Goal: Task Accomplishment & Management: Complete application form

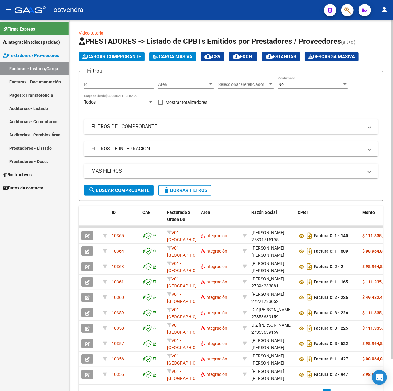
click at [105, 59] on span "Cargar Comprobante" at bounding box center [112, 57] width 59 height 6
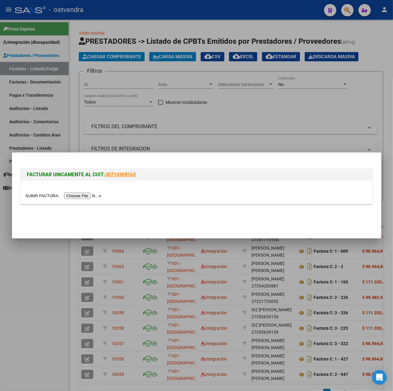
click at [88, 193] on input "file" at bounding box center [65, 195] width 78 height 6
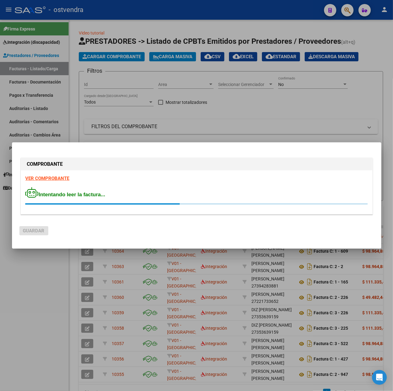
click at [54, 176] on strong "VER COMPROBANTE" at bounding box center [48, 179] width 44 height 6
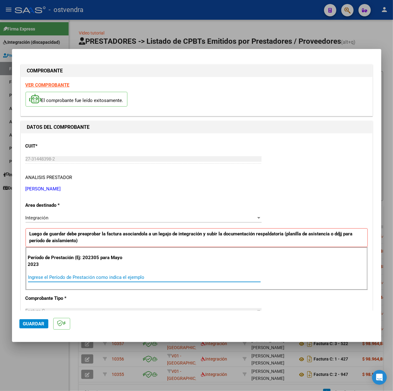
click at [86, 275] on input "Ingrese el Período de Prestación como indica el ejemplo" at bounding box center [144, 277] width 233 height 6
type input "202507"
click at [318, 285] on div "Período de Prestación (Ej: 202305 para Mayo 2023 202507 Ingrese el Período de P…" at bounding box center [197, 268] width 342 height 43
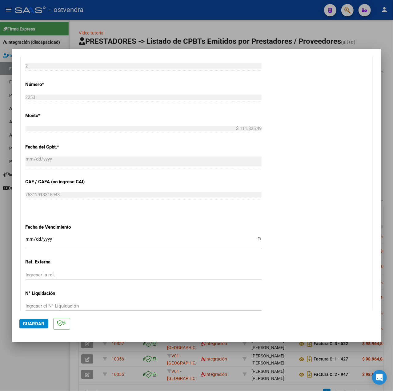
scroll to position [308, 0]
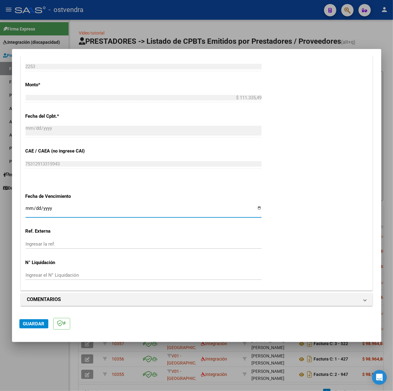
click at [27, 206] on input "Ingresar la fecha" at bounding box center [144, 211] width 236 height 10
type input "[DATE]"
click at [34, 327] on button "Guardar" at bounding box center [33, 323] width 29 height 9
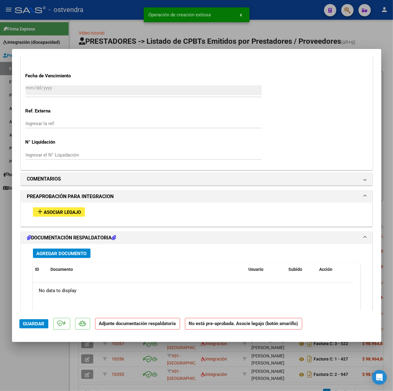
scroll to position [486, 0]
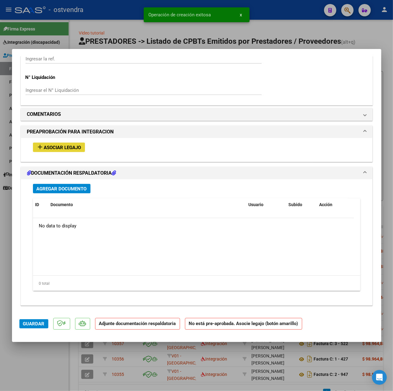
click at [58, 143] on button "add Asociar Legajo" at bounding box center [59, 148] width 52 height 10
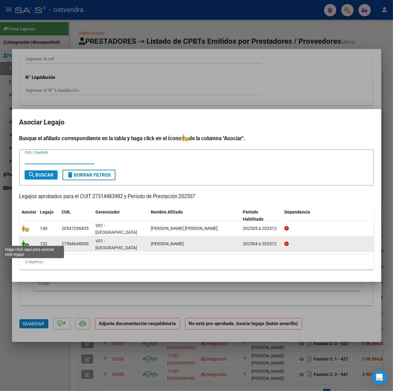
click at [26, 242] on icon at bounding box center [25, 243] width 7 height 7
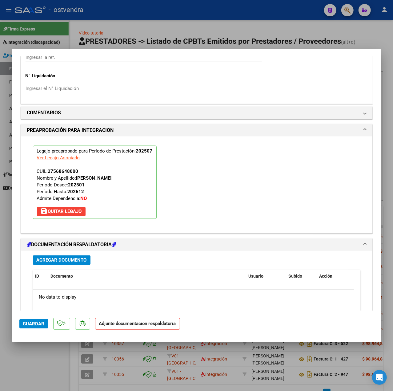
scroll to position [575, 0]
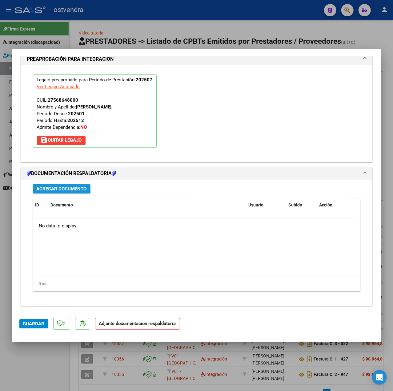
click at [86, 187] on button "Agregar Documento" at bounding box center [62, 189] width 58 height 10
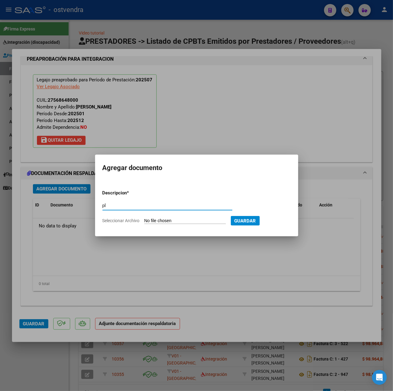
type input "pl"
click at [179, 222] on input "Seleccionar Archivo" at bounding box center [185, 221] width 82 height 6
type input "C:\fakepath\CamScanner 19-08-2025 09.59.pdf"
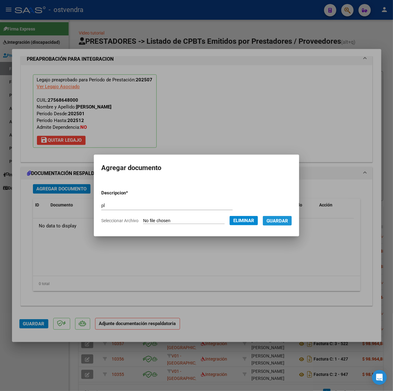
click at [275, 225] on button "Guardar" at bounding box center [277, 221] width 29 height 10
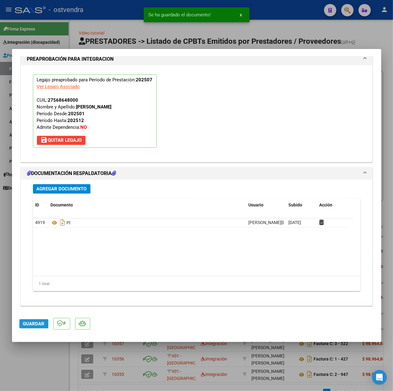
click at [24, 321] on span "Guardar" at bounding box center [34, 324] width 22 height 6
click at [57, 363] on div at bounding box center [196, 195] width 393 height 391
type input "$ 0,00"
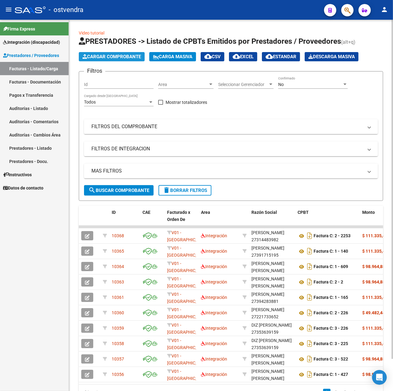
click at [109, 55] on span "Cargar Comprobante" at bounding box center [112, 57] width 59 height 6
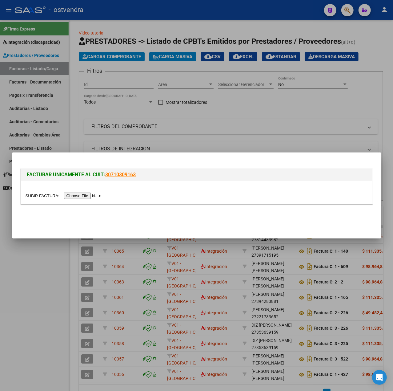
click at [86, 195] on input "file" at bounding box center [65, 195] width 78 height 6
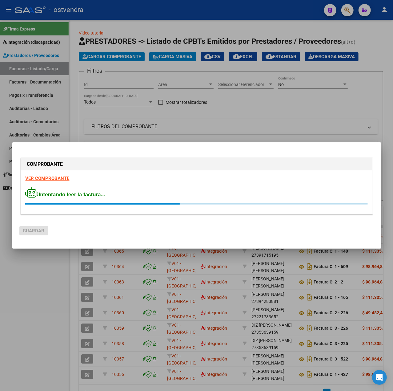
click at [55, 175] on div "COMPROBANTE VER COMPROBANTE Intentando leer la factura..." at bounding box center [196, 186] width 355 height 61
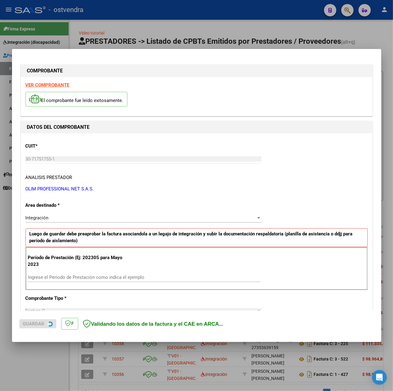
click at [56, 85] on strong "VER COMPROBANTE" at bounding box center [48, 85] width 44 height 6
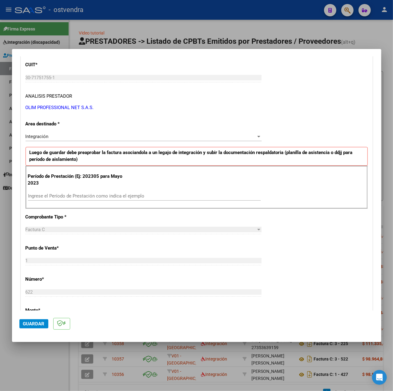
scroll to position [82, 0]
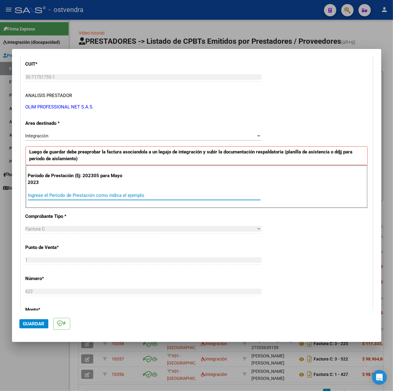
click at [76, 196] on input "Ingrese el Período de Prestación como indica el ejemplo" at bounding box center [144, 195] width 233 height 6
type input "202507"
click at [313, 240] on div "CUIT * 30-71751755-1 Ingresar CUIT ANALISIS PRESTADOR OLIM PROFESSIONAL NET S.A…" at bounding box center [197, 282] width 352 height 463
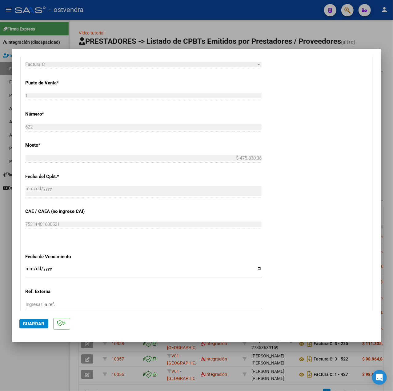
scroll to position [308, 0]
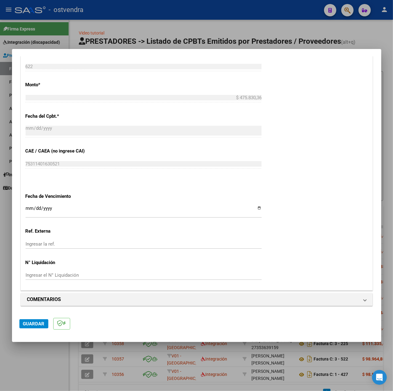
click at [30, 209] on input "Ingresar la fecha" at bounding box center [144, 211] width 236 height 10
type input "[DATE]"
click at [33, 321] on span "Guardar" at bounding box center [34, 324] width 22 height 6
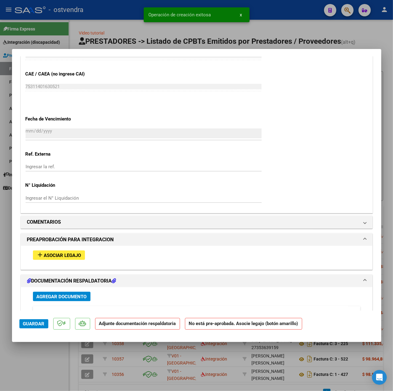
scroll to position [451, 0]
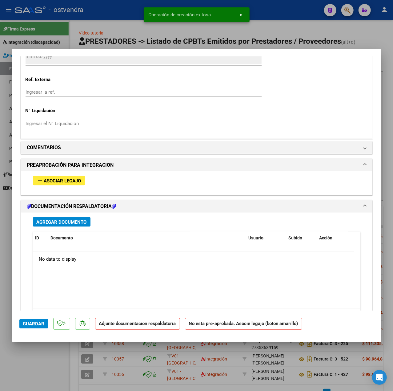
click at [58, 185] on button "add Asociar Legajo" at bounding box center [59, 181] width 52 height 10
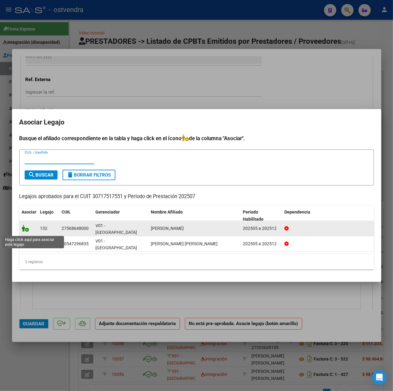
click at [23, 231] on icon at bounding box center [25, 228] width 7 height 7
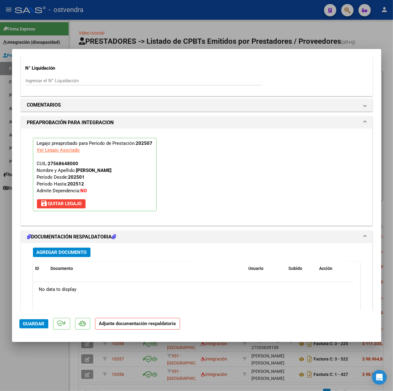
scroll to position [575, 0]
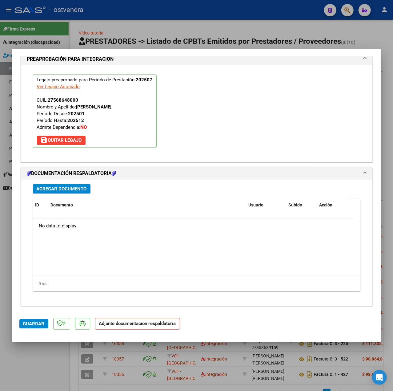
click at [67, 194] on div "Agregar Documento ID Documento Usuario Subido Acción No data to display 0 total…" at bounding box center [196, 240] width 337 height 121
click at [60, 190] on span "Agregar Documento" at bounding box center [62, 189] width 50 height 6
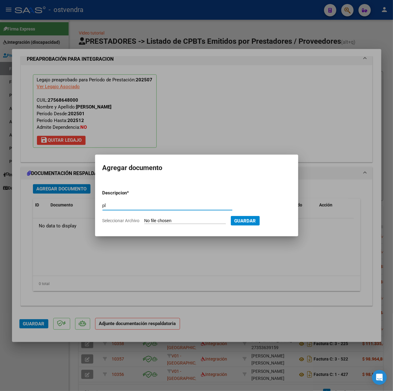
type input "pl"
click at [155, 220] on input "Seleccionar Archivo" at bounding box center [185, 221] width 82 height 6
type input "C:\fakepath\Asistencia JULIO 2025 Isabella Castillo - Leo Helver.pdf"
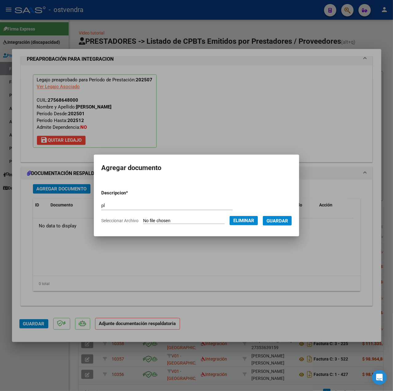
click at [283, 221] on span "Guardar" at bounding box center [278, 221] width 22 height 6
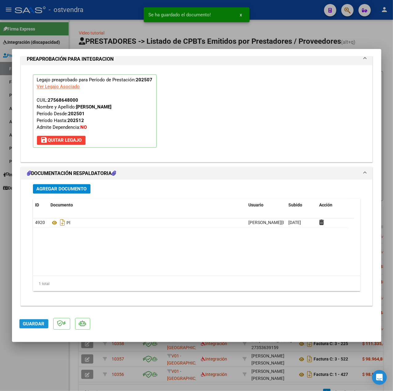
click at [36, 325] on span "Guardar" at bounding box center [34, 324] width 22 height 6
click at [52, 365] on div at bounding box center [196, 195] width 393 height 391
type input "$ 0,00"
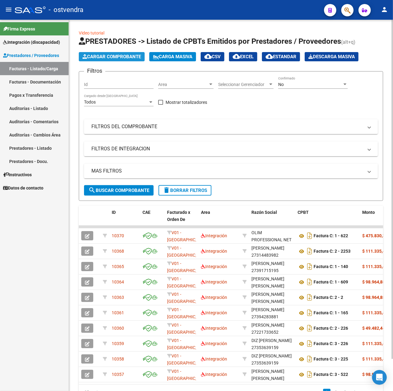
click at [92, 58] on span "Cargar Comprobante" at bounding box center [112, 57] width 59 height 6
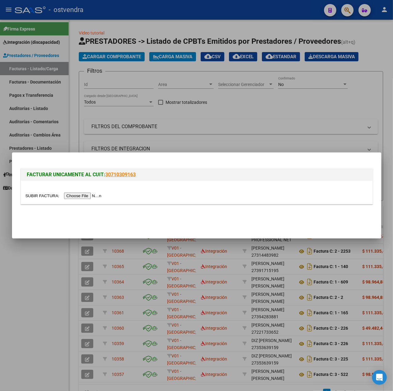
click at [76, 190] on div at bounding box center [197, 192] width 352 height 23
click at [81, 196] on input "file" at bounding box center [65, 195] width 78 height 6
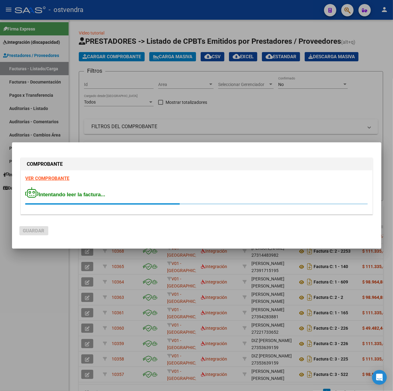
click at [54, 177] on strong "VER COMPROBANTE" at bounding box center [48, 179] width 44 height 6
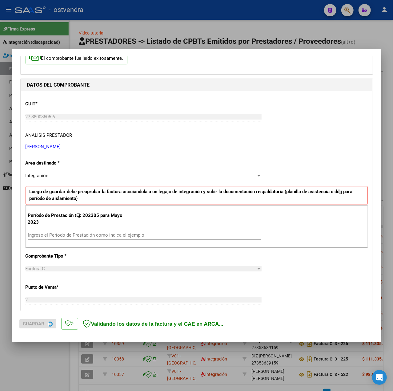
scroll to position [82, 0]
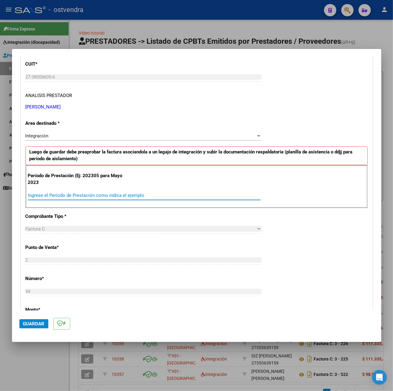
click at [113, 197] on input "Ingrese el Período de Prestación como indica el ejemplo" at bounding box center [144, 195] width 233 height 6
type input "202507"
click at [283, 228] on div "CUIT * 27-38008605-6 Ingresar CUIT ANALISIS PRESTADOR REGIS MICAELA SOLEDAD ARC…" at bounding box center [197, 282] width 352 height 463
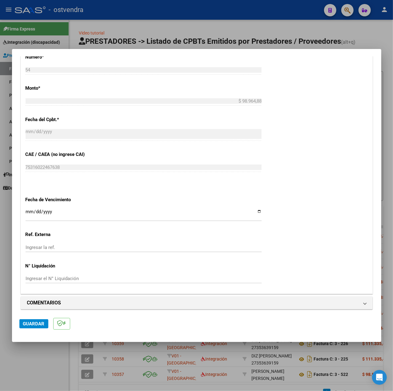
scroll to position [308, 0]
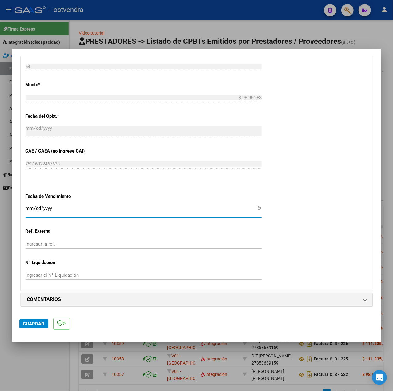
click at [28, 207] on input "Ingresar la fecha" at bounding box center [144, 211] width 236 height 10
type input "[DATE]"
click at [35, 326] on span "Guardar" at bounding box center [34, 324] width 22 height 6
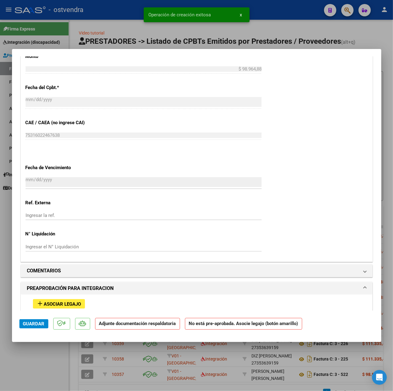
scroll to position [486, 0]
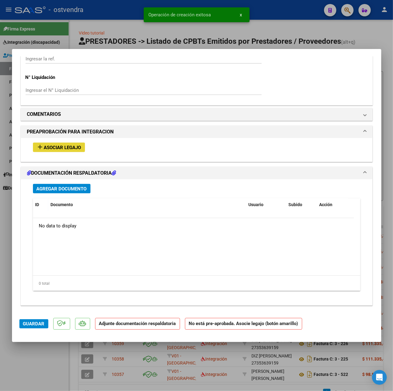
click at [79, 150] on span "Asociar Legajo" at bounding box center [62, 148] width 37 height 6
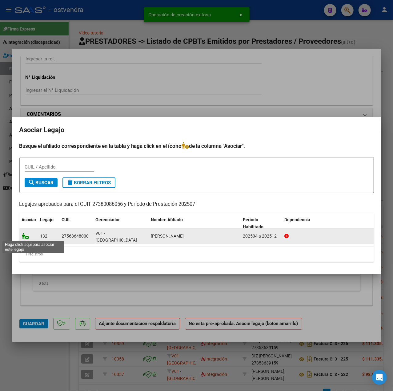
click at [25, 234] on icon at bounding box center [25, 235] width 7 height 7
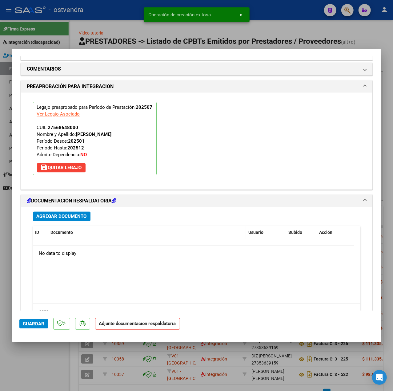
scroll to position [575, 0]
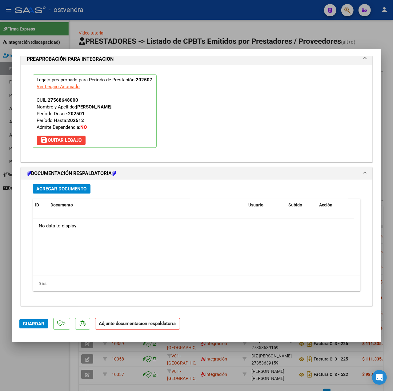
click at [83, 180] on div "Agregar Documento ID Documento Usuario Subido Acción No data to display 0 total…" at bounding box center [196, 240] width 337 height 121
click at [84, 193] on button "Agregar Documento" at bounding box center [62, 189] width 58 height 10
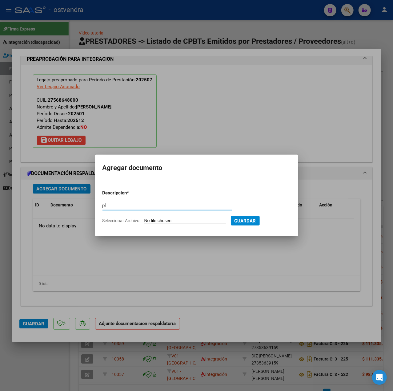
type input "pl"
click at [178, 219] on input "Seleccionar Archivo" at bounding box center [185, 221] width 82 height 6
type input "C:\fakepath\planilla castillo - Mica regis.pdf"
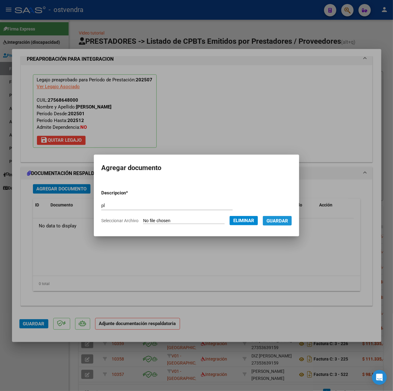
click at [286, 221] on span "Guardar" at bounding box center [278, 221] width 22 height 6
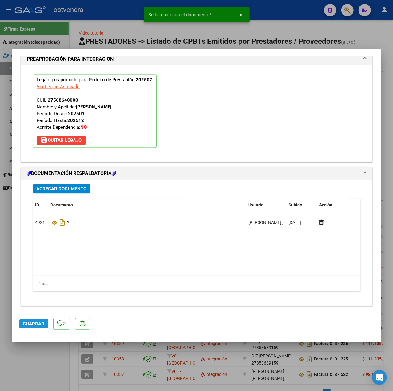
click at [40, 323] on span "Guardar" at bounding box center [34, 324] width 22 height 6
click at [41, 353] on div at bounding box center [196, 195] width 393 height 391
type input "$ 0,00"
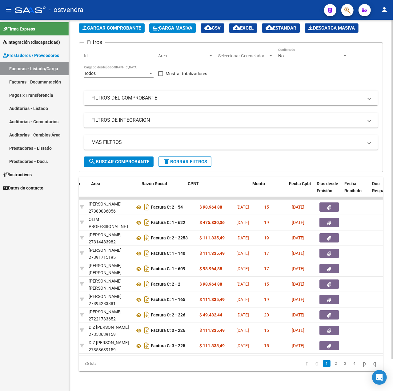
scroll to position [0, 0]
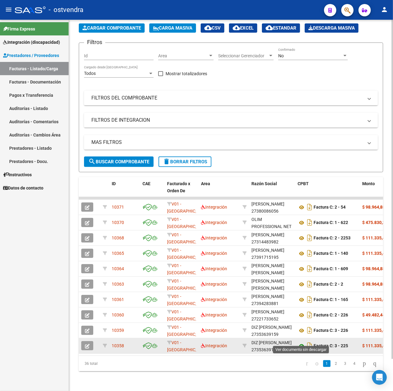
click at [300, 342] on icon at bounding box center [302, 345] width 8 height 7
click at [88, 343] on button "button" at bounding box center [87, 345] width 12 height 9
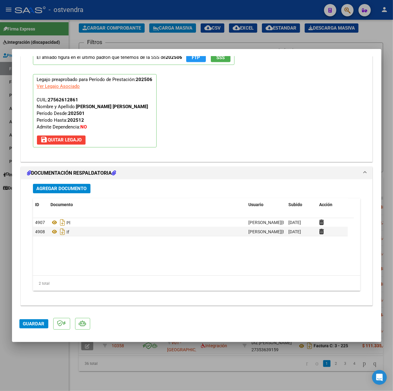
click at [131, 358] on div at bounding box center [196, 195] width 393 height 391
type input "$ 0,00"
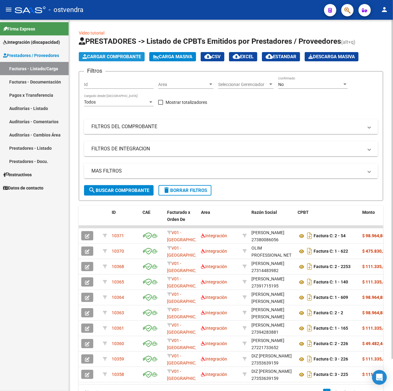
click at [107, 57] on span "Cargar Comprobante" at bounding box center [112, 57] width 59 height 6
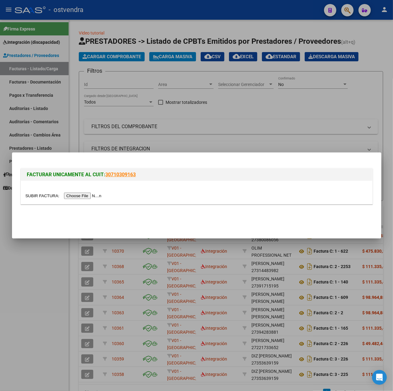
click at [94, 197] on input "file" at bounding box center [65, 195] width 78 height 6
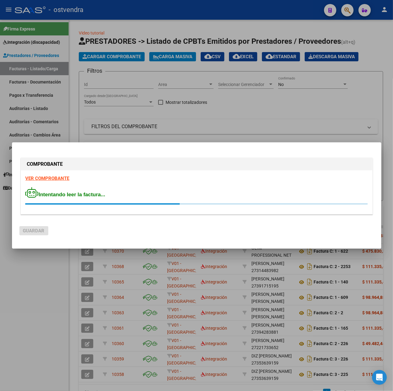
click at [46, 176] on strong "VER COMPROBANTE" at bounding box center [48, 179] width 44 height 6
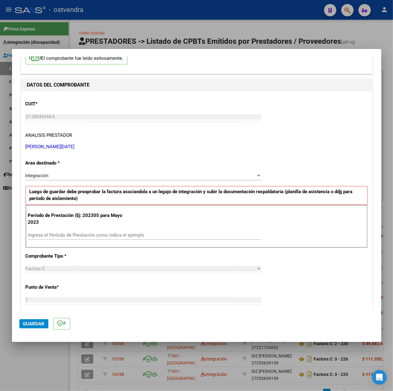
scroll to position [82, 0]
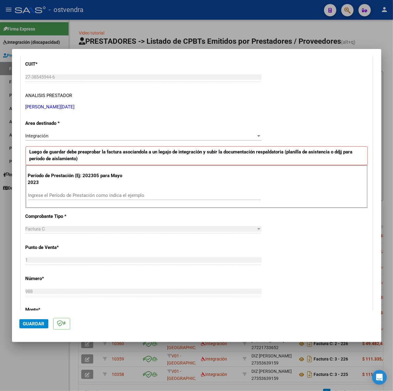
click at [90, 196] on input "Ingrese el Período de Prestación como indica el ejemplo" at bounding box center [144, 195] width 233 height 6
type input "202506"
click at [337, 268] on div "CUIT * 27-38545944-6 Ingresar CUIT ANALISIS PRESTADOR LEGUIZAMON LUCIA DANIELA …" at bounding box center [197, 282] width 352 height 463
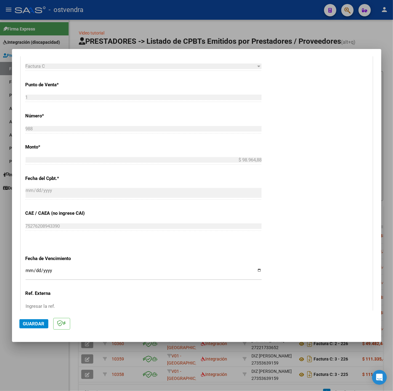
scroll to position [308, 0]
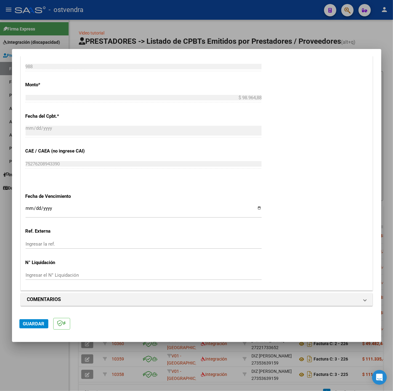
click at [29, 207] on input "Ingresar la fecha" at bounding box center [144, 211] width 236 height 10
type input "[DATE]"
click at [28, 322] on span "Guardar" at bounding box center [34, 324] width 22 height 6
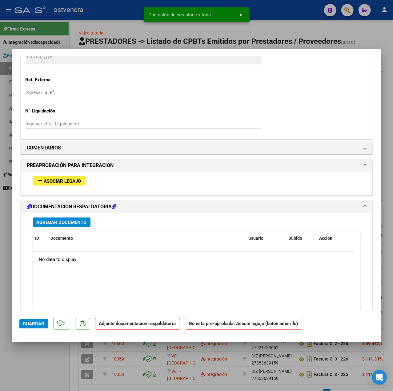
scroll to position [451, 0]
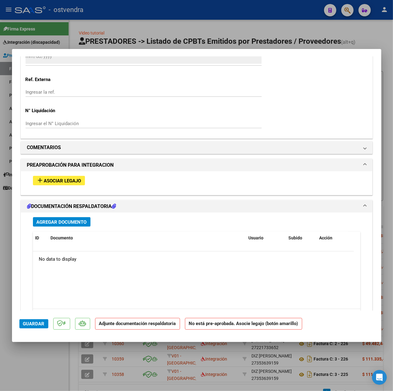
click at [46, 182] on span "Asociar Legajo" at bounding box center [62, 181] width 37 height 6
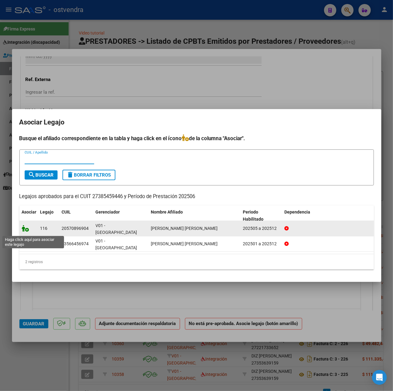
click at [23, 232] on icon at bounding box center [25, 228] width 7 height 7
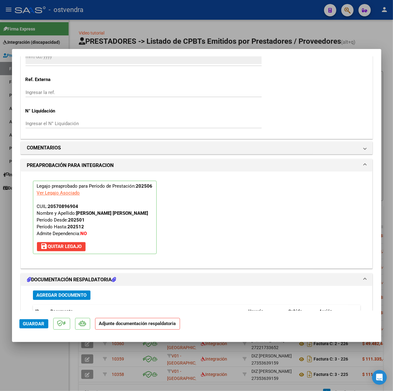
scroll to position [550, 0]
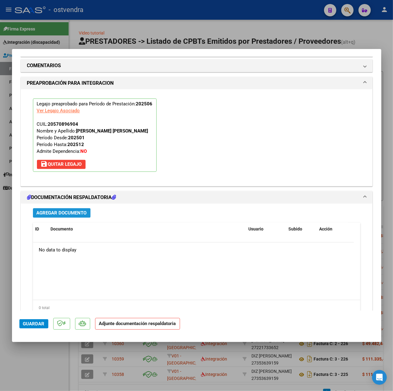
click at [89, 214] on button "Agregar Documento" at bounding box center [62, 213] width 58 height 10
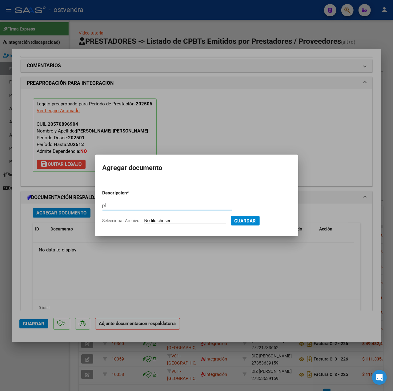
type input "pl"
click at [169, 217] on form "Descripcion * pl Escriba aquí una descripcion Seleccionar Archivo Guardar" at bounding box center [197, 207] width 188 height 44
click at [173, 219] on input "Seleccionar Archivo" at bounding box center [185, 221] width 82 height 6
type input "C:\fakepath\planilla junio olografiaca.pdf"
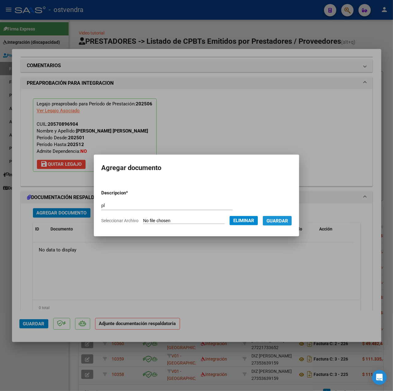
click at [277, 224] on button "Guardar" at bounding box center [277, 221] width 29 height 10
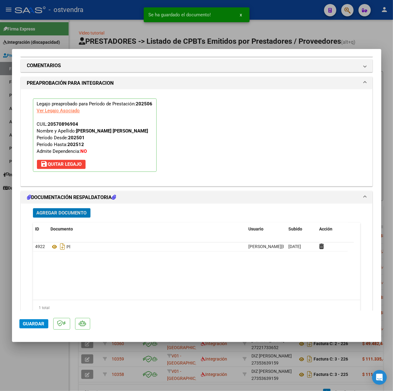
click at [57, 216] on span "Agregar Documento" at bounding box center [62, 213] width 50 height 6
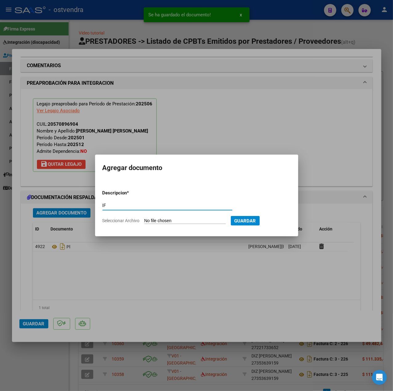
type input "IF"
click at [160, 222] on input "Seleccionar Archivo" at bounding box center [185, 221] width 82 height 6
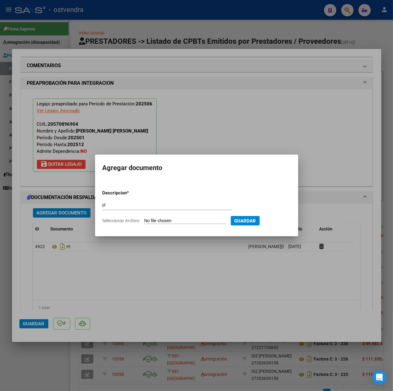
type input "C:\fakepath\IF - RODRIGUEZ HOFFMANN MILO ANDRE.pdf"
click at [271, 222] on button "Guardar" at bounding box center [277, 221] width 29 height 10
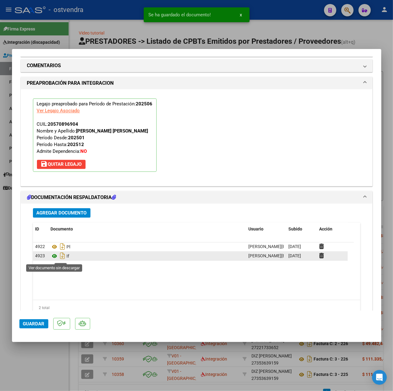
click at [52, 256] on icon at bounding box center [55, 255] width 8 height 7
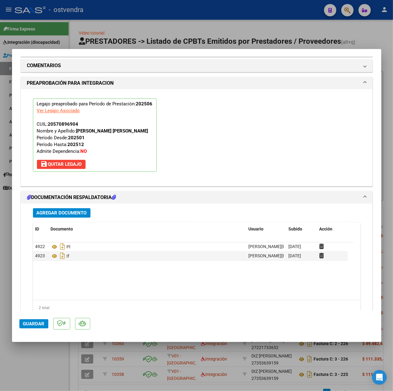
click at [30, 325] on span "Guardar" at bounding box center [34, 324] width 22 height 6
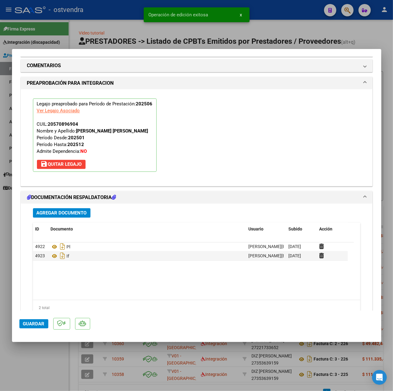
click at [39, 361] on div at bounding box center [196, 195] width 393 height 391
type input "$ 0,00"
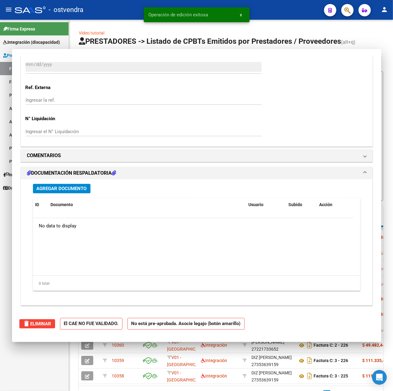
scroll to position [0, 0]
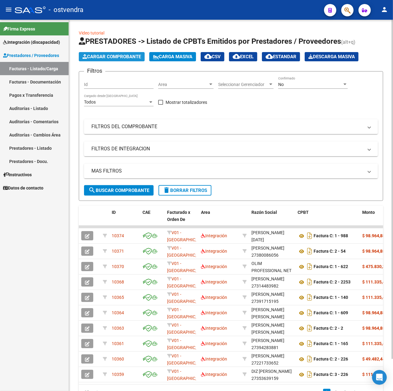
click at [132, 54] on span "Cargar Comprobante" at bounding box center [112, 57] width 59 height 6
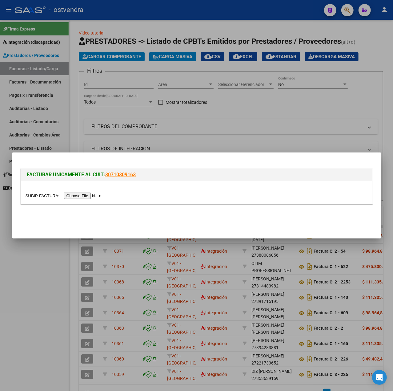
click at [77, 196] on input "file" at bounding box center [65, 195] width 78 height 6
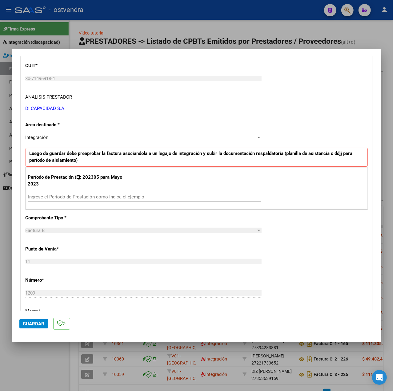
scroll to position [82, 0]
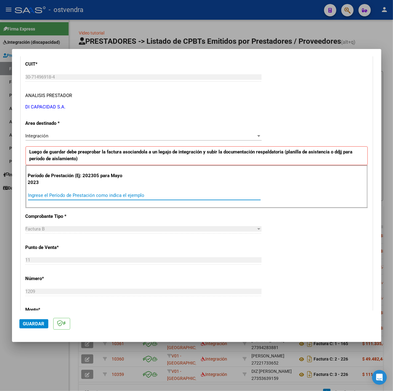
click at [116, 198] on input "Ingrese el Período de Prestación como indica el ejemplo" at bounding box center [144, 195] width 233 height 6
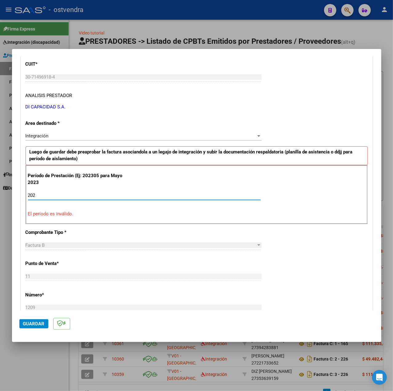
type input "202"
click at [48, 359] on div at bounding box center [196, 195] width 393 height 391
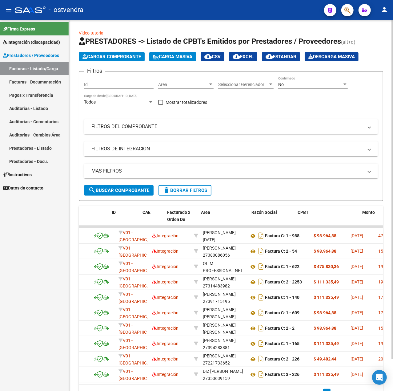
scroll to position [0, 0]
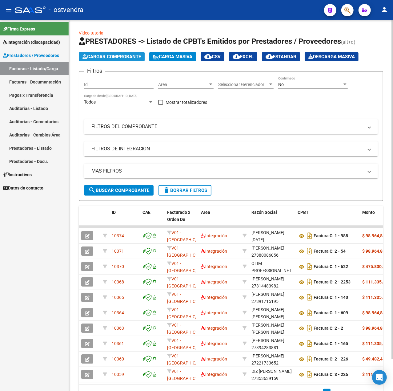
click at [119, 58] on span "Cargar Comprobante" at bounding box center [112, 57] width 59 height 6
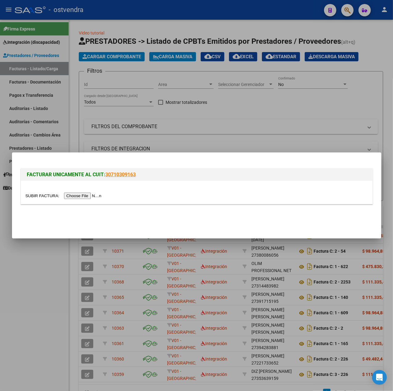
click at [78, 196] on input "file" at bounding box center [65, 195] width 78 height 6
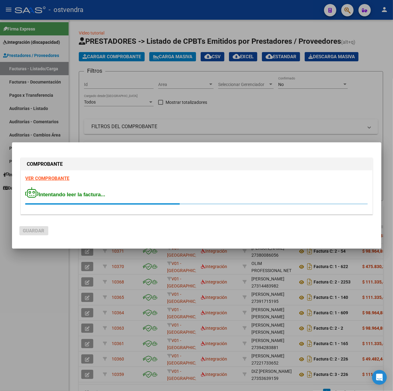
click at [43, 180] on strong "VER COMPROBANTE" at bounding box center [48, 179] width 44 height 6
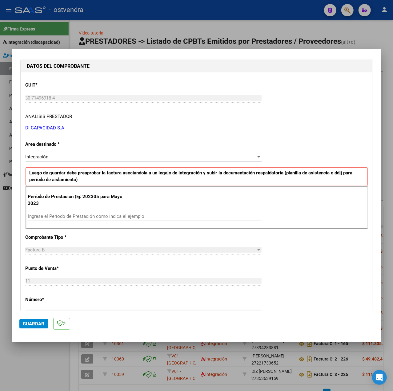
scroll to position [82, 0]
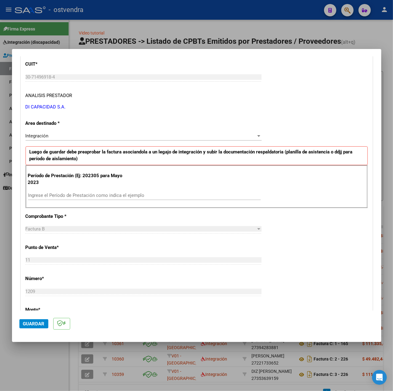
click at [63, 200] on div "Ingrese el Período de Prestación como indica el ejemplo" at bounding box center [144, 195] width 233 height 9
click at [62, 194] on input "Ingrese el Período de Prestación como indica el ejemplo" at bounding box center [144, 195] width 233 height 6
type input "202507"
click at [313, 242] on div "CUIT * 30-71496918-4 Ingresar CUIT ANALISIS PRESTADOR DI CAPACIDAD S.A. ARCA Pa…" at bounding box center [197, 282] width 352 height 463
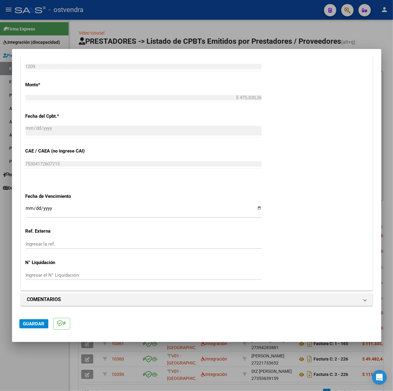
scroll to position [308, 0]
click at [29, 209] on input "Ingresar la fecha" at bounding box center [144, 211] width 236 height 10
type input "[DATE]"
click at [27, 323] on span "Guardar" at bounding box center [34, 324] width 22 height 6
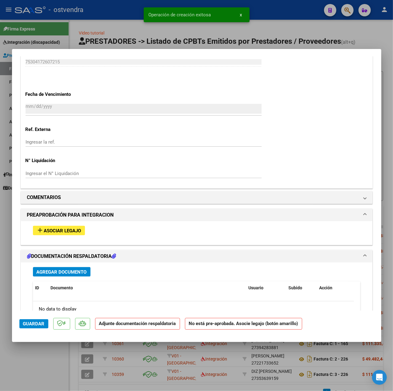
scroll to position [486, 0]
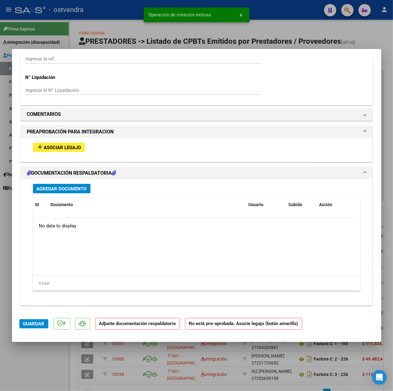
click at [77, 151] on button "add Asociar Legajo" at bounding box center [59, 148] width 52 height 10
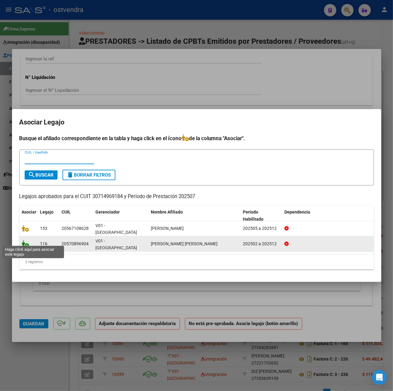
click at [25, 240] on icon at bounding box center [25, 243] width 7 height 7
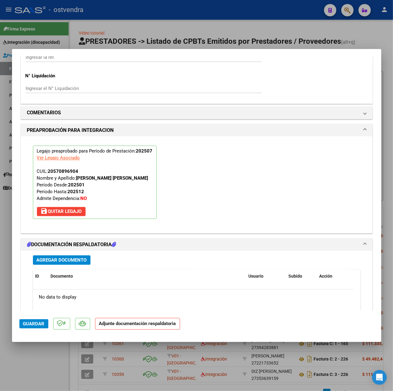
scroll to position [575, 0]
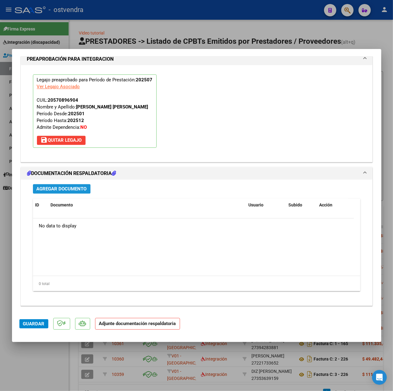
click at [71, 188] on span "Agregar Documento" at bounding box center [62, 189] width 50 height 6
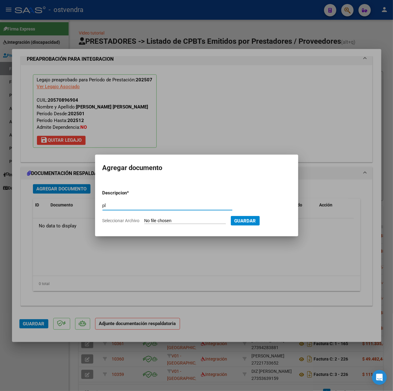
type input "pl"
click at [168, 222] on input "Seleccionar Archivo" at bounding box center [185, 221] width 82 height 6
type input "C:\fakepath\07 - 2025 - RODRIGUEZ HOFFMAN NICOLAS - SAIE - Facturacion Di-capac…"
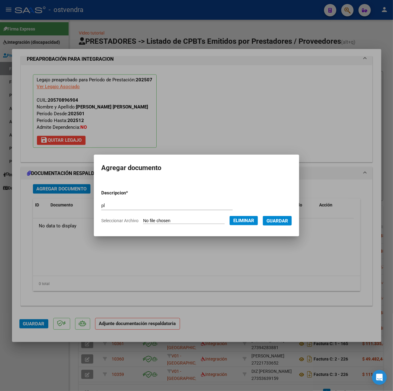
click at [283, 220] on span "Guardar" at bounding box center [278, 221] width 22 height 6
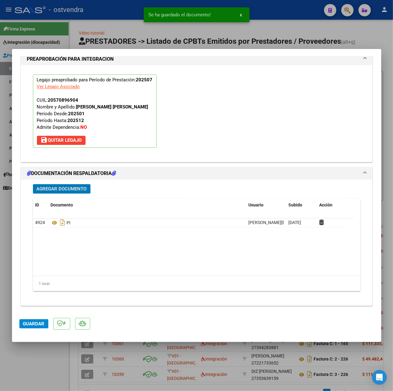
click at [38, 322] on span "Guardar" at bounding box center [34, 324] width 22 height 6
drag, startPoint x: 50, startPoint y: 373, endPoint x: 51, endPoint y: 309, distance: 63.4
click at [50, 373] on div at bounding box center [196, 195] width 393 height 391
type input "$ 0,00"
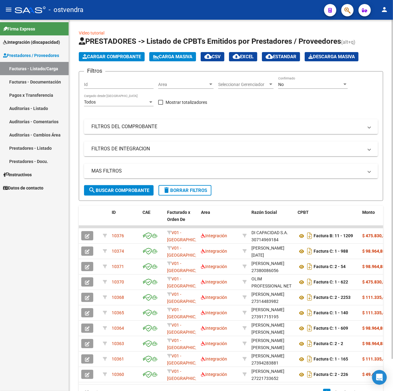
click at [102, 56] on span "Cargar Comprobante" at bounding box center [112, 57] width 59 height 6
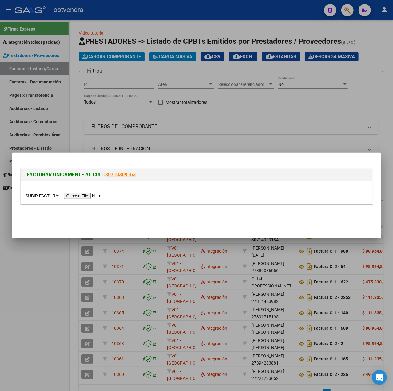
click at [75, 198] on input "file" at bounding box center [65, 195] width 78 height 6
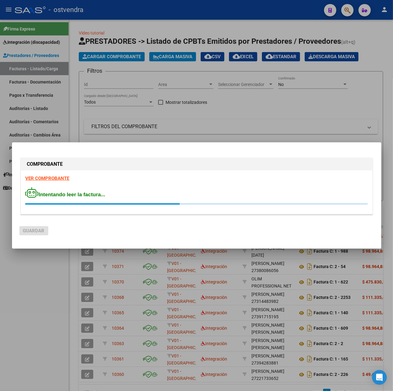
click at [41, 179] on strong "VER COMPROBANTE" at bounding box center [48, 179] width 44 height 6
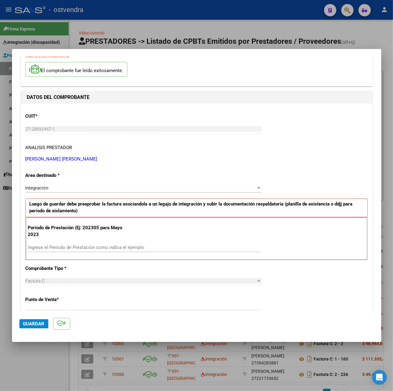
scroll to position [82, 0]
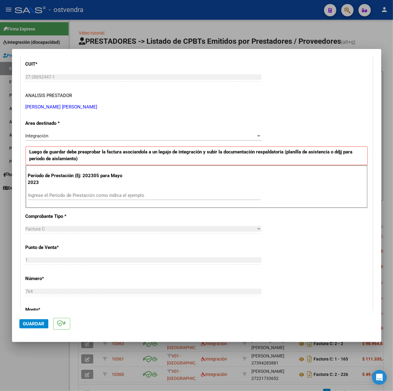
click at [73, 193] on input "Ingrese el Período de Prestación como indica el ejemplo" at bounding box center [144, 195] width 233 height 6
type input "202507"
click at [263, 244] on div "CUIT * 27-28692447-1 Ingresar CUIT ANALISIS PRESTADOR ORTIZ NADIA SILVANA ARCA …" at bounding box center [197, 282] width 352 height 463
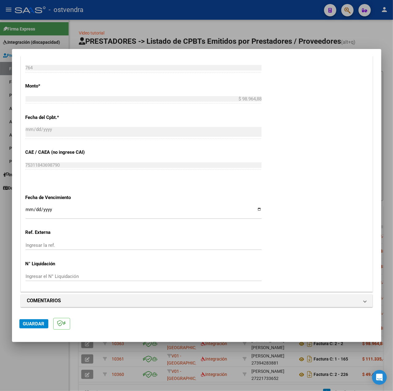
scroll to position [308, 0]
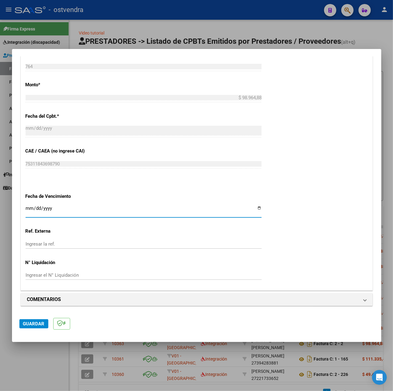
click at [30, 207] on input "Ingresar la fecha" at bounding box center [144, 211] width 236 height 10
type input "2025-08-13"
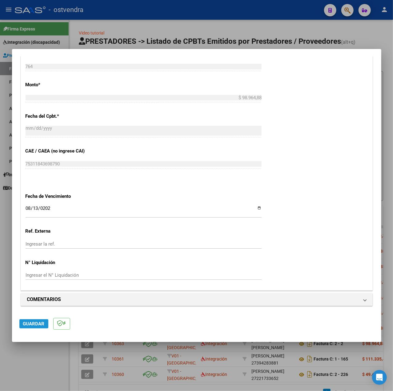
click at [36, 326] on span "Guardar" at bounding box center [34, 324] width 22 height 6
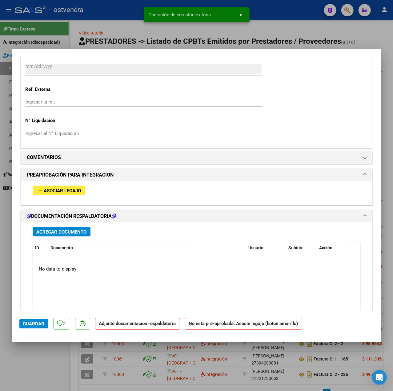
scroll to position [486, 0]
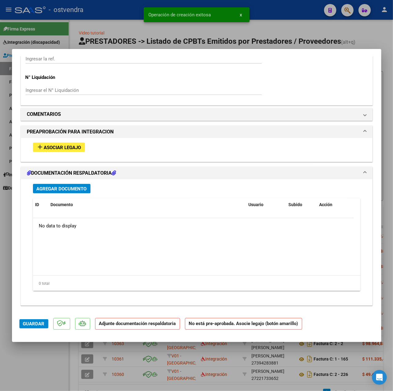
click at [74, 148] on span "Asociar Legajo" at bounding box center [62, 148] width 37 height 6
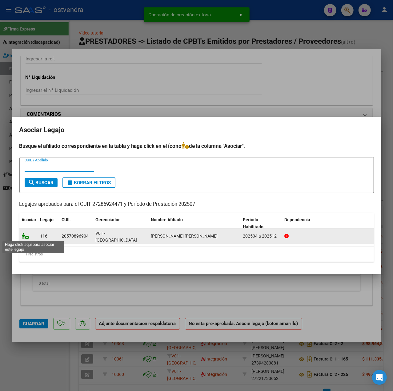
click at [25, 236] on icon at bounding box center [25, 235] width 7 height 7
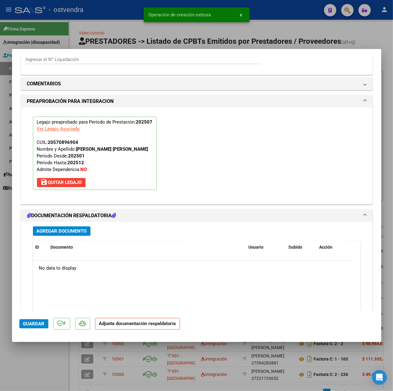
scroll to position [575, 0]
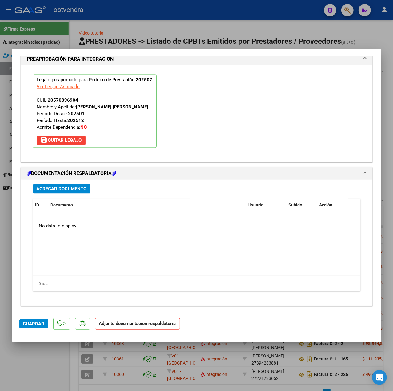
click at [58, 193] on button "Agregar Documento" at bounding box center [62, 189] width 58 height 10
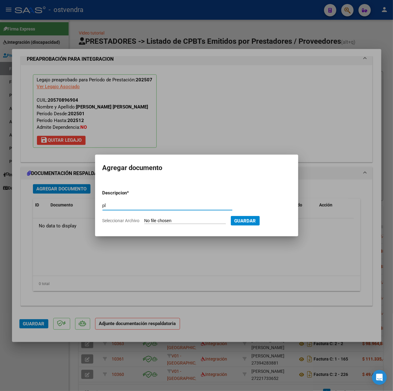
type input "pl"
click at [189, 221] on input "Seleccionar Archivo" at bounding box center [185, 221] width 82 height 6
type input "C:\fakepath\planilla de asistencia julio Milo - Nadia Ortiz.pdf"
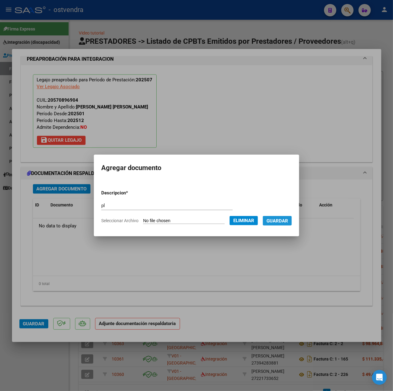
click at [275, 221] on span "Guardar" at bounding box center [278, 221] width 22 height 6
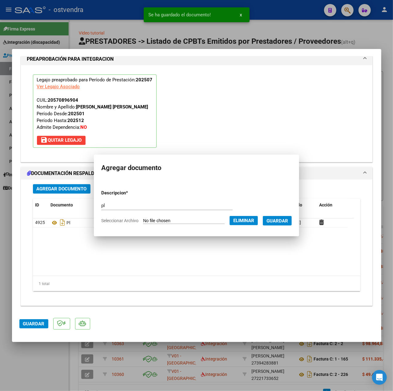
click at [36, 323] on span "Guardar" at bounding box center [34, 324] width 22 height 6
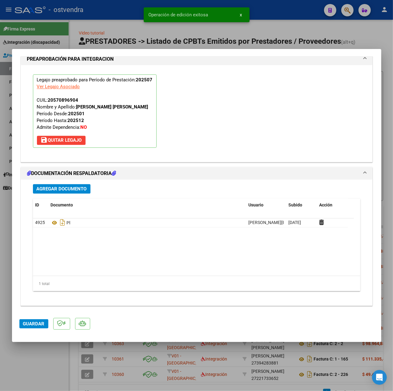
click at [45, 365] on div at bounding box center [196, 195] width 393 height 391
type input "$ 0,00"
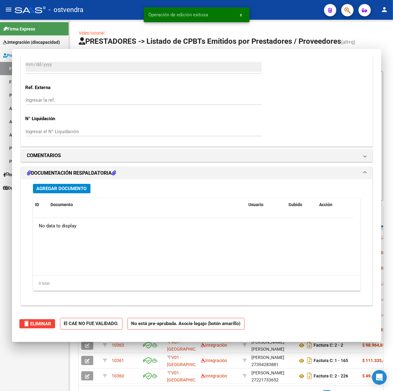
scroll to position [0, 0]
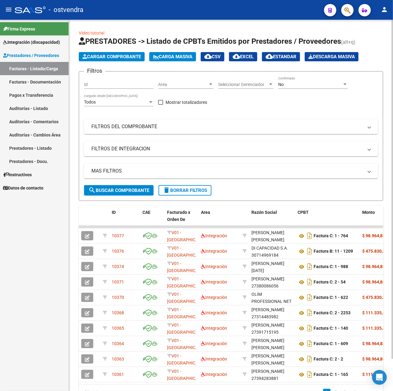
click at [104, 59] on span "Cargar Comprobante" at bounding box center [112, 57] width 59 height 6
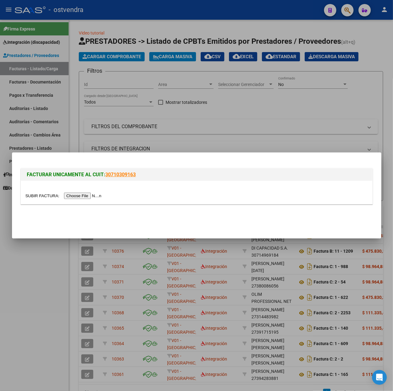
click at [75, 196] on input "file" at bounding box center [65, 195] width 78 height 6
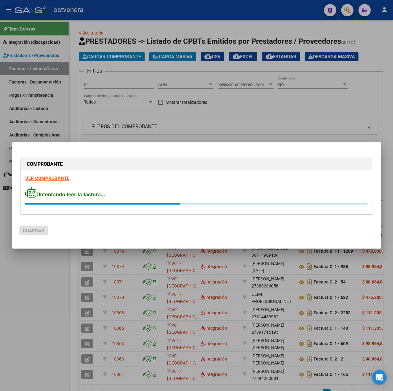
click at [54, 177] on strong "VER COMPROBANTE" at bounding box center [48, 179] width 44 height 6
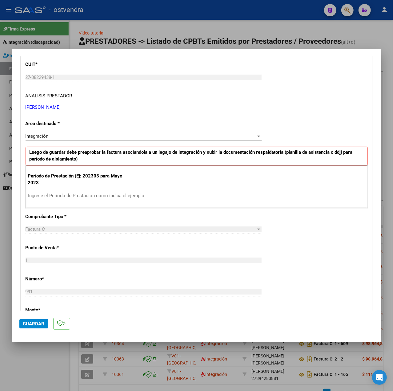
scroll to position [82, 0]
click at [87, 193] on input "Ingrese el Período de Prestación como indica el ejemplo" at bounding box center [144, 195] width 233 height 6
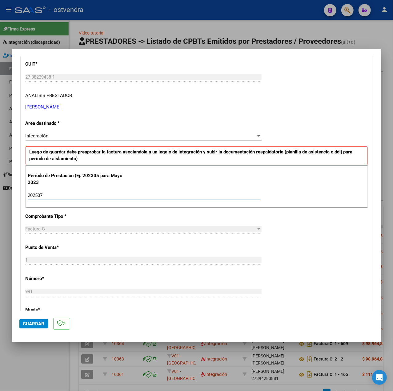
type input "202507"
click at [280, 245] on div "CUIT * 27-38229438-1 Ingresar CUIT ANALISIS PRESTADOR ENRIQUE MARIA DE FATIMA A…" at bounding box center [197, 282] width 352 height 463
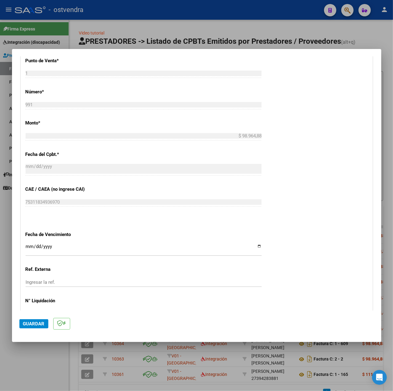
scroll to position [308, 0]
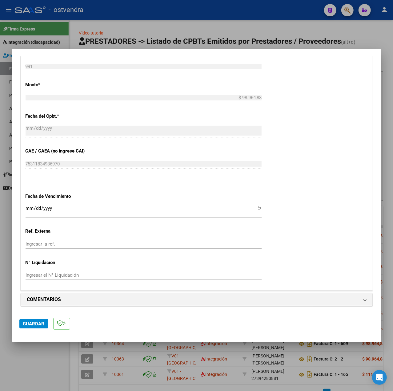
click at [31, 209] on input "Ingresar la fecha" at bounding box center [144, 211] width 236 height 10
type input "2025-08-13"
click at [34, 325] on span "Guardar" at bounding box center [34, 324] width 22 height 6
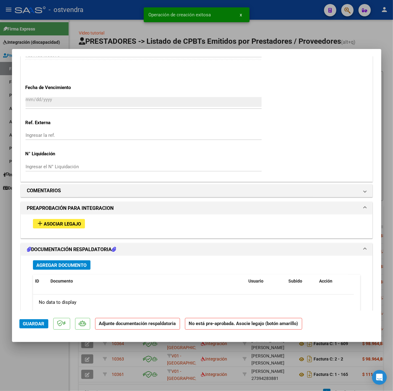
scroll to position [410, 0]
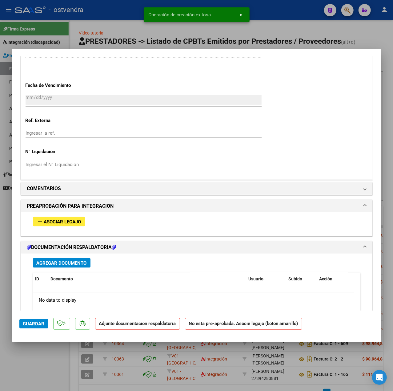
click at [41, 228] on div "add Asociar Legajo" at bounding box center [196, 221] width 337 height 19
click at [41, 223] on mat-icon "add" at bounding box center [40, 220] width 7 height 7
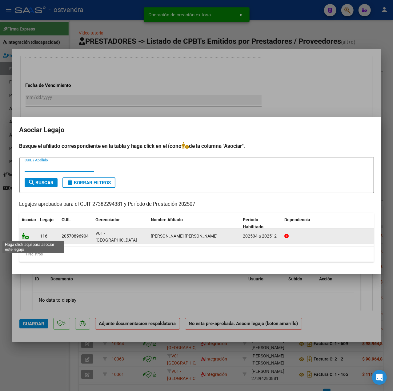
click at [23, 232] on icon at bounding box center [25, 235] width 7 height 7
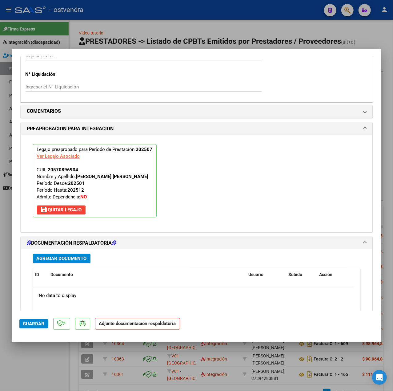
scroll to position [575, 0]
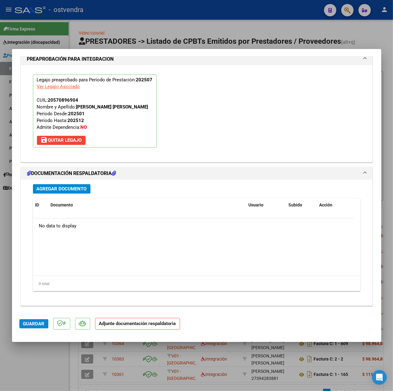
click at [75, 190] on span "Agregar Documento" at bounding box center [62, 189] width 50 height 6
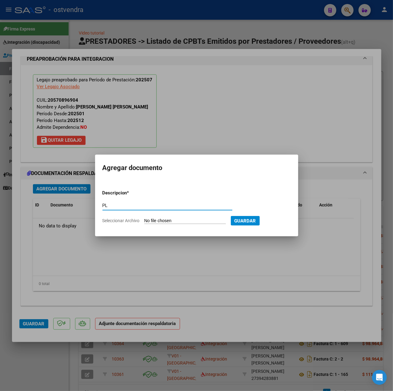
type input "PL"
click at [160, 218] on input "Seleccionar Archivo" at bounding box center [185, 221] width 82 height 6
type input "C:\fakepath\milo - Fatima Enrique.pdf"
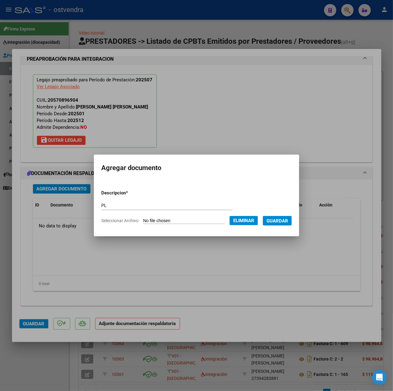
click at [289, 224] on button "Guardar" at bounding box center [277, 221] width 29 height 10
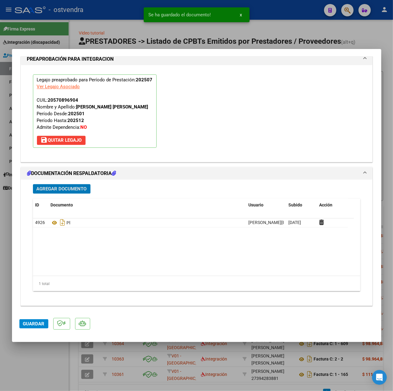
click at [38, 321] on span "Guardar" at bounding box center [34, 324] width 22 height 6
click at [40, 350] on div at bounding box center [196, 195] width 393 height 391
type input "$ 0,00"
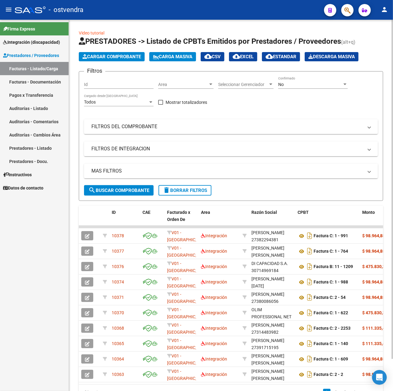
click at [110, 55] on span "Cargar Comprobante" at bounding box center [112, 57] width 59 height 6
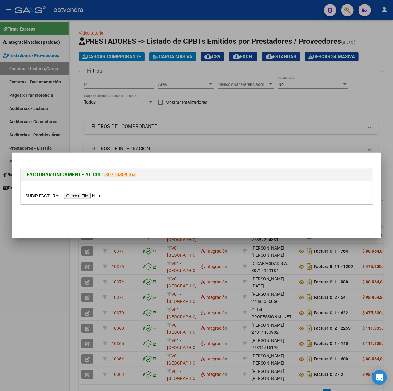
click at [78, 197] on input "file" at bounding box center [65, 195] width 78 height 6
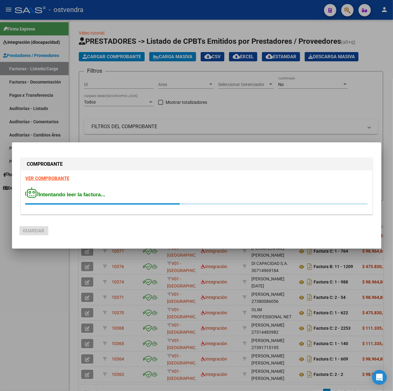
click at [52, 181] on strong "VER COMPROBANTE" at bounding box center [48, 179] width 44 height 6
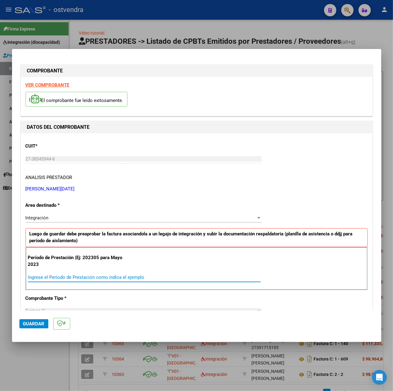
click at [99, 280] on input "Ingrese el Período de Prestación como indica el ejemplo" at bounding box center [144, 277] width 233 height 6
type input "202507"
click at [286, 199] on div "CUIT * 27-38545944-6 Ingresar CUIT ANALISIS PRESTADOR LEGUIZAMON LUCIA DANIELA …" at bounding box center [197, 364] width 352 height 463
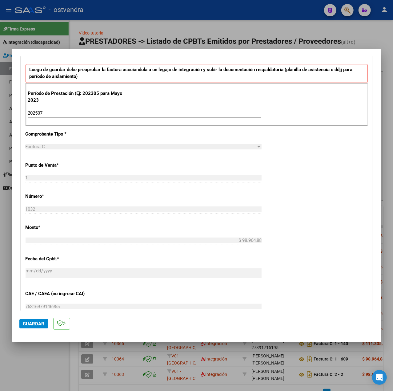
scroll to position [308, 0]
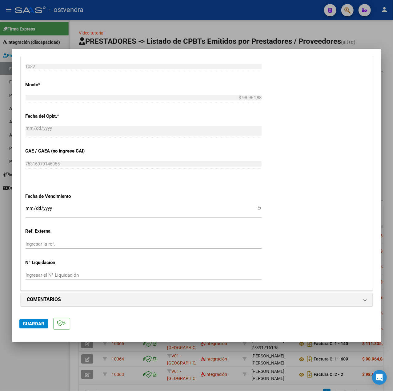
click at [28, 207] on input "Ingresar la fecha" at bounding box center [144, 211] width 236 height 10
type input "[DATE]"
click at [33, 323] on span "Guardar" at bounding box center [34, 324] width 22 height 6
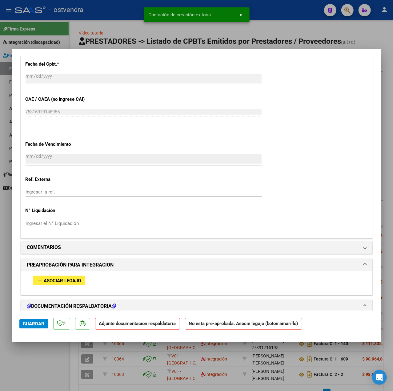
scroll to position [486, 0]
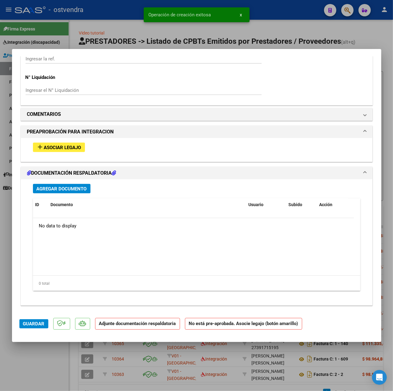
click at [66, 150] on span "Asociar Legajo" at bounding box center [62, 148] width 37 height 6
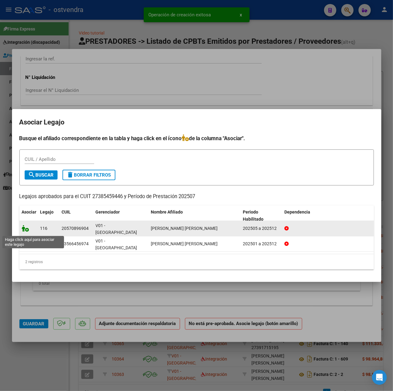
click at [24, 231] on icon at bounding box center [25, 228] width 7 height 7
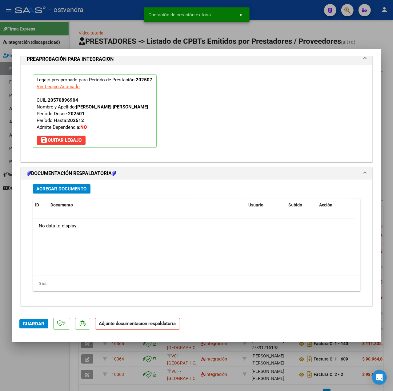
scroll to position [575, 0]
click at [77, 187] on span "Agregar Documento" at bounding box center [62, 189] width 50 height 6
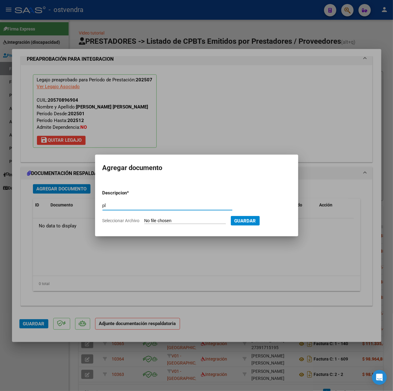
type input "p"
type input "PL"
click at [150, 221] on input "Seleccionar Archivo" at bounding box center [185, 221] width 82 height 6
type input "C:\fakepath\PLANILLA JULIO - Lucia Leguizamon.pdf"
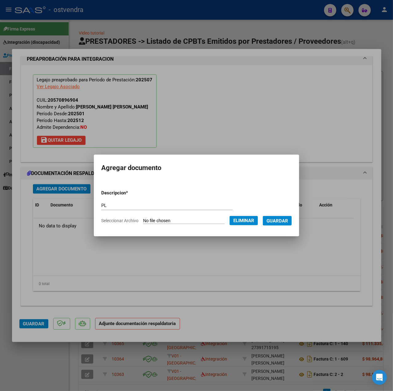
click at [289, 224] on button "Guardar" at bounding box center [277, 221] width 29 height 10
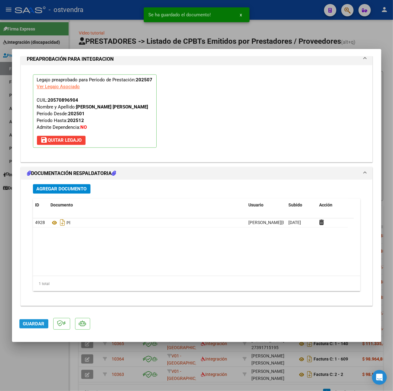
click at [20, 324] on button "Guardar" at bounding box center [33, 323] width 29 height 9
click at [50, 357] on div at bounding box center [196, 195] width 393 height 391
type input "$ 0,00"
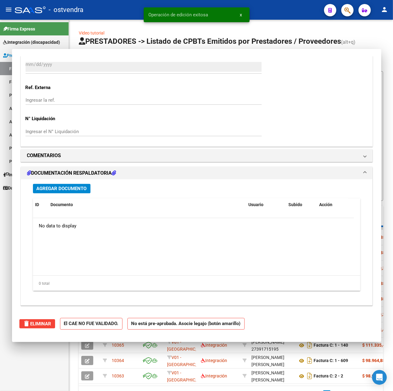
scroll to position [0, 0]
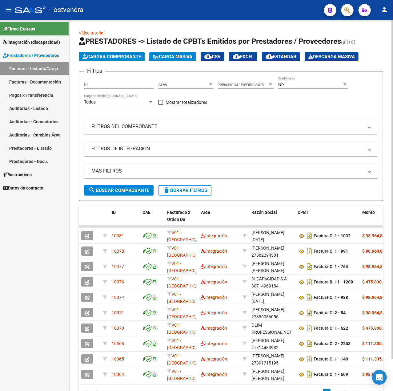
click at [195, 184] on div "MAS FILTROS Todos Con Doc. Respaldatoria Todos Con Trazabilidad Todos Asociado …" at bounding box center [231, 174] width 294 height 22
click at [196, 184] on div "MAS FILTROS Todos Con Doc. Respaldatoria Todos Con Trazabilidad Todos Asociado …" at bounding box center [231, 174] width 294 height 22
click at [197, 190] on span "delete Borrar Filtros" at bounding box center [185, 191] width 44 height 6
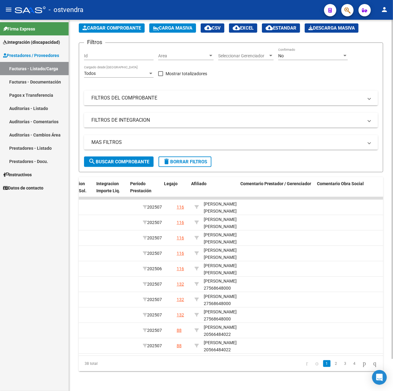
scroll to position [0, 824]
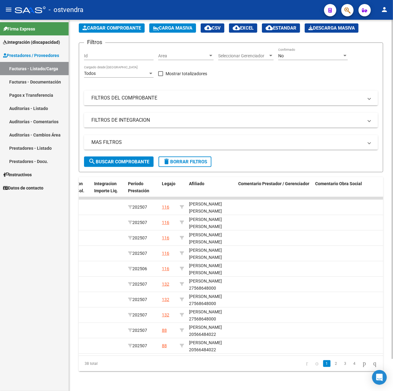
click at [333, 365] on link "2" at bounding box center [336, 363] width 7 height 7
click at [342, 366] on link "3" at bounding box center [345, 363] width 7 height 7
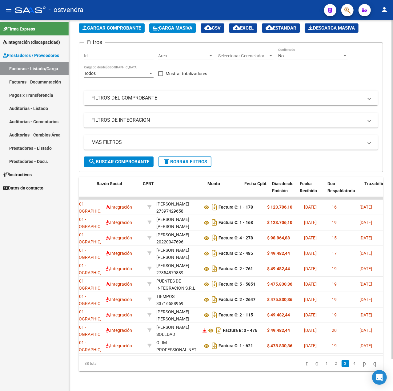
scroll to position [0, 0]
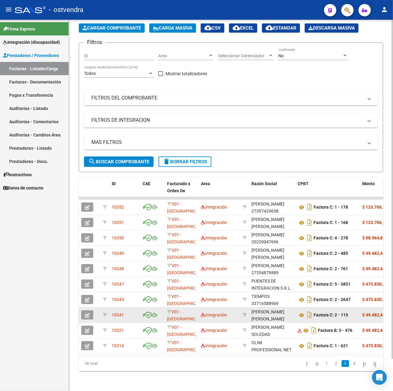
click at [84, 310] on button "button" at bounding box center [87, 314] width 12 height 9
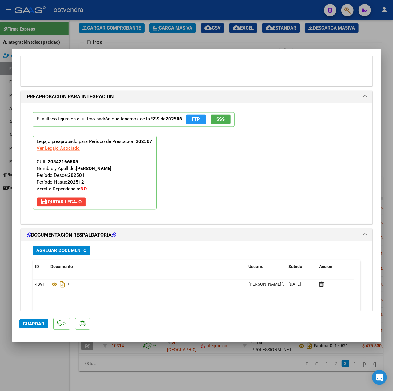
scroll to position [679, 0]
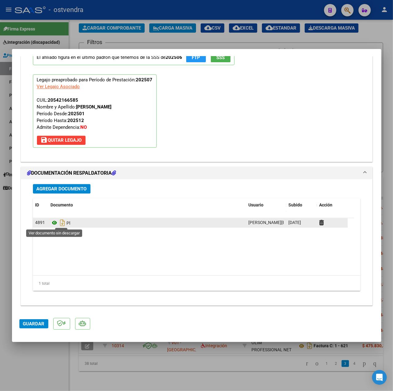
click at [57, 224] on icon at bounding box center [55, 222] width 8 height 7
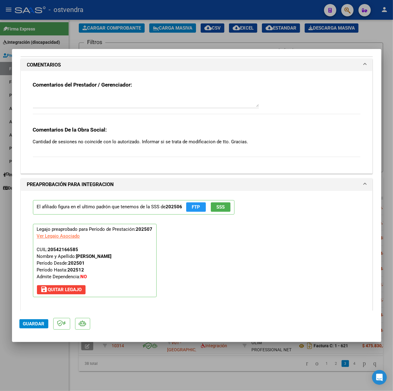
scroll to position [575, 0]
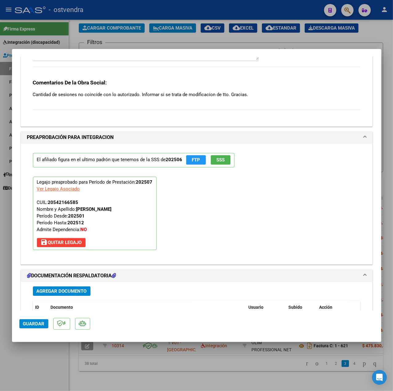
click at [56, 358] on div at bounding box center [196, 195] width 393 height 391
type input "$ 0,00"
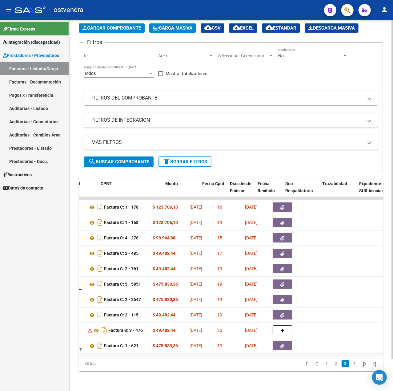
scroll to position [0, 197]
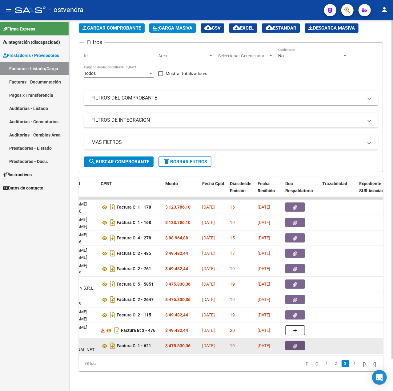
click at [289, 341] on button "button" at bounding box center [295, 345] width 20 height 9
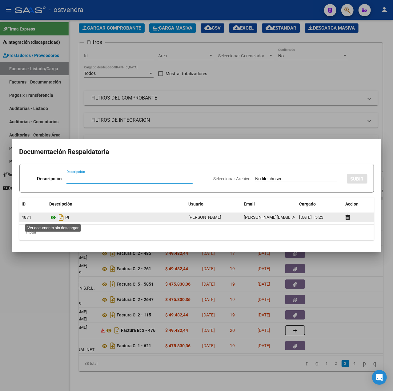
click at [55, 218] on icon at bounding box center [54, 217] width 8 height 7
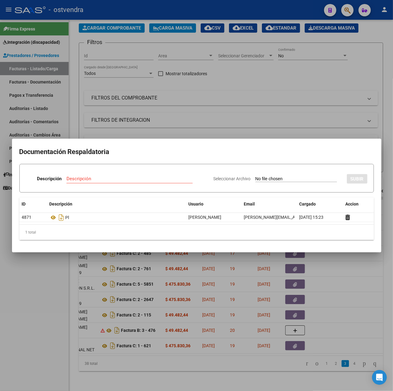
click at [29, 300] on div at bounding box center [196, 195] width 393 height 391
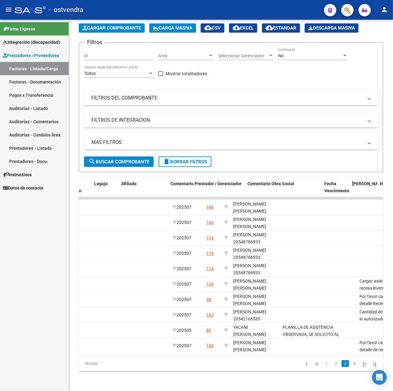
scroll to position [0, 892]
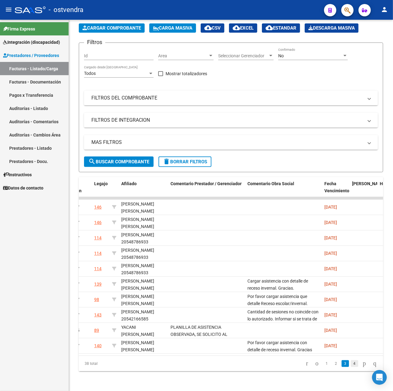
click at [351, 361] on link "4" at bounding box center [354, 363] width 7 height 7
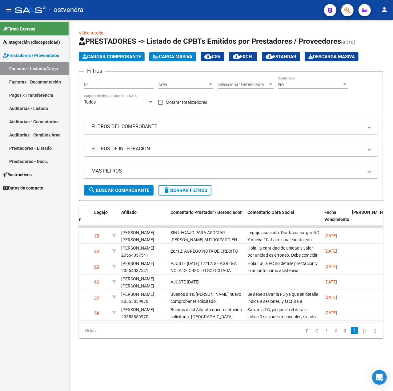
scroll to position [0, 0]
click at [342, 334] on link "3" at bounding box center [345, 330] width 7 height 7
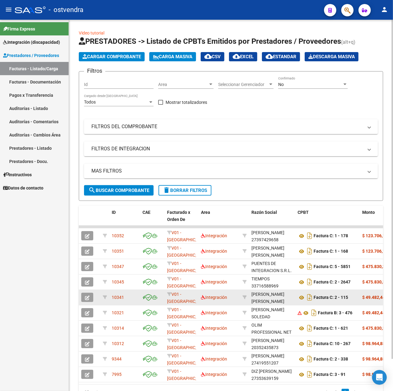
click at [87, 297] on icon "button" at bounding box center [87, 297] width 5 height 5
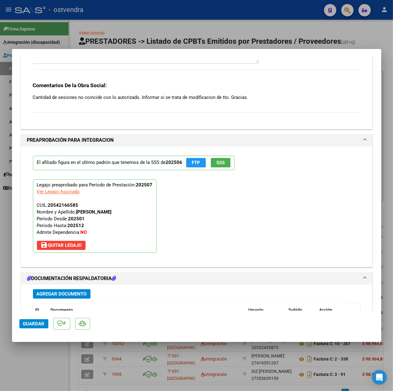
scroll to position [657, 0]
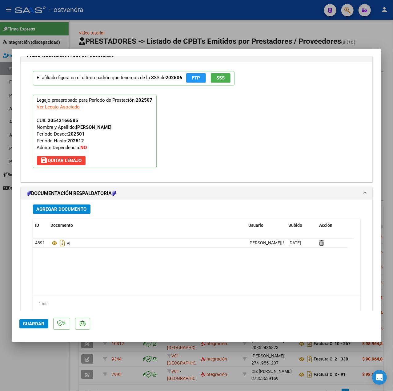
click at [60, 371] on div at bounding box center [196, 195] width 393 height 391
type input "$ 0,00"
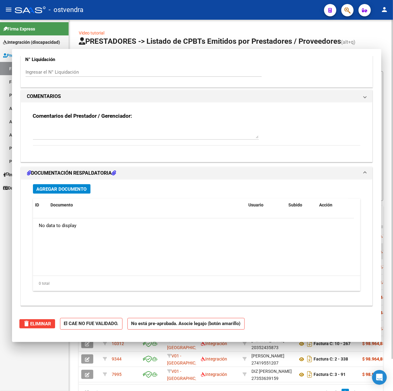
scroll to position [0, 0]
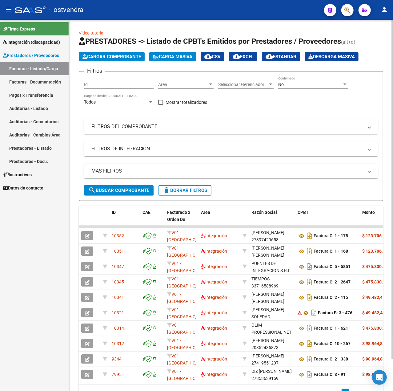
click at [174, 173] on mat-panel-title "MAS FILTROS" at bounding box center [227, 170] width 272 height 7
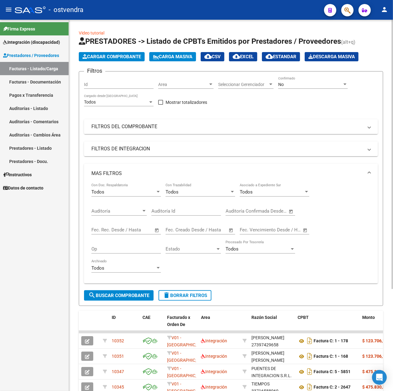
click at [171, 131] on mat-expansion-panel-header "FILTROS DEL COMPROBANTE" at bounding box center [231, 126] width 294 height 15
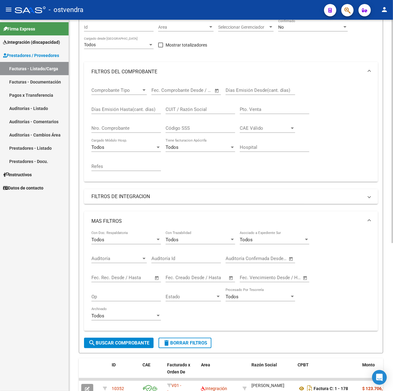
scroll to position [82, 0]
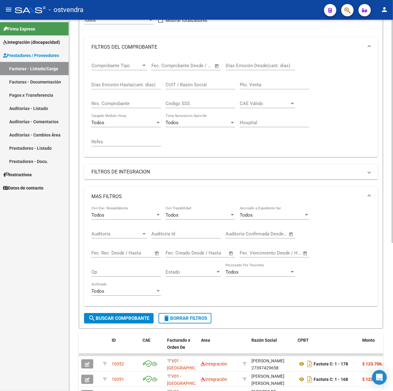
click at [188, 317] on span "delete Borrar Filtros" at bounding box center [185, 318] width 44 height 6
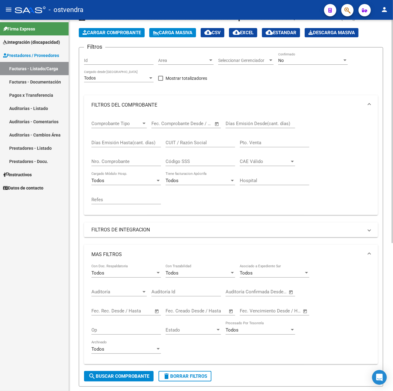
scroll to position [0, 0]
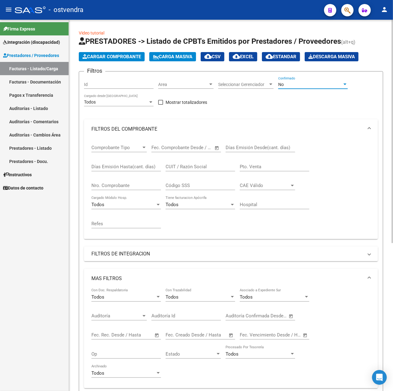
click at [291, 83] on div "No" at bounding box center [310, 84] width 64 height 5
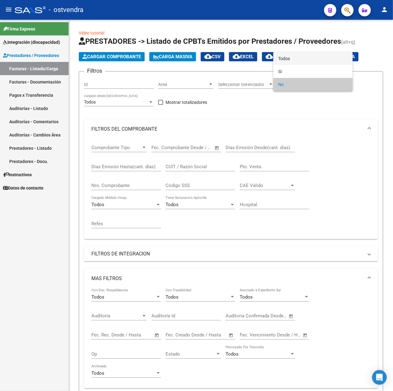
click at [286, 59] on span "Todos" at bounding box center [313, 58] width 70 height 13
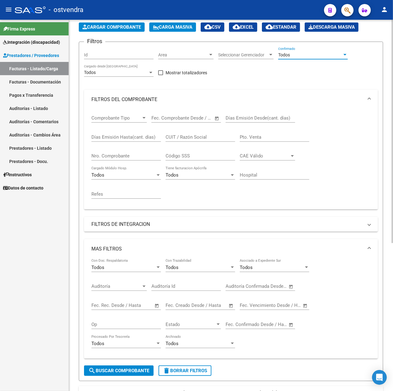
scroll to position [41, 0]
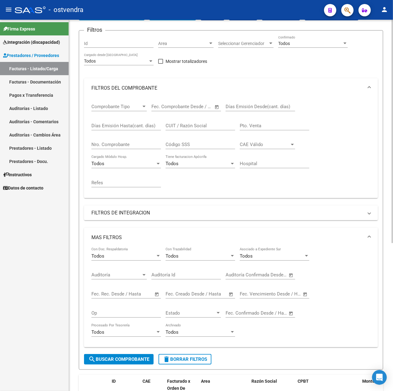
drag, startPoint x: 183, startPoint y: 121, endPoint x: 176, endPoint y: 123, distance: 6.3
paste input "27250258874"
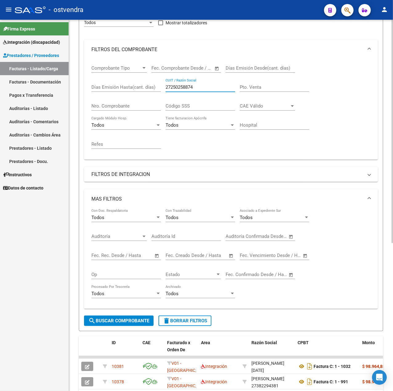
scroll to position [164, 0]
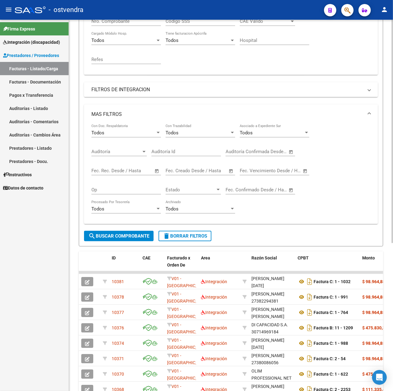
type input "27250258874"
click at [141, 235] on span "search Buscar Comprobante" at bounding box center [118, 236] width 61 height 6
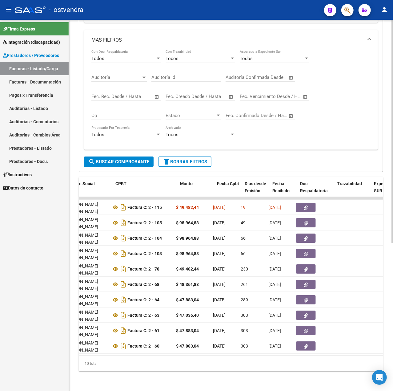
scroll to position [0, 182]
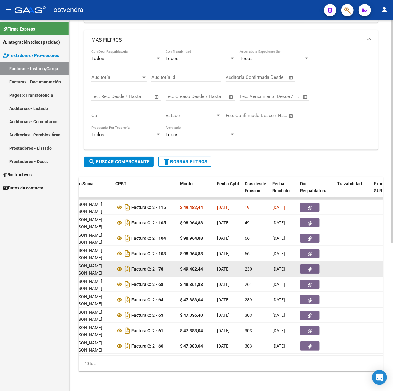
click at [313, 264] on button "button" at bounding box center [310, 268] width 20 height 9
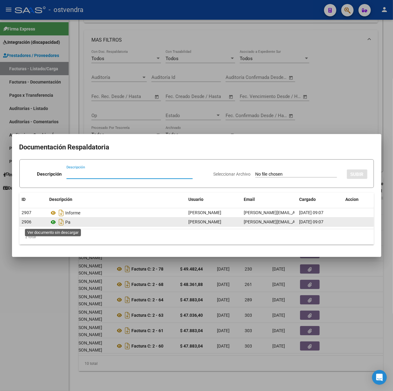
click at [53, 222] on icon at bounding box center [54, 221] width 8 height 7
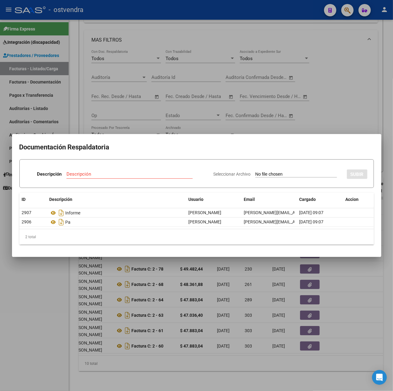
click at [42, 286] on div at bounding box center [196, 195] width 393 height 391
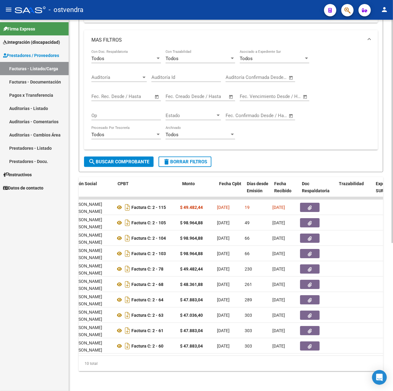
scroll to position [0, 0]
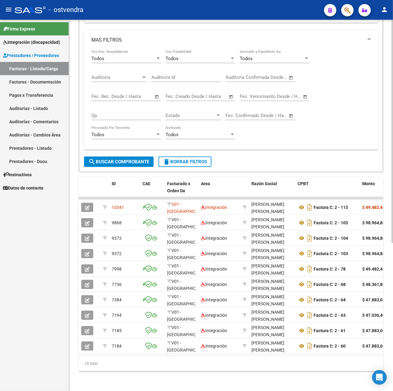
click at [185, 156] on button "delete Borrar Filtros" at bounding box center [185, 161] width 53 height 10
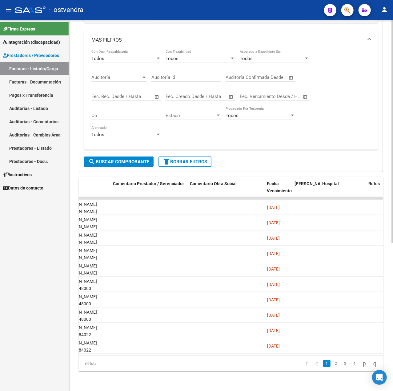
scroll to position [0, 945]
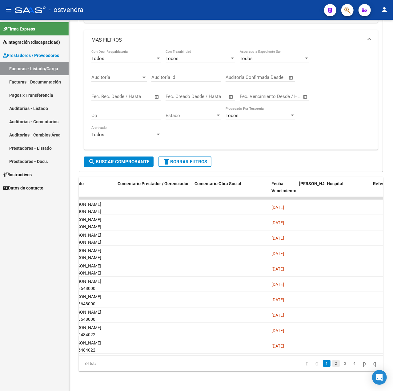
click at [333, 361] on link "2" at bounding box center [336, 363] width 7 height 7
click at [342, 362] on link "3" at bounding box center [345, 363] width 7 height 7
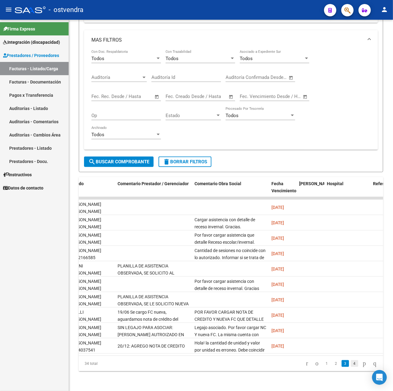
click at [351, 365] on link "4" at bounding box center [354, 363] width 7 height 7
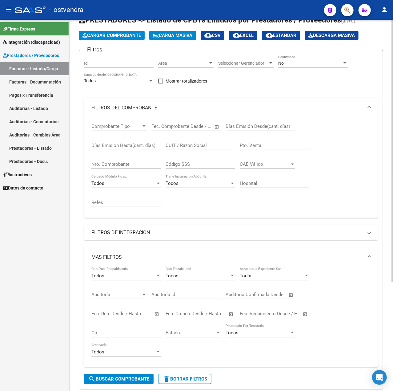
scroll to position [0, 0]
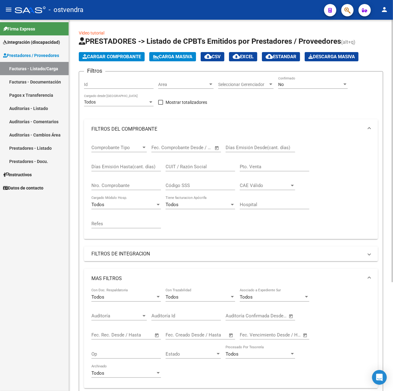
click at [124, 55] on span "Cargar Comprobante" at bounding box center [112, 57] width 59 height 6
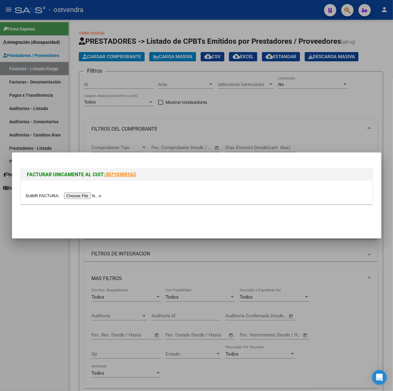
click at [78, 201] on div at bounding box center [197, 192] width 352 height 23
click at [73, 196] on input "file" at bounding box center [65, 195] width 78 height 6
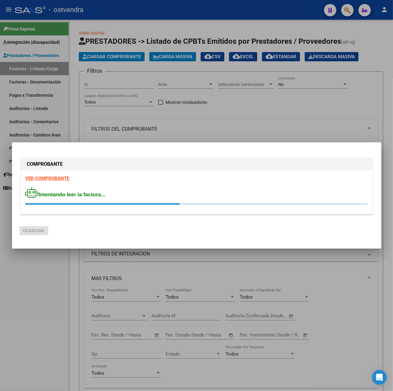
click at [45, 180] on strong "VER COMPROBANTE" at bounding box center [48, 179] width 44 height 6
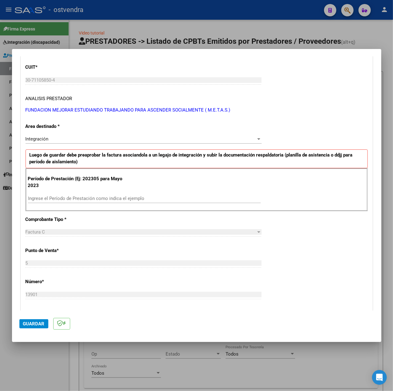
scroll to position [123, 0]
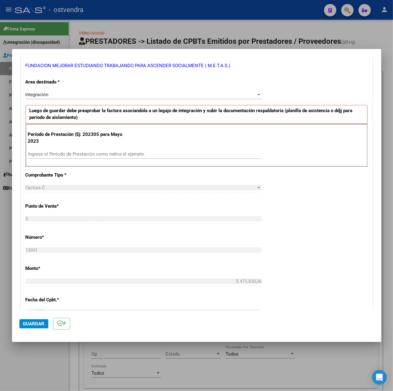
click at [88, 153] on input "Ingrese el Período de Prestación como indica el ejemplo" at bounding box center [144, 154] width 233 height 6
type input "202507"
click at [321, 210] on div "CUIT * 30-71105850-4 Ingresar CUIT ANALISIS PRESTADOR FUNDACION MEJORAR ESTUDIA…" at bounding box center [197, 241] width 352 height 463
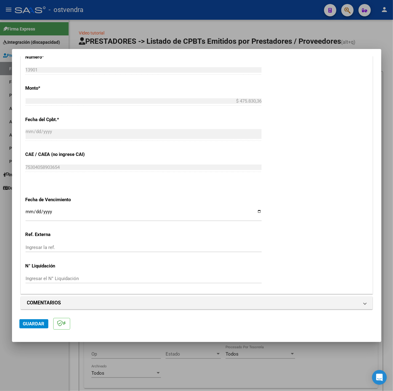
scroll to position [308, 0]
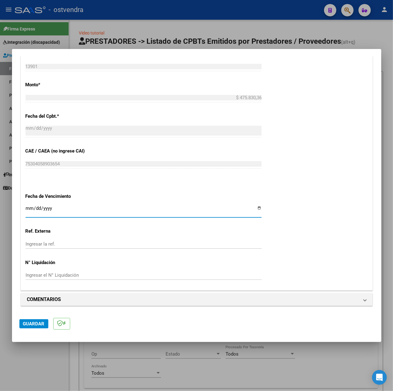
click at [28, 207] on input "Ingresar la fecha" at bounding box center [144, 211] width 236 height 10
type input "[DATE]"
click at [39, 325] on span "Guardar" at bounding box center [34, 324] width 22 height 6
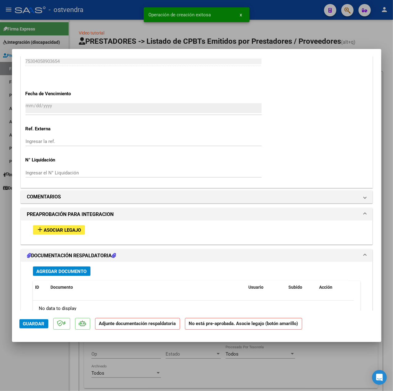
scroll to position [486, 0]
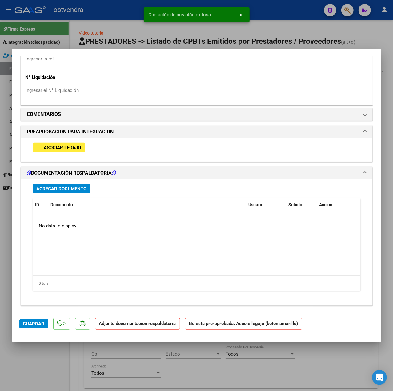
click at [73, 151] on button "add Asociar Legajo" at bounding box center [59, 148] width 52 height 10
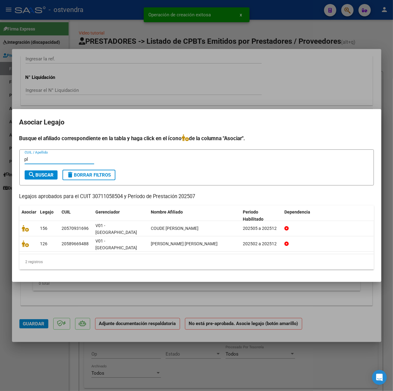
drag, startPoint x: 15, startPoint y: 164, endPoint x: -7, endPoint y: 164, distance: 22.8
click at [0, 164] on html "menu - ostvendra person Firma Express Integración (discapacidad) Certificado Di…" at bounding box center [196, 195] width 393 height 391
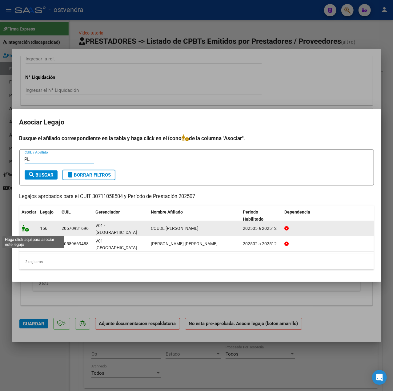
type input "PL"
click at [25, 232] on icon at bounding box center [25, 228] width 7 height 7
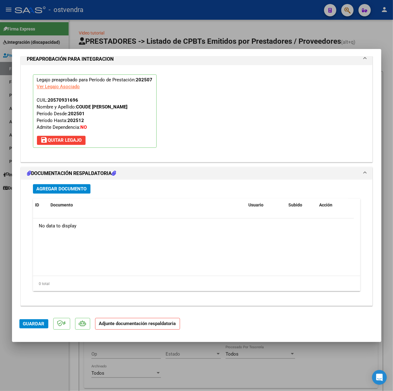
scroll to position [575, 0]
click at [79, 191] on span "Agregar Documento" at bounding box center [62, 189] width 50 height 6
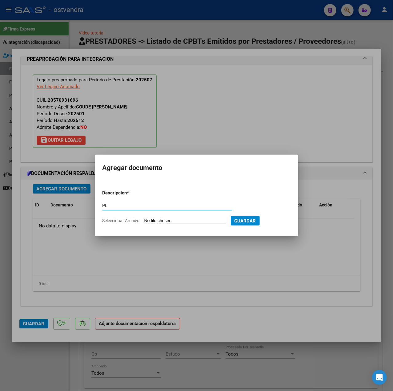
type input "PL"
click at [154, 223] on input "Seleccionar Archivo" at bounding box center [185, 221] width 82 height 6
type input "C:\fakepath\Coude Ulises - Planilla julio - Alejandro José De Sousa.pdf"
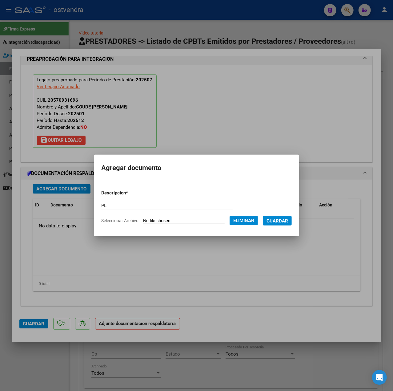
click at [285, 222] on span "Guardar" at bounding box center [278, 221] width 22 height 6
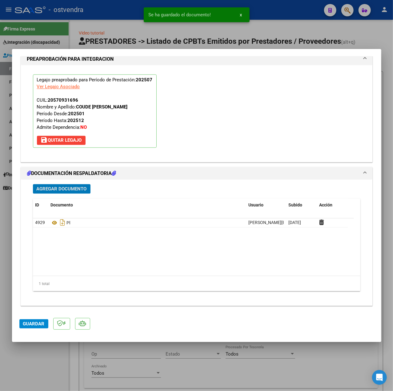
click at [34, 324] on span "Guardar" at bounding box center [34, 324] width 22 height 6
click at [34, 369] on div at bounding box center [196, 195] width 393 height 391
type input "$ 0,00"
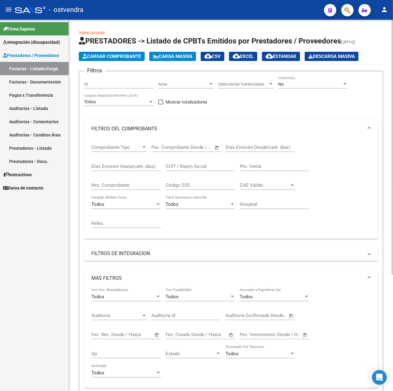
scroll to position [0, 0]
click at [109, 57] on span "Cargar Comprobante" at bounding box center [112, 57] width 59 height 6
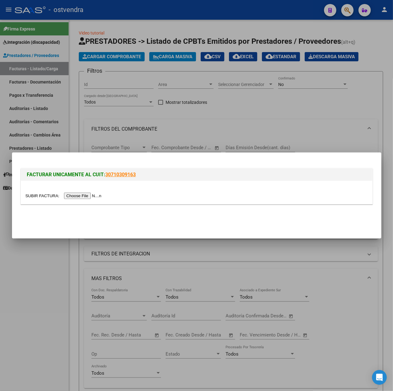
click at [77, 197] on input "file" at bounding box center [65, 195] width 78 height 6
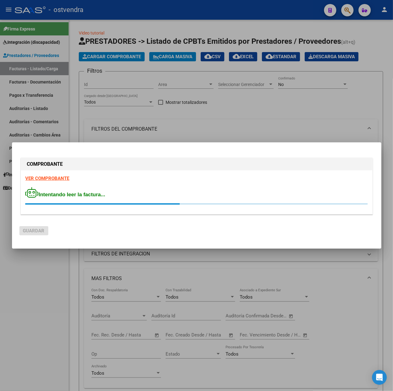
click at [64, 180] on strong "VER COMPROBANTE" at bounding box center [48, 179] width 44 height 6
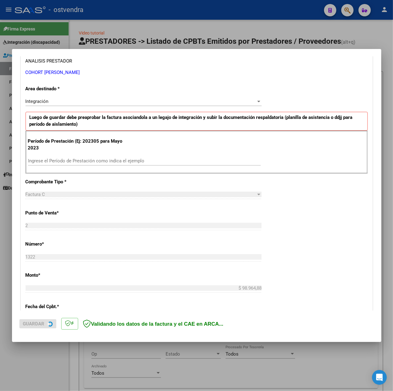
scroll to position [123, 0]
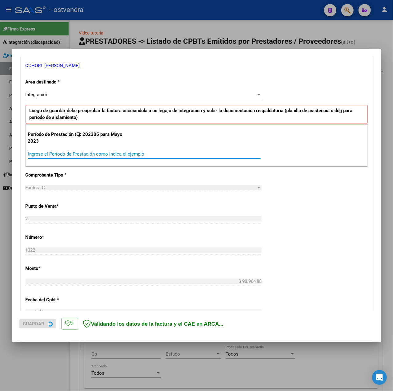
click at [84, 154] on input "Ingrese el Período de Prestación como indica el ejemplo" at bounding box center [144, 154] width 233 height 6
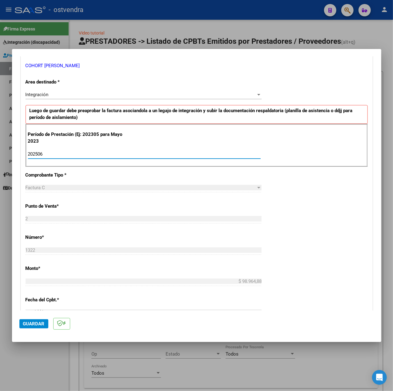
type input "202506"
click at [285, 205] on div "CUIT * 27-27780332-7 Ingresar CUIT ANALISIS PRESTADOR COHORT MARIA ALDANA ARCA …" at bounding box center [197, 241] width 352 height 463
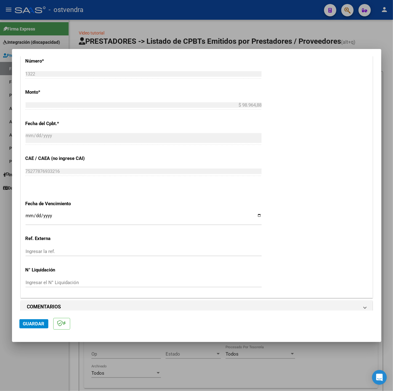
scroll to position [308, 0]
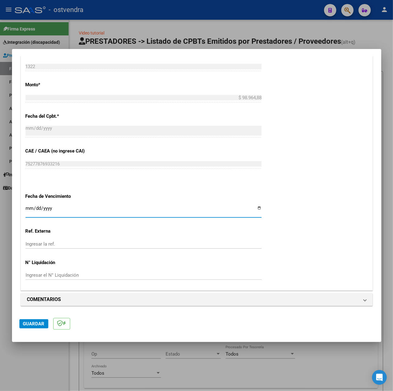
click at [29, 208] on input "Ingresar la fecha" at bounding box center [144, 211] width 236 height 10
type input "[DATE]"
click at [35, 327] on button "Guardar" at bounding box center [33, 323] width 29 height 9
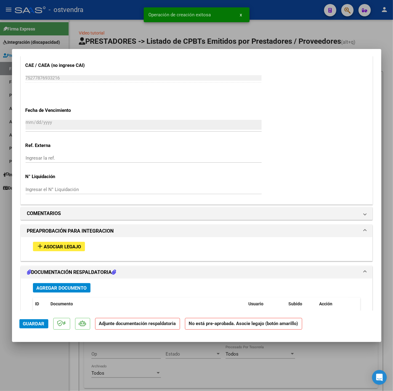
scroll to position [451, 0]
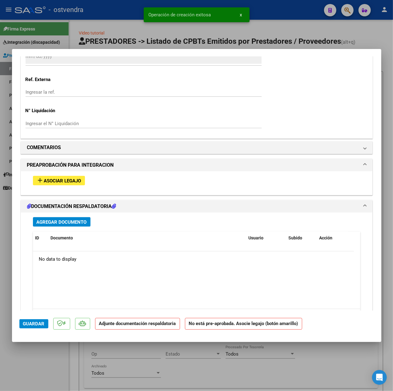
click at [66, 179] on span "Asociar Legajo" at bounding box center [62, 181] width 37 height 6
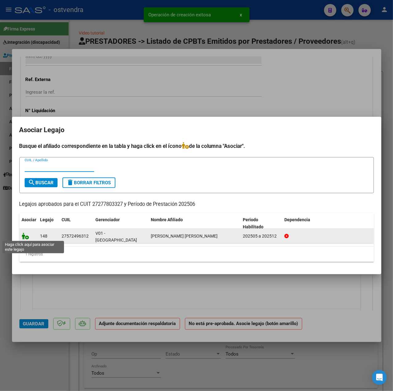
click at [26, 236] on icon at bounding box center [25, 235] width 7 height 7
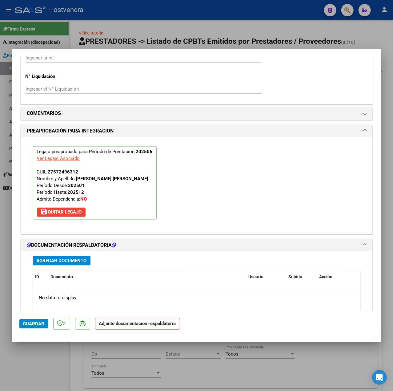
scroll to position [575, 0]
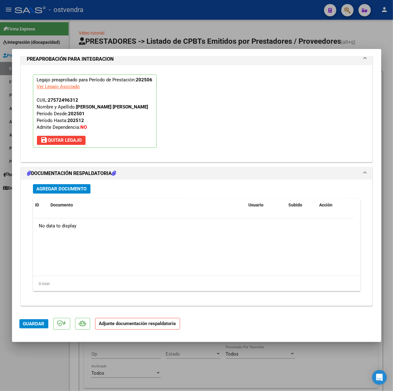
click at [74, 192] on button "Agregar Documento" at bounding box center [62, 189] width 58 height 10
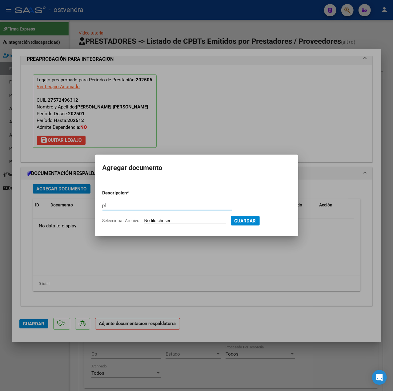
type input "p"
type input "PL"
click at [194, 219] on input "Seleccionar Archivo" at bounding box center [185, 221] width 82 height 6
type input "C:\fakepath\PLanilla de asistencia Helena Godoy junio 2025 - Aldana Cohort.pdf"
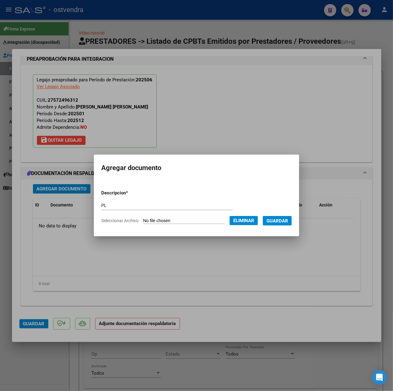
click at [286, 222] on span "Guardar" at bounding box center [278, 221] width 22 height 6
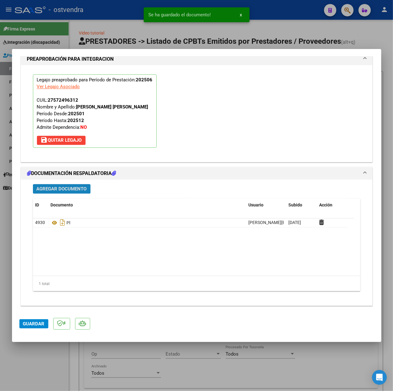
click at [77, 192] on span "Agregar Documento" at bounding box center [62, 189] width 50 height 6
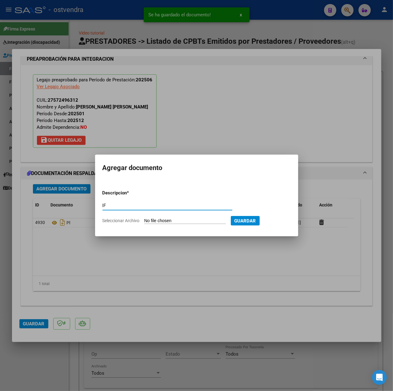
type input "IF"
click at [150, 220] on input "Seleccionar Archivo" at bounding box center [185, 221] width 82 height 6
type input "C:\fakepath\Helena Godoy. Informe medio 2025 - Maria Aldana Cohort.pdf"
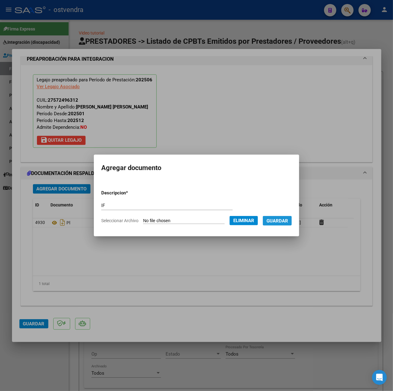
click at [268, 222] on button "Guardar" at bounding box center [277, 221] width 29 height 10
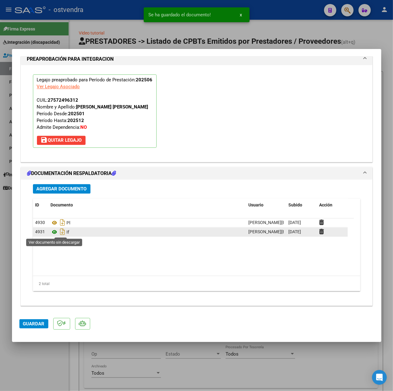
click at [54, 234] on icon at bounding box center [55, 231] width 8 height 7
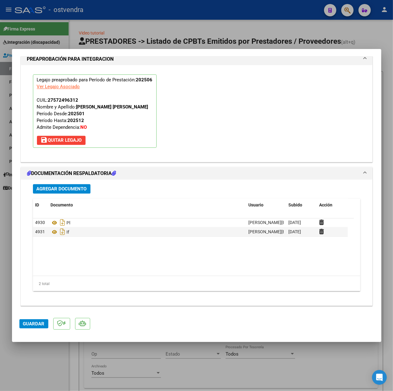
click at [37, 318] on mat-dialog-actions "Guardar" at bounding box center [196, 322] width 355 height 24
click at [41, 323] on span "Guardar" at bounding box center [34, 324] width 22 height 6
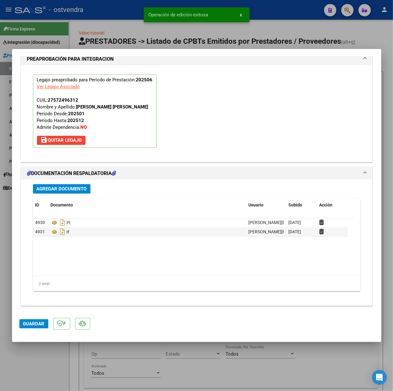
click at [34, 365] on div at bounding box center [196, 195] width 393 height 391
type input "$ 0,00"
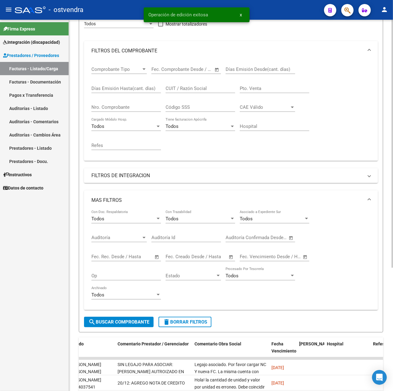
scroll to position [164, 0]
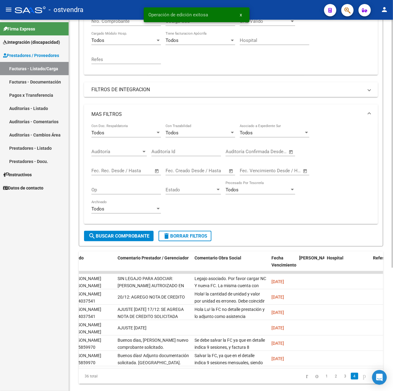
click at [367, 111] on span "MAS FILTROS" at bounding box center [229, 114] width 277 height 7
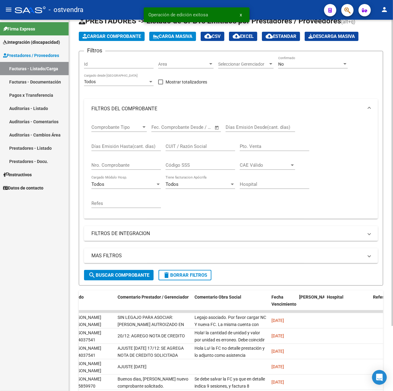
scroll to position [0, 0]
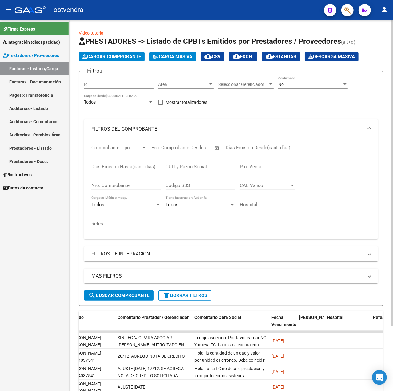
click at [368, 123] on mat-expansion-panel-header "FILTROS DEL COMPROBANTE" at bounding box center [231, 129] width 294 height 20
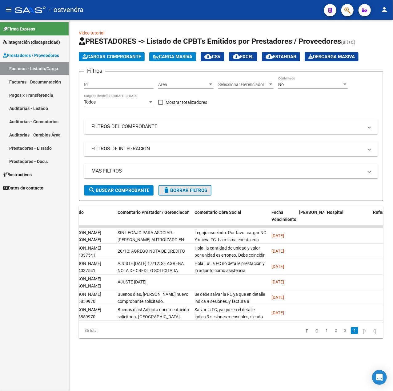
click at [201, 192] on span "delete Borrar Filtros" at bounding box center [185, 191] width 44 height 6
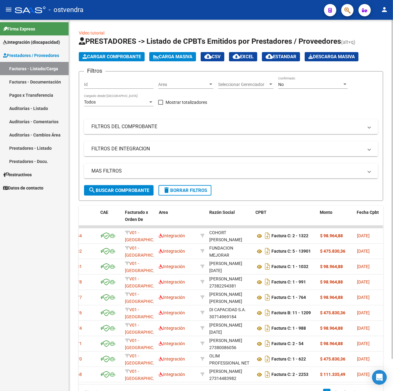
scroll to position [0, 40]
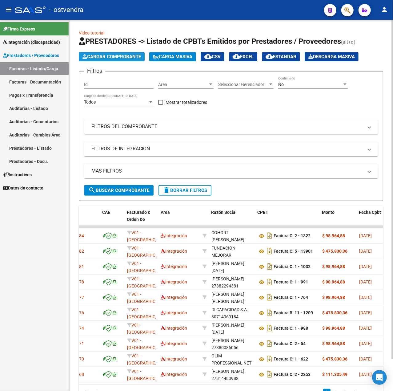
click at [119, 57] on span "Cargar Comprobante" at bounding box center [112, 57] width 59 height 6
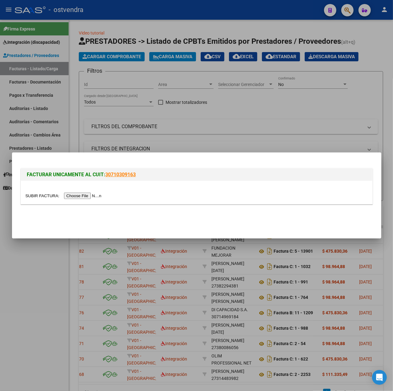
click at [77, 196] on input "file" at bounding box center [65, 195] width 78 height 6
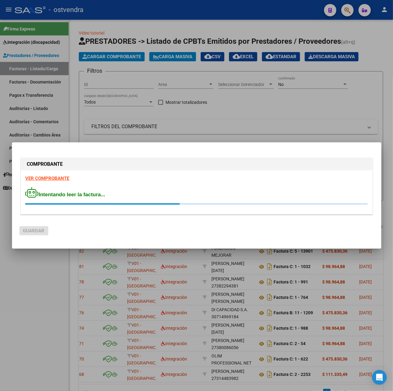
click at [50, 177] on strong "VER COMPROBANTE" at bounding box center [48, 179] width 44 height 6
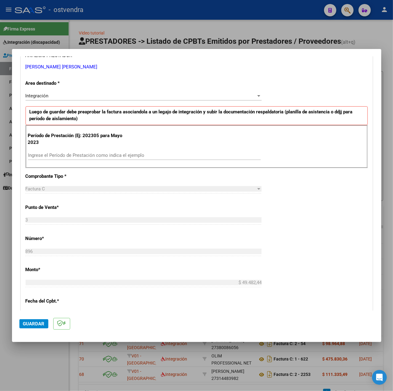
scroll to position [123, 0]
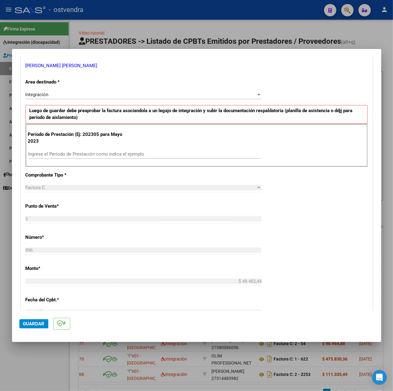
click at [67, 153] on input "Ingrese el Período de Prestación como indica el ejemplo" at bounding box center [144, 154] width 233 height 6
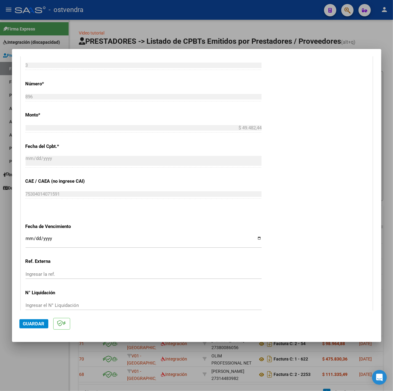
scroll to position [308, 0]
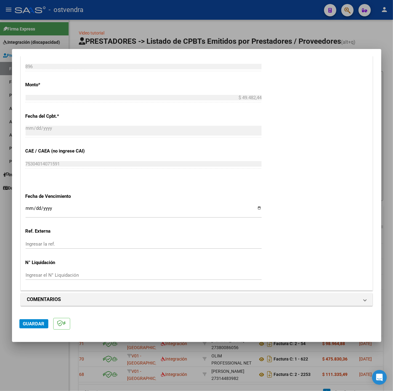
type input "202507"
click at [27, 204] on div "Ingresar la fecha" at bounding box center [144, 210] width 236 height 13
type input "[DATE]"
click at [34, 321] on span "Guardar" at bounding box center [34, 324] width 22 height 6
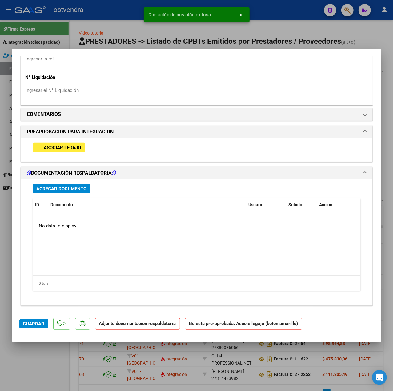
scroll to position [486, 0]
click at [74, 148] on span "Asociar Legajo" at bounding box center [62, 148] width 37 height 6
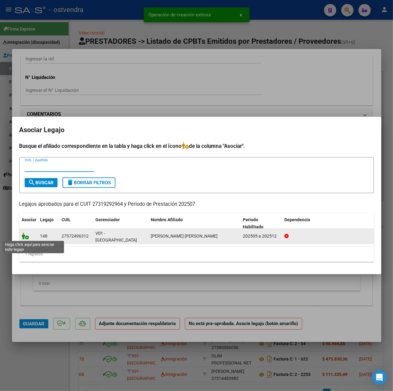
click at [26, 234] on icon at bounding box center [25, 235] width 7 height 7
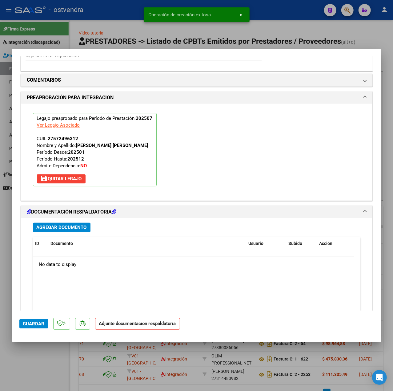
scroll to position [575, 0]
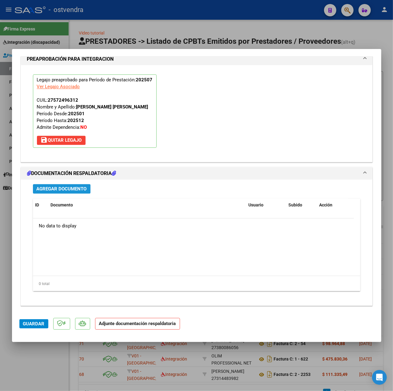
click at [78, 188] on span "Agregar Documento" at bounding box center [62, 189] width 50 height 6
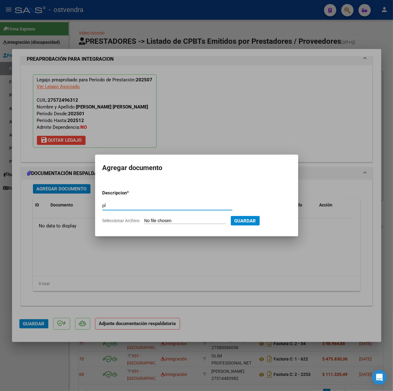
type input "p"
type input "PL"
click at [154, 220] on input "Seleccionar Archivo" at bounding box center [185, 221] width 82 height 6
type input "C:\fakepath\PLANILLA DE ASISTENCIA PSM 07 HELENA GODOY - Yamila Bejarano.jpg"
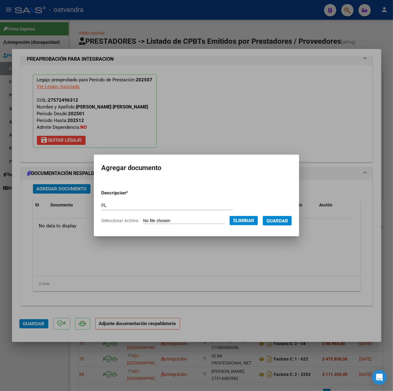
click at [279, 222] on span "Guardar" at bounding box center [278, 221] width 22 height 6
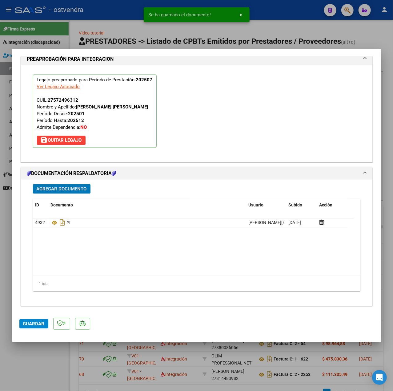
click at [37, 329] on mat-dialog-actions "Guardar" at bounding box center [196, 322] width 355 height 24
click at [30, 325] on span "Guardar" at bounding box center [34, 324] width 22 height 6
click at [29, 365] on div at bounding box center [196, 195] width 393 height 391
type input "$ 0,00"
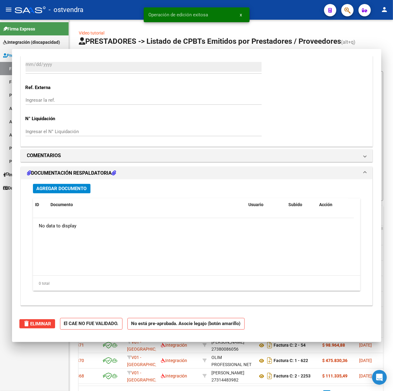
scroll to position [0, 0]
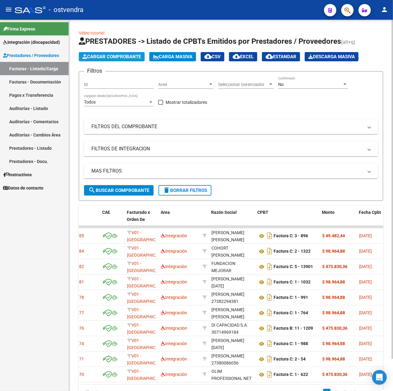
click at [116, 56] on span "Cargar Comprobante" at bounding box center [112, 57] width 59 height 6
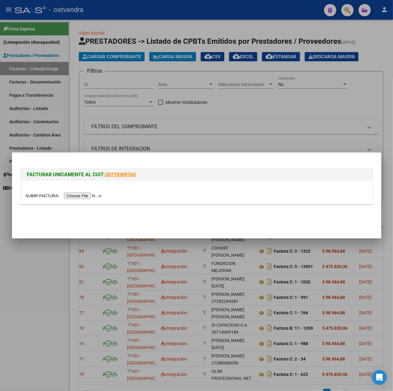
click at [80, 197] on input "file" at bounding box center [65, 195] width 78 height 6
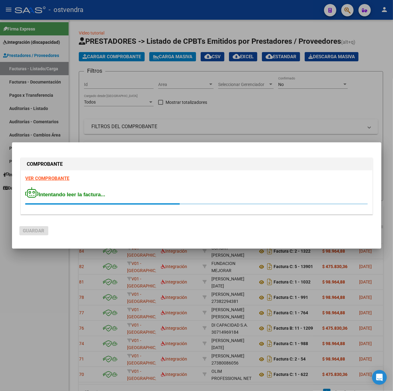
click at [54, 178] on strong "VER COMPROBANTE" at bounding box center [48, 179] width 44 height 6
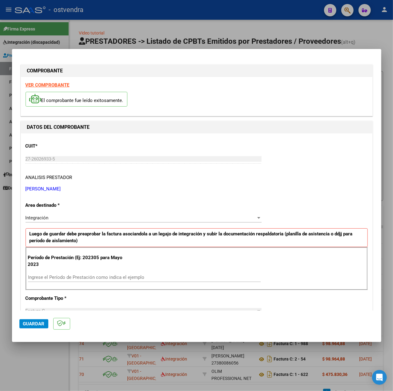
click at [62, 278] on input "Ingrese el Período de Prestación como indica el ejemplo" at bounding box center [144, 277] width 233 height 6
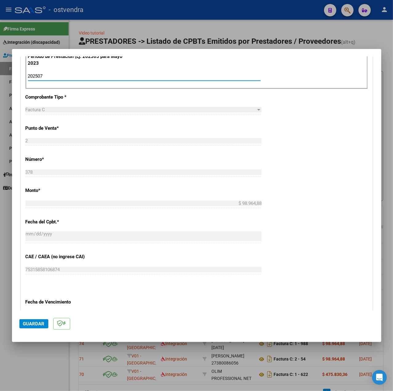
scroll to position [308, 0]
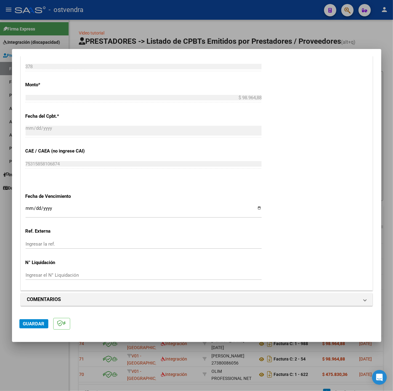
type input "202507"
click at [28, 208] on input "Ingresar la fecha" at bounding box center [144, 211] width 236 height 10
type input "2025-08-13"
click at [36, 323] on span "Guardar" at bounding box center [34, 324] width 22 height 6
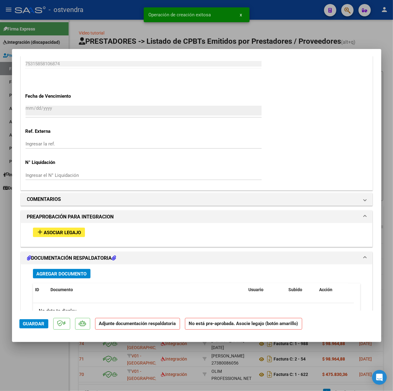
scroll to position [451, 0]
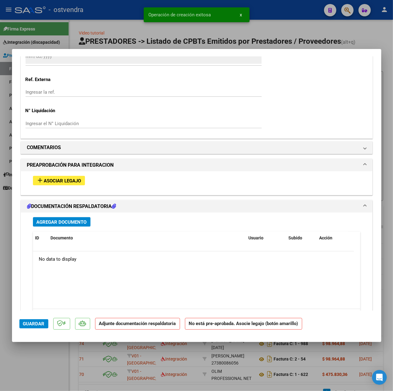
click at [62, 176] on div "add Asociar Legajo" at bounding box center [196, 180] width 337 height 19
click at [69, 179] on span "Asociar Legajo" at bounding box center [62, 181] width 37 height 6
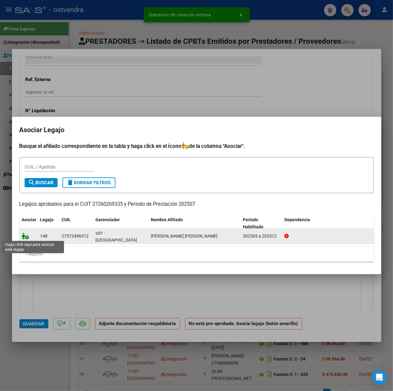
click at [25, 236] on icon at bounding box center [25, 235] width 7 height 7
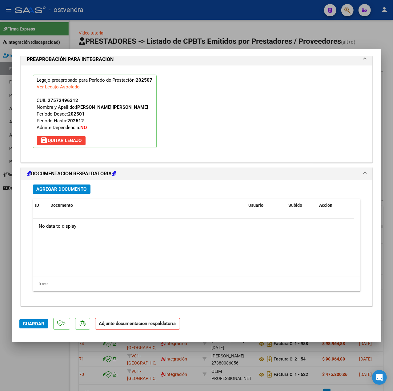
scroll to position [575, 0]
click at [84, 191] on span "Agregar Documento" at bounding box center [62, 189] width 50 height 6
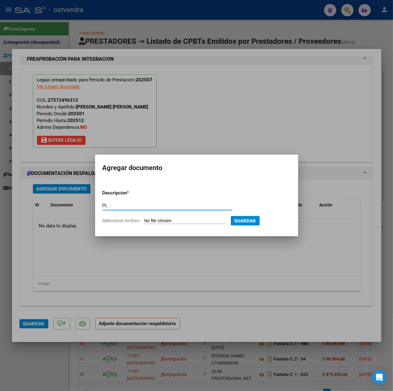
type input "PL"
click at [171, 223] on input "Seleccionar Archivo" at bounding box center [185, 221] width 82 height 6
type input "C:\fakepath\planilla asist mes 7 Helena - ivana hoenig.pdf"
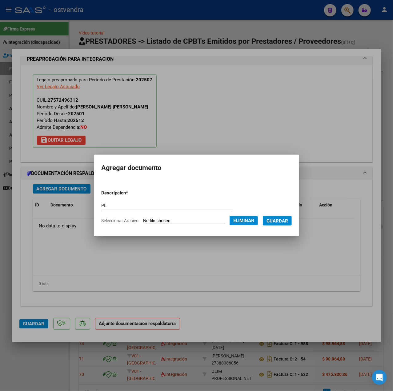
click at [299, 223] on mat-dialog-content "Descripcion * PL Escriba aquí una descripcion Seleccionar Archivo Eliminar Guar…" at bounding box center [196, 204] width 205 height 49
click at [292, 221] on button "Guardar" at bounding box center [277, 221] width 29 height 10
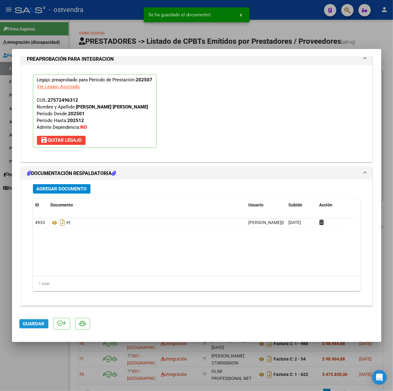
click at [22, 322] on button "Guardar" at bounding box center [33, 323] width 29 height 9
click at [23, 361] on div at bounding box center [196, 195] width 393 height 391
type input "$ 0,00"
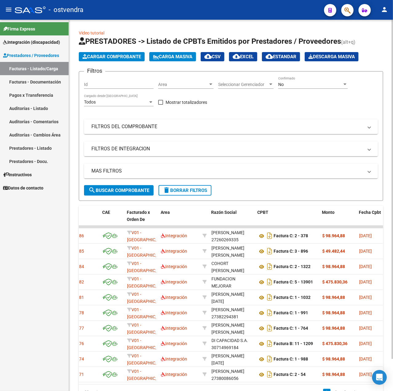
click at [103, 61] on button "Cargar Comprobante" at bounding box center [112, 56] width 66 height 9
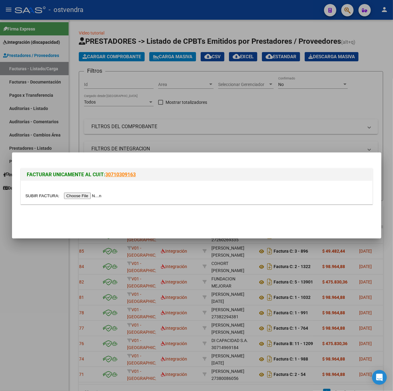
click at [71, 195] on input "file" at bounding box center [65, 195] width 78 height 6
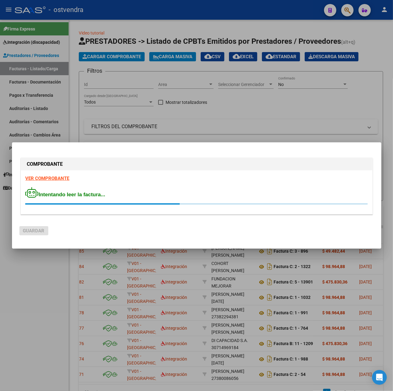
click at [58, 177] on strong "VER COMPROBANTE" at bounding box center [48, 179] width 44 height 6
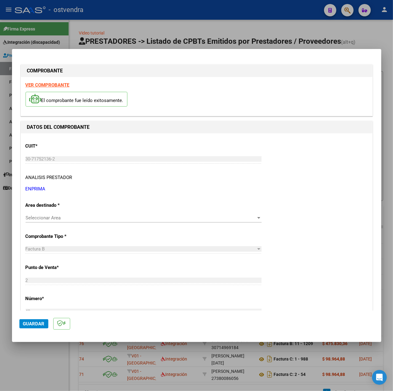
click at [84, 221] on div "Seleccionar Area Seleccionar Area" at bounding box center [144, 217] width 236 height 9
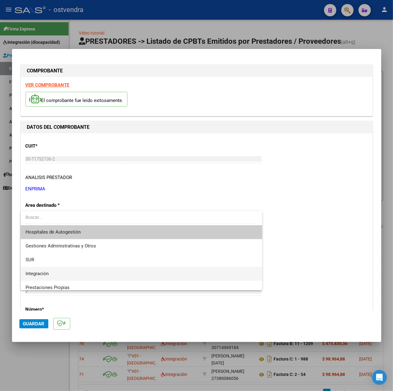
click at [46, 269] on span "Integración" at bounding box center [142, 274] width 232 height 14
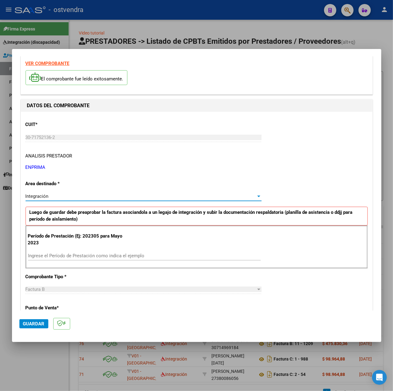
scroll to position [41, 0]
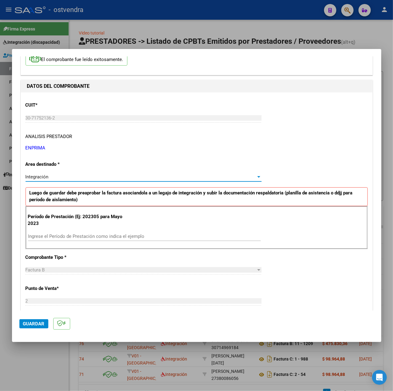
click at [78, 233] on div "Ingrese el Período de Prestación como indica el ejemplo" at bounding box center [144, 236] width 233 height 9
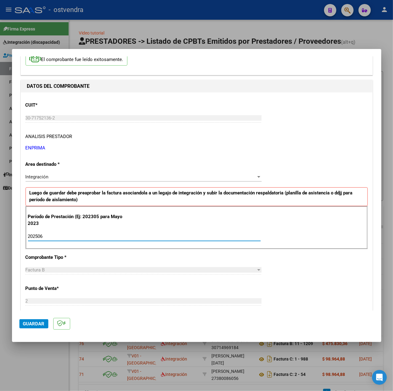
type input "202506"
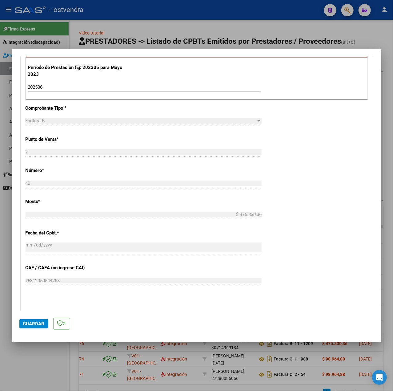
scroll to position [246, 0]
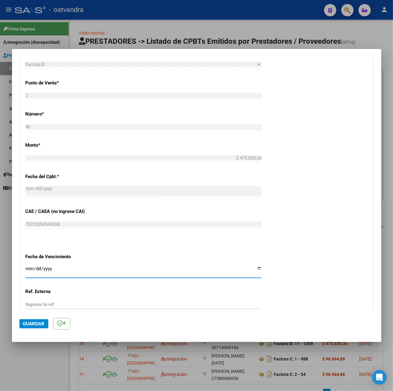
click at [27, 269] on input "Ingresar la fecha" at bounding box center [144, 271] width 236 height 10
type input "[DATE]"
click at [29, 326] on span "Guardar" at bounding box center [34, 324] width 22 height 6
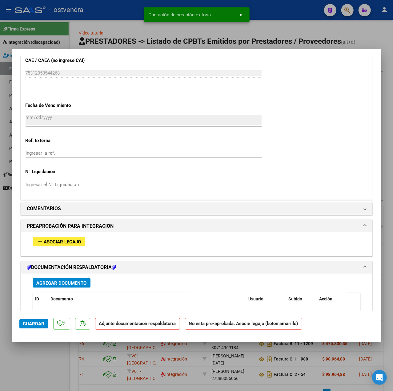
scroll to position [451, 0]
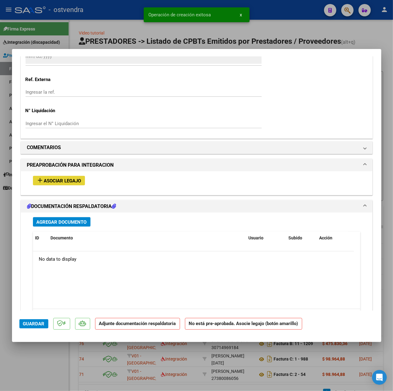
click at [73, 183] on span "Asociar Legajo" at bounding box center [62, 181] width 37 height 6
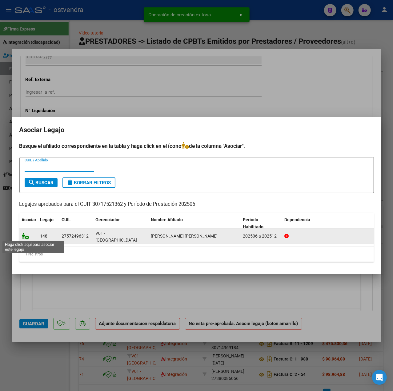
click at [25, 238] on icon at bounding box center [25, 235] width 7 height 7
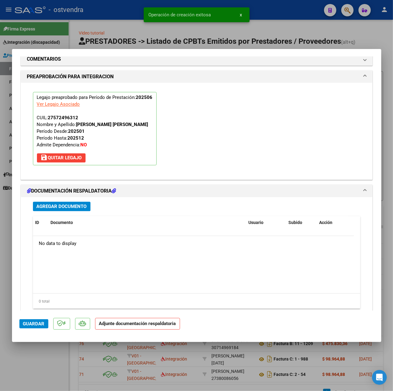
scroll to position [575, 0]
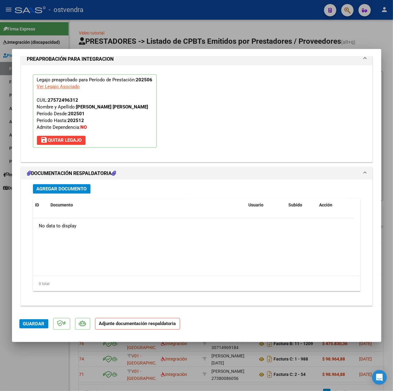
click at [67, 189] on span "Agregar Documento" at bounding box center [62, 189] width 50 height 6
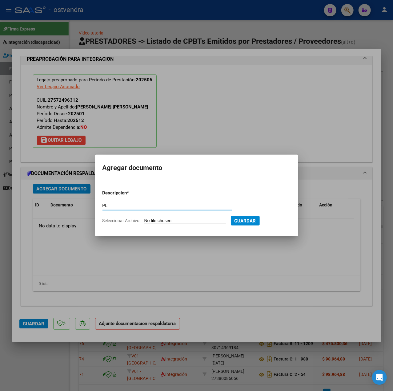
type input "PL"
click at [164, 220] on input "Seleccionar Archivo" at bounding box center [185, 221] width 82 height 6
type input "C:\fakepath\CamScanner 05-08-2025 15.24 - Priscila Reinhardt.pdf"
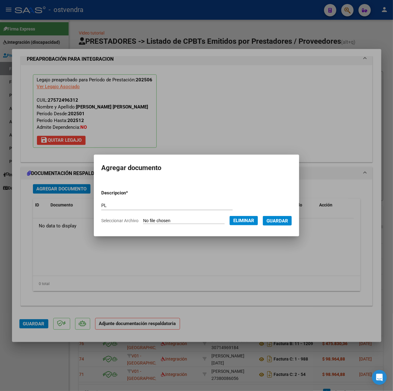
click at [284, 223] on span "Guardar" at bounding box center [278, 221] width 22 height 6
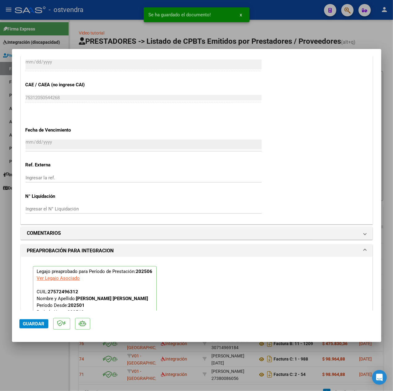
scroll to position [370, 0]
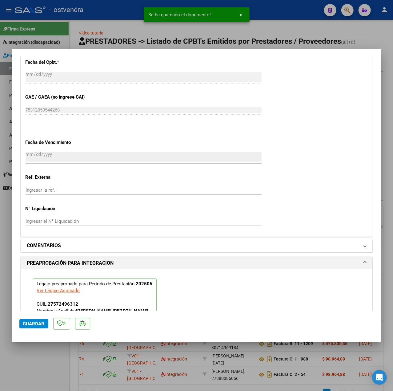
click at [65, 249] on mat-panel-title "COMENTARIOS" at bounding box center [193, 245] width 332 height 7
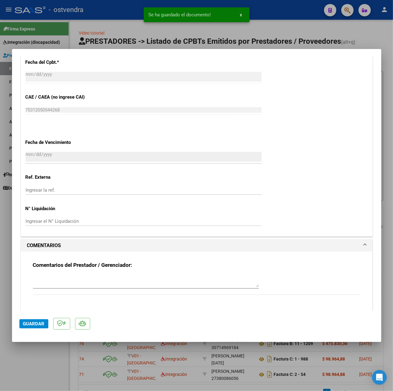
scroll to position [411, 0]
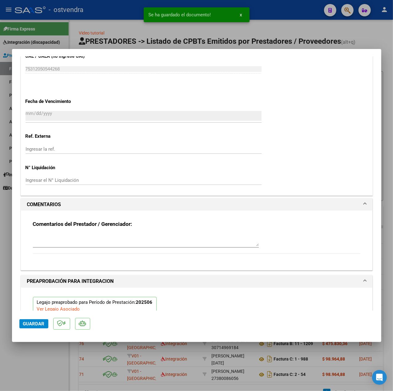
click at [92, 243] on textarea at bounding box center [146, 240] width 226 height 12
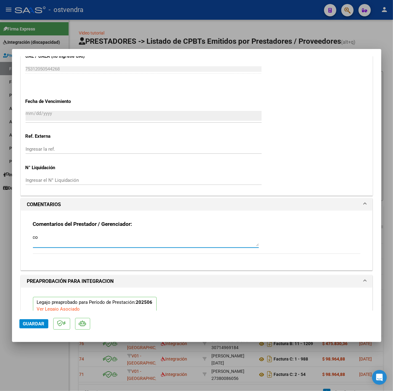
type textarea "c"
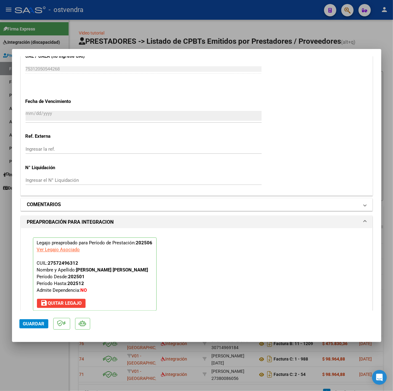
click at [57, 201] on mat-expansion-panel-header "COMENTARIOS" at bounding box center [197, 204] width 352 height 12
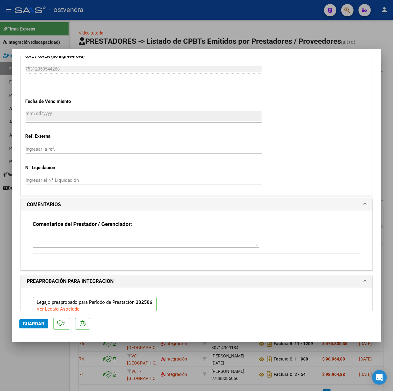
click at [55, 244] on textarea at bounding box center [146, 240] width 226 height 12
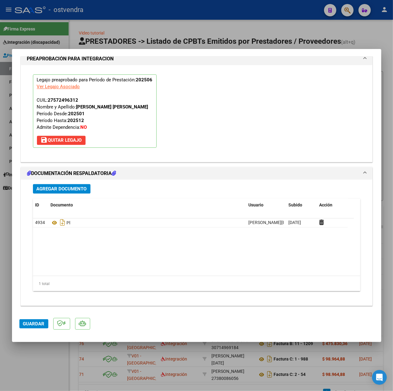
scroll to position [635, 0]
type textarea "COMENZO EN JUNIO."
click at [40, 323] on span "Guardar" at bounding box center [34, 324] width 22 height 6
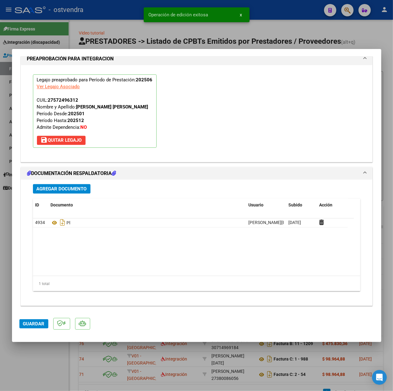
click at [42, 352] on div at bounding box center [196, 195] width 393 height 391
type input "$ 0,00"
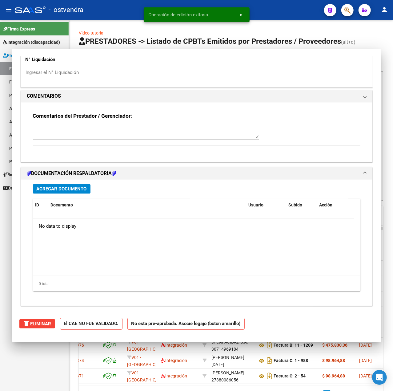
scroll to position [0, 0]
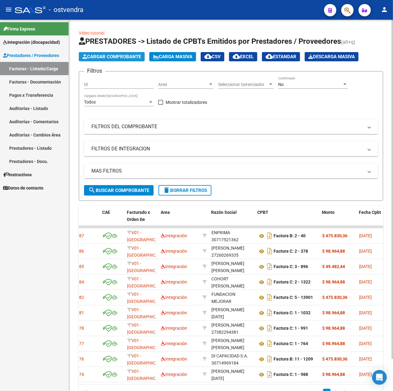
click at [96, 54] on span "Cargar Comprobante" at bounding box center [112, 57] width 59 height 6
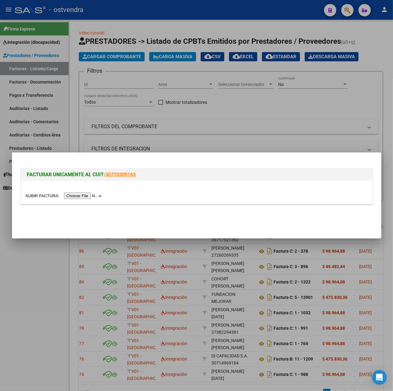
drag, startPoint x: 97, startPoint y: 191, endPoint x: 100, endPoint y: 193, distance: 4.0
click at [99, 193] on div at bounding box center [197, 192] width 352 height 23
click at [103, 195] on input "file" at bounding box center [65, 195] width 78 height 6
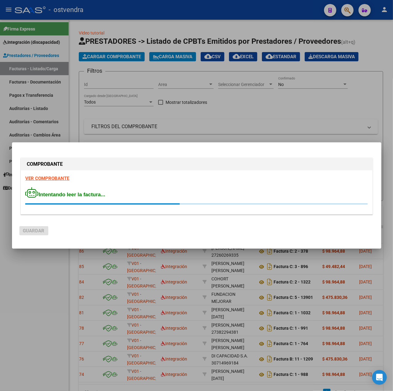
click at [59, 179] on strong "VER COMPROBANTE" at bounding box center [48, 179] width 44 height 6
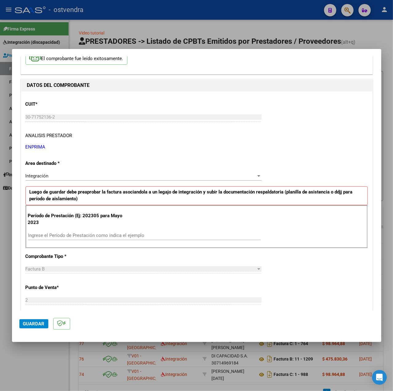
scroll to position [123, 0]
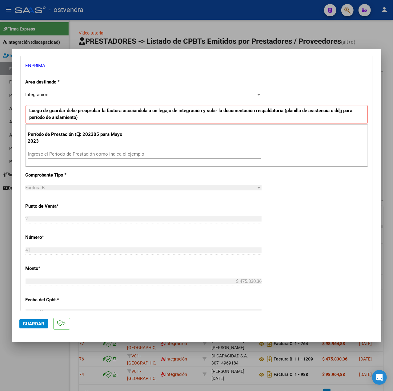
click at [84, 152] on input "Ingrese el Período de Prestación como indica el ejemplo" at bounding box center [144, 154] width 233 height 6
type input "202507"
click at [321, 225] on div "CUIT * 30-71752136-2 Ingresar CUIT ANALISIS PRESTADOR ENPRIMA ARCA Padrón Area …" at bounding box center [197, 241] width 352 height 463
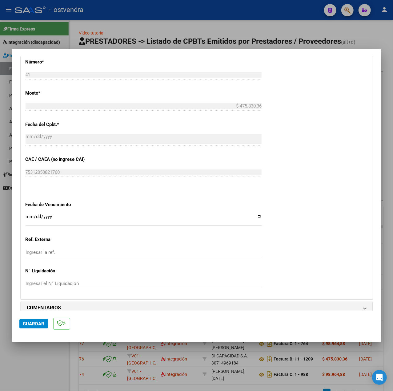
scroll to position [308, 0]
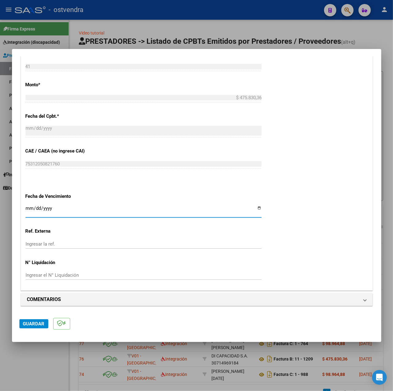
click at [26, 208] on input "Ingresar la fecha" at bounding box center [144, 211] width 236 height 10
type input "[DATE]"
click at [46, 328] on mat-dialog-actions "Guardar" at bounding box center [196, 322] width 355 height 24
click at [46, 328] on button "Guardar" at bounding box center [33, 323] width 29 height 9
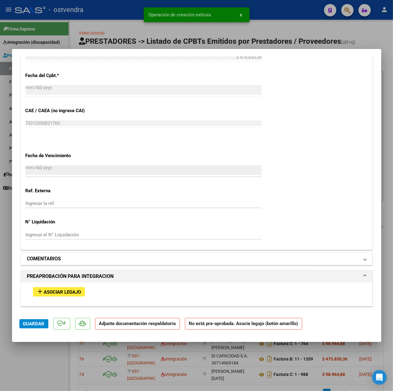
scroll to position [410, 0]
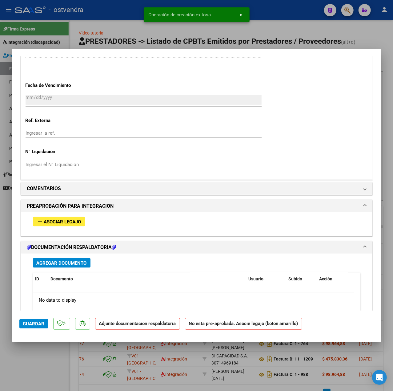
click at [56, 219] on button "add Asociar Legajo" at bounding box center [59, 222] width 52 height 10
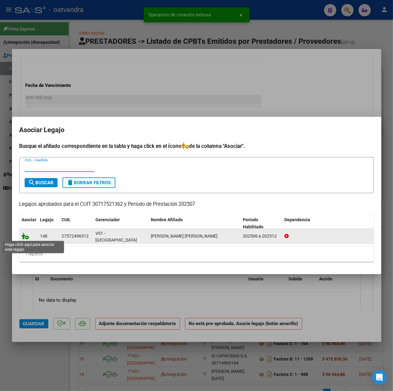
click at [25, 236] on icon at bounding box center [25, 235] width 7 height 7
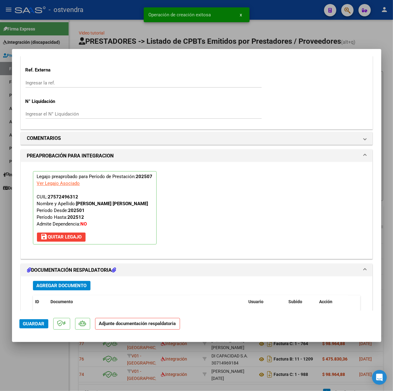
scroll to position [550, 0]
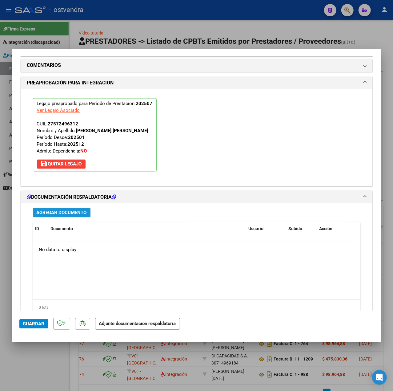
click at [54, 216] on span "Agregar Documento" at bounding box center [62, 213] width 50 height 6
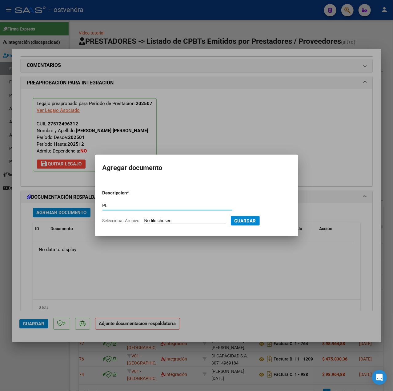
type input "PL"
click at [187, 218] on input "Seleccionar Archivo" at bounding box center [185, 221] width 82 height 6
type input "C:\fakepath\CamScanner 05-08-2025 15.26 - Priscila Reinhardt.pdf"
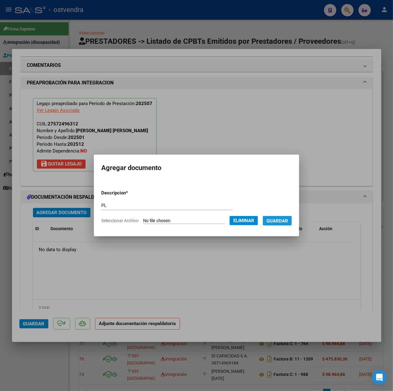
click at [276, 224] on button "Guardar" at bounding box center [277, 221] width 29 height 10
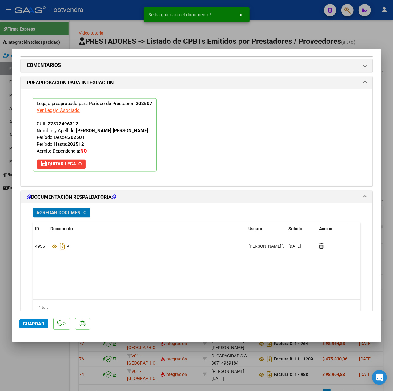
click at [41, 326] on span "Guardar" at bounding box center [34, 324] width 22 height 6
click at [44, 361] on div at bounding box center [196, 195] width 393 height 391
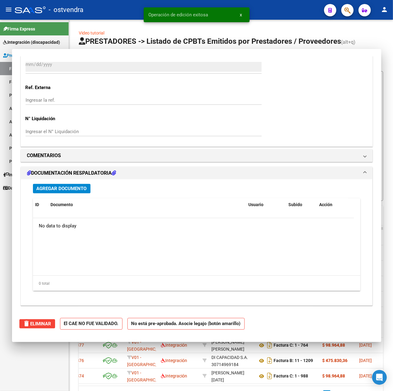
scroll to position [0, 0]
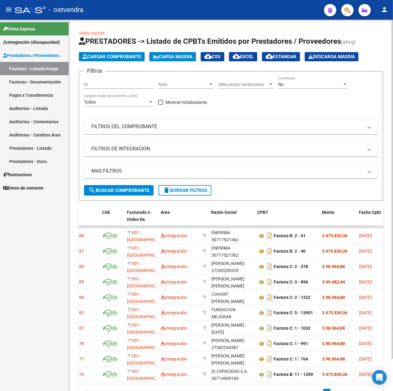
click at [107, 53] on button "Cargar Comprobante" at bounding box center [112, 56] width 66 height 9
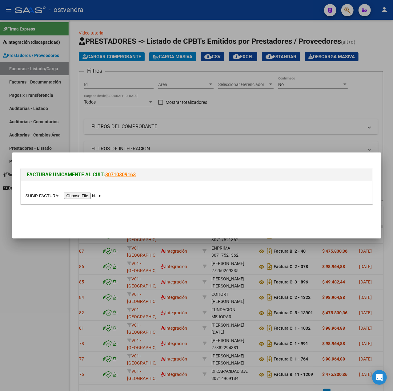
click at [80, 196] on input "file" at bounding box center [65, 195] width 78 height 6
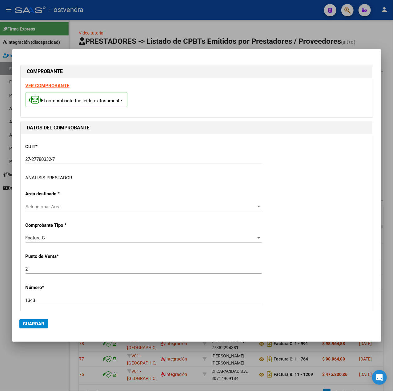
click at [49, 178] on div "ANALISIS PRESTADOR" at bounding box center [49, 177] width 47 height 7
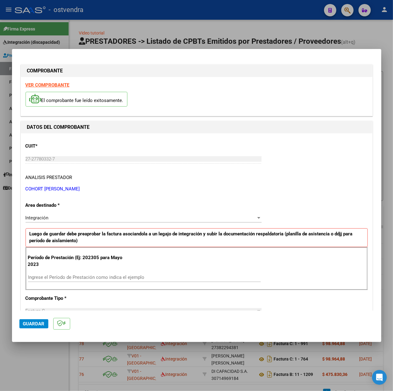
click at [51, 86] on strong "VER COMPROBANTE" at bounding box center [48, 85] width 44 height 6
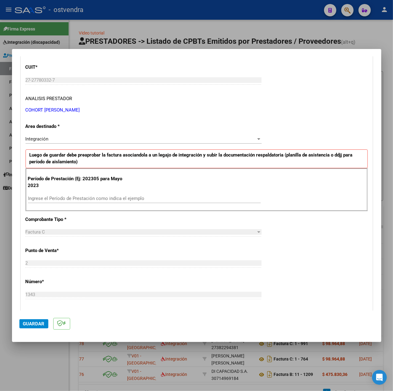
scroll to position [82, 0]
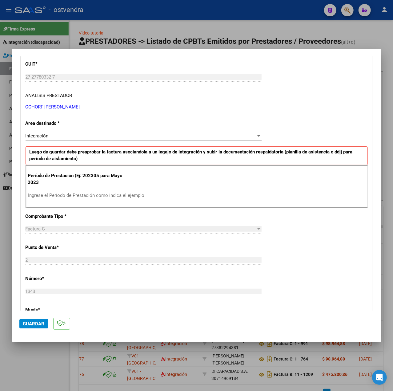
click at [107, 197] on input "Ingrese el Período de Prestación como indica el ejemplo" at bounding box center [144, 195] width 233 height 6
click at [103, 195] on input "Ingrese el Período de Prestación como indica el ejemplo" at bounding box center [144, 195] width 233 height 6
click at [323, 236] on div "CUIT * 27-27780332-7 Ingresar CUIT ANALISIS PRESTADOR COHORT MARIA ALDANA ARCA …" at bounding box center [197, 282] width 352 height 463
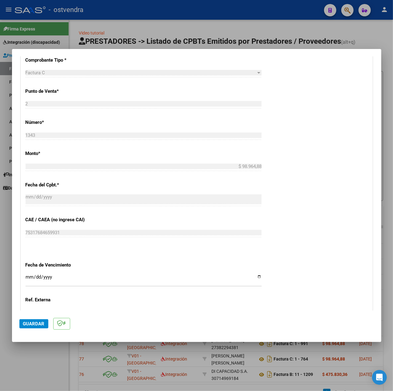
scroll to position [308, 0]
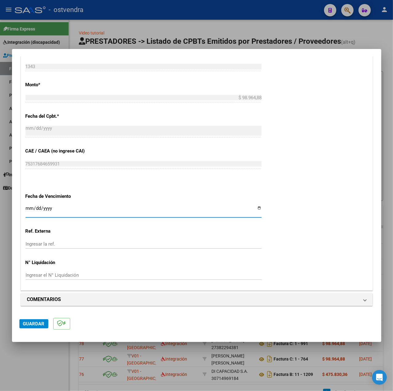
click at [30, 207] on input "Ingresar la fecha" at bounding box center [144, 211] width 236 height 10
click at [25, 323] on span "Guardar" at bounding box center [34, 324] width 22 height 6
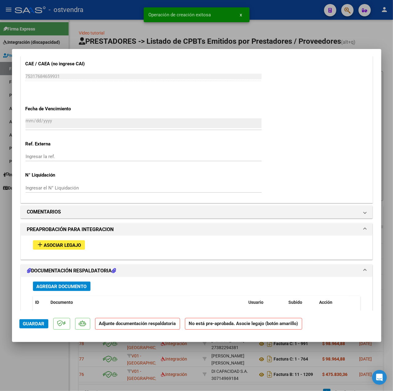
scroll to position [451, 0]
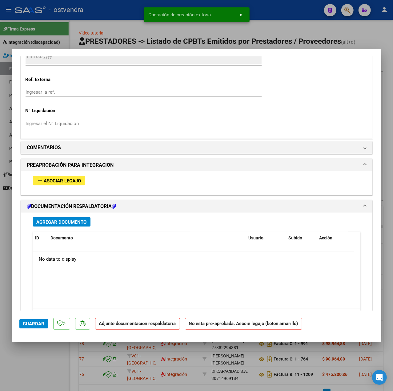
click at [74, 179] on span "Asociar Legajo" at bounding box center [62, 181] width 37 height 6
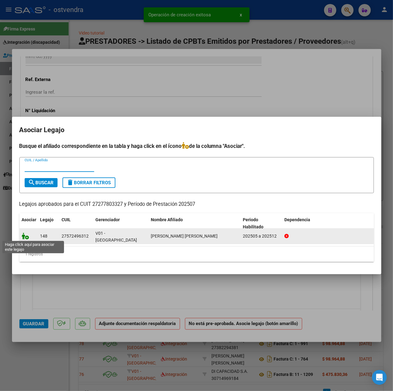
click at [27, 235] on icon at bounding box center [25, 235] width 7 height 7
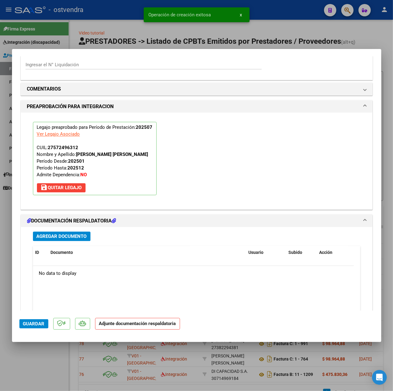
scroll to position [575, 0]
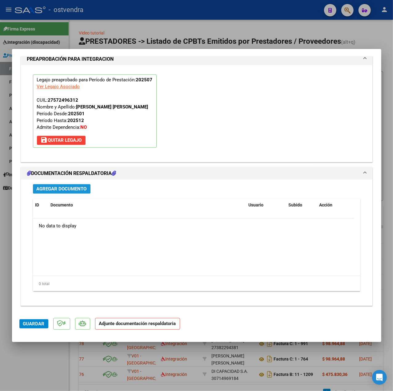
click at [78, 188] on span "Agregar Documento" at bounding box center [62, 189] width 50 height 6
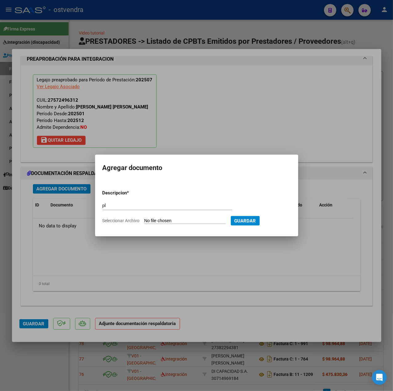
click at [181, 220] on input "Seleccionar Archivo" at bounding box center [185, 221] width 82 height 6
click at [282, 225] on button "Guardar" at bounding box center [277, 221] width 29 height 10
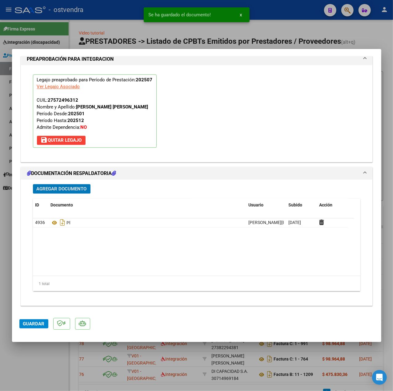
click at [37, 323] on span "Guardar" at bounding box center [34, 324] width 22 height 6
click at [46, 355] on div at bounding box center [196, 195] width 393 height 391
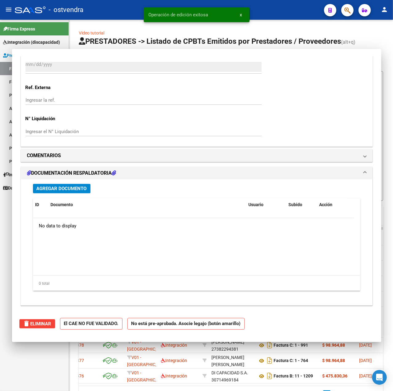
scroll to position [0, 0]
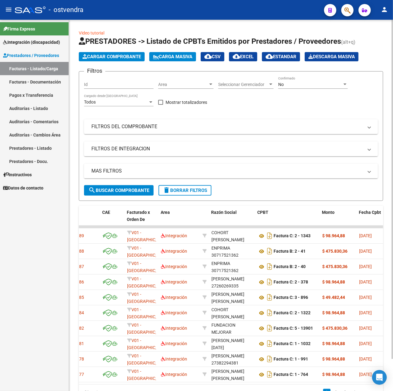
click at [118, 61] on app-list-header "PRESTADORES -> Listado de CPBTs Emitidos por Prestadores / Proveedores (alt+q) …" at bounding box center [231, 118] width 305 height 164
click at [117, 57] on span "Cargar Comprobante" at bounding box center [112, 57] width 59 height 6
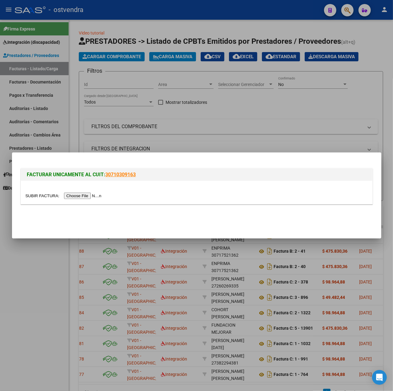
click at [91, 198] on input "file" at bounding box center [65, 195] width 78 height 6
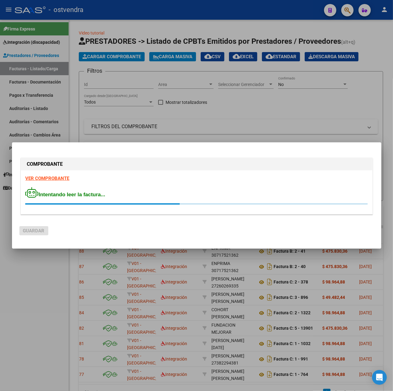
click at [62, 176] on strong "VER COMPROBANTE" at bounding box center [48, 179] width 44 height 6
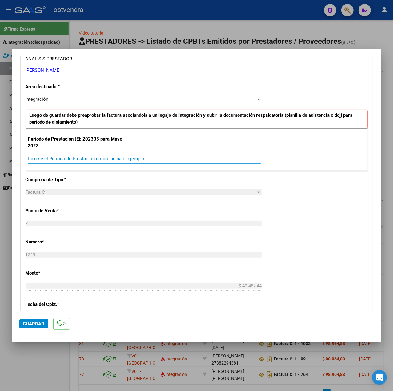
click at [62, 159] on input "Ingrese el Período de Prestación como indica el ejemplo" at bounding box center [144, 159] width 233 height 6
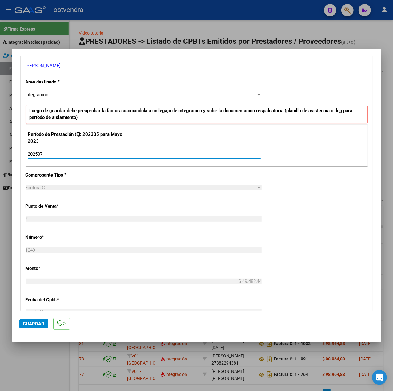
click at [289, 216] on div "CUIT * 23-28511395-4 Ingresar CUIT ANALISIS PRESTADOR LUNA TERESA BEATRIZ ARCA …" at bounding box center [197, 241] width 352 height 463
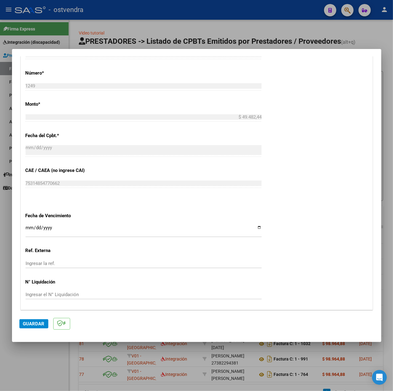
scroll to position [308, 0]
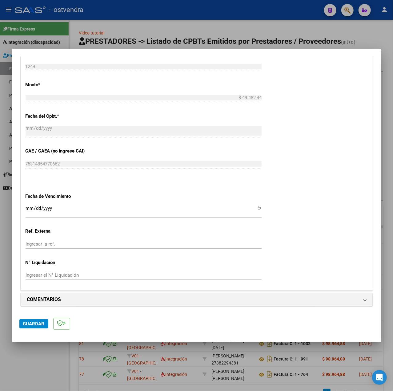
click at [29, 206] on input "Ingresar la fecha" at bounding box center [144, 211] width 236 height 10
click at [38, 325] on span "Guardar" at bounding box center [34, 324] width 22 height 6
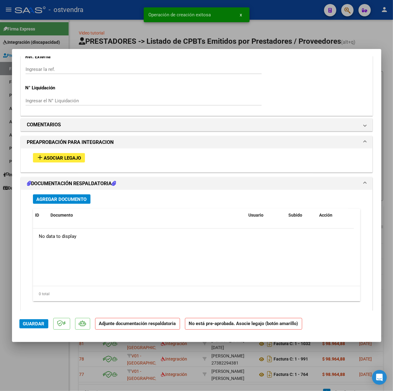
scroll to position [486, 0]
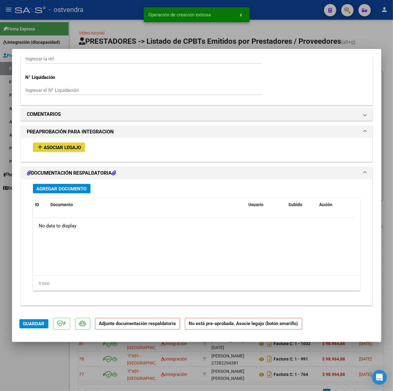
click at [53, 147] on span "Asociar Legajo" at bounding box center [62, 148] width 37 height 6
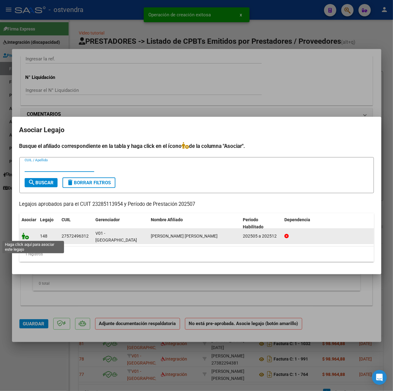
click at [22, 235] on icon at bounding box center [25, 235] width 7 height 7
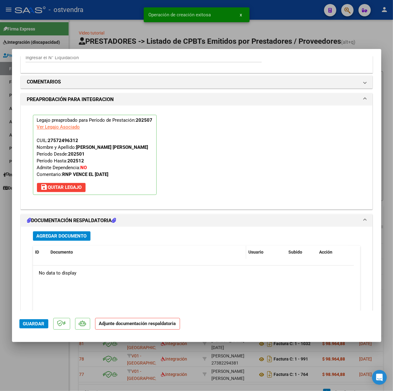
scroll to position [582, 0]
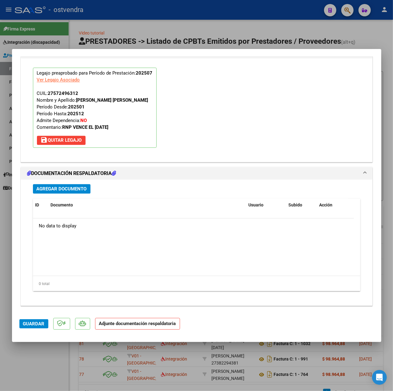
click at [74, 188] on span "Agregar Documento" at bounding box center [62, 189] width 50 height 6
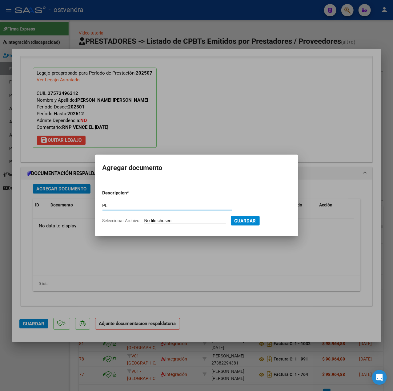
click at [158, 218] on input "Seleccionar Archivo" at bounding box center [185, 221] width 82 height 6
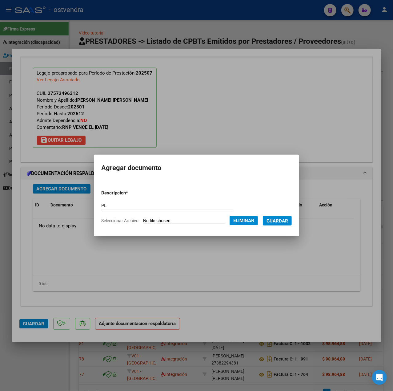
click at [284, 223] on span "Guardar" at bounding box center [278, 221] width 22 height 6
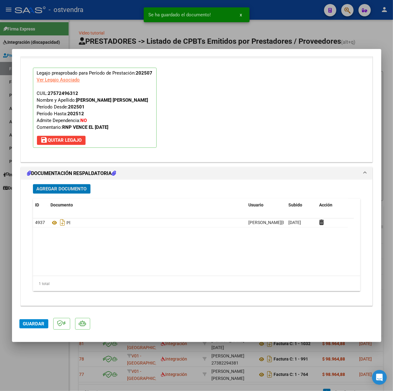
click at [36, 319] on button "Guardar" at bounding box center [33, 323] width 29 height 9
click at [42, 357] on div at bounding box center [196, 195] width 393 height 391
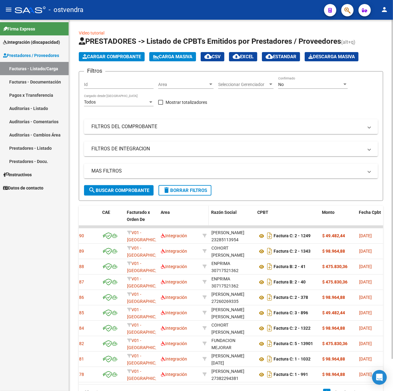
scroll to position [8, 0]
click at [187, 188] on span "delete Borrar Filtros" at bounding box center [185, 191] width 44 height 6
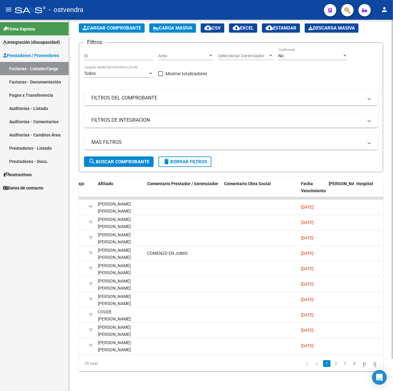
scroll to position [0, 900]
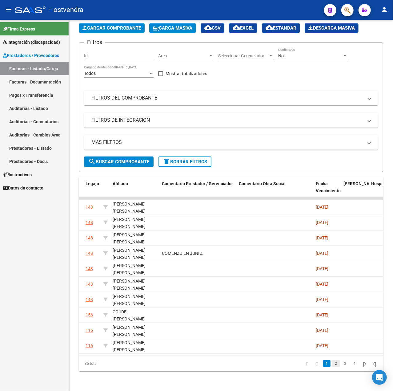
click at [333, 364] on link "2" at bounding box center [336, 363] width 7 height 7
click at [342, 365] on link "3" at bounding box center [345, 363] width 7 height 7
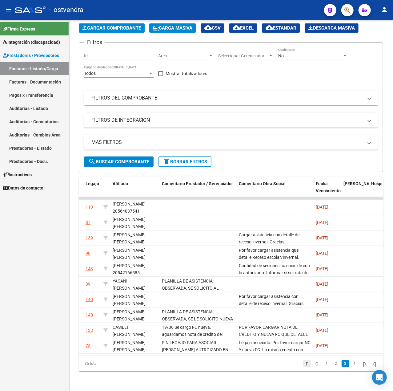
click at [305, 364] on icon "go to first page" at bounding box center [307, 362] width 4 height 7
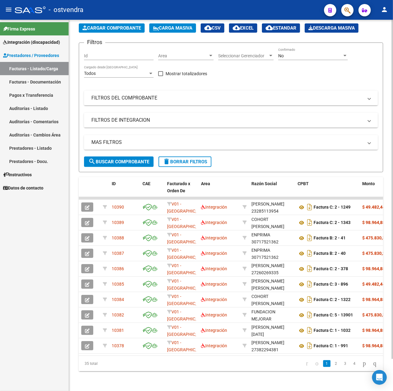
scroll to position [0, 0]
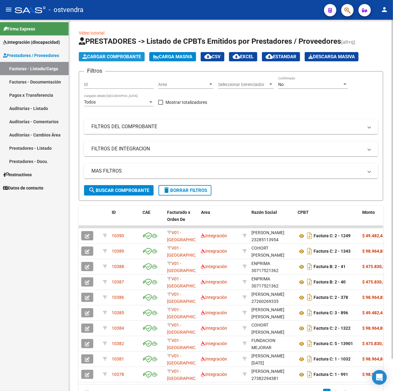
click at [119, 54] on span "Cargar Comprobante" at bounding box center [112, 57] width 59 height 6
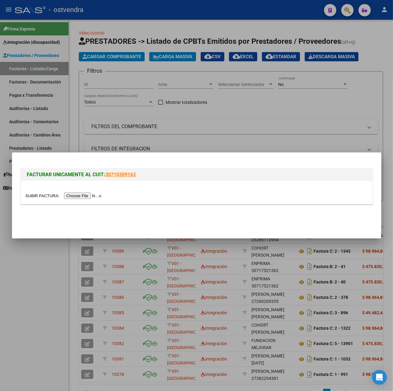
click at [88, 193] on input "file" at bounding box center [65, 195] width 78 height 6
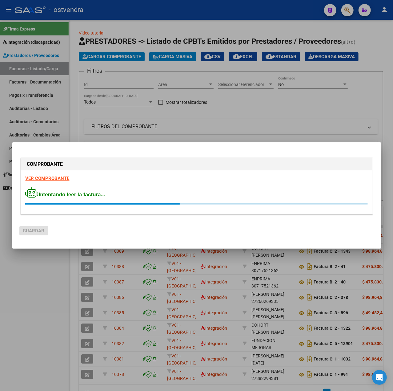
click at [62, 179] on strong "VER COMPROBANTE" at bounding box center [48, 179] width 44 height 6
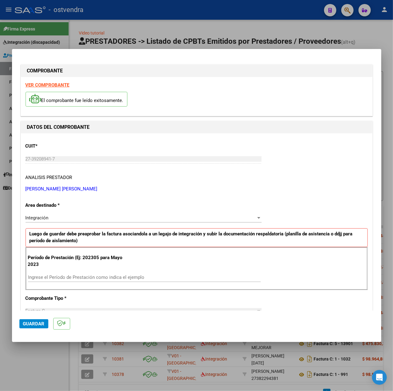
scroll to position [41, 0]
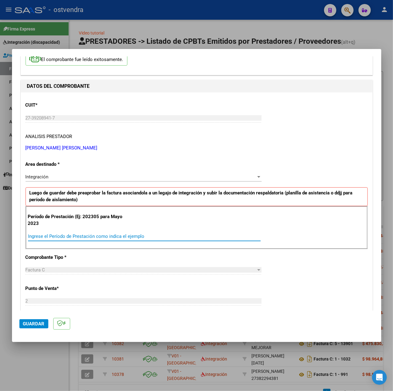
click at [75, 238] on input "Ingrese el Período de Prestación como indica el ejemplo" at bounding box center [144, 236] width 233 height 6
click at [301, 284] on div "CUIT * 27-39208941-7 Ingresar CUIT ANALISIS PRESTADOR CORIA GALA MICAELA ARCA P…" at bounding box center [197, 323] width 352 height 463
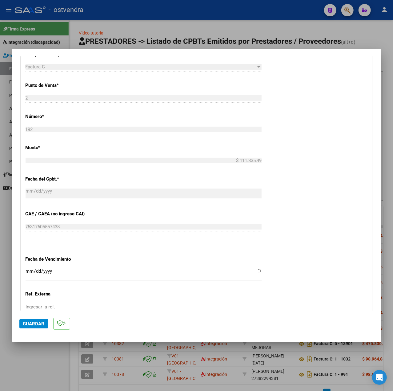
scroll to position [308, 0]
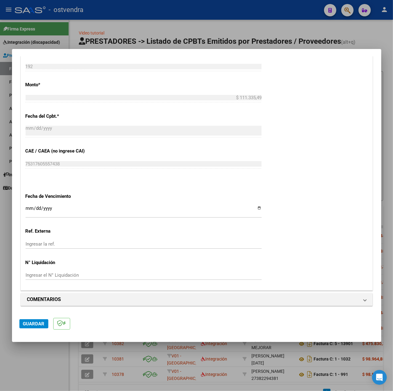
click at [28, 208] on input "Ingresar la fecha" at bounding box center [144, 211] width 236 height 10
click at [30, 326] on span "Guardar" at bounding box center [34, 324] width 22 height 6
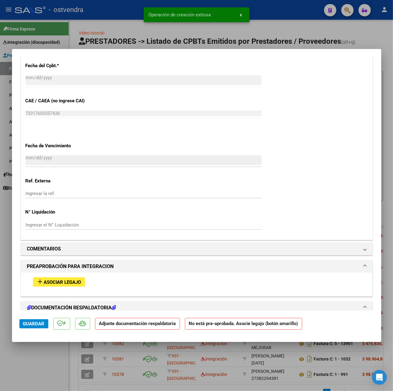
scroll to position [410, 0]
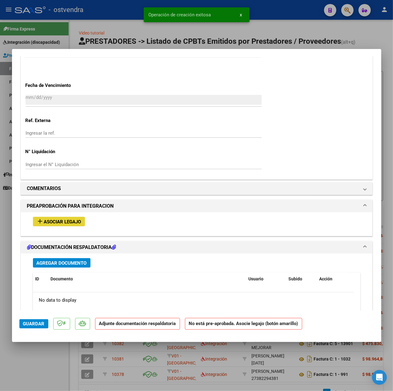
click at [56, 224] on span "Asociar Legajo" at bounding box center [62, 222] width 37 height 6
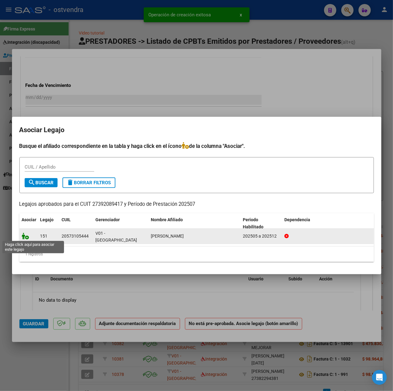
click at [27, 235] on icon at bounding box center [25, 235] width 7 height 7
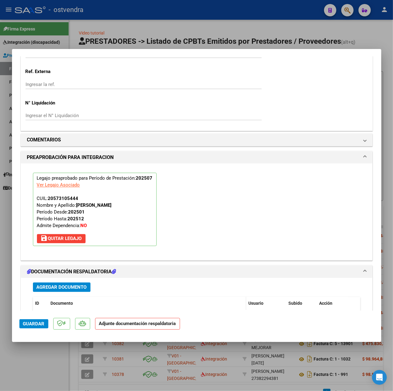
scroll to position [575, 0]
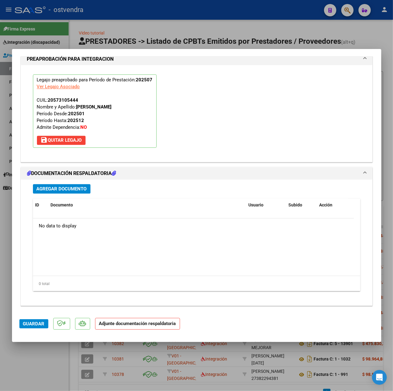
click at [72, 186] on span "Agregar Documento" at bounding box center [62, 189] width 50 height 6
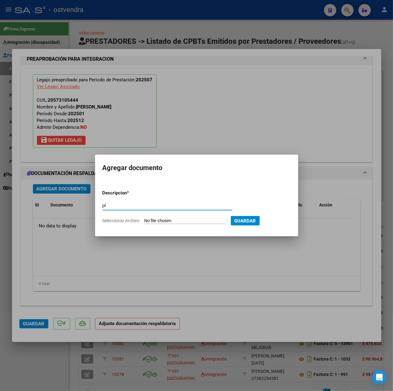
click at [159, 219] on input "Seleccionar Archivo" at bounding box center [185, 221] width 82 height 6
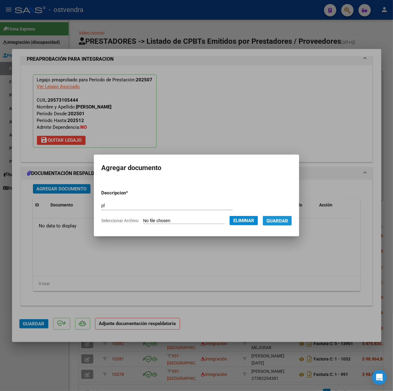
click at [278, 223] on span "Guardar" at bounding box center [278, 221] width 22 height 6
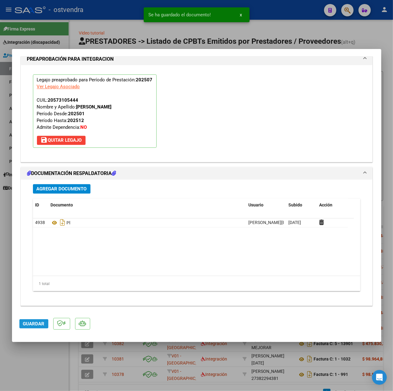
click at [30, 326] on span "Guardar" at bounding box center [34, 324] width 22 height 6
click at [44, 360] on div at bounding box center [196, 195] width 393 height 391
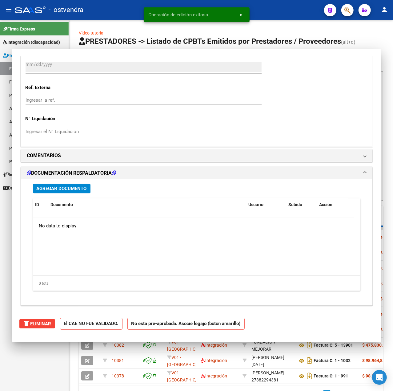
scroll to position [0, 0]
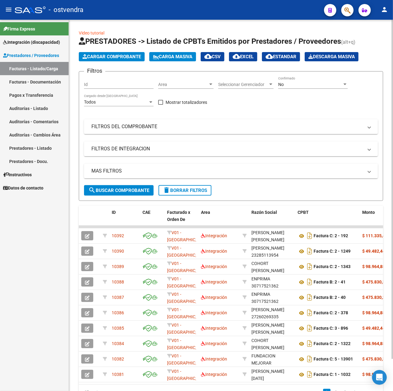
click at [118, 50] on app-list-header "PRESTADORES -> Listado de CPBTs Emitidos por Prestadores / Proveedores (alt+q) …" at bounding box center [231, 118] width 305 height 164
click at [123, 54] on span "Cargar Comprobante" at bounding box center [112, 57] width 59 height 6
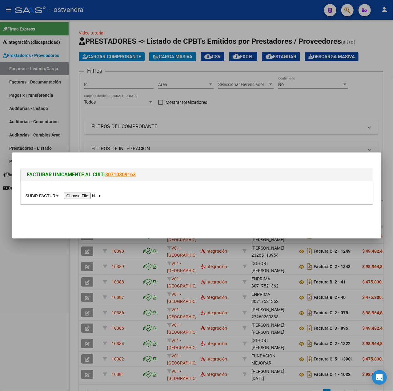
click at [84, 196] on input "file" at bounding box center [65, 195] width 78 height 6
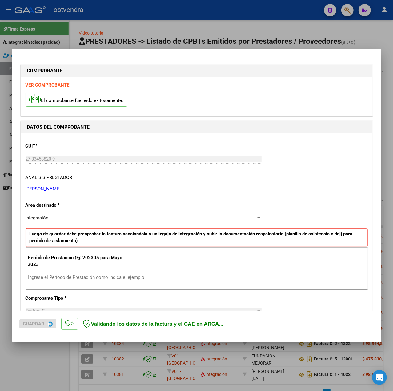
click at [58, 84] on strong "VER COMPROBANTE" at bounding box center [48, 85] width 44 height 6
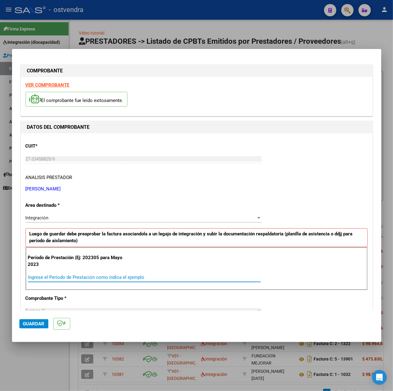
click at [75, 276] on input "Ingrese el Período de Prestación como indica el ejemplo" at bounding box center [144, 277] width 233 height 6
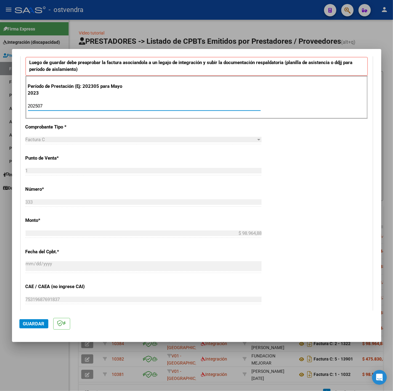
scroll to position [246, 0]
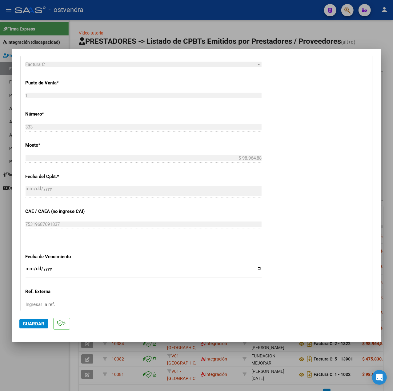
click at [28, 269] on input "Ingresar la fecha" at bounding box center [144, 271] width 236 height 10
click at [29, 321] on span "Guardar" at bounding box center [34, 324] width 22 height 6
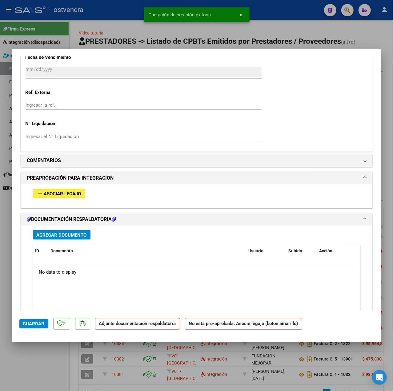
scroll to position [486, 0]
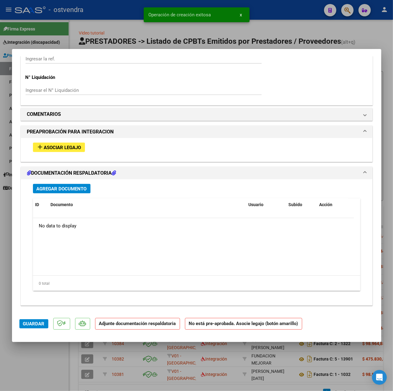
click at [66, 146] on span "Asociar Legajo" at bounding box center [62, 148] width 37 height 6
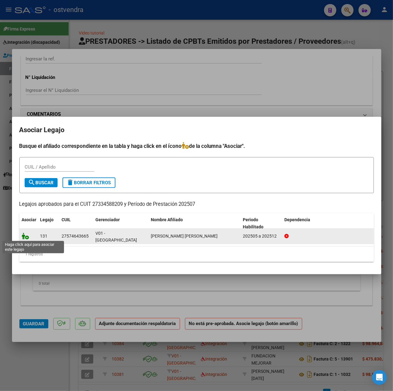
click at [25, 234] on icon at bounding box center [25, 235] width 7 height 7
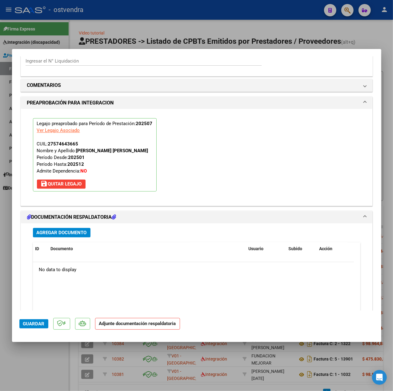
scroll to position [575, 0]
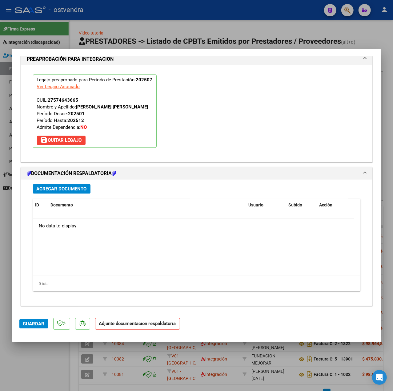
click at [54, 190] on span "Agregar Documento" at bounding box center [62, 189] width 50 height 6
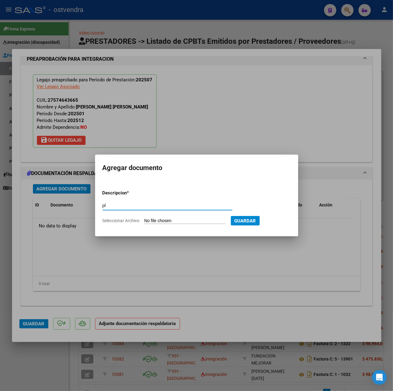
click at [201, 224] on form "Descripcion * pl Escriba aquí una descripcion Seleccionar Archivo Guardar" at bounding box center [197, 207] width 188 height 44
click at [196, 222] on input "Seleccionar Archivo" at bounding box center [185, 221] width 82 height 6
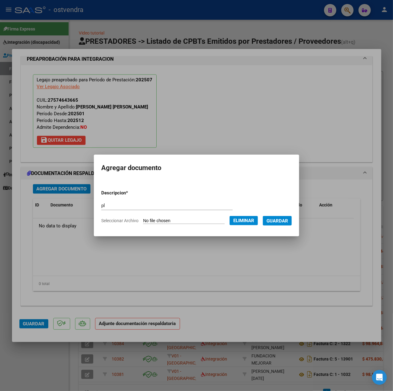
click at [278, 222] on span "Guardar" at bounding box center [278, 221] width 22 height 6
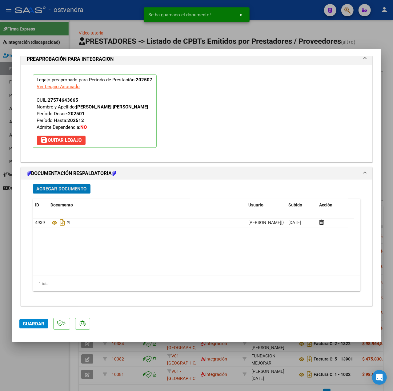
click at [36, 322] on span "Guardar" at bounding box center [34, 324] width 22 height 6
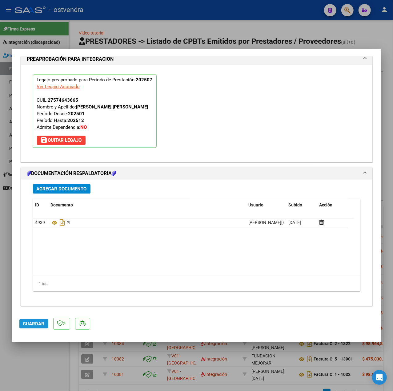
click at [38, 327] on button "Guardar" at bounding box center [33, 323] width 29 height 9
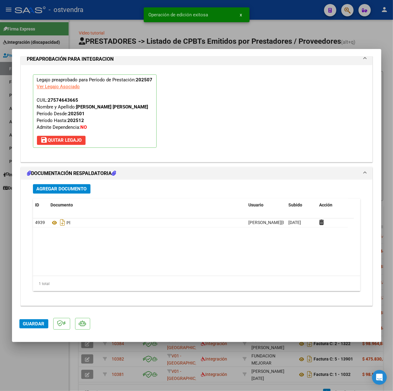
click at [45, 353] on div at bounding box center [196, 195] width 393 height 391
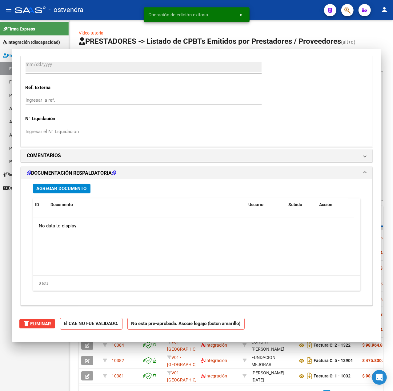
scroll to position [0, 0]
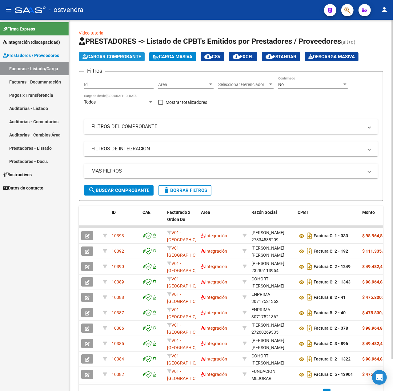
click at [120, 52] on button "Cargar Comprobante" at bounding box center [112, 56] width 66 height 9
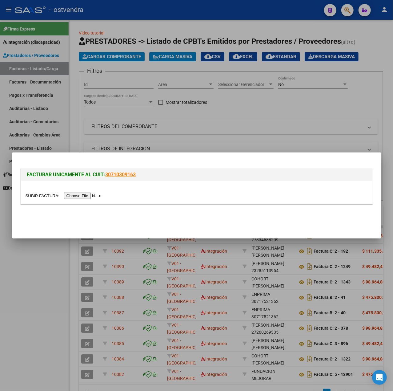
click at [74, 200] on div at bounding box center [197, 192] width 352 height 23
click at [78, 195] on input "file" at bounding box center [65, 195] width 78 height 6
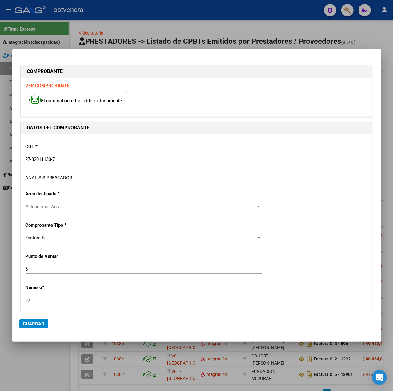
click at [54, 179] on div "ANALISIS PRESTADOR" at bounding box center [49, 177] width 47 height 7
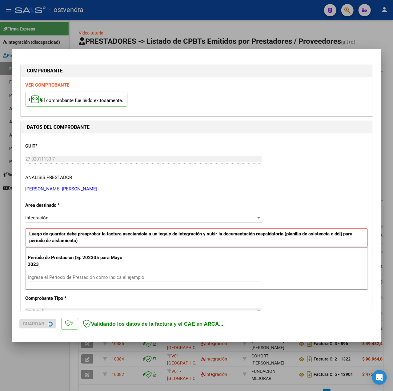
click at [45, 87] on strong "VER COMPROBANTE" at bounding box center [48, 85] width 44 height 6
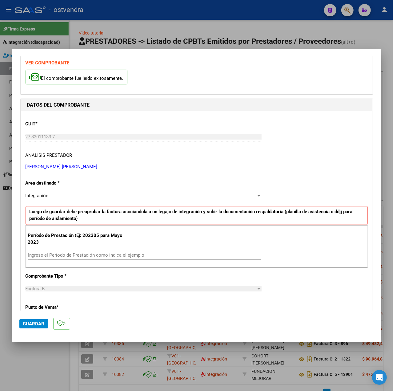
scroll to position [41, 0]
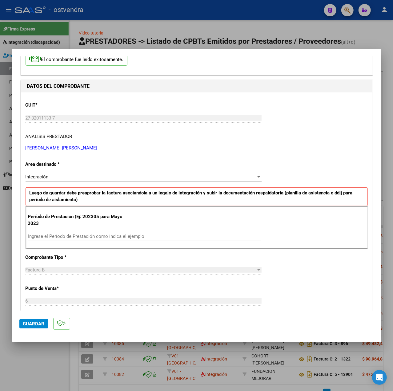
click at [74, 234] on input "Ingrese el Período de Prestación como indica el ejemplo" at bounding box center [144, 236] width 233 height 6
click at [260, 253] on div "CUIT * 27-32011133-7 Ingresar CUIT ANALISIS PRESTADOR DOMINGUEZ GISELA BELEN AR…" at bounding box center [197, 323] width 352 height 463
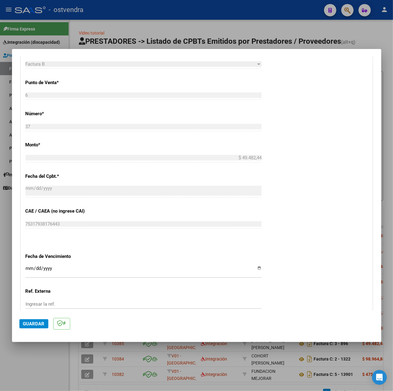
scroll to position [308, 0]
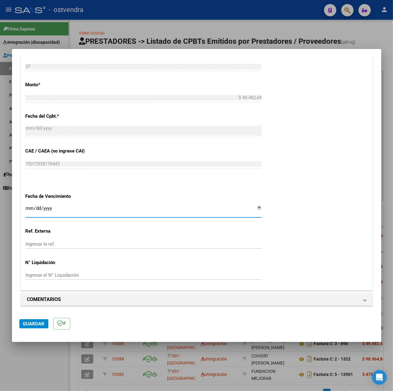
click at [26, 209] on input "Ingresar la fecha" at bounding box center [144, 211] width 236 height 10
click at [43, 327] on button "Guardar" at bounding box center [33, 323] width 29 height 9
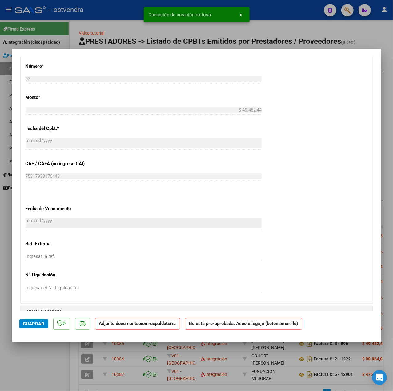
scroll to position [451, 0]
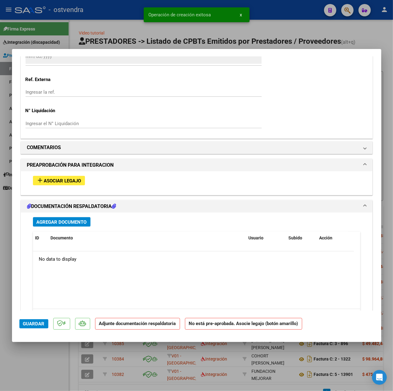
click at [63, 184] on span "Asociar Legajo" at bounding box center [62, 181] width 37 height 6
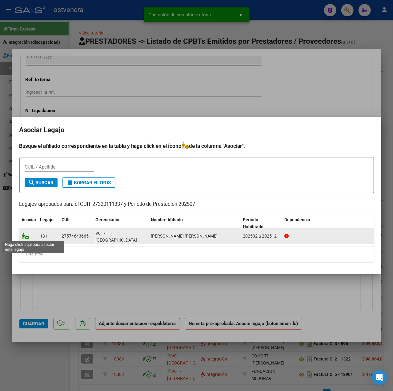
click at [25, 235] on icon at bounding box center [25, 235] width 7 height 7
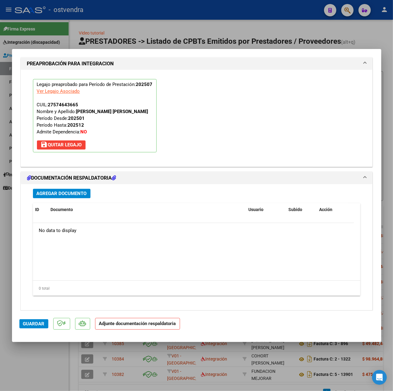
scroll to position [575, 0]
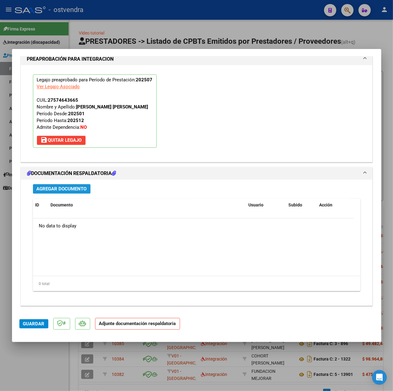
click at [71, 189] on span "Agregar Documento" at bounding box center [62, 189] width 50 height 6
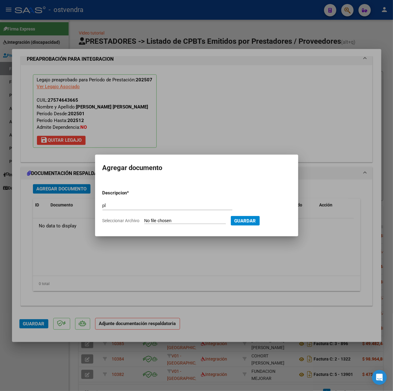
click at [199, 222] on input "Seleccionar Archivo" at bounding box center [185, 221] width 82 height 6
click at [280, 221] on span "Guardar" at bounding box center [278, 221] width 22 height 6
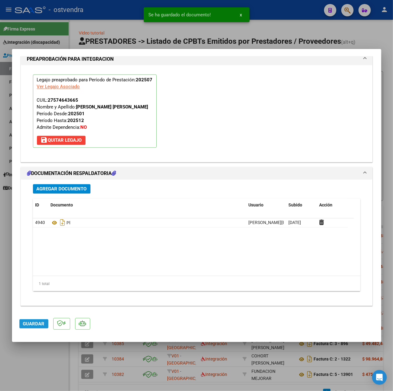
click at [31, 324] on span "Guardar" at bounding box center [34, 324] width 22 height 6
click at [29, 352] on div at bounding box center [196, 195] width 393 height 391
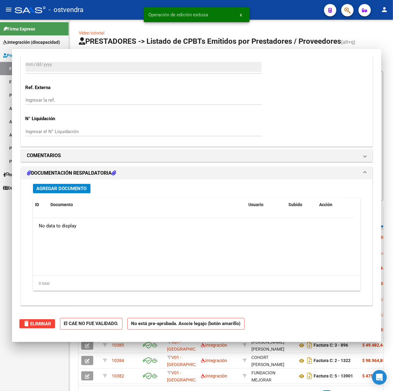
scroll to position [0, 0]
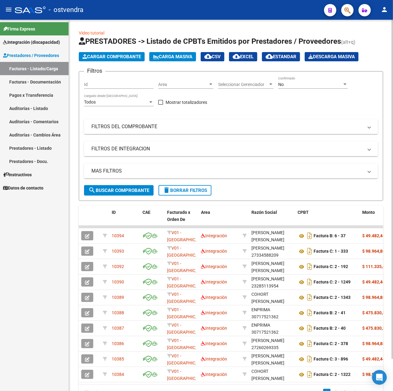
click at [120, 57] on span "Cargar Comprobante" at bounding box center [112, 57] width 59 height 6
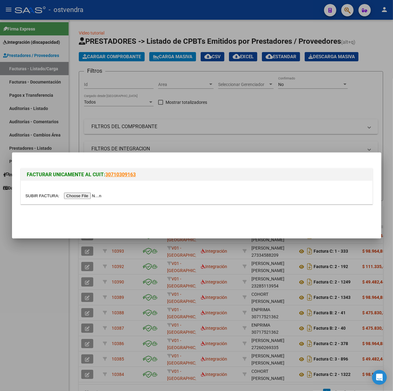
click at [91, 195] on input "file" at bounding box center [65, 195] width 78 height 6
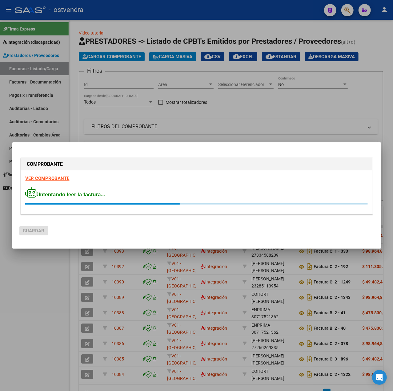
click at [57, 179] on strong "VER COMPROBANTE" at bounding box center [48, 179] width 44 height 6
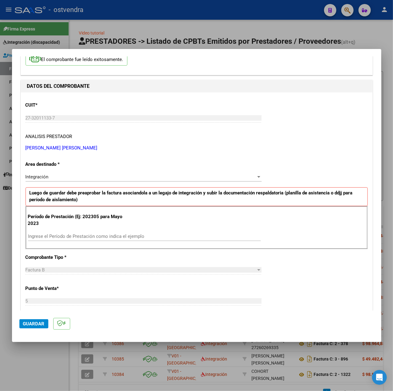
scroll to position [123, 0]
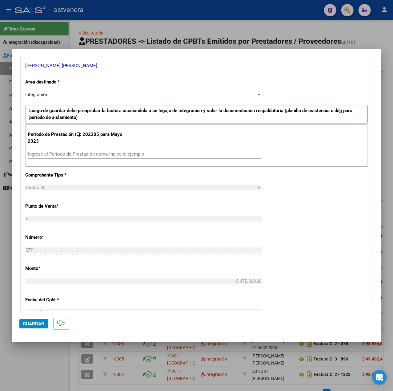
click at [92, 155] on input "Ingrese el Período de Prestación como indica el ejemplo" at bounding box center [144, 154] width 233 height 6
click at [304, 233] on div "CUIT * 27-32011133-7 Ingresar CUIT ANALISIS PRESTADOR DOMINGUEZ GISELA BELEN AR…" at bounding box center [197, 241] width 352 height 463
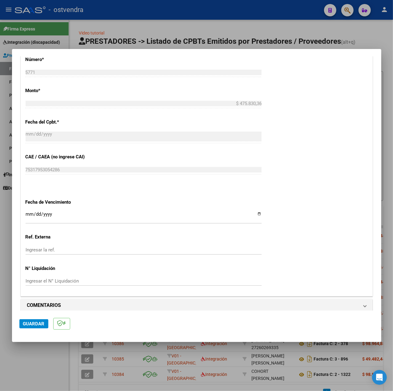
scroll to position [308, 0]
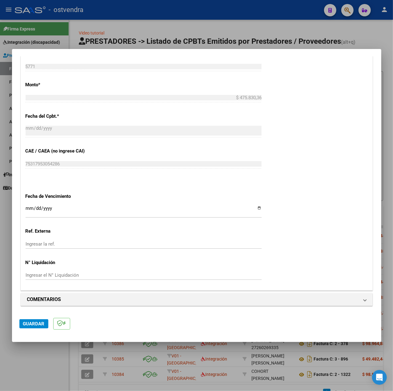
click at [28, 209] on input "Ingresar la fecha" at bounding box center [144, 211] width 236 height 10
click at [31, 328] on button "Guardar" at bounding box center [33, 323] width 29 height 9
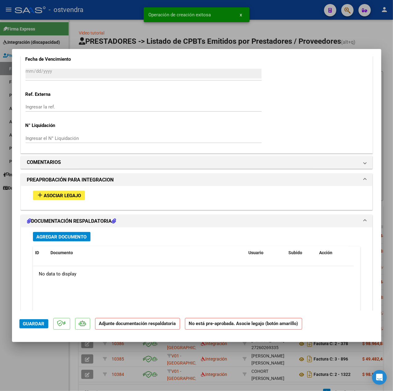
scroll to position [451, 0]
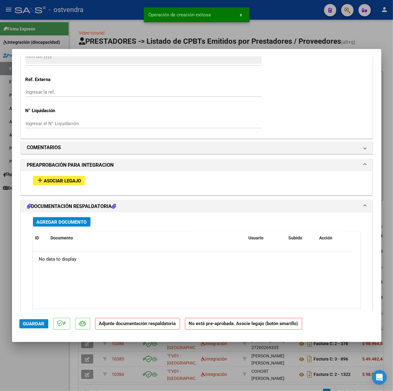
click at [58, 180] on span "Asociar Legajo" at bounding box center [62, 181] width 37 height 6
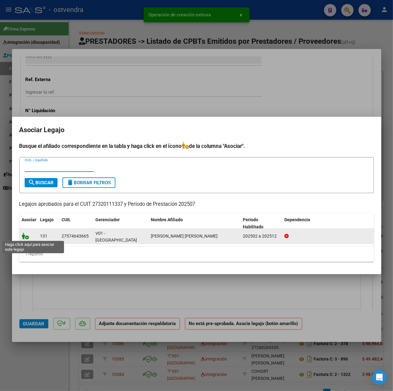
click at [26, 233] on icon at bounding box center [25, 235] width 7 height 7
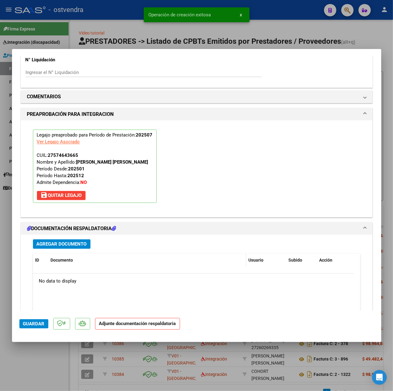
scroll to position [575, 0]
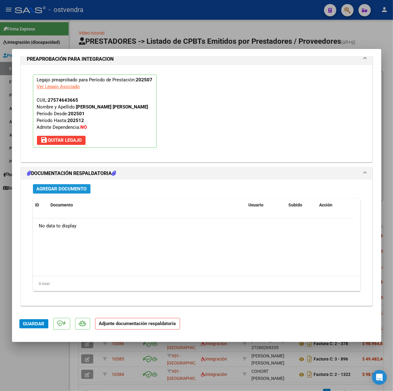
click at [67, 193] on button "Agregar Documento" at bounding box center [62, 189] width 58 height 10
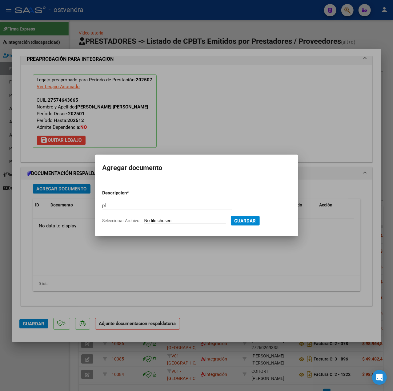
click at [180, 222] on input "Seleccionar Archivo" at bounding box center [185, 221] width 82 height 6
click at [277, 222] on span "Guardar" at bounding box center [278, 221] width 22 height 6
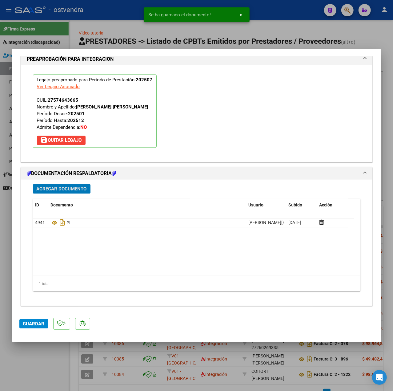
click at [44, 320] on button "Guardar" at bounding box center [33, 323] width 29 height 9
click at [44, 371] on div at bounding box center [196, 195] width 393 height 391
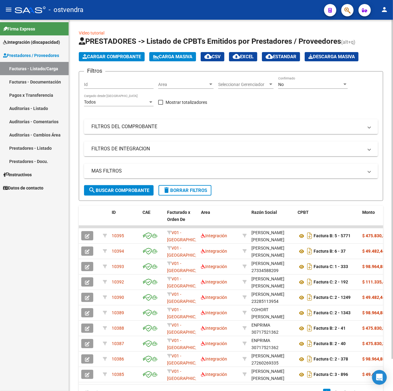
drag, startPoint x: 110, startPoint y: 47, endPoint x: 113, endPoint y: 50, distance: 4.4
click at [113, 50] on app-list-header "PRESTADORES -> Listado de CPBTs Emitidos por Prestadores / Proveedores (alt+q) …" at bounding box center [231, 118] width 305 height 164
click at [116, 55] on span "Cargar Comprobante" at bounding box center [112, 57] width 59 height 6
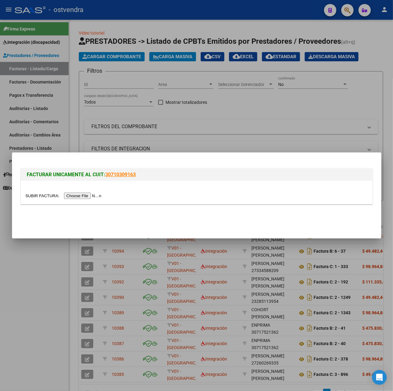
click at [91, 194] on input "file" at bounding box center [65, 195] width 78 height 6
click at [77, 193] on input "file" at bounding box center [65, 195] width 78 height 6
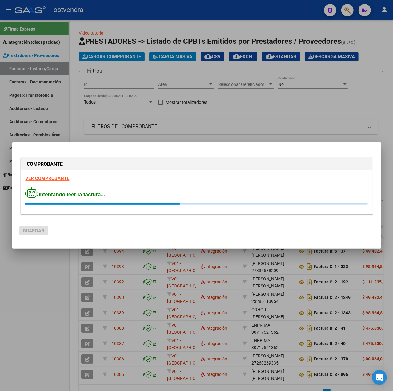
click at [42, 180] on strong "VER COMPROBANTE" at bounding box center [48, 179] width 44 height 6
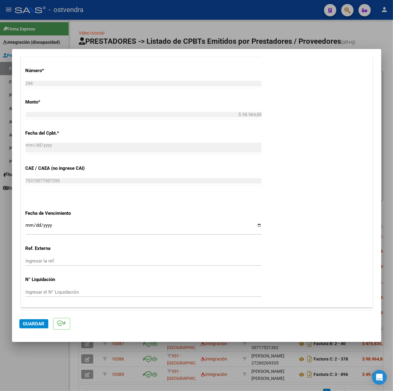
scroll to position [245, 0]
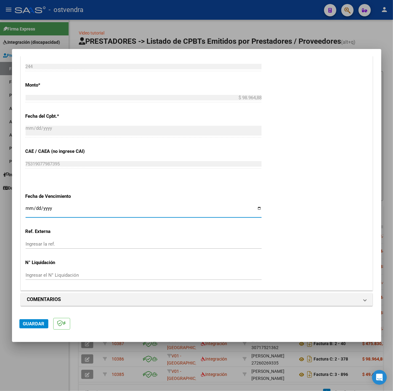
click at [29, 206] on input "Ingresar la fecha" at bounding box center [144, 211] width 236 height 10
click at [45, 319] on button "Guardar" at bounding box center [33, 323] width 29 height 9
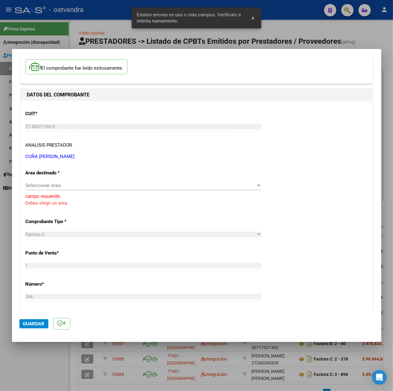
scroll to position [32, 0]
click at [91, 188] on span "Seleccionar Area" at bounding box center [141, 186] width 231 height 6
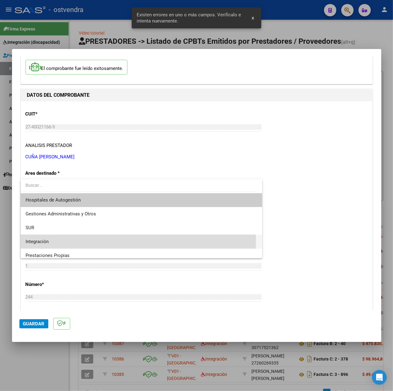
click at [61, 242] on span "Integración" at bounding box center [142, 242] width 232 height 14
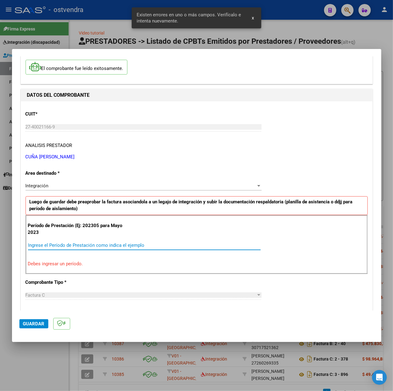
click at [59, 244] on input "Ingrese el Período de Prestación como indica el ejemplo" at bounding box center [144, 245] width 233 height 6
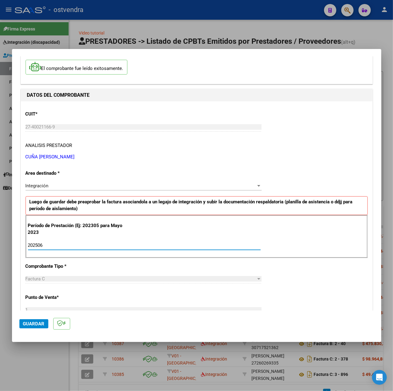
click at [41, 321] on button "Guardar" at bounding box center [33, 323] width 29 height 9
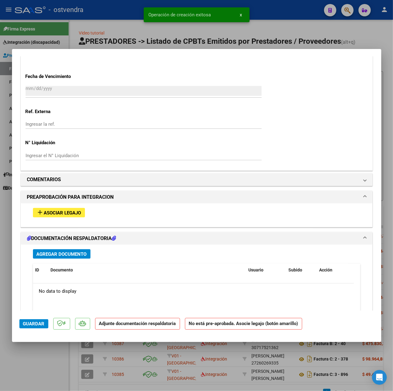
scroll to position [451, 0]
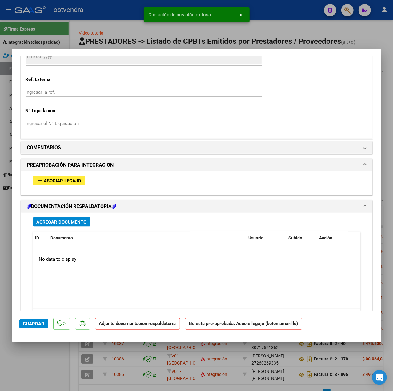
click at [73, 184] on span "Asociar Legajo" at bounding box center [62, 181] width 37 height 6
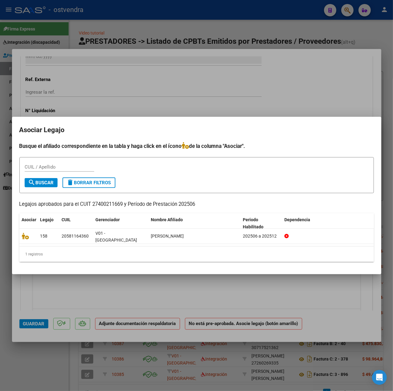
click at [79, 279] on div at bounding box center [196, 195] width 393 height 391
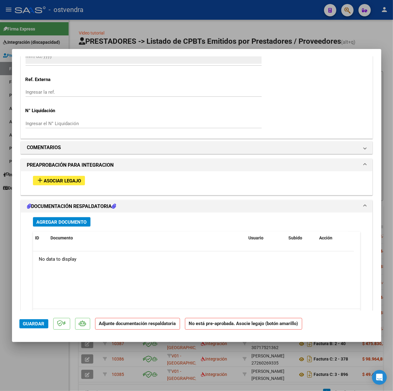
click at [41, 368] on div at bounding box center [196, 195] width 393 height 391
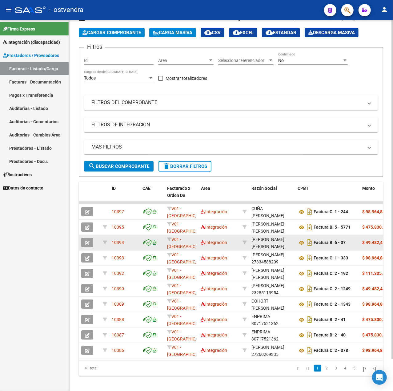
scroll to position [35, 0]
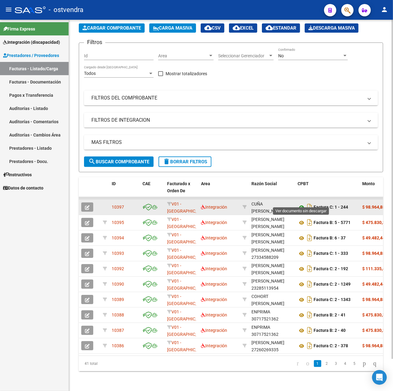
click at [301, 204] on icon at bounding box center [302, 207] width 8 height 7
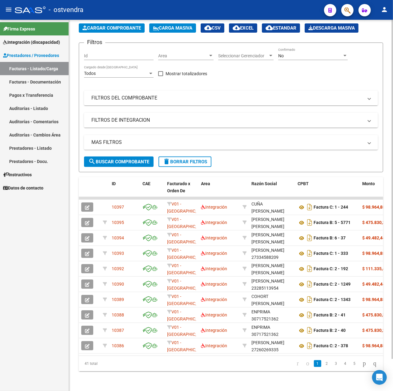
scroll to position [0, 0]
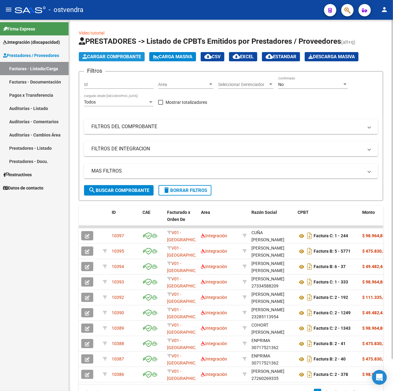
click at [135, 56] on span "Cargar Comprobante" at bounding box center [112, 57] width 59 height 6
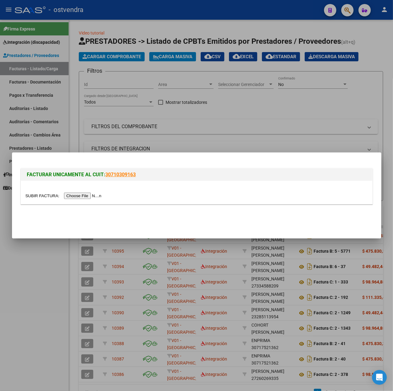
click at [84, 192] on div at bounding box center [197, 195] width 342 height 7
click at [79, 197] on input "file" at bounding box center [65, 195] width 78 height 6
click at [81, 195] on input "file" at bounding box center [65, 195] width 78 height 6
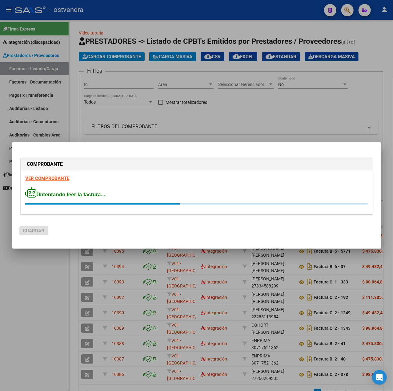
click at [58, 180] on strong "VER COMPROBANTE" at bounding box center [48, 179] width 44 height 6
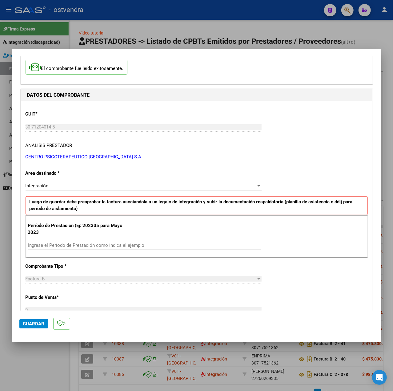
scroll to position [82, 0]
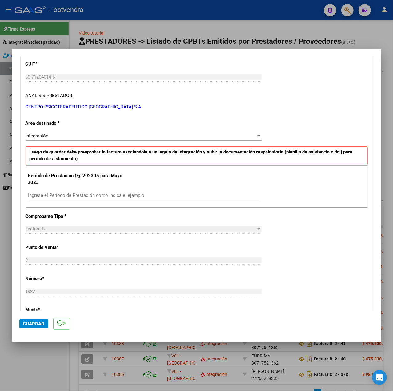
click at [90, 192] on div "Ingrese el Período de Prestación como indica el ejemplo" at bounding box center [144, 195] width 233 height 9
click at [92, 194] on input "Ingrese el Período de Prestación como indica el ejemplo" at bounding box center [144, 195] width 233 height 6
click at [288, 222] on div "CUIT * 30-71204014-5 Ingresar CUIT ANALISIS PRESTADOR CENTRO PSICOTERAPEUTICO B…" at bounding box center [197, 282] width 352 height 463
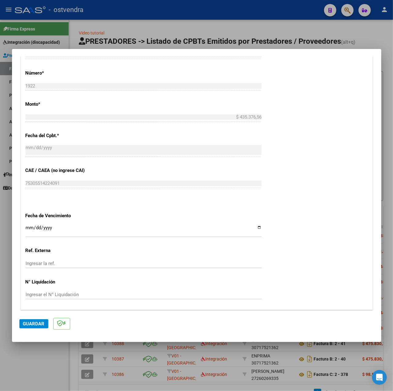
scroll to position [308, 0]
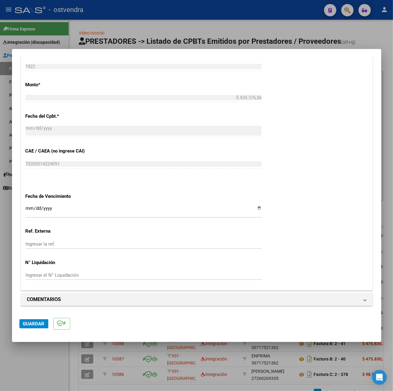
click at [27, 208] on input "Ingresar la fecha" at bounding box center [144, 211] width 236 height 10
click at [34, 319] on button "Guardar" at bounding box center [33, 323] width 29 height 9
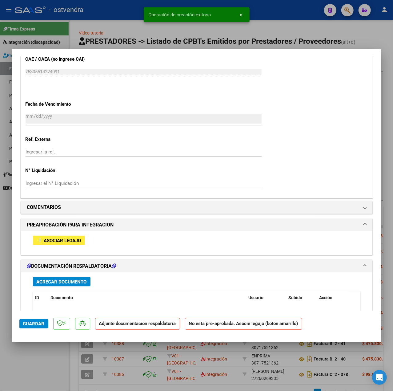
scroll to position [486, 0]
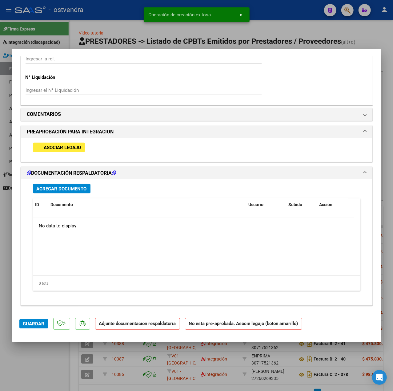
click at [55, 151] on button "add Asociar Legajo" at bounding box center [59, 148] width 52 height 10
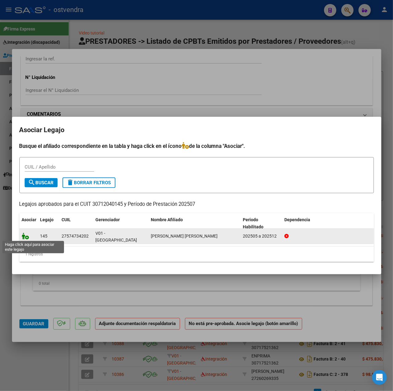
click at [26, 235] on icon at bounding box center [25, 235] width 7 height 7
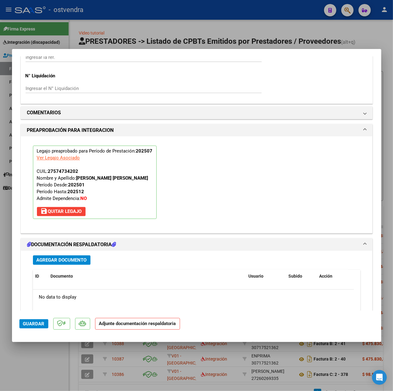
scroll to position [575, 0]
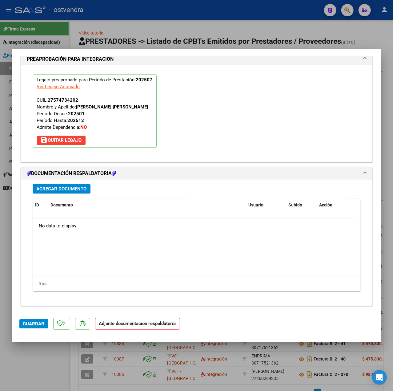
click at [87, 188] on button "Agregar Documento" at bounding box center [62, 189] width 58 height 10
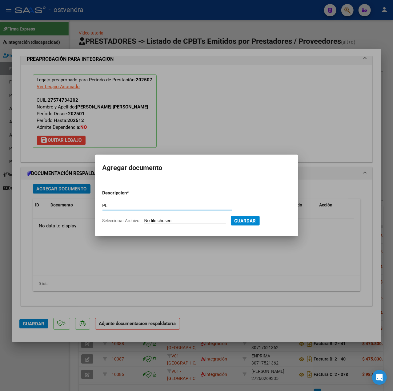
click at [153, 222] on input "Seleccionar Archivo" at bounding box center [185, 221] width 82 height 6
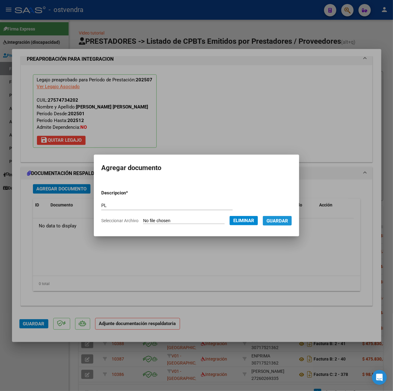
click at [277, 223] on span "Guardar" at bounding box center [278, 221] width 22 height 6
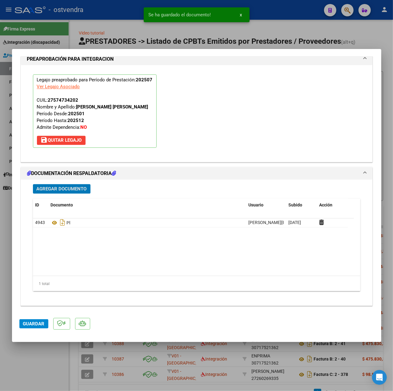
click at [42, 323] on span "Guardar" at bounding box center [34, 324] width 22 height 6
click at [44, 373] on div at bounding box center [196, 195] width 393 height 391
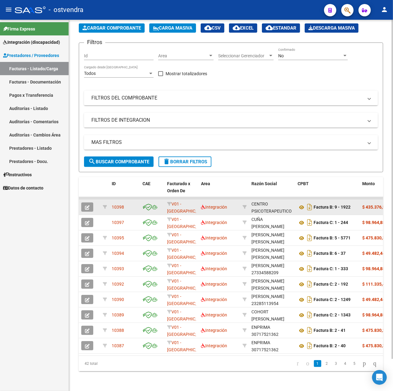
scroll to position [0, 0]
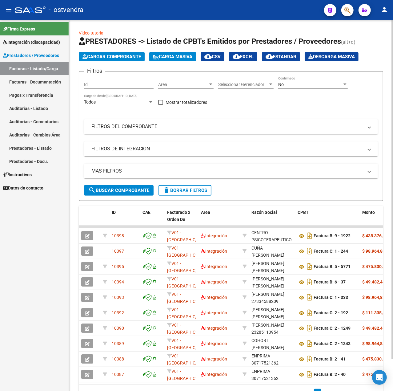
click at [130, 56] on span "Cargar Comprobante" at bounding box center [112, 57] width 59 height 6
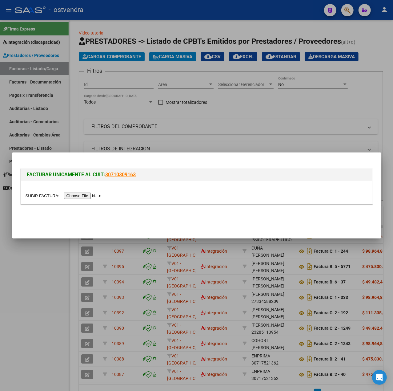
click at [97, 196] on input "file" at bounding box center [65, 195] width 78 height 6
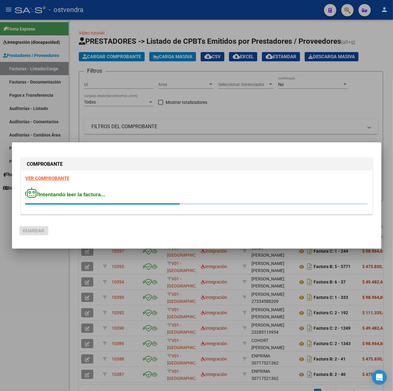
click at [46, 176] on strong "VER COMPROBANTE" at bounding box center [48, 179] width 44 height 6
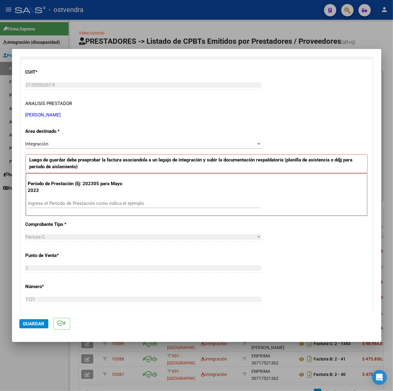
scroll to position [82, 0]
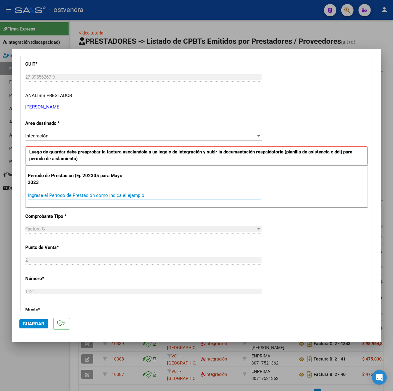
click at [99, 198] on input "Ingrese el Período de Prestación como indica el ejemplo" at bounding box center [144, 195] width 233 height 6
click at [328, 228] on div "CUIT * 27-39556267-9 Ingresar CUIT ANALISIS PRESTADOR OJEDA SELVA DANIELA SOLED…" at bounding box center [197, 282] width 352 height 463
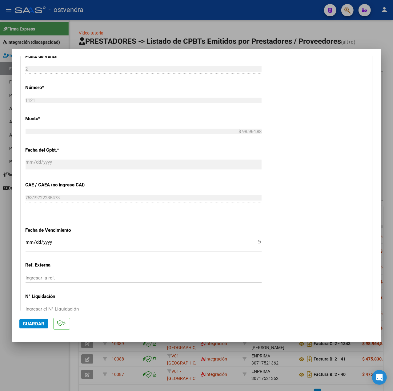
scroll to position [287, 0]
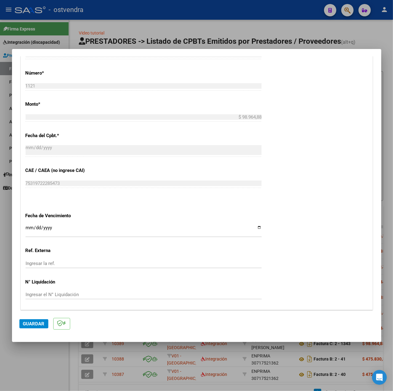
click at [26, 226] on input "Ingresar la fecha" at bounding box center [144, 230] width 236 height 10
click at [37, 326] on span "Guardar" at bounding box center [34, 324] width 22 height 6
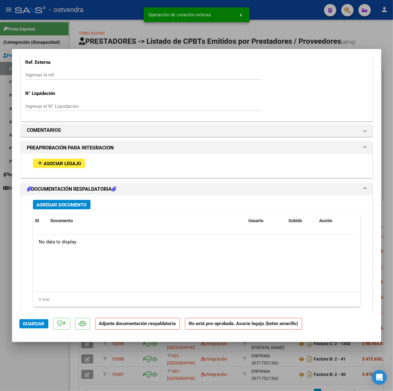
scroll to position [486, 0]
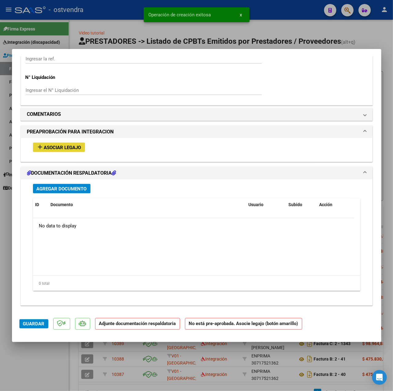
click at [52, 145] on span "Asociar Legajo" at bounding box center [62, 148] width 37 height 6
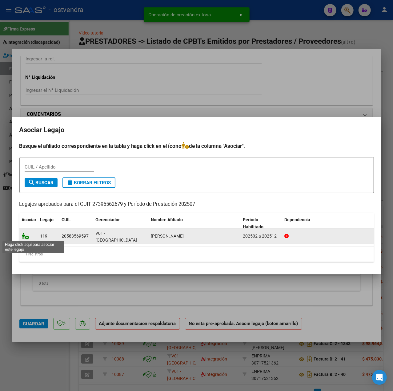
click at [25, 237] on icon at bounding box center [25, 235] width 7 height 7
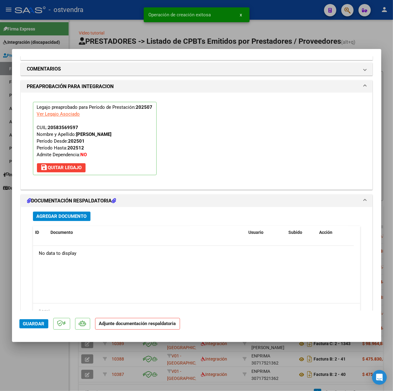
scroll to position [575, 0]
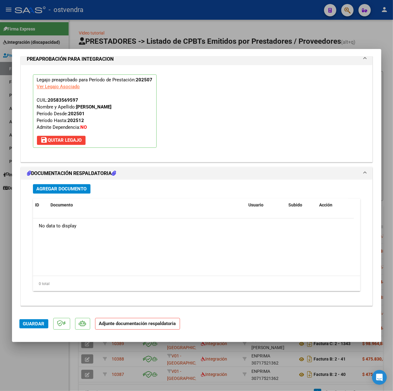
click at [73, 192] on span "Agregar Documento" at bounding box center [62, 189] width 50 height 6
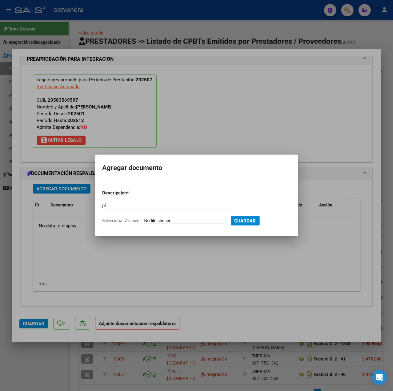
click at [158, 219] on input "Seleccionar Archivo" at bounding box center [185, 221] width 82 height 6
click at [281, 219] on span "Guardar" at bounding box center [278, 221] width 22 height 6
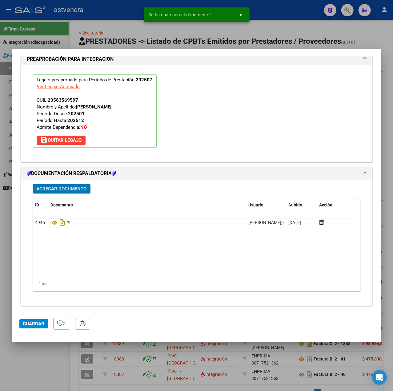
click at [41, 321] on span "Guardar" at bounding box center [34, 324] width 22 height 6
click at [38, 352] on div at bounding box center [196, 195] width 393 height 391
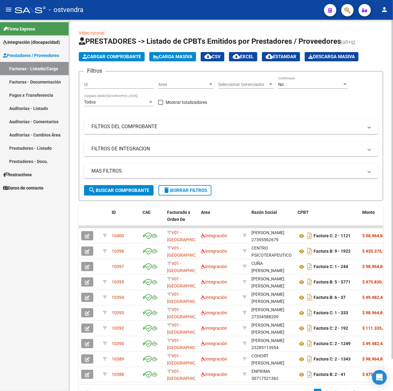
click at [100, 54] on span "Cargar Comprobante" at bounding box center [112, 57] width 59 height 6
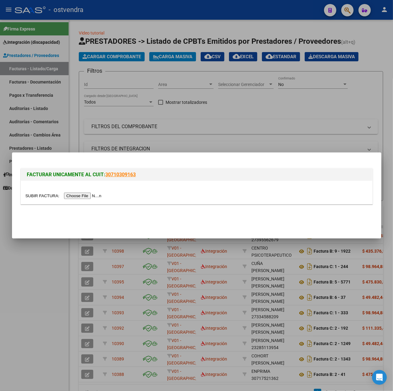
click at [81, 192] on input "file" at bounding box center [65, 195] width 78 height 6
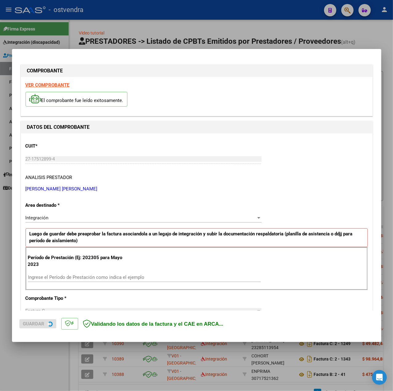
click at [46, 83] on strong "VER COMPROBANTE" at bounding box center [48, 85] width 44 height 6
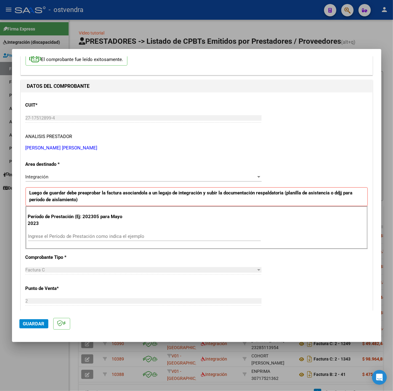
click at [78, 241] on div "Ingrese el Período de Prestación como indica el ejemplo" at bounding box center [144, 236] width 233 height 9
click at [75, 239] on input "Ingrese el Período de Prestación como indica el ejemplo" at bounding box center [144, 236] width 233 height 6
click at [284, 264] on div "CUIT * 27-17512899-4 Ingresar CUIT ANALISIS PRESTADOR CORVALAN NORMA CRISTINA A…" at bounding box center [197, 323] width 352 height 463
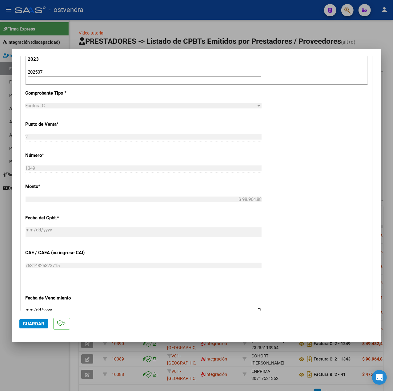
scroll to position [308, 0]
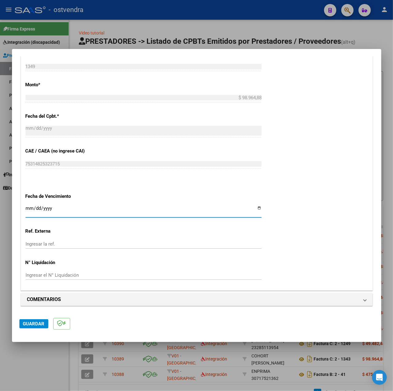
click at [27, 206] on input "Ingresar la fecha" at bounding box center [144, 211] width 236 height 10
click at [38, 320] on button "Guardar" at bounding box center [33, 323] width 29 height 9
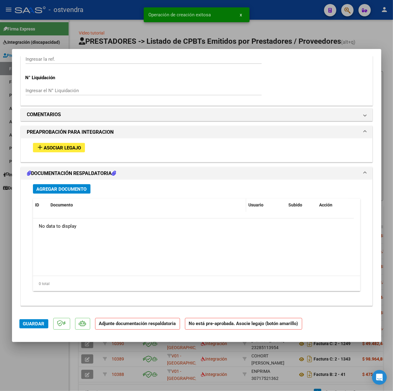
scroll to position [486, 0]
click at [50, 147] on span "Asociar Legajo" at bounding box center [62, 148] width 37 height 6
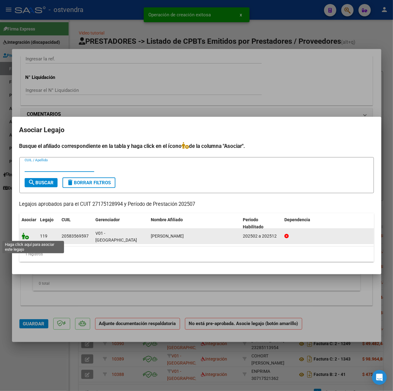
click at [23, 238] on icon at bounding box center [25, 235] width 7 height 7
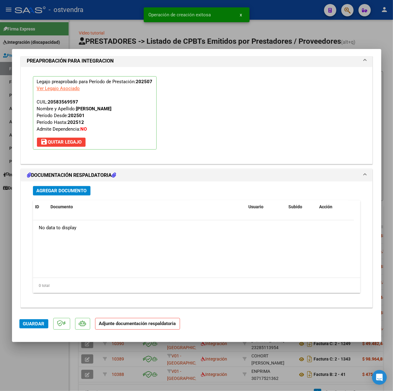
scroll to position [575, 0]
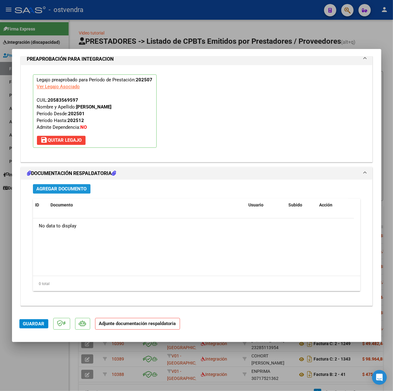
click at [71, 187] on span "Agregar Documento" at bounding box center [62, 189] width 50 height 6
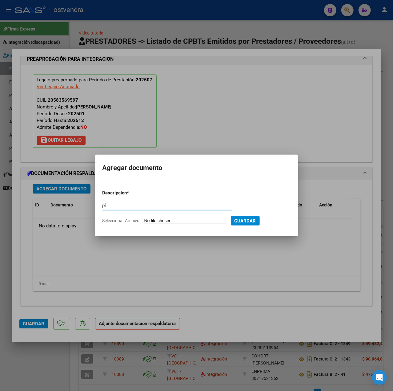
click at [182, 219] on input "Seleccionar Archivo" at bounding box center [185, 221] width 82 height 6
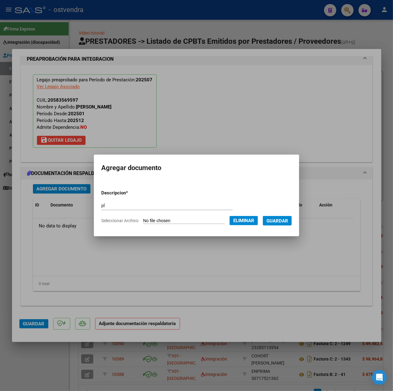
click at [280, 224] on button "Guardar" at bounding box center [277, 221] width 29 height 10
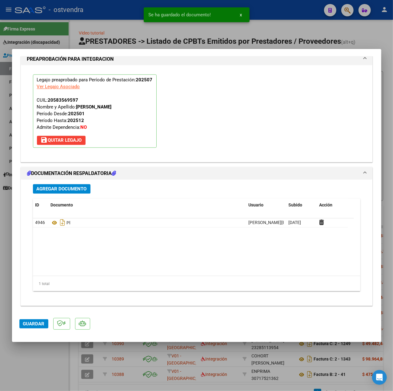
click at [31, 316] on mat-dialog-actions "Guardar" at bounding box center [196, 322] width 355 height 24
click at [32, 319] on button "Guardar" at bounding box center [33, 323] width 29 height 9
click at [43, 356] on div at bounding box center [196, 195] width 393 height 391
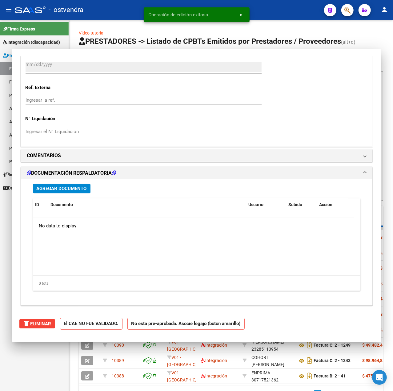
scroll to position [0, 0]
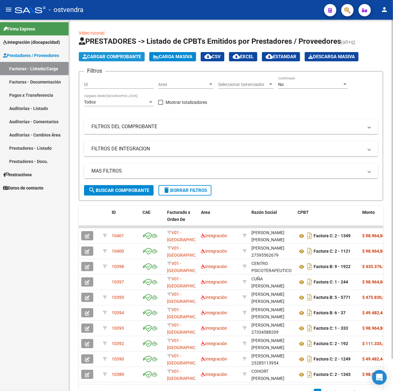
click at [131, 57] on span "Cargar Comprobante" at bounding box center [112, 57] width 59 height 6
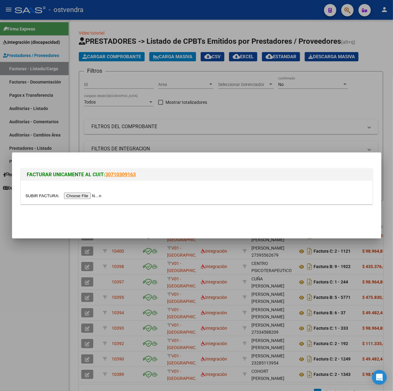
click at [78, 197] on input "file" at bounding box center [65, 195] width 78 height 6
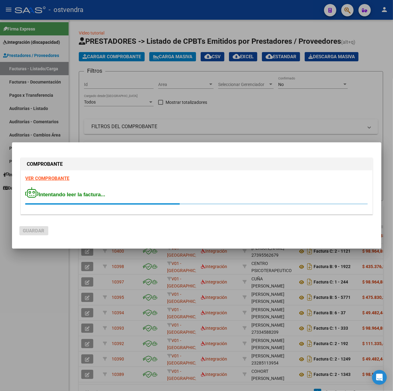
click at [45, 273] on div at bounding box center [196, 195] width 393 height 391
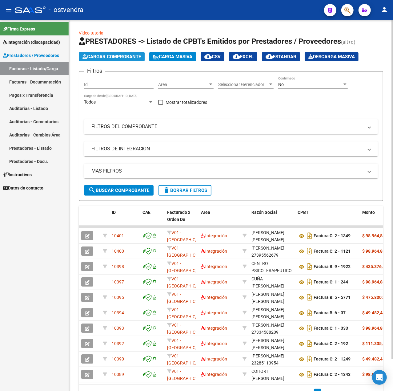
click at [113, 54] on span "Cargar Comprobante" at bounding box center [112, 57] width 59 height 6
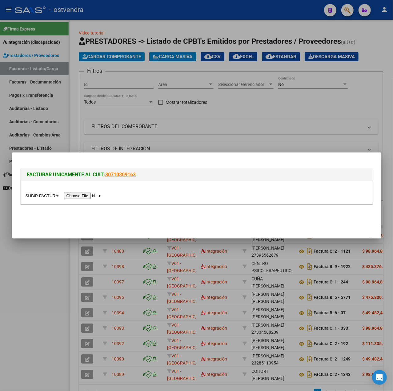
click at [79, 194] on input "file" at bounding box center [65, 195] width 78 height 6
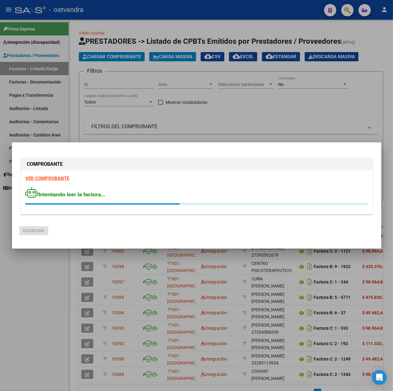
click at [34, 176] on strong "VER COMPROBANTE" at bounding box center [48, 179] width 44 height 6
click at [48, 177] on strong "VER COMPROBANTE" at bounding box center [48, 179] width 44 height 6
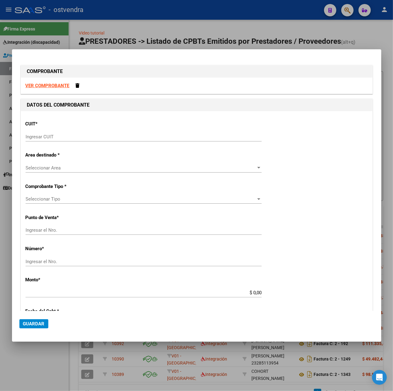
click at [32, 369] on div at bounding box center [196, 195] width 393 height 391
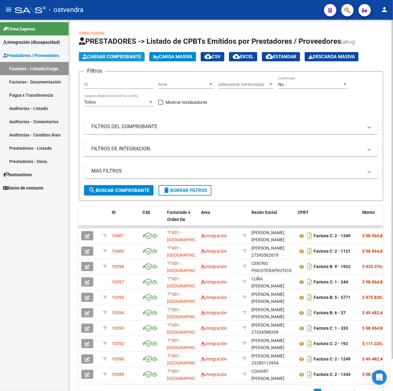
click at [114, 54] on span "Cargar Comprobante" at bounding box center [112, 57] width 59 height 6
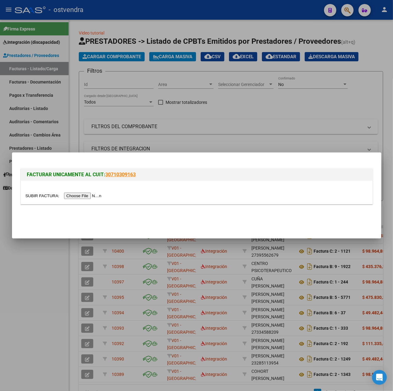
click at [89, 197] on input "file" at bounding box center [65, 195] width 78 height 6
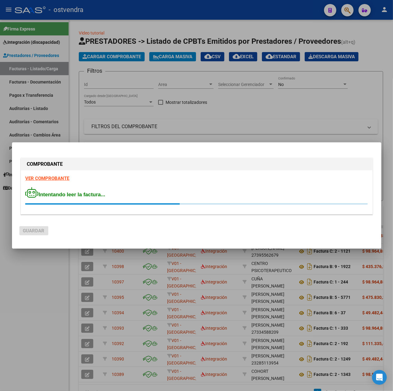
click at [52, 177] on strong "VER COMPROBANTE" at bounding box center [48, 179] width 44 height 6
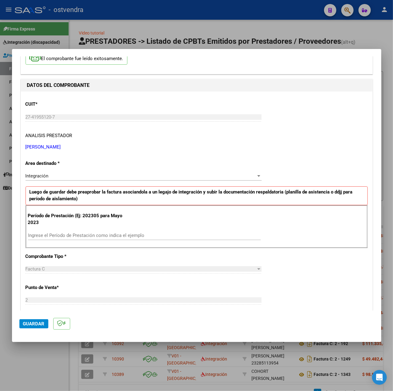
scroll to position [82, 0]
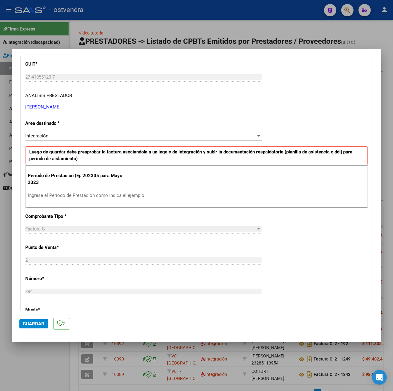
click at [73, 196] on input "Ingrese el Período de Prestación como indica el ejemplo" at bounding box center [144, 195] width 233 height 6
drag, startPoint x: 262, startPoint y: 277, endPoint x: 270, endPoint y: 270, distance: 11.1
click at [265, 277] on div "CUIT * 27-41955120-7 Ingresar CUIT ANALISIS PRESTADOR CORDOVA GUERRERO ALEXANDR…" at bounding box center [197, 282] width 352 height 463
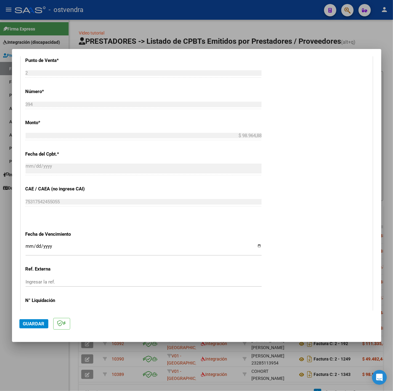
scroll to position [308, 0]
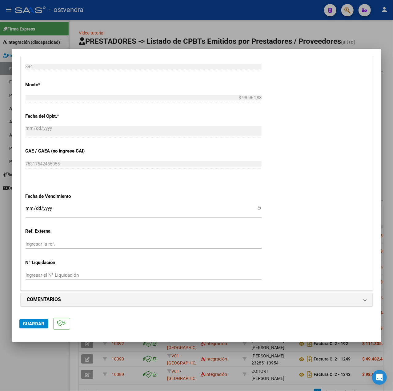
click at [28, 206] on input "Ingresar la fecha" at bounding box center [144, 211] width 236 height 10
click at [26, 327] on button "Guardar" at bounding box center [33, 323] width 29 height 9
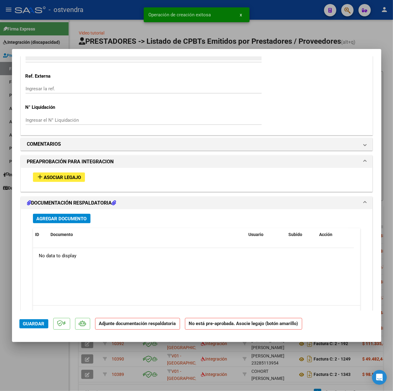
scroll to position [486, 0]
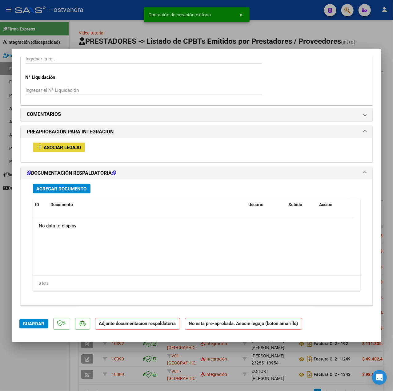
click at [57, 147] on span "Asociar Legajo" at bounding box center [62, 148] width 37 height 6
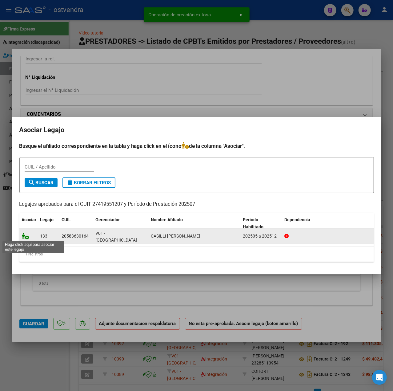
click at [29, 236] on icon at bounding box center [25, 235] width 7 height 7
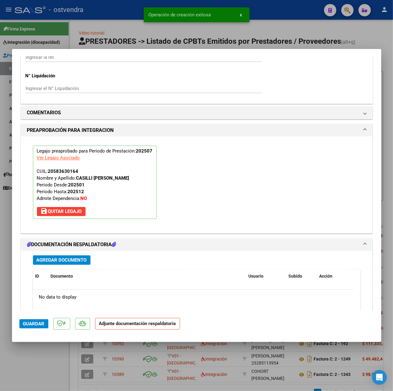
scroll to position [575, 0]
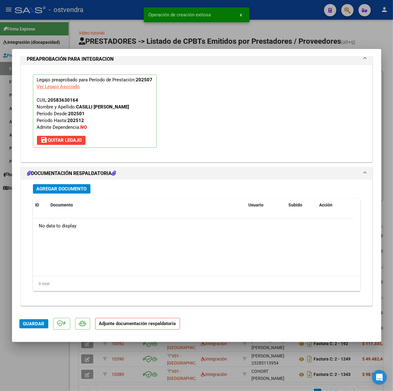
click at [71, 185] on button "Agregar Documento" at bounding box center [62, 189] width 58 height 10
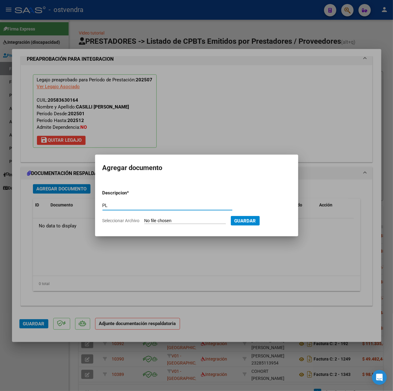
click at [151, 221] on input "Seleccionar Archivo" at bounding box center [185, 221] width 82 height 6
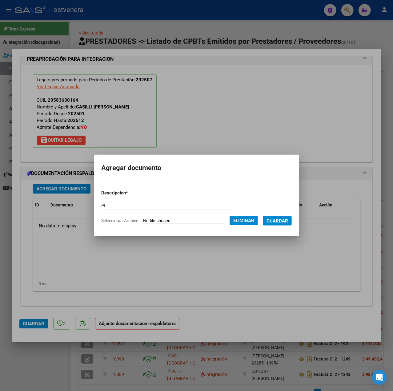
click at [275, 223] on span "Guardar" at bounding box center [278, 221] width 22 height 6
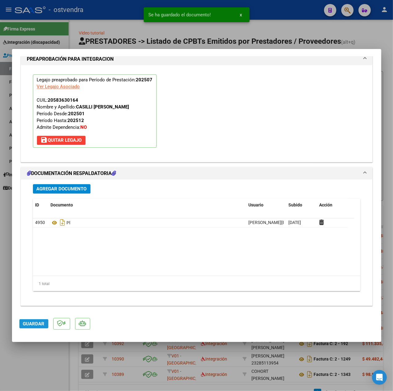
click at [41, 323] on span "Guardar" at bounding box center [34, 324] width 22 height 6
click at [35, 349] on div at bounding box center [196, 195] width 393 height 391
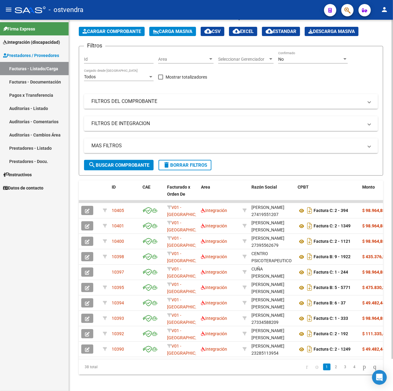
scroll to position [0, 0]
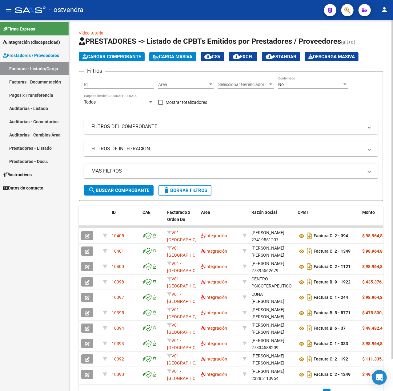
click at [101, 59] on span "Cargar Comprobante" at bounding box center [112, 57] width 59 height 6
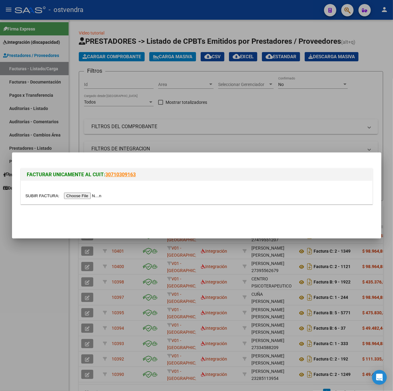
click at [83, 193] on input "file" at bounding box center [65, 195] width 78 height 6
drag, startPoint x: 83, startPoint y: 193, endPoint x: 106, endPoint y: 18, distance: 176.4
click at [106, 18] on div at bounding box center [196, 195] width 393 height 391
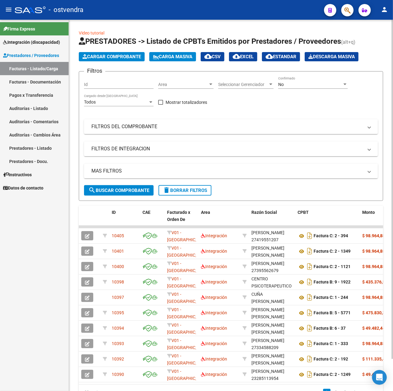
click at [114, 59] on span "Cargar Comprobante" at bounding box center [112, 57] width 59 height 6
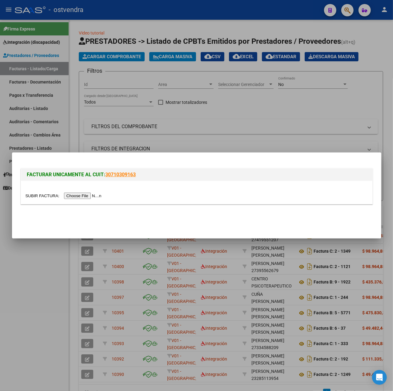
click at [75, 199] on div at bounding box center [197, 195] width 342 height 7
click at [75, 195] on input "file" at bounding box center [65, 195] width 78 height 6
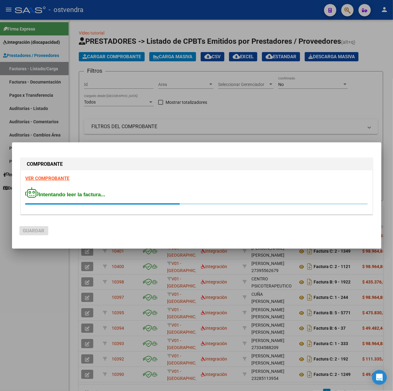
click at [42, 179] on strong "VER COMPROBANTE" at bounding box center [48, 179] width 44 height 6
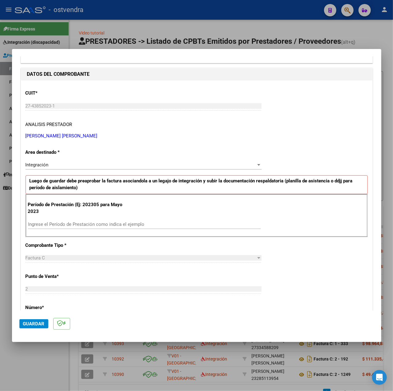
scroll to position [82, 0]
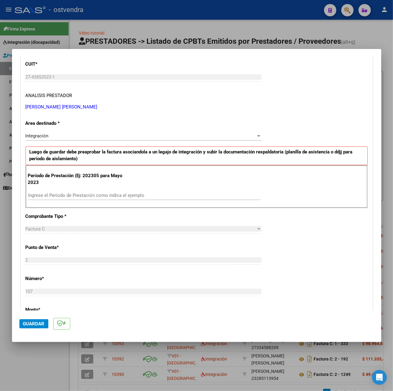
click at [87, 192] on div "Ingrese el Período de Prestación como indica el ejemplo" at bounding box center [144, 195] width 233 height 9
click at [88, 193] on input "Ingrese el Período de Prestación como indica el ejemplo" at bounding box center [144, 195] width 233 height 6
click at [293, 247] on div "CUIT * 27-43852023-1 Ingresar CUIT ANALISIS PRESTADOR CORDOVA GUERRERO ADRIANA …" at bounding box center [197, 282] width 352 height 463
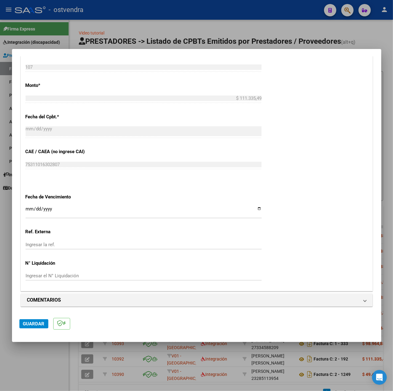
scroll to position [308, 0]
click at [28, 205] on div "Ingresar la fecha" at bounding box center [144, 210] width 236 height 13
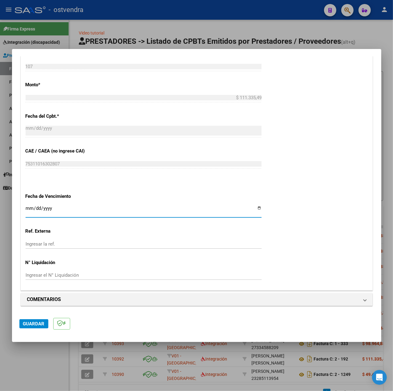
click at [27, 322] on span "Guardar" at bounding box center [34, 324] width 22 height 6
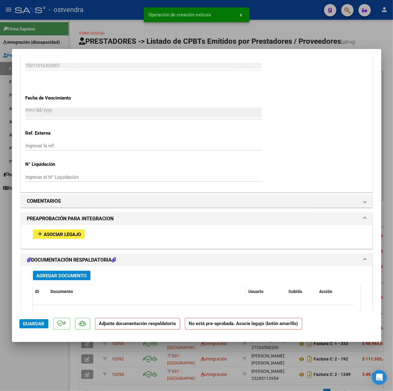
scroll to position [486, 0]
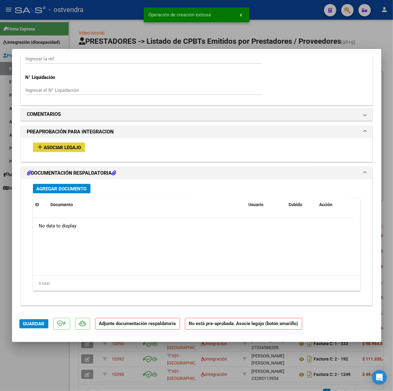
click at [60, 147] on span "Asociar Legajo" at bounding box center [62, 148] width 37 height 6
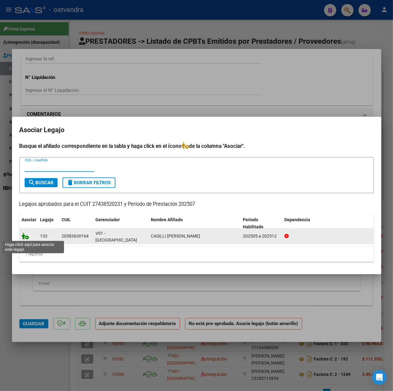
click at [23, 235] on icon at bounding box center [25, 235] width 7 height 7
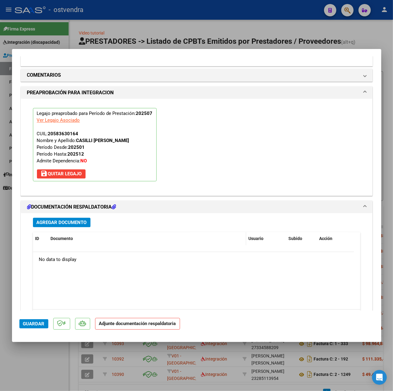
scroll to position [575, 0]
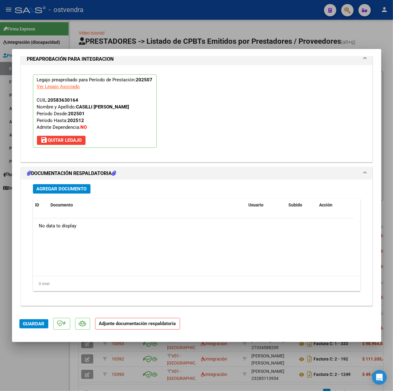
click at [83, 195] on div "Agregar Documento ID Documento Usuario Subido Acción No data to display 0 total…" at bounding box center [196, 240] width 337 height 121
click at [81, 192] on button "Agregar Documento" at bounding box center [62, 189] width 58 height 10
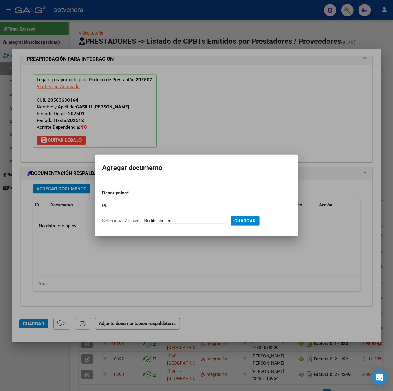
click at [151, 218] on input "Seleccionar Archivo" at bounding box center [185, 221] width 82 height 6
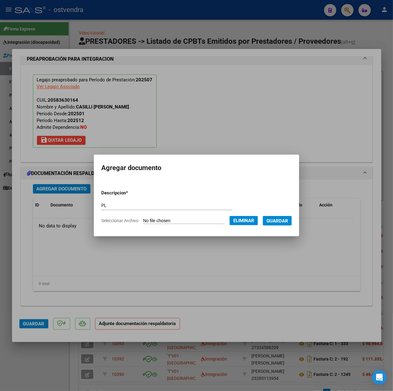
click at [281, 224] on button "Guardar" at bounding box center [277, 221] width 29 height 10
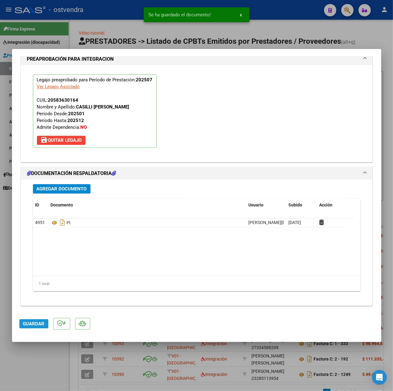
click at [43, 325] on span "Guardar" at bounding box center [34, 324] width 22 height 6
click at [37, 361] on div at bounding box center [196, 195] width 393 height 391
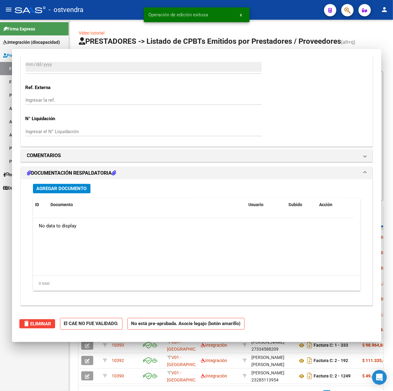
scroll to position [0, 0]
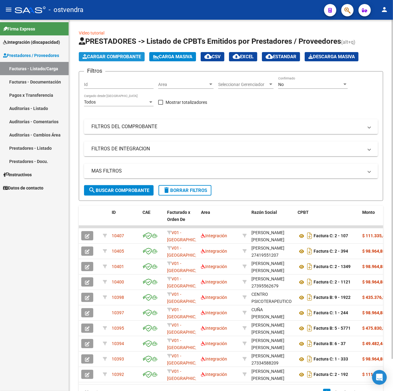
click at [89, 58] on span "Cargar Comprobante" at bounding box center [112, 57] width 59 height 6
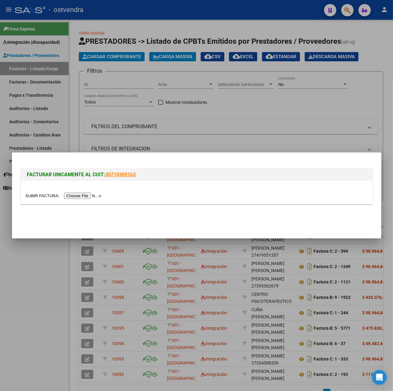
click at [95, 196] on input "file" at bounding box center [65, 195] width 78 height 6
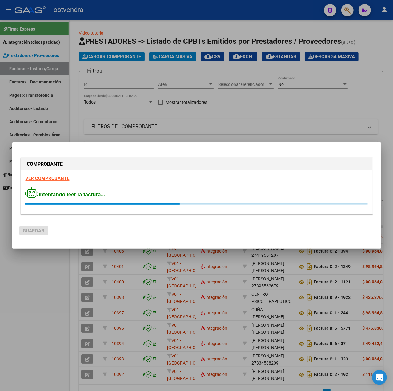
click at [57, 179] on strong "VER COMPROBANTE" at bounding box center [48, 179] width 44 height 6
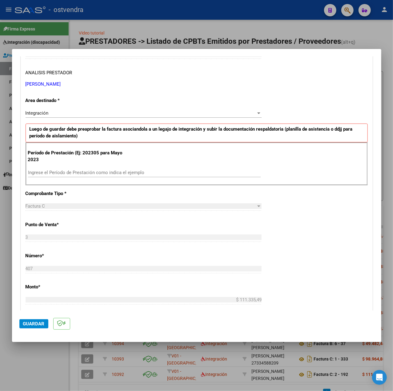
scroll to position [123, 0]
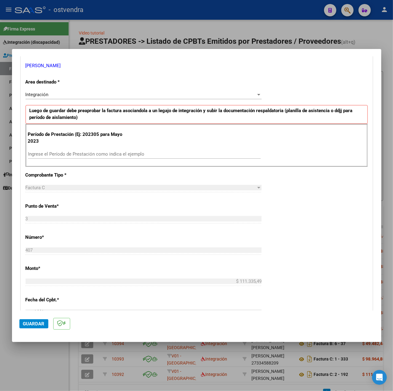
click at [79, 155] on input "Ingrese el Período de Prestación como indica el ejemplo" at bounding box center [144, 154] width 233 height 6
click at [310, 241] on div "CUIT * 27-30279048-0 Ingresar CUIT ANALISIS PRESTADOR LEDESMA VANESA VERONICA A…" at bounding box center [197, 241] width 352 height 463
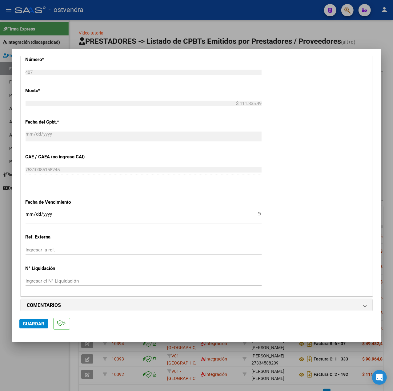
scroll to position [308, 0]
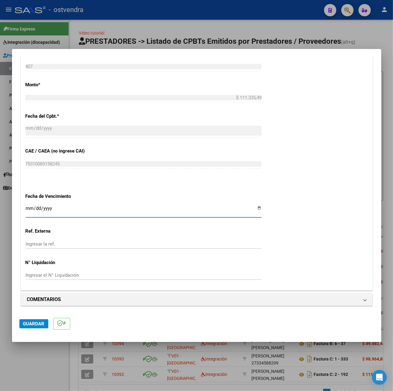
click at [30, 208] on input "Ingresar la fecha" at bounding box center [144, 211] width 236 height 10
click at [278, 246] on div "CUIT * 27-30279048-0 Ingresar CUIT ANALISIS PRESTADOR LEDESMA VANESA VERONICA A…" at bounding box center [197, 58] width 352 height 463
click at [39, 320] on button "Guardar" at bounding box center [33, 323] width 29 height 9
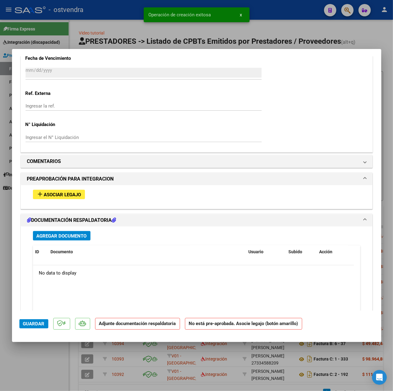
scroll to position [451, 0]
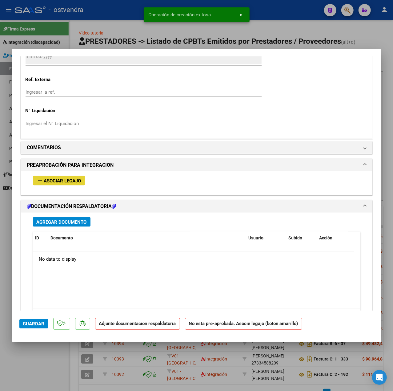
click at [66, 185] on button "add Asociar Legajo" at bounding box center [59, 181] width 52 height 10
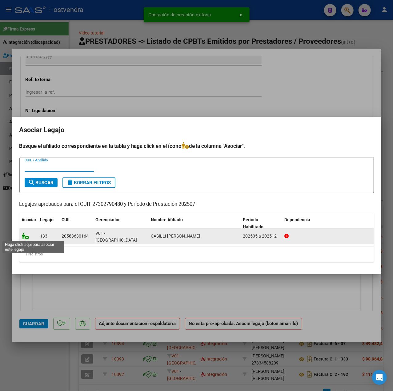
click at [25, 236] on icon at bounding box center [25, 235] width 7 height 7
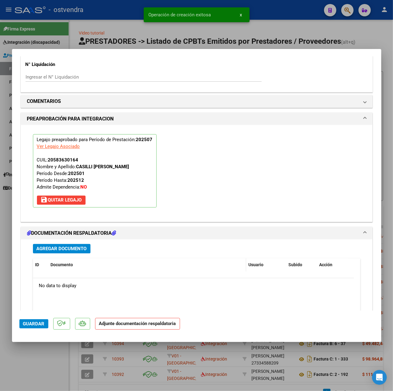
scroll to position [575, 0]
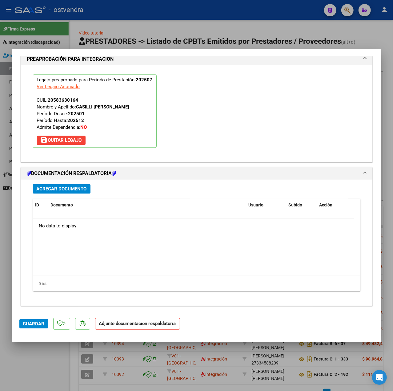
click at [75, 189] on span "Agregar Documento" at bounding box center [62, 189] width 50 height 6
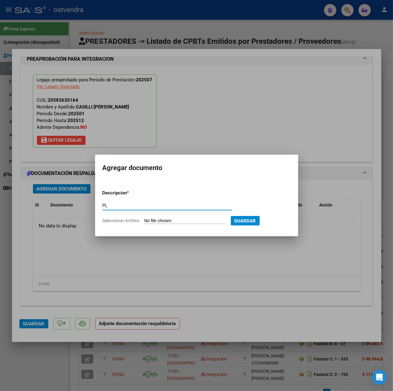
click at [152, 220] on input "Seleccionar Archivo" at bounding box center [185, 221] width 82 height 6
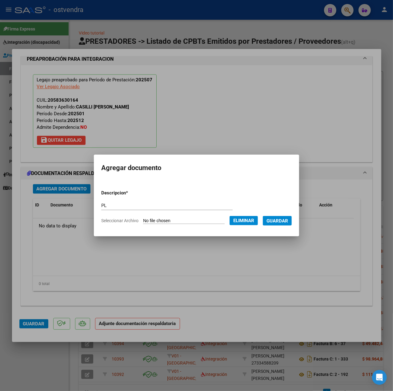
click at [280, 219] on span "Guardar" at bounding box center [278, 221] width 22 height 6
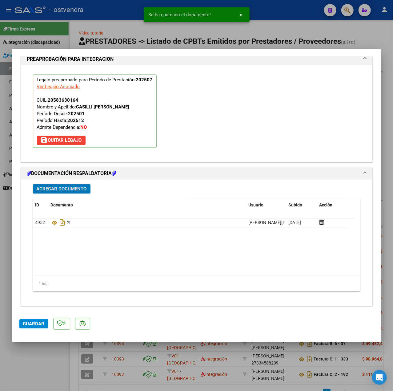
click at [43, 322] on span "Guardar" at bounding box center [34, 324] width 22 height 6
click at [43, 354] on div at bounding box center [196, 195] width 393 height 391
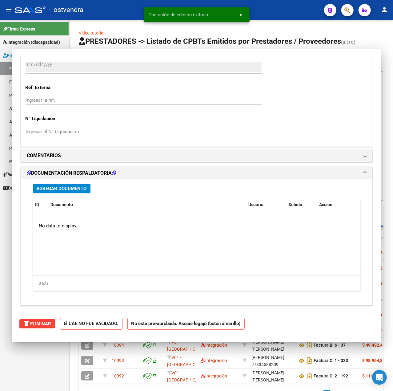
scroll to position [0, 0]
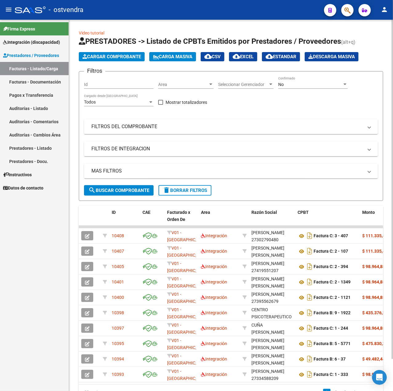
click at [180, 193] on button "delete Borrar Filtros" at bounding box center [185, 190] width 53 height 10
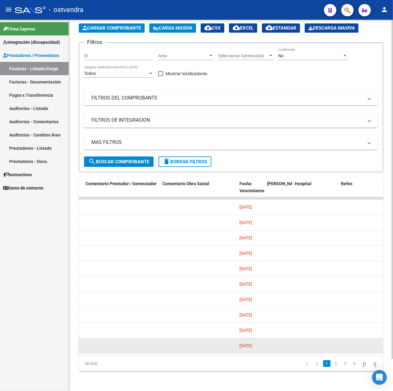
scroll to position [35, 0]
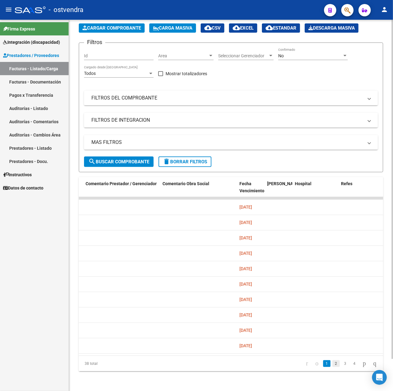
click at [333, 360] on link "2" at bounding box center [336, 363] width 7 height 7
click at [342, 363] on link "3" at bounding box center [345, 363] width 7 height 7
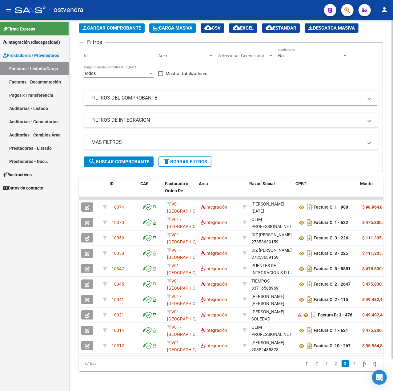
scroll to position [0, 40]
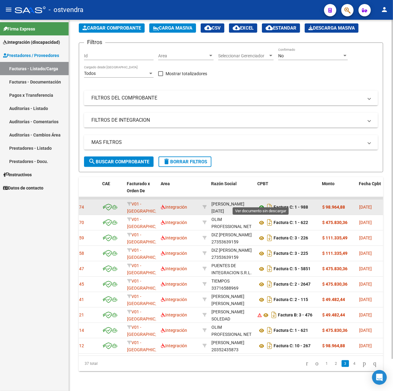
click at [262, 204] on icon at bounding box center [262, 207] width 8 height 7
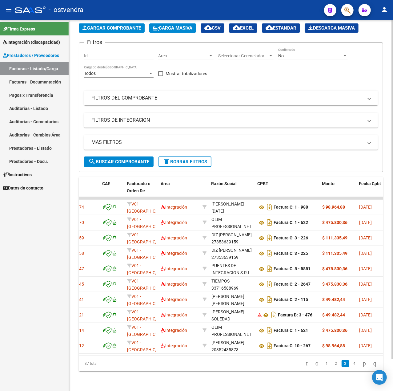
scroll to position [0, 0]
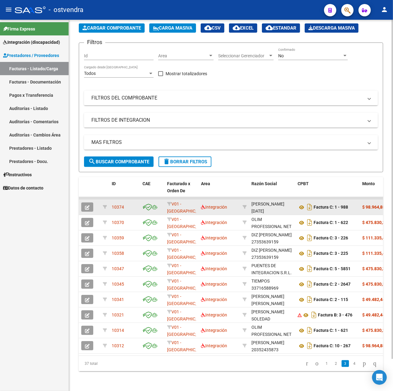
click at [88, 205] on icon "button" at bounding box center [87, 207] width 5 height 5
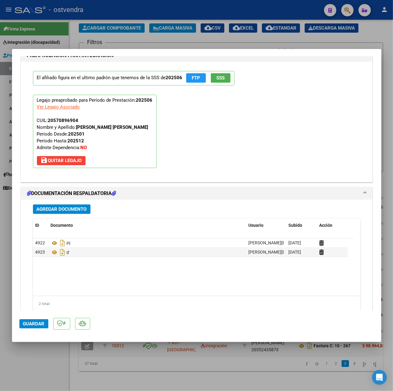
scroll to position [679, 0]
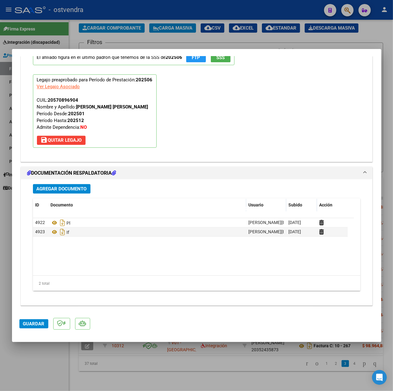
click at [110, 357] on div at bounding box center [196, 195] width 393 height 391
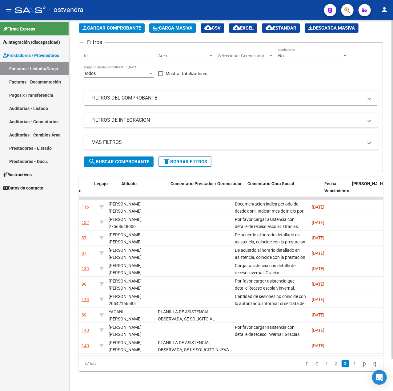
scroll to position [0, 892]
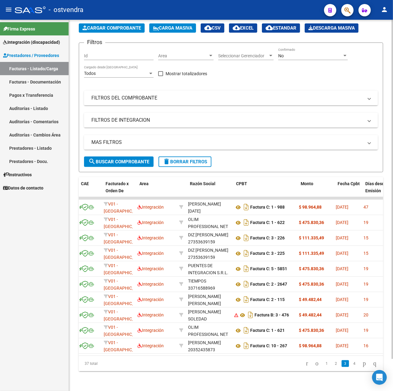
scroll to position [0, 62]
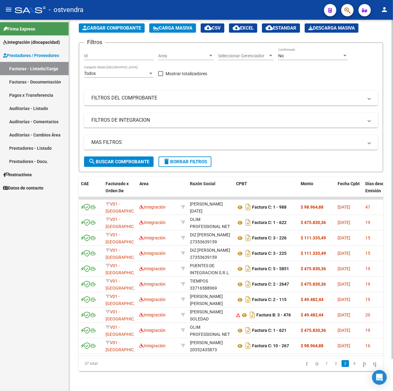
click at [119, 363] on div "37 total" at bounding box center [109, 363] width 60 height 15
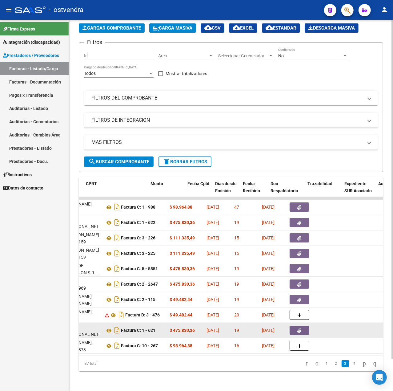
scroll to position [0, 212]
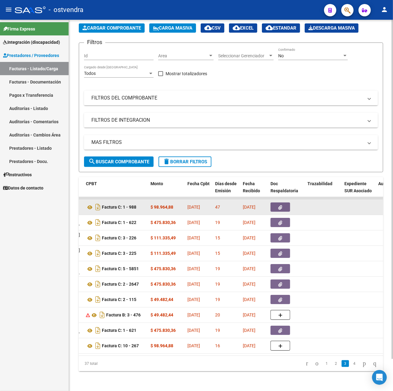
click at [276, 202] on button "button" at bounding box center [281, 206] width 20 height 9
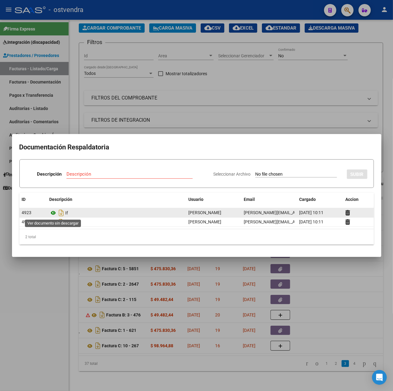
click at [54, 212] on icon at bounding box center [54, 212] width 8 height 7
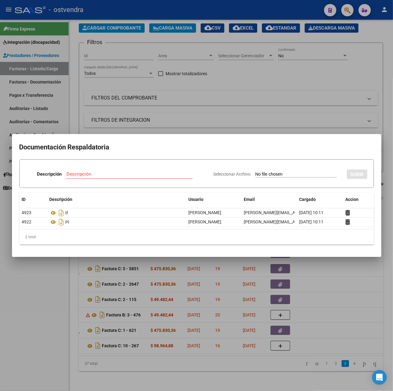
click at [60, 331] on div at bounding box center [196, 195] width 393 height 391
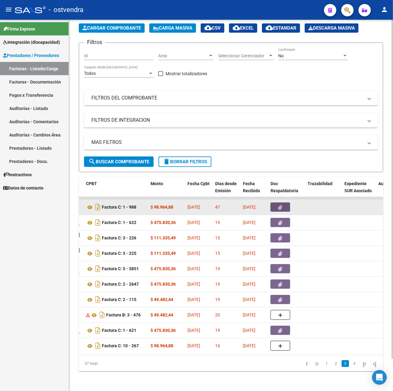
click at [279, 205] on icon "button" at bounding box center [281, 207] width 4 height 5
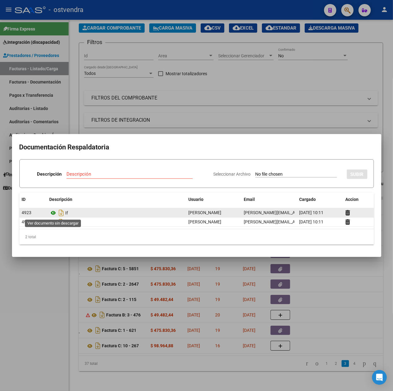
click at [55, 212] on icon at bounding box center [54, 212] width 8 height 7
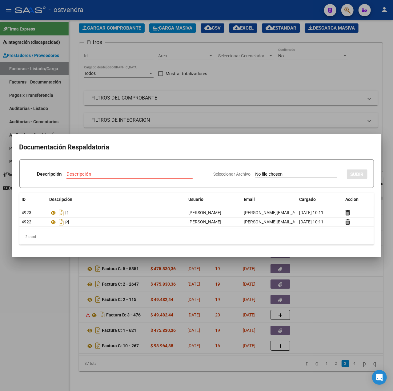
click at [145, 352] on div at bounding box center [196, 195] width 393 height 391
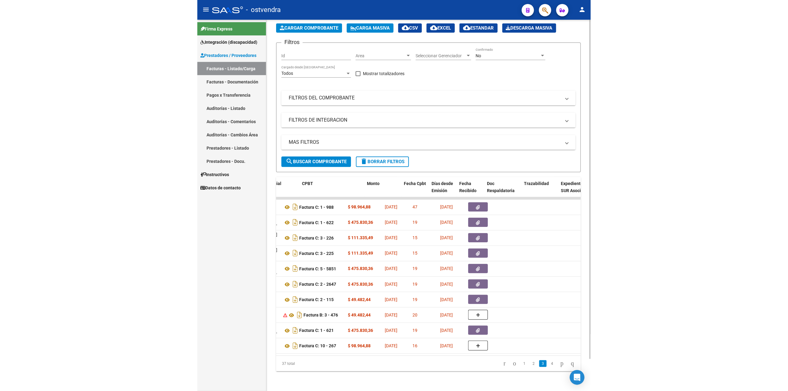
scroll to position [0, 0]
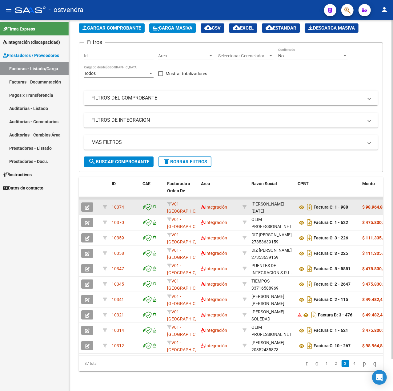
click at [87, 205] on icon "button" at bounding box center [87, 207] width 5 height 5
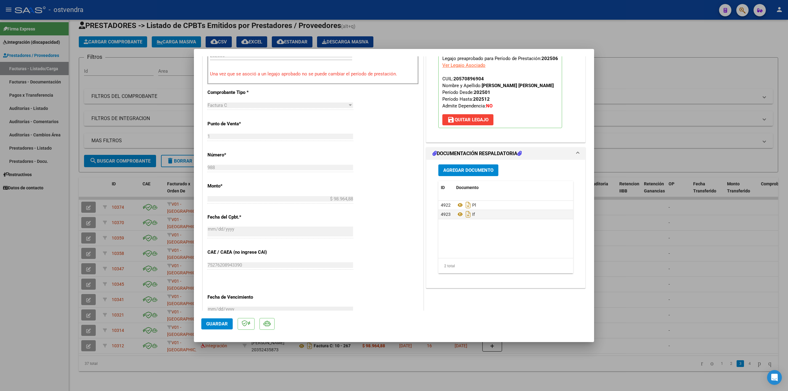
scroll to position [193, 0]
click at [393, 69] on div at bounding box center [394, 195] width 788 height 391
type input "$ 0,00"
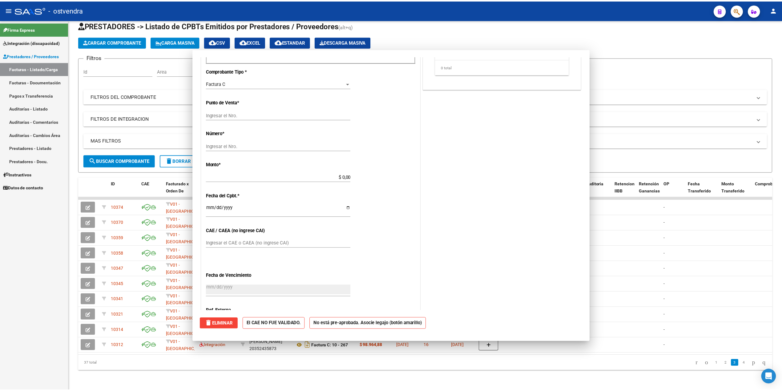
scroll to position [188, 0]
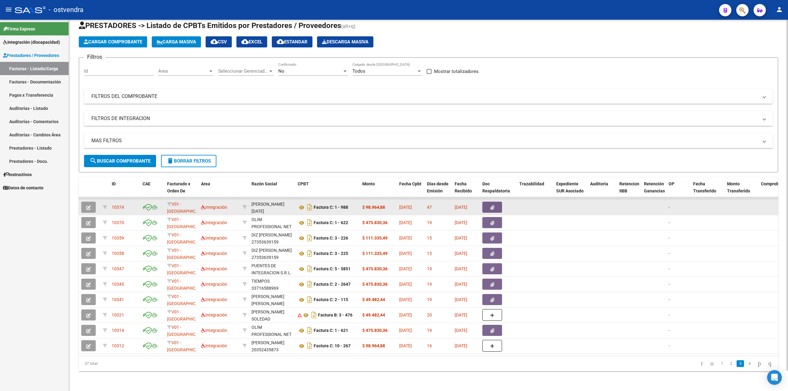
click at [88, 205] on icon "button" at bounding box center [88, 207] width 5 height 5
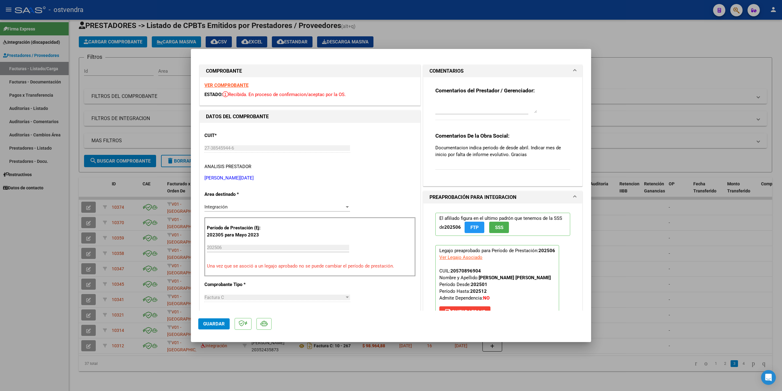
click at [393, 113] on div at bounding box center [486, 106] width 102 height 15
click at [393, 109] on textarea at bounding box center [486, 107] width 102 height 12
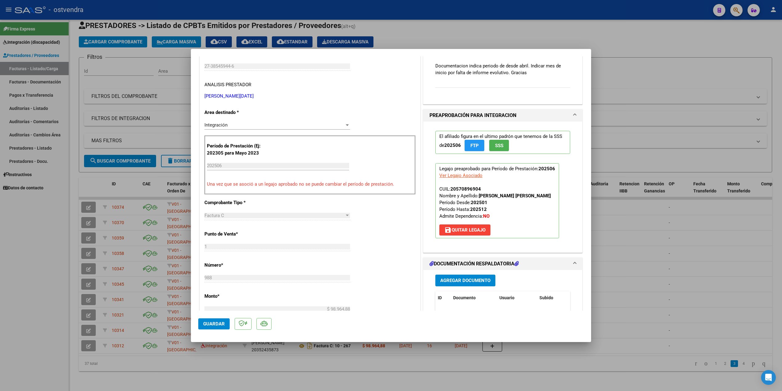
scroll to position [205, 0]
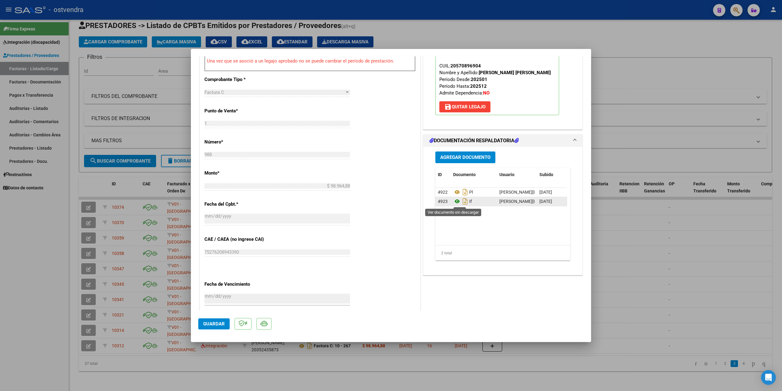
click at [393, 202] on icon at bounding box center [457, 201] width 8 height 7
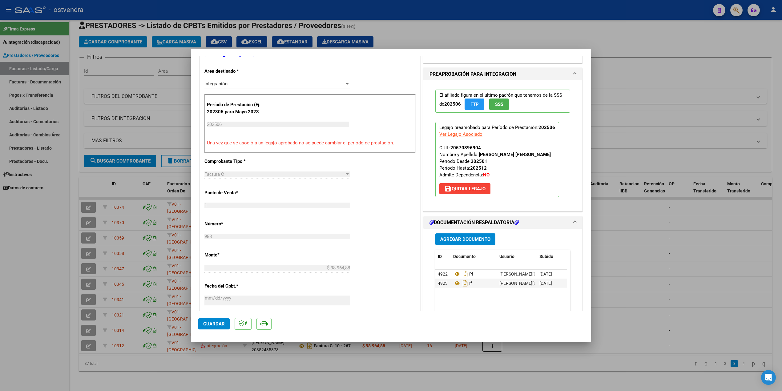
scroll to position [275, 0]
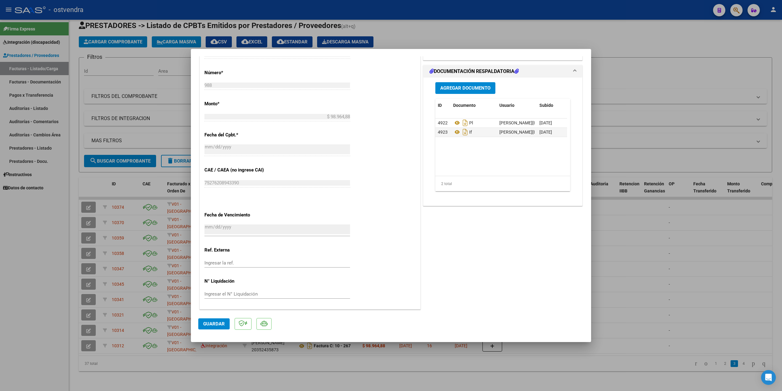
click at [393, 377] on div at bounding box center [391, 195] width 782 height 391
type input "$ 0,00"
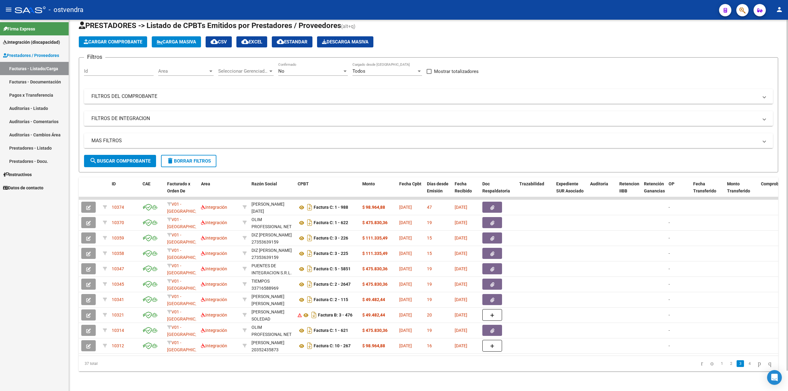
scroll to position [0, 0]
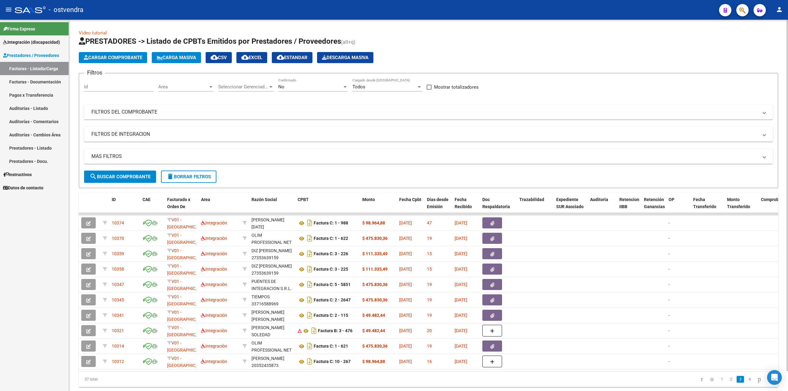
click at [186, 174] on span "delete Borrar Filtros" at bounding box center [189, 177] width 44 height 6
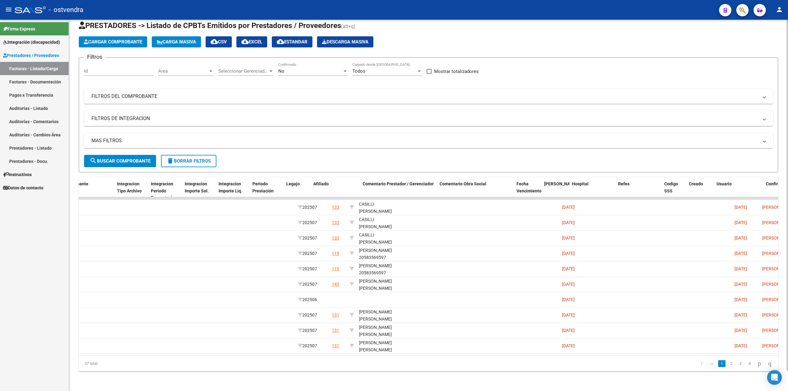
scroll to position [0, 719]
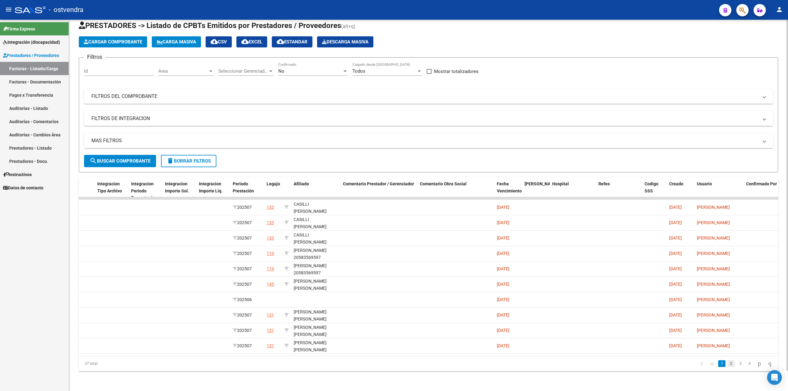
click at [393, 362] on link "2" at bounding box center [731, 363] width 7 height 7
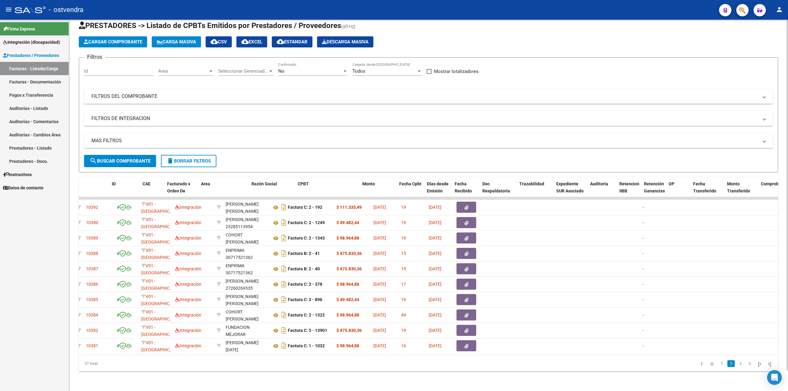
scroll to position [0, 0]
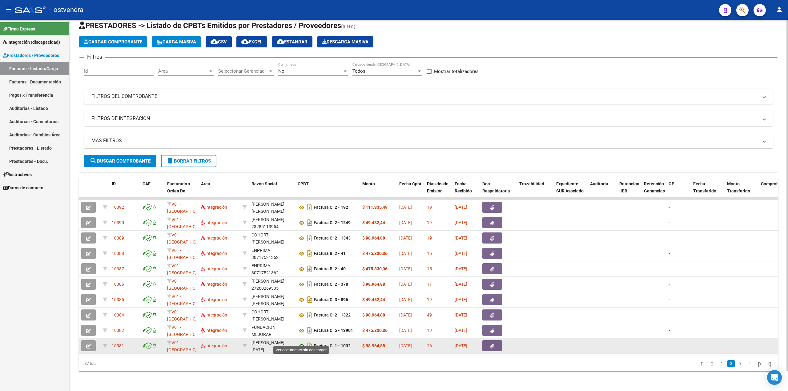
click at [300, 342] on icon at bounding box center [302, 345] width 8 height 7
click at [393, 340] on button "button" at bounding box center [492, 345] width 20 height 11
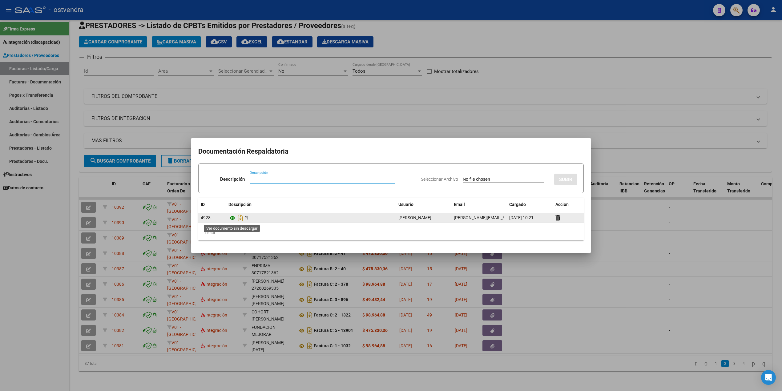
click at [230, 217] on icon at bounding box center [232, 217] width 8 height 7
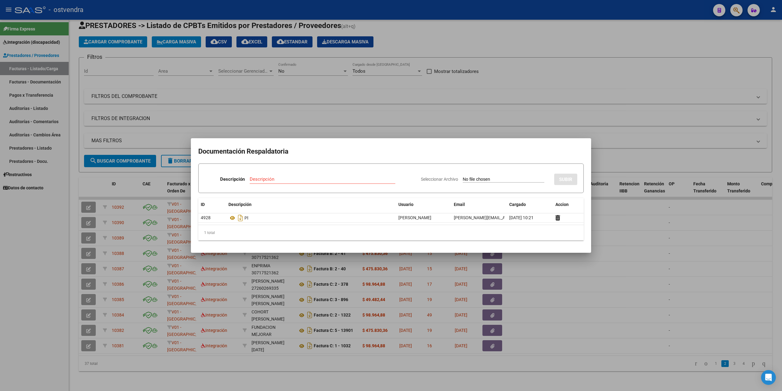
click at [64, 353] on div at bounding box center [391, 195] width 782 height 391
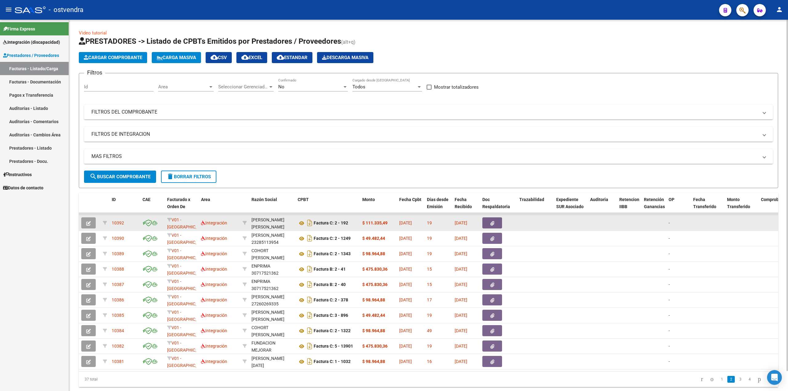
scroll to position [22, 0]
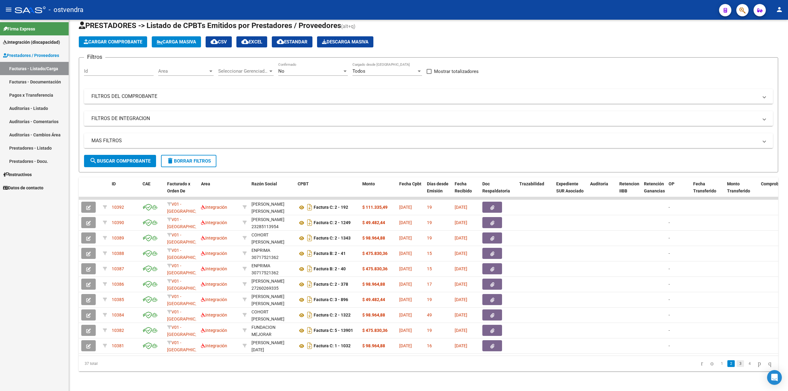
click at [393, 361] on link "3" at bounding box center [740, 363] width 7 height 7
click at [187, 158] on span "delete Borrar Filtros" at bounding box center [189, 161] width 44 height 6
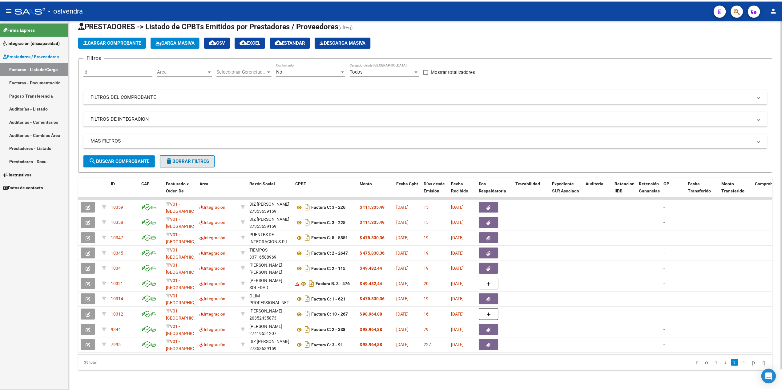
scroll to position [0, 0]
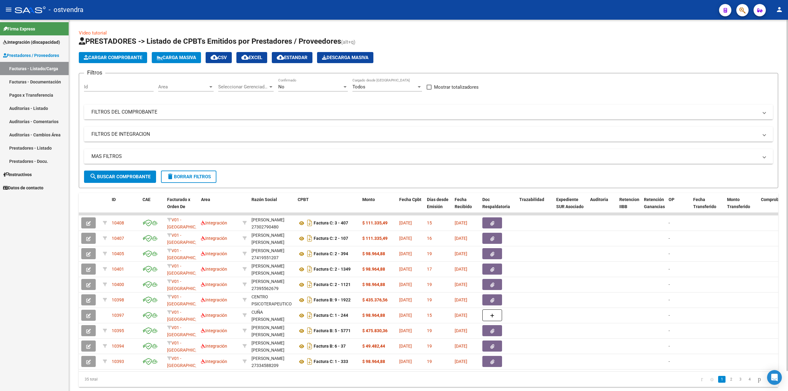
click at [203, 112] on mat-panel-title "FILTROS DEL COMPROBANTE" at bounding box center [424, 112] width 667 height 7
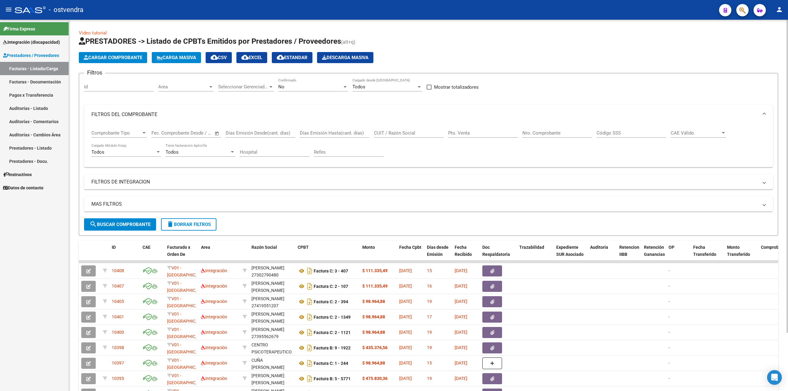
drag, startPoint x: 31, startPoint y: 283, endPoint x: 190, endPoint y: 217, distance: 171.4
click at [32, 281] on div "Firma Express Integración (discapacidad) Certificado Discapacidad Facturas Liqu…" at bounding box center [34, 205] width 69 height 371
click at [393, 132] on input "Nro. Comprobante" at bounding box center [558, 133] width 70 height 6
click at [98, 224] on span "search Buscar Comprobante" at bounding box center [120, 225] width 61 height 6
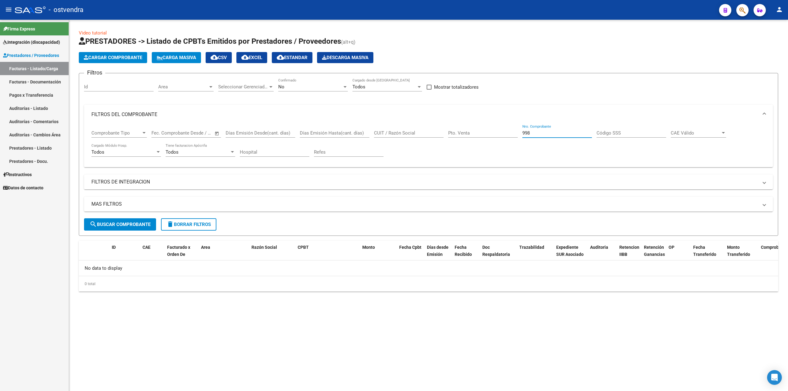
drag, startPoint x: 551, startPoint y: 132, endPoint x: 507, endPoint y: 136, distance: 44.5
click at [393, 136] on div "Comprobante Tipo Comprobante Tipo Start date – End date Fec. Comprobante Desde …" at bounding box center [428, 143] width 674 height 38
type input "988"
click at [151, 224] on button "search Buscar Comprobante" at bounding box center [120, 224] width 72 height 12
click at [314, 86] on div "No" at bounding box center [310, 87] width 64 height 6
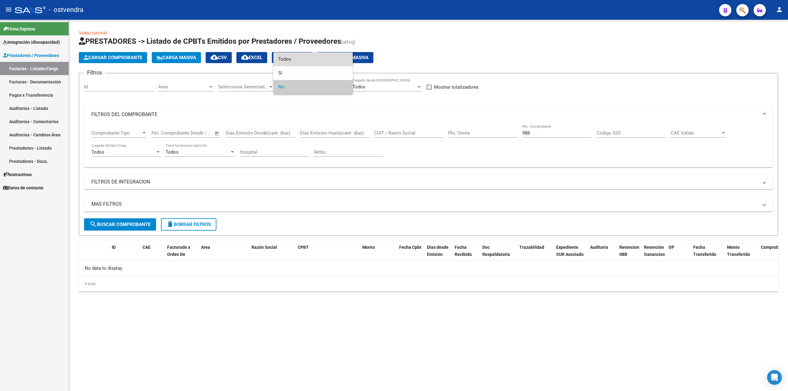
click at [305, 62] on span "Todos" at bounding box center [313, 59] width 70 height 14
click at [123, 224] on span "search Buscar Comprobante" at bounding box center [120, 225] width 61 height 6
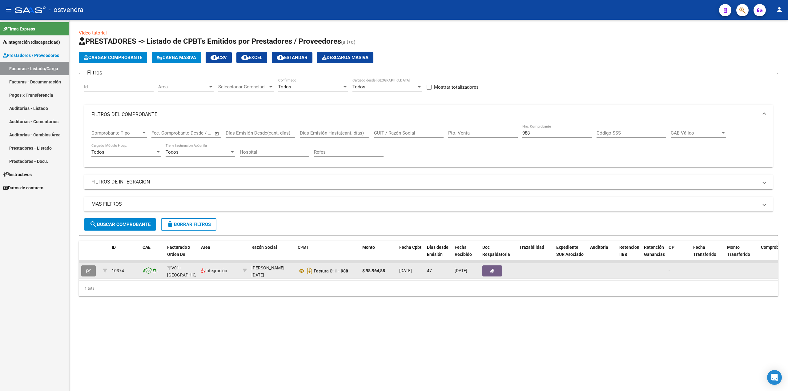
click at [92, 270] on button "button" at bounding box center [88, 270] width 14 height 11
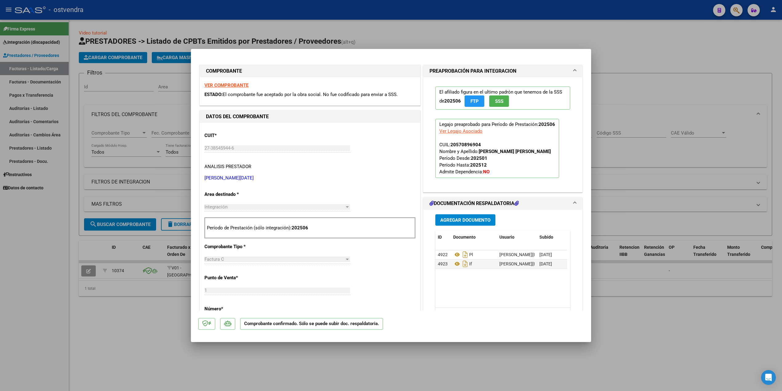
click at [195, 371] on div at bounding box center [391, 195] width 782 height 391
type input "$ 0,00"
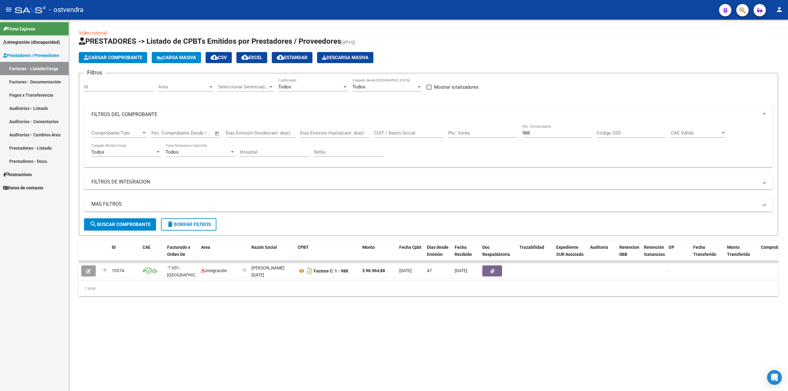
click at [174, 225] on span "delete Borrar Filtros" at bounding box center [189, 225] width 44 height 6
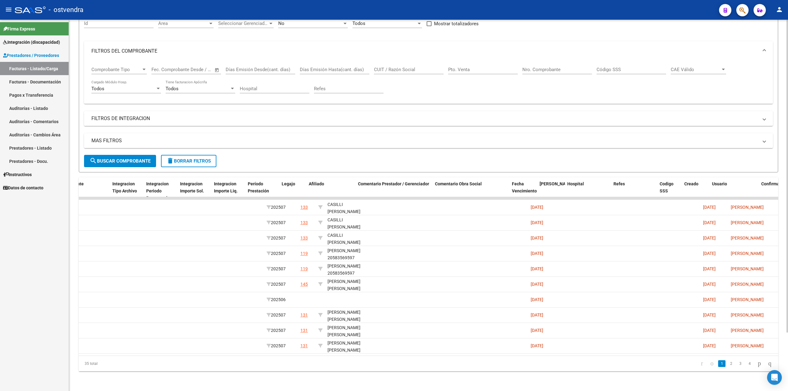
scroll to position [0, 704]
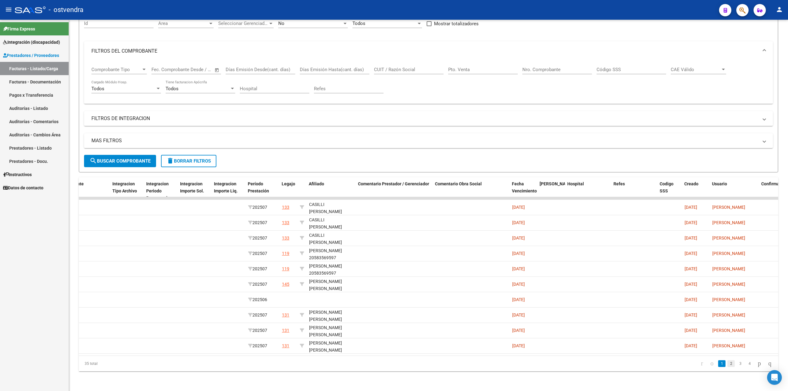
click at [393, 361] on link "2" at bounding box center [731, 363] width 7 height 7
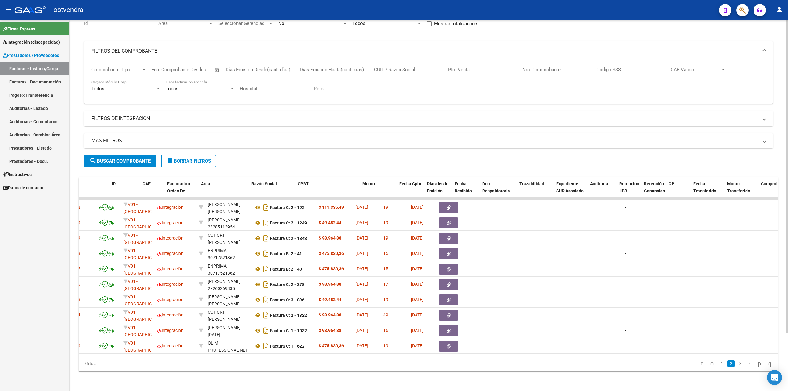
scroll to position [0, 0]
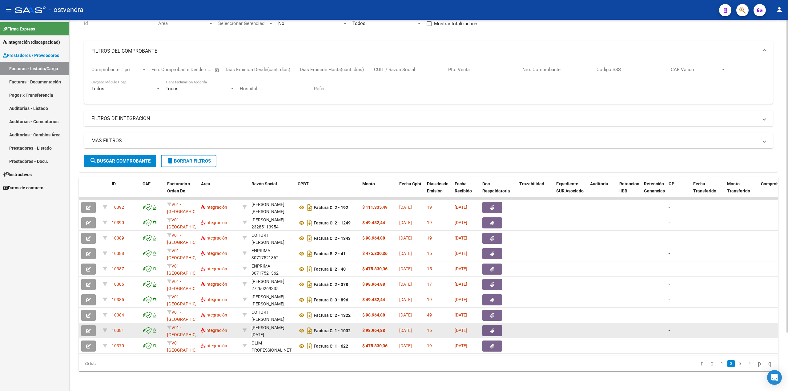
click at [87, 329] on icon "button" at bounding box center [88, 331] width 5 height 5
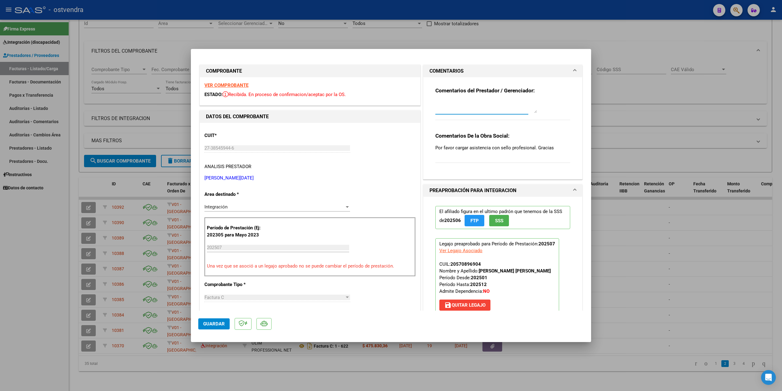
click at [393, 108] on textarea at bounding box center [486, 107] width 102 height 12
type textarea "s"
type textarea "Se solicita al prestador."
click at [220, 323] on span "Guardar" at bounding box center [214, 324] width 22 height 6
click at [262, 362] on div at bounding box center [391, 195] width 782 height 391
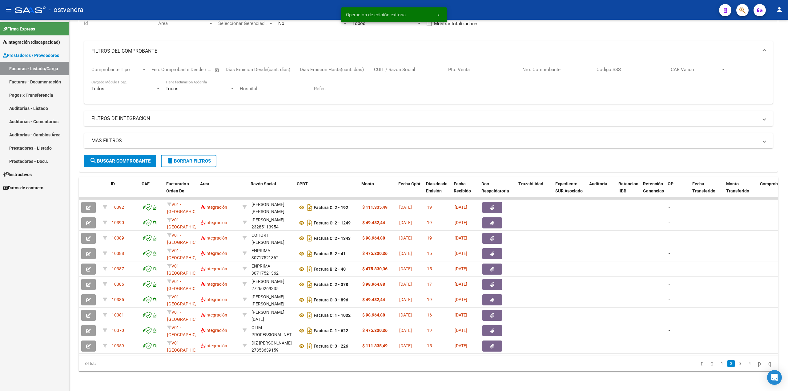
scroll to position [0, 1]
drag, startPoint x: 243, startPoint y: 349, endPoint x: 263, endPoint y: 352, distance: 20.7
click at [263, 352] on datatable-body "10392 V01 - [PERSON_NAME] Integración [PERSON_NAME] [PERSON_NAME] 27392089417 F…" at bounding box center [429, 276] width 700 height 159
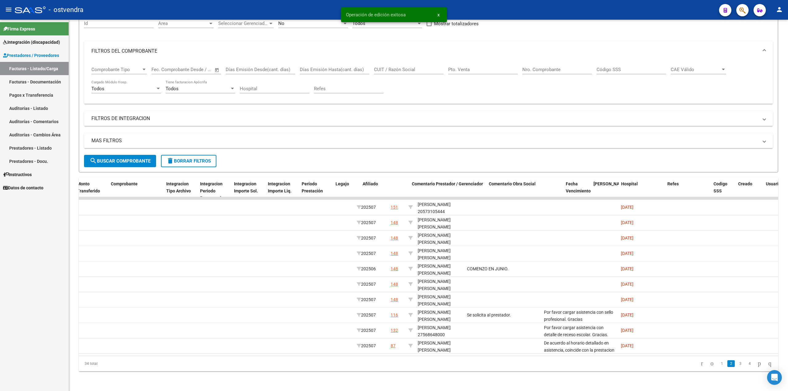
scroll to position [0, 653]
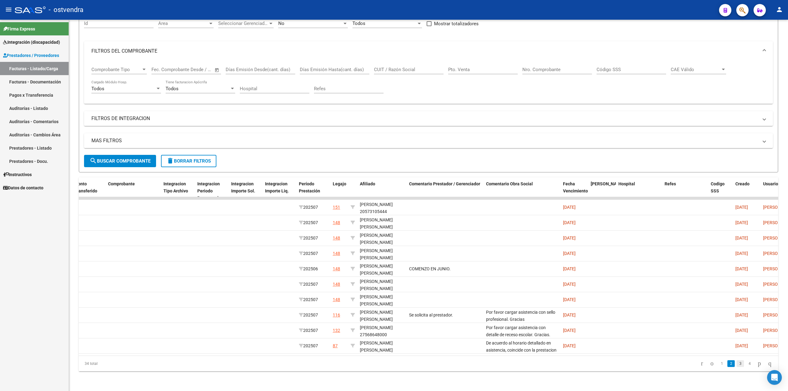
click at [393, 366] on link "3" at bounding box center [740, 363] width 7 height 7
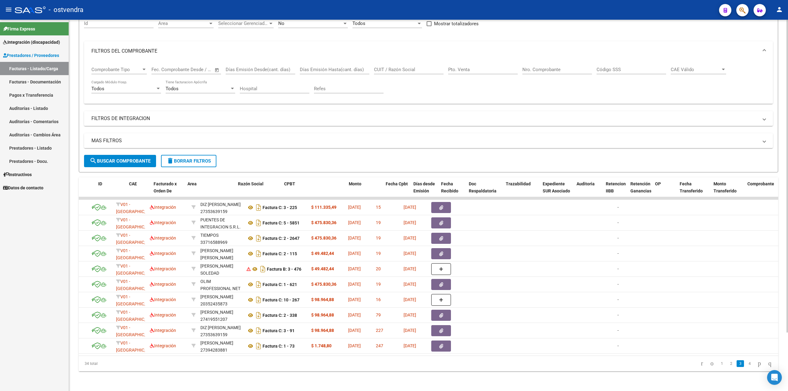
scroll to position [0, 14]
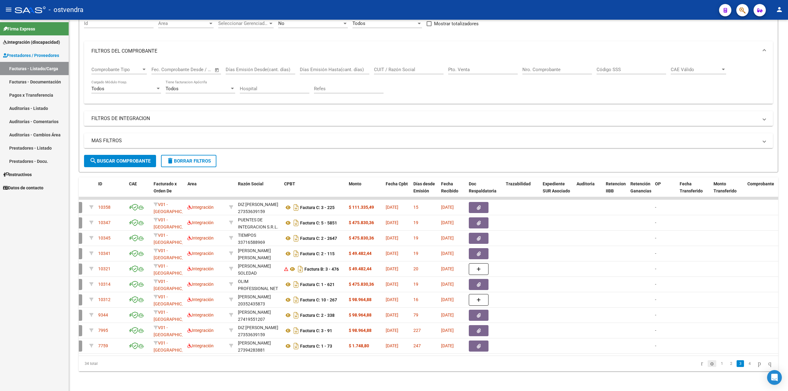
click at [393, 364] on icon "go to previous page" at bounding box center [712, 363] width 5 height 7
click at [393, 364] on icon "go to first page" at bounding box center [702, 363] width 4 height 7
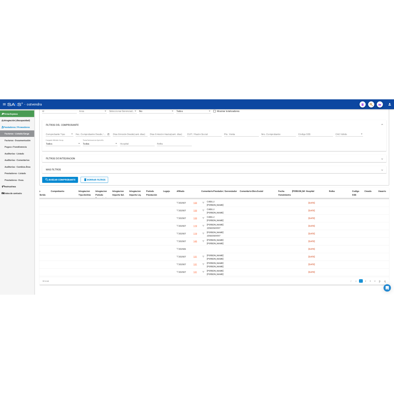
scroll to position [0, 659]
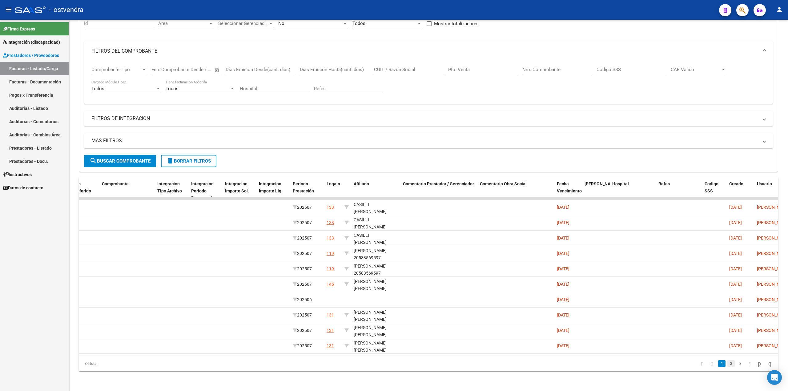
click at [393, 364] on link "2" at bounding box center [731, 363] width 7 height 7
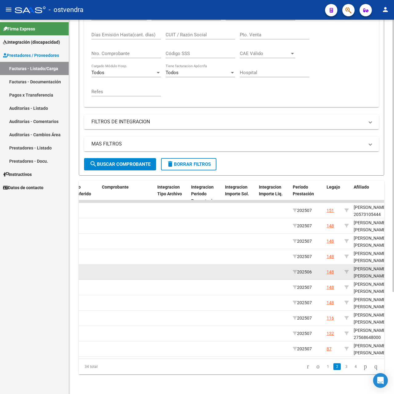
scroll to position [140, 0]
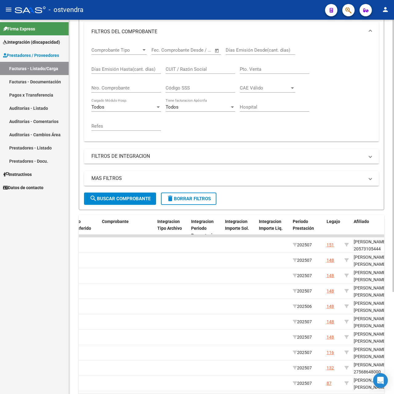
click at [141, 159] on mat-panel-title "FILTROS DE INTEGRACION" at bounding box center [227, 156] width 273 height 7
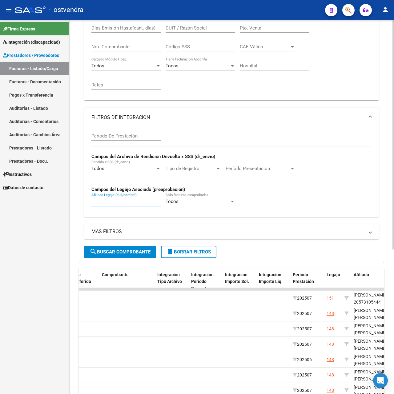
click at [126, 204] on input "Afiliado Legajo (cuil/nombre)" at bounding box center [126, 202] width 70 height 6
click at [107, 204] on input "Afiliado Legajo (cuil/nombre)" at bounding box center [126, 202] width 70 height 6
type input "56261286"
click at [115, 251] on span "search Buscar Comprobante" at bounding box center [120, 252] width 61 height 6
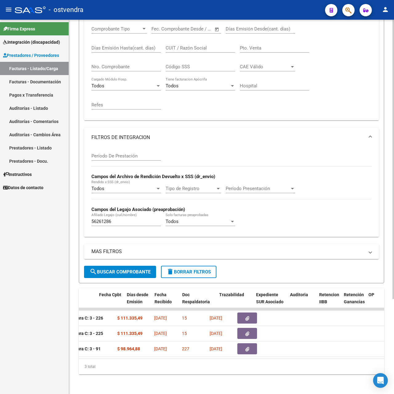
scroll to position [0, 307]
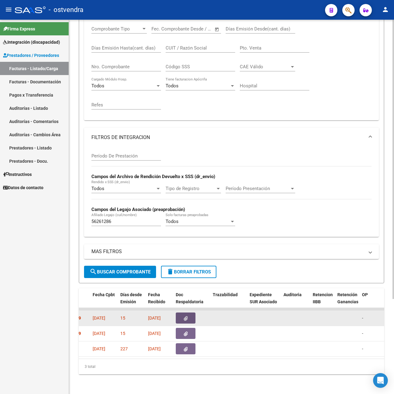
click at [180, 316] on button "button" at bounding box center [186, 318] width 20 height 11
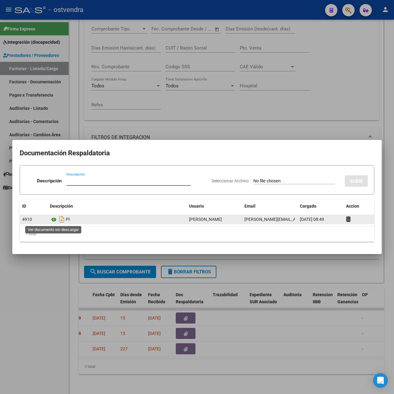
click at [51, 220] on icon at bounding box center [54, 219] width 8 height 7
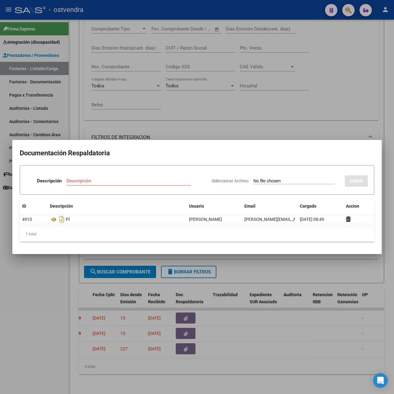
click at [53, 301] on div at bounding box center [197, 197] width 394 height 394
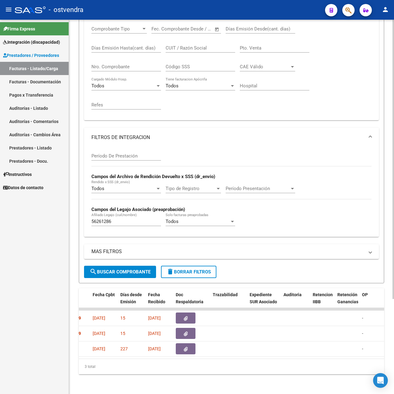
scroll to position [87, 0]
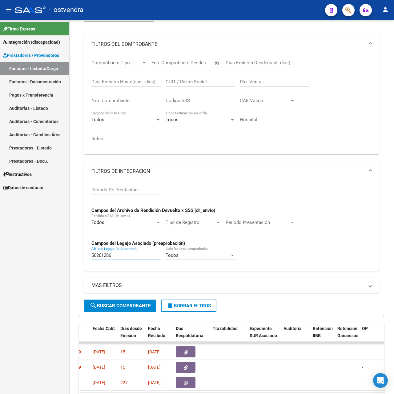
drag, startPoint x: 121, startPoint y: 258, endPoint x: 30, endPoint y: 248, distance: 91.3
click at [30, 248] on mat-sidenav-container "Firma Express Integración (discapacidad) Certificado Discapacidad Facturas Liqu…" at bounding box center [197, 207] width 394 height 375
type input "c"
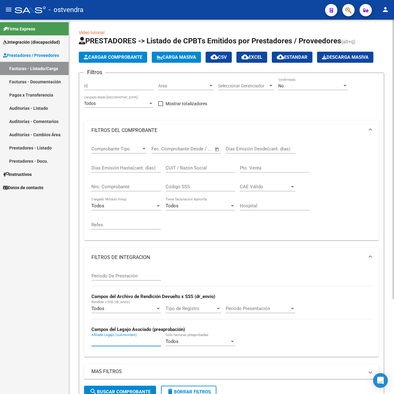
scroll to position [0, 0]
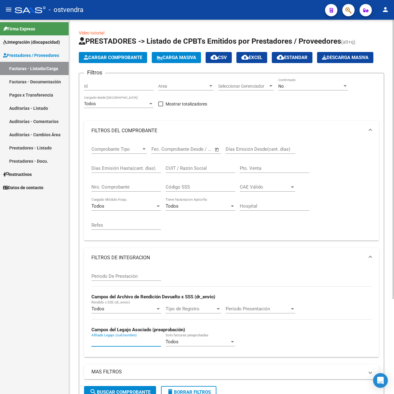
click at [292, 81] on div "No Confirmado" at bounding box center [313, 84] width 70 height 12
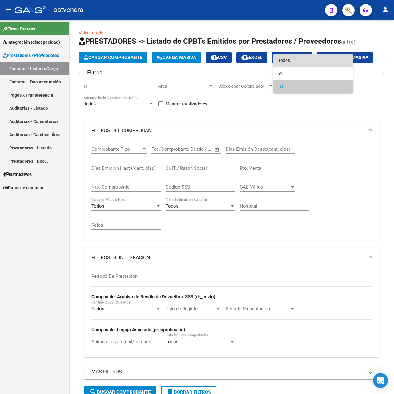
click at [289, 60] on span "Todos" at bounding box center [313, 60] width 70 height 13
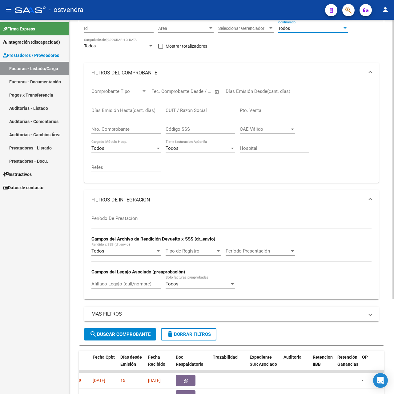
scroll to position [123, 0]
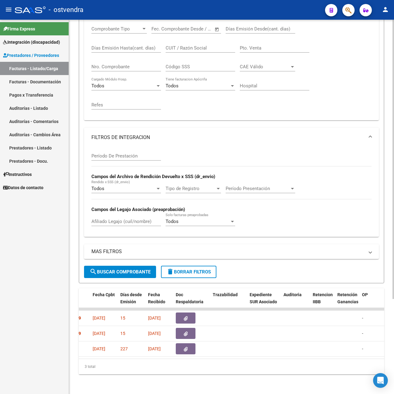
click at [125, 221] on input "Afiliado Legajo (cuil/nombre)" at bounding box center [126, 222] width 70 height 6
type input "vazquez"
click at [142, 274] on button "search Buscar Comprobante" at bounding box center [120, 272] width 72 height 12
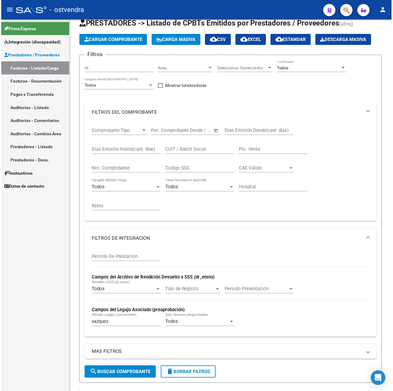
scroll to position [0, 0]
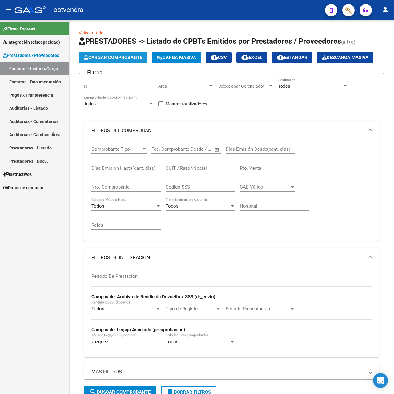
click at [111, 58] on span "Cargar Comprobante" at bounding box center [113, 58] width 59 height 6
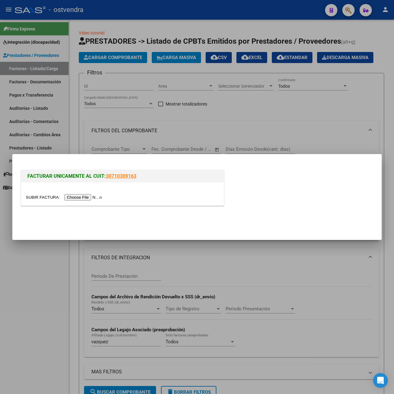
click at [81, 200] on input "file" at bounding box center [65, 197] width 78 height 6
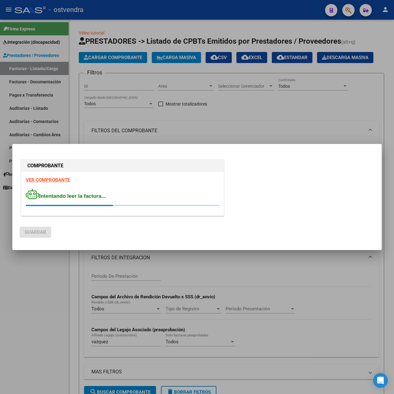
click at [44, 183] on strong "VER COMPROBANTE" at bounding box center [48, 180] width 44 height 6
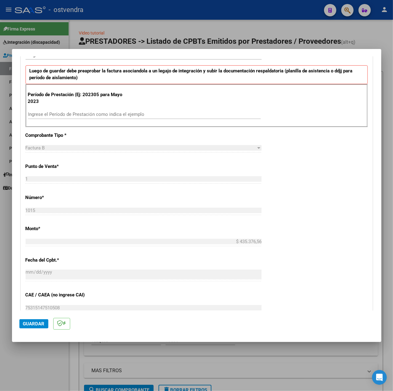
scroll to position [123, 0]
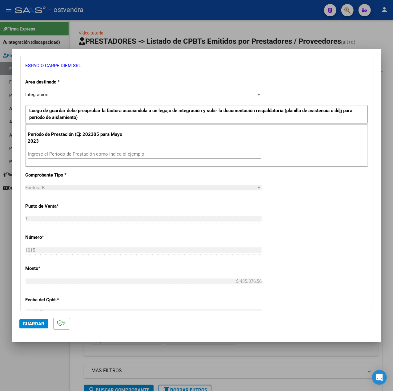
click at [57, 154] on input "Ingrese el Período de Prestación como indica el ejemplo" at bounding box center [144, 154] width 233 height 6
type input "202507"
click at [328, 233] on div "CUIT * 30-71705629-5 Ingresar CUIT ANALISIS PRESTADOR ESPACIO CARPE DIEM SRL AR…" at bounding box center [197, 241] width 352 height 463
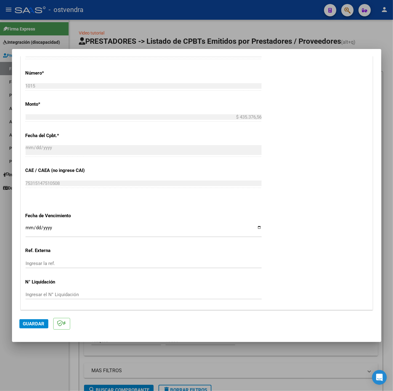
scroll to position [308, 0]
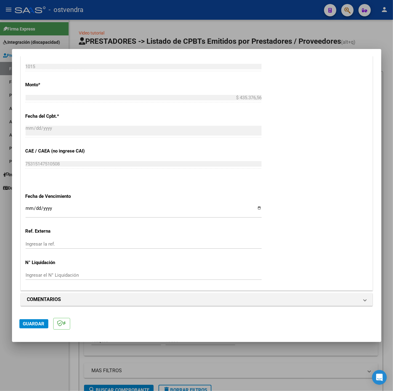
click at [26, 208] on input "Ingresar la fecha" at bounding box center [144, 211] width 236 height 10
type input "[DATE]"
click at [27, 321] on span "Guardar" at bounding box center [34, 324] width 22 height 6
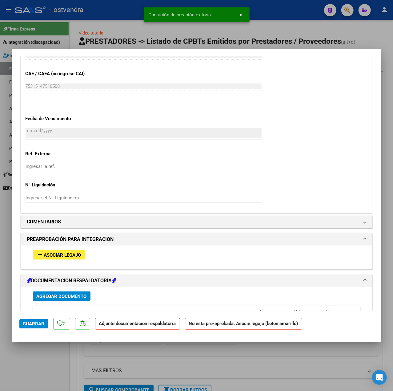
scroll to position [410, 0]
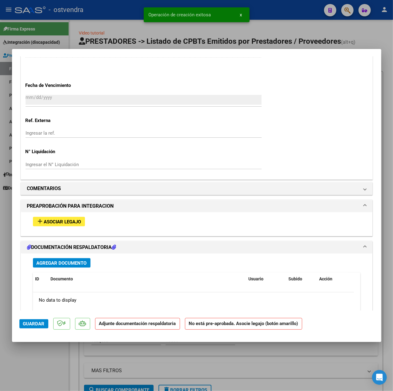
click at [66, 222] on span "Asociar Legajo" at bounding box center [62, 222] width 37 height 6
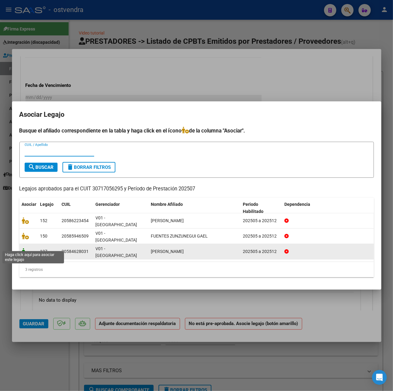
click at [26, 248] on icon at bounding box center [25, 251] width 7 height 7
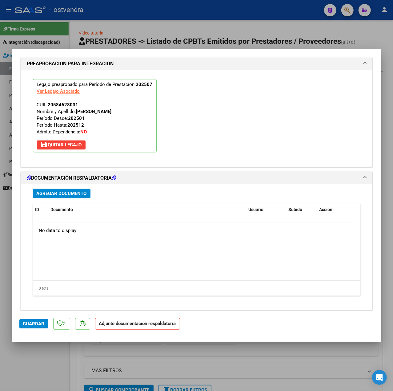
scroll to position [575, 0]
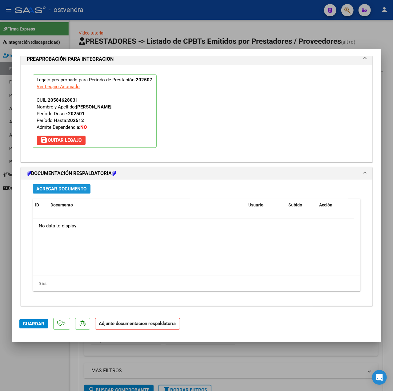
click at [71, 187] on span "Agregar Documento" at bounding box center [62, 189] width 50 height 6
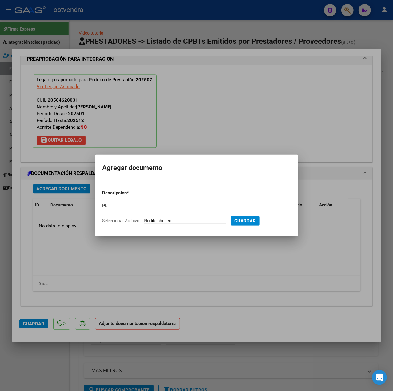
type input "PL"
click at [203, 218] on input "Seleccionar Archivo" at bounding box center [185, 221] width 82 height 6
type input "C:\fakepath\VERA - Presentismo [DATE].pdf"
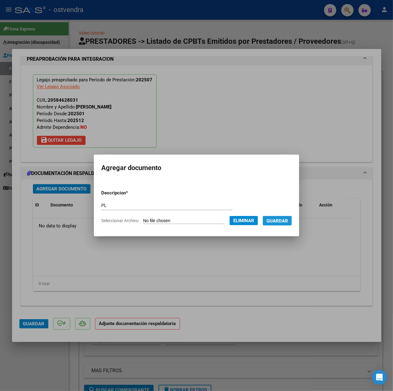
click at [280, 222] on span "Guardar" at bounding box center [278, 221] width 22 height 6
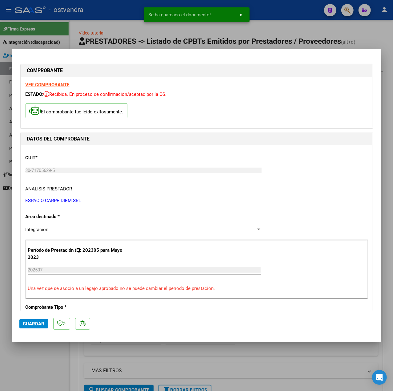
scroll to position [0, 0]
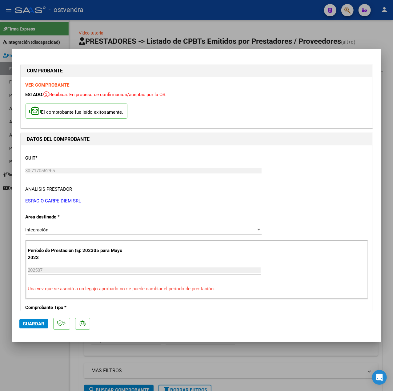
click at [50, 84] on strong "VER COMPROBANTE" at bounding box center [48, 85] width 44 height 6
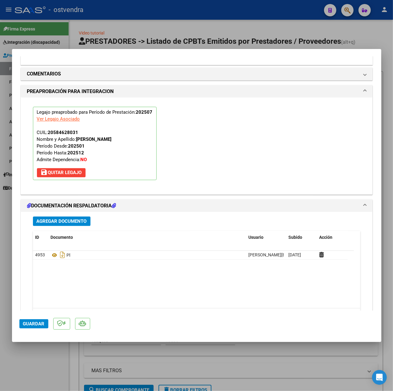
scroll to position [575, 0]
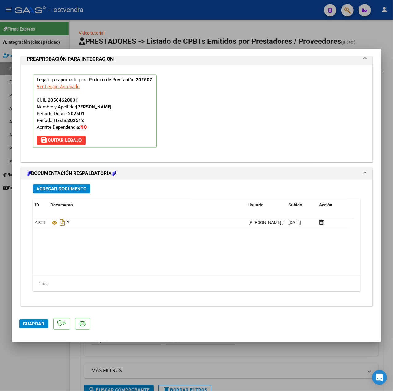
click at [38, 323] on span "Guardar" at bounding box center [34, 324] width 22 height 6
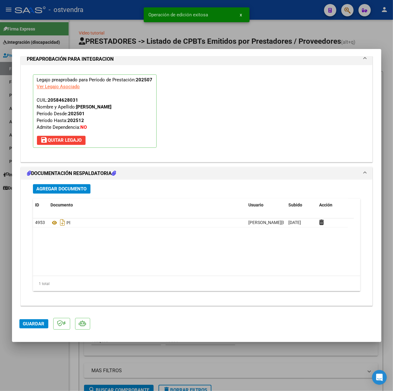
click at [34, 373] on div at bounding box center [196, 195] width 393 height 391
type input "$ 0,00"
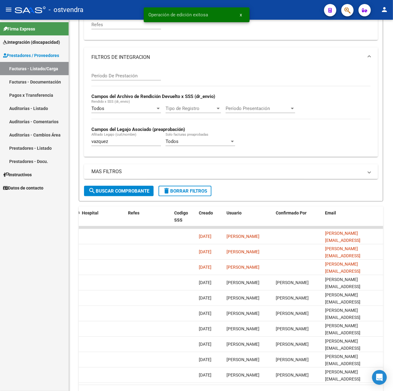
scroll to position [236, 0]
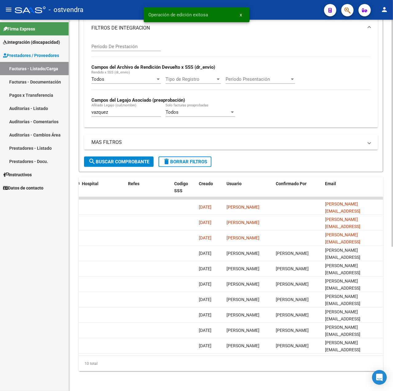
click at [185, 159] on button "delete Borrar Filtros" at bounding box center [185, 161] width 53 height 10
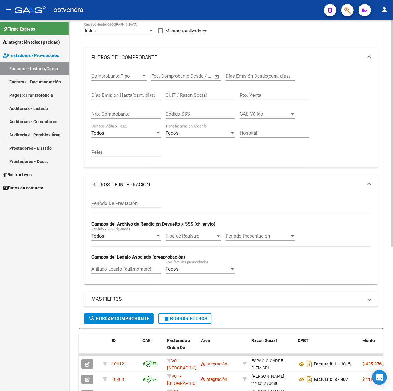
scroll to position [0, 0]
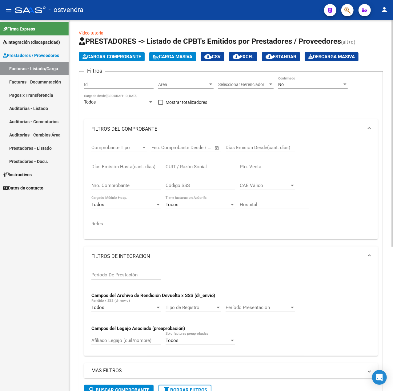
click at [108, 58] on span "Cargar Comprobante" at bounding box center [112, 57] width 59 height 6
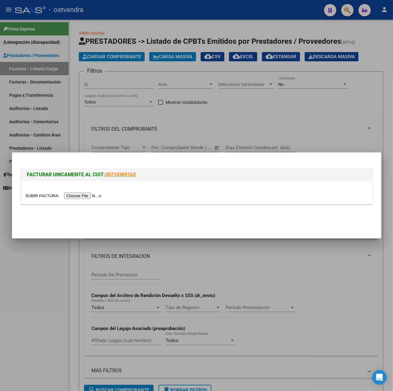
click at [84, 195] on input "file" at bounding box center [65, 195] width 78 height 6
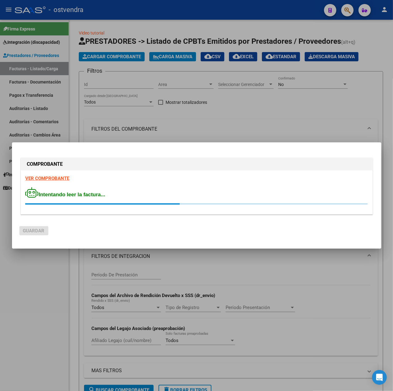
click at [50, 179] on strong "VER COMPROBANTE" at bounding box center [48, 179] width 44 height 6
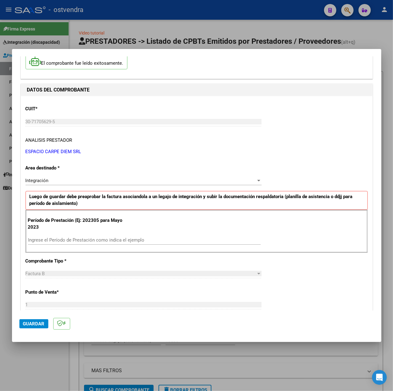
scroll to position [123, 0]
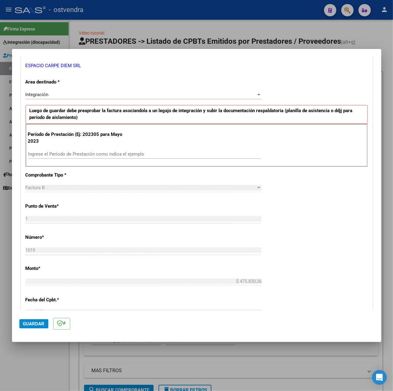
drag, startPoint x: 111, startPoint y: 147, endPoint x: 115, endPoint y: 151, distance: 5.4
click at [112, 148] on div "Período de Prestación (Ej: 202305 para Mayo 2023 Ingrese el Período de Prestaci…" at bounding box center [197, 145] width 342 height 43
click at [116, 153] on input "Ingrese el Período de Prestación como indica el ejemplo" at bounding box center [144, 154] width 233 height 6
type input "202507"
click at [276, 212] on div "CUIT * 30-71705629-5 Ingresar CUIT ANALISIS PRESTADOR ESPACIO CARPE DIEM SRL AR…" at bounding box center [197, 241] width 352 height 463
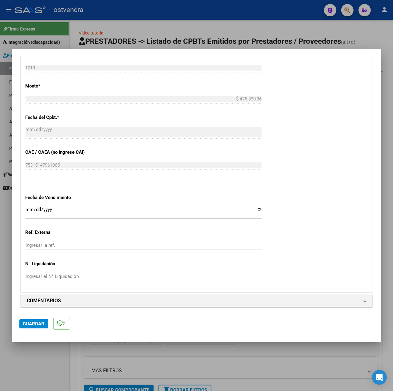
scroll to position [308, 0]
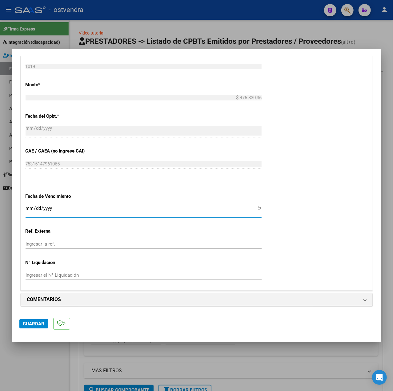
click at [29, 206] on input "Ingresar la fecha" at bounding box center [144, 211] width 236 height 10
type input "[DATE]"
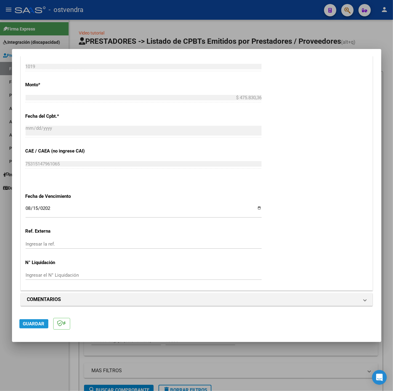
click at [28, 325] on span "Guardar" at bounding box center [34, 324] width 22 height 6
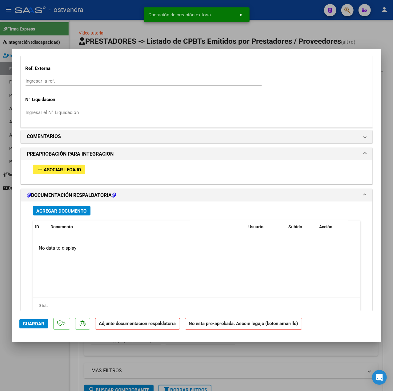
scroll to position [486, 0]
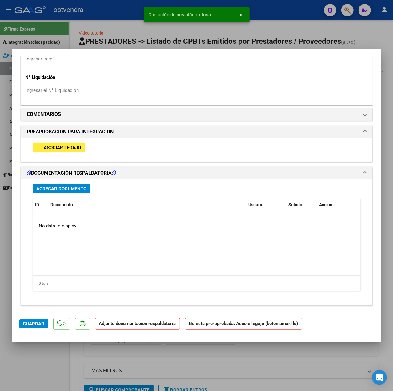
click at [66, 147] on span "Asociar Legajo" at bounding box center [62, 148] width 37 height 6
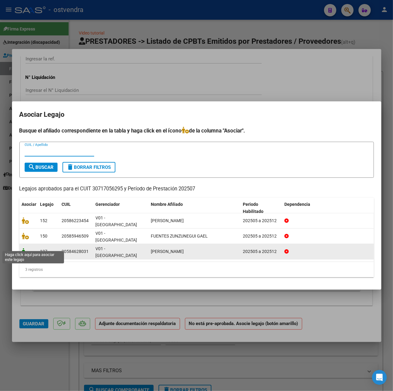
click at [23, 248] on icon at bounding box center [25, 251] width 7 height 7
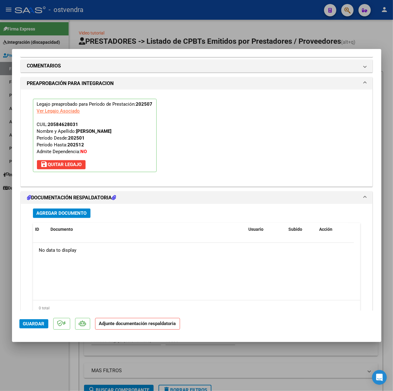
scroll to position [575, 0]
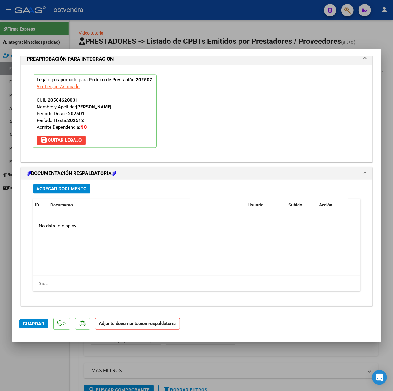
click at [57, 192] on button "Agregar Documento" at bounding box center [62, 189] width 58 height 10
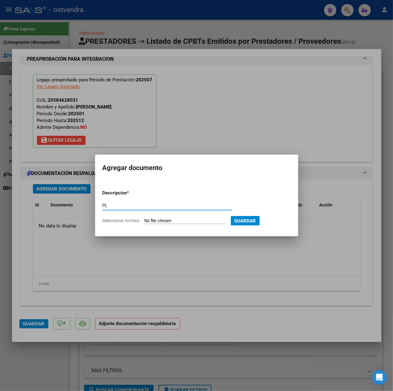
type input "PL"
click at [153, 221] on input "Seleccionar Archivo" at bounding box center [185, 221] width 82 height 6
type input "C:\fakepath\VERA - SAIE - Presentismo [DATE].pdf"
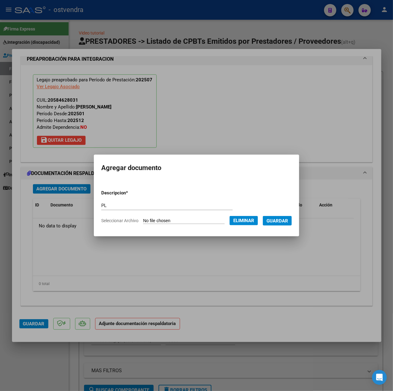
click at [286, 224] on button "Guardar" at bounding box center [277, 221] width 29 height 10
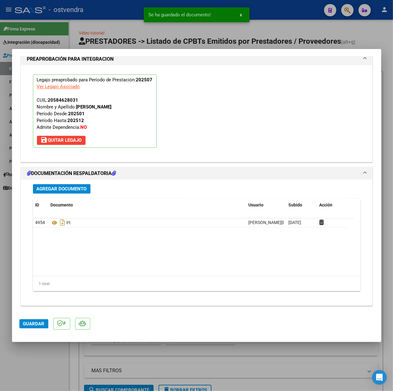
click at [25, 329] on mat-dialog-actions "Guardar" at bounding box center [196, 322] width 355 height 24
click at [32, 321] on span "Guardar" at bounding box center [34, 324] width 22 height 6
click at [53, 365] on div at bounding box center [196, 195] width 393 height 391
type input "$ 0,00"
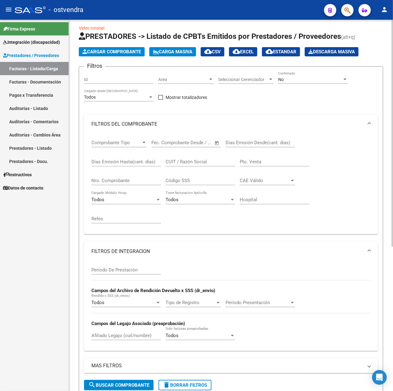
scroll to position [0, 0]
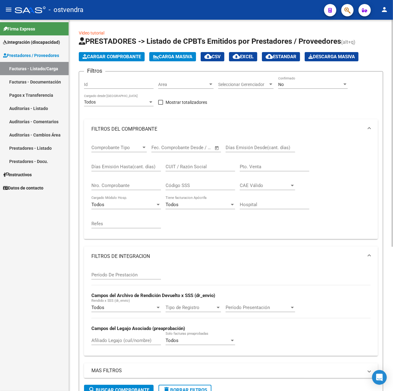
click at [111, 55] on span "Cargar Comprobante" at bounding box center [112, 57] width 59 height 6
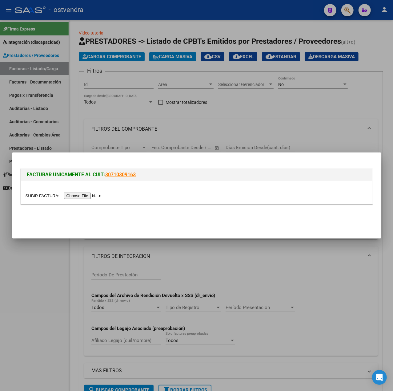
click at [79, 194] on input "file" at bounding box center [65, 195] width 78 height 6
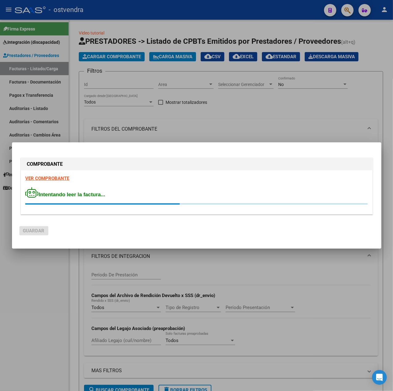
click at [54, 176] on strong "VER COMPROBANTE" at bounding box center [48, 179] width 44 height 6
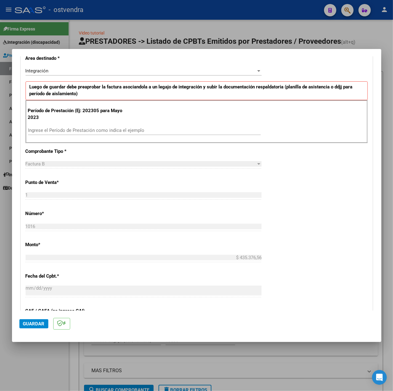
scroll to position [164, 0]
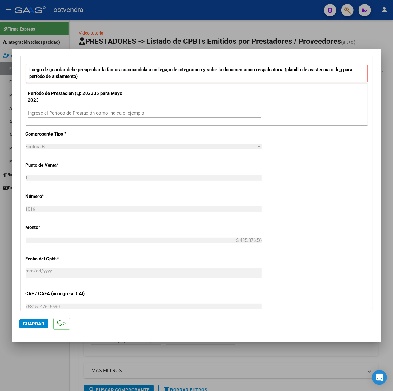
click at [74, 111] on input "Ingrese el Período de Prestación como indica el ejemplo" at bounding box center [144, 113] width 233 height 6
type input "202507"
click at [286, 182] on div "CUIT * 30-71705629-5 Ingresar CUIT ANALISIS PRESTADOR ESPACIO CARPE DIEM SRL AR…" at bounding box center [197, 200] width 352 height 463
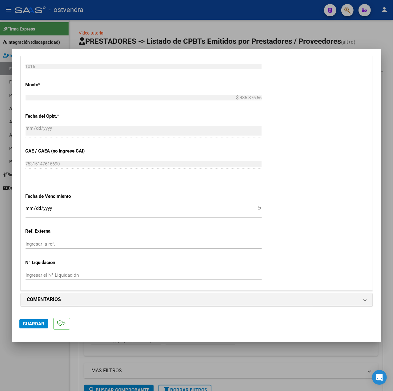
click at [30, 204] on div "Ingresar la fecha" at bounding box center [144, 210] width 236 height 13
click at [31, 326] on span "Guardar" at bounding box center [34, 324] width 22 height 6
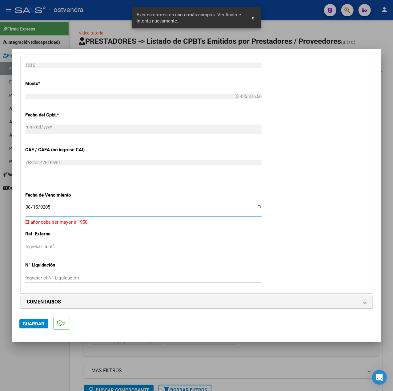
click at [58, 208] on input "0205-08-15" at bounding box center [144, 209] width 236 height 10
click at [52, 207] on input "0205-08-15" at bounding box center [144, 209] width 236 height 10
click at [46, 207] on input "0205-08-15" at bounding box center [144, 209] width 236 height 10
type input "[DATE]"
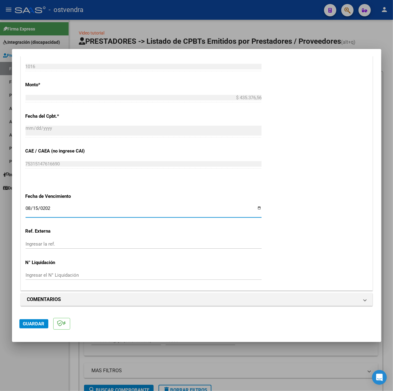
click at [34, 324] on span "Guardar" at bounding box center [34, 324] width 22 height 6
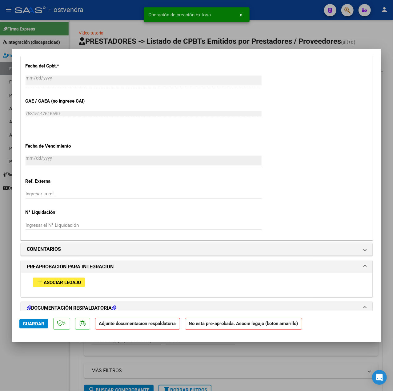
scroll to position [451, 0]
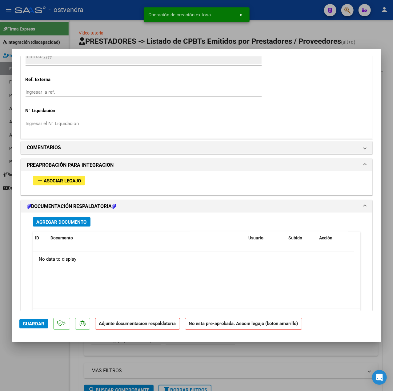
click at [67, 184] on span "Asociar Legajo" at bounding box center [62, 181] width 37 height 6
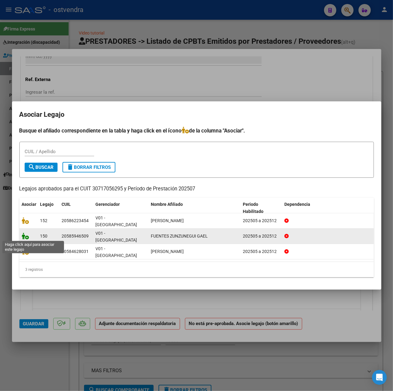
click at [23, 237] on icon at bounding box center [25, 235] width 7 height 7
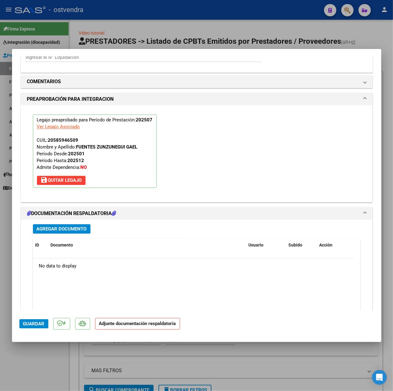
scroll to position [575, 0]
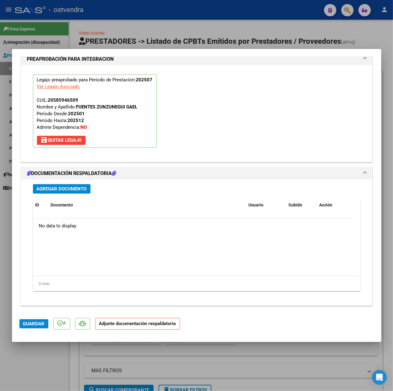
click at [56, 189] on span "Agregar Documento" at bounding box center [62, 189] width 50 height 6
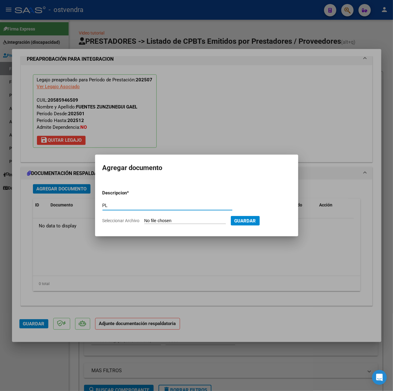
type input "PL"
click at [152, 218] on input "Seleccionar Archivo" at bounding box center [185, 221] width 82 height 6
type input "C:\fakepath\FUENTES - Presentismo [DATE].pdf"
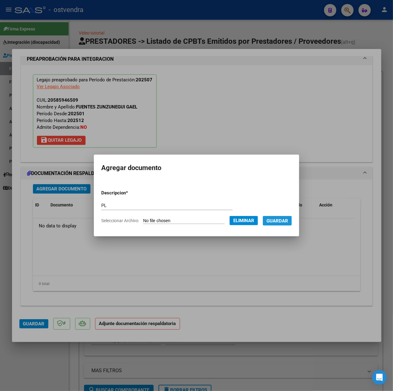
click at [277, 222] on span "Guardar" at bounding box center [278, 221] width 22 height 6
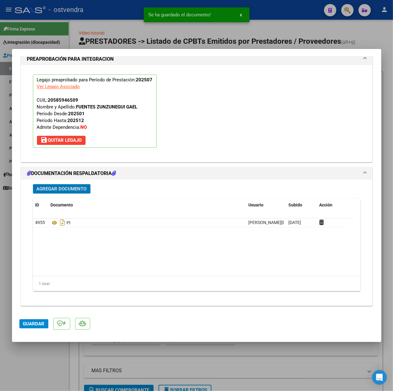
click at [39, 327] on button "Guardar" at bounding box center [33, 323] width 29 height 9
click at [43, 366] on div at bounding box center [196, 195] width 393 height 391
type input "$ 0,00"
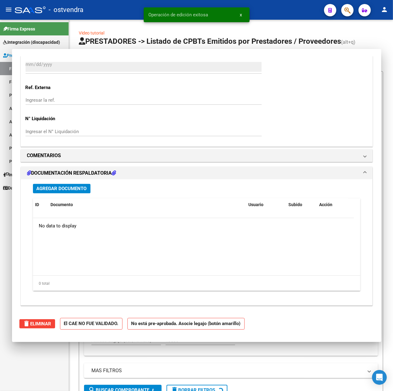
scroll to position [507, 0]
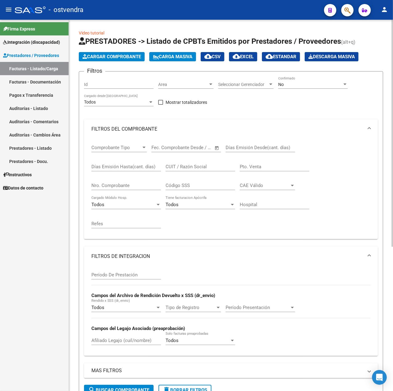
click at [96, 55] on span "Cargar Comprobante" at bounding box center [112, 57] width 59 height 6
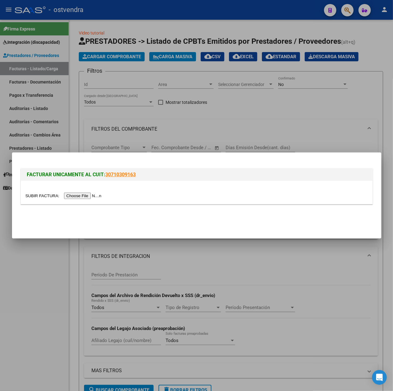
click at [73, 199] on div at bounding box center [197, 195] width 342 height 7
click at [73, 192] on input "file" at bounding box center [65, 195] width 78 height 6
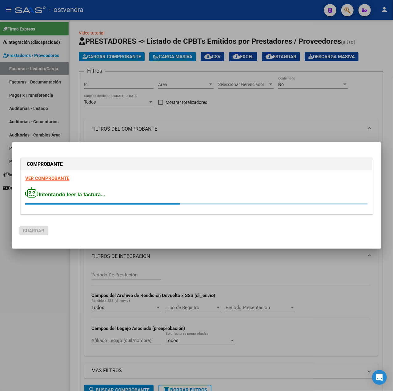
click at [55, 179] on strong "VER COMPROBANTE" at bounding box center [48, 179] width 44 height 6
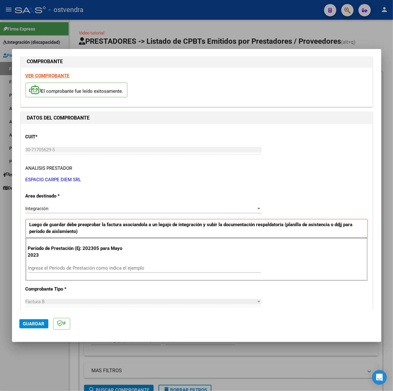
scroll to position [41, 0]
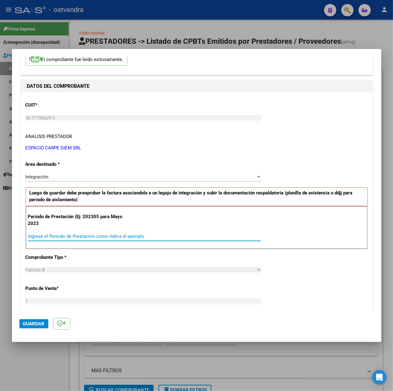
click at [81, 233] on input "Ingrese el Período de Prestación como indica el ejemplo" at bounding box center [144, 236] width 233 height 6
type input "202507"
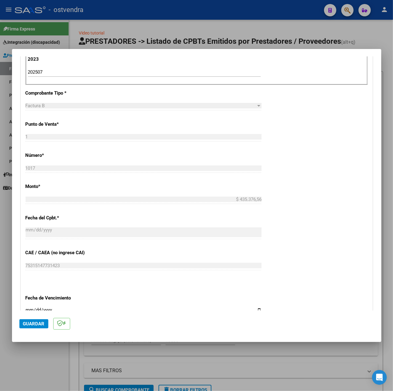
scroll to position [246, 0]
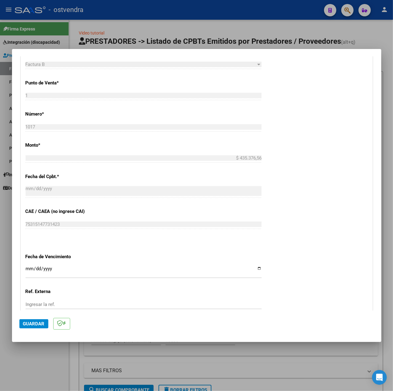
click at [28, 270] on input "Ingresar la fecha" at bounding box center [144, 271] width 236 height 10
type input "[DATE]"
click at [27, 328] on button "Guardar" at bounding box center [33, 323] width 29 height 9
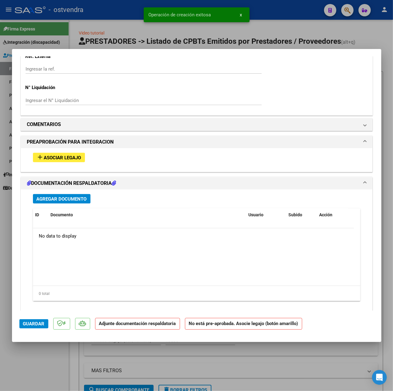
scroll to position [486, 0]
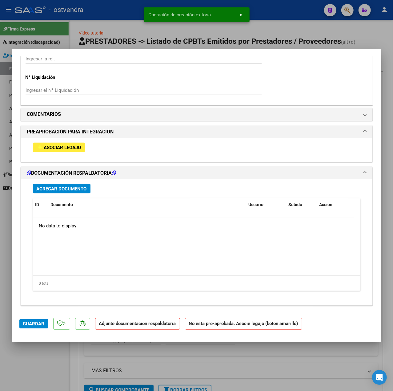
click at [61, 147] on span "Asociar Legajo" at bounding box center [62, 148] width 37 height 6
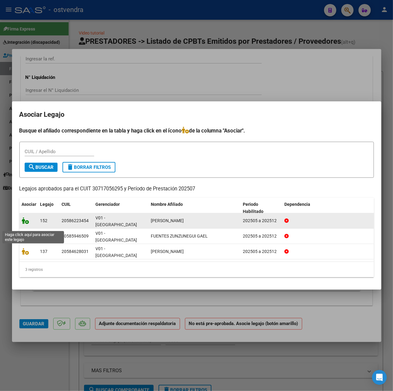
click at [25, 224] on icon at bounding box center [25, 220] width 7 height 7
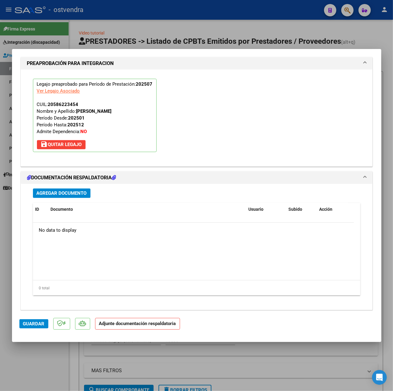
scroll to position [575, 0]
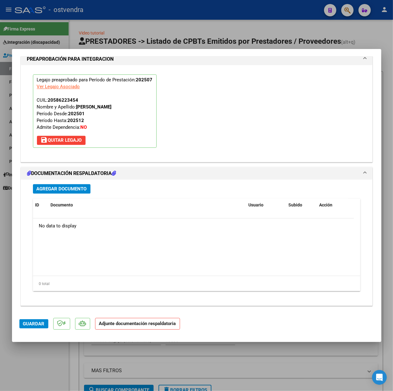
click at [79, 184] on button "Agregar Documento" at bounding box center [62, 189] width 58 height 10
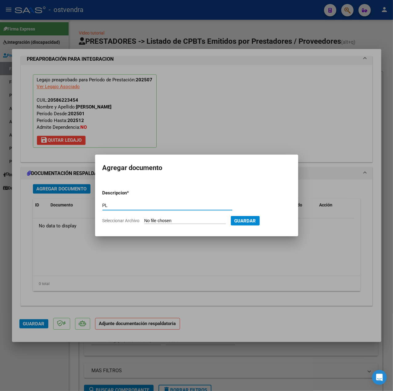
type input "PL"
click at [163, 222] on input "Seleccionar Archivo" at bounding box center [185, 221] width 82 height 6
type input "C:\fakepath\[PERSON_NAME] - Presentismo [DATE].pdf"
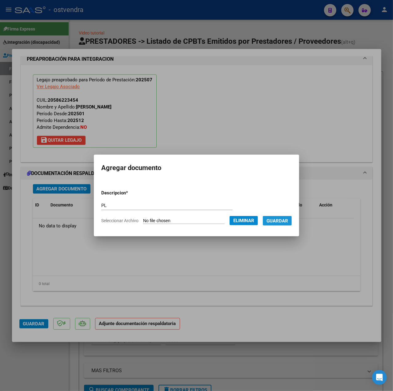
click at [282, 224] on button "Guardar" at bounding box center [277, 221] width 29 height 10
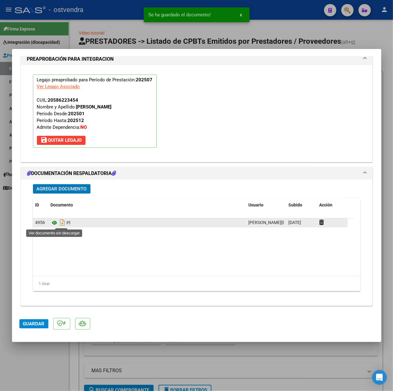
click at [55, 224] on icon at bounding box center [55, 222] width 8 height 7
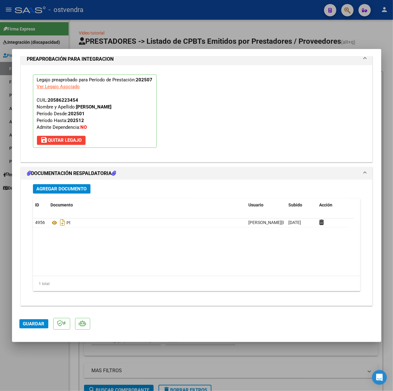
click at [41, 319] on button "Guardar" at bounding box center [33, 323] width 29 height 9
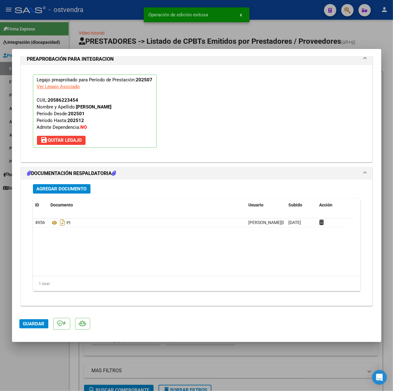
click at [53, 356] on div at bounding box center [196, 195] width 393 height 391
type input "$ 0,00"
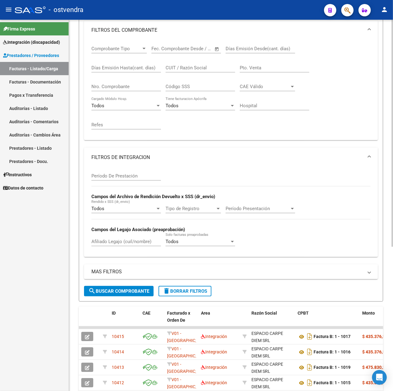
scroll to position [0, 0]
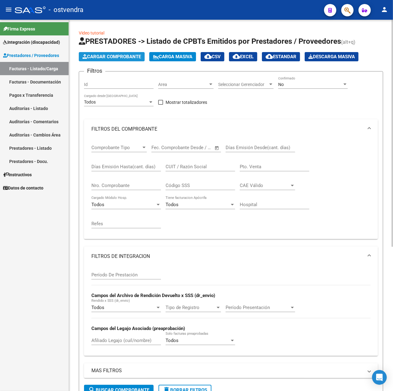
click at [113, 56] on span "Cargar Comprobante" at bounding box center [112, 57] width 59 height 6
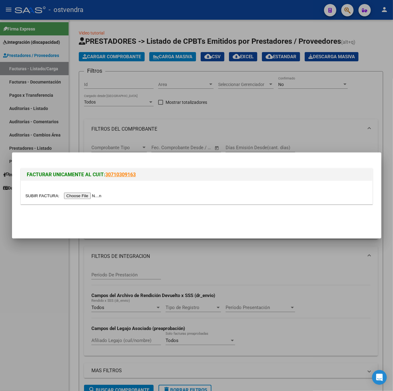
click at [91, 197] on input "file" at bounding box center [65, 195] width 78 height 6
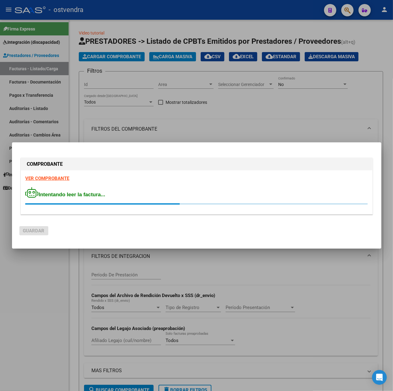
click at [42, 177] on strong "VER COMPROBANTE" at bounding box center [48, 179] width 44 height 6
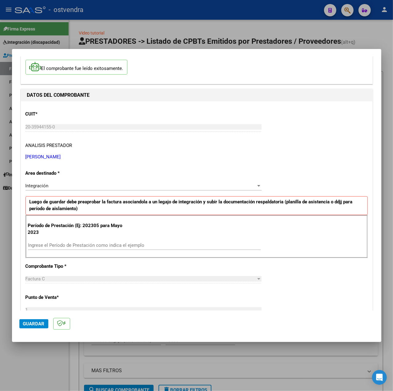
scroll to position [41, 0]
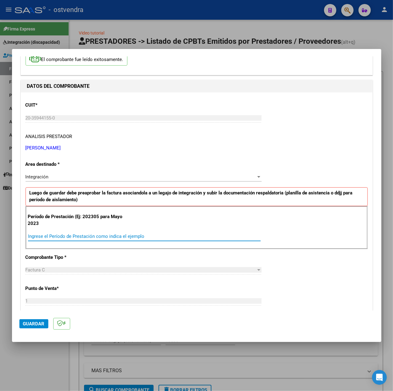
click at [82, 237] on input "Ingrese el Período de Prestación como indica el ejemplo" at bounding box center [144, 236] width 233 height 6
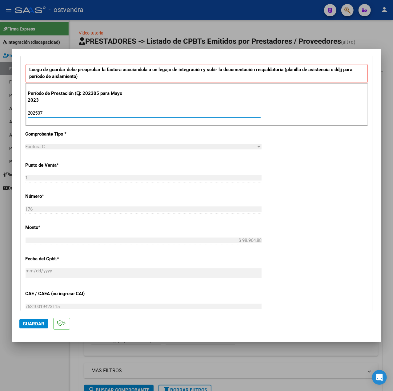
scroll to position [287, 0]
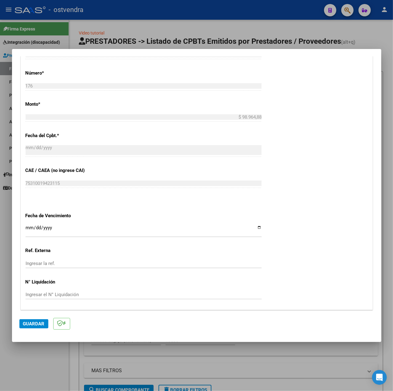
type input "202507"
click at [28, 230] on input "Ingresar la fecha" at bounding box center [144, 230] width 236 height 10
type input "[DATE]"
click at [26, 326] on button "Guardar" at bounding box center [33, 323] width 29 height 9
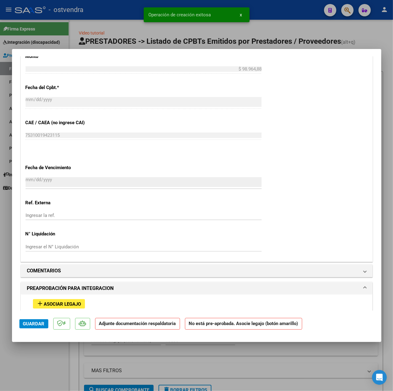
scroll to position [451, 0]
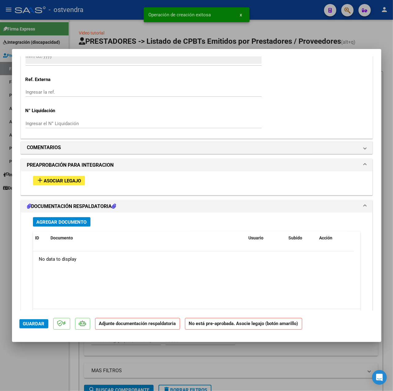
click at [60, 185] on button "add Asociar Legajo" at bounding box center [59, 181] width 52 height 10
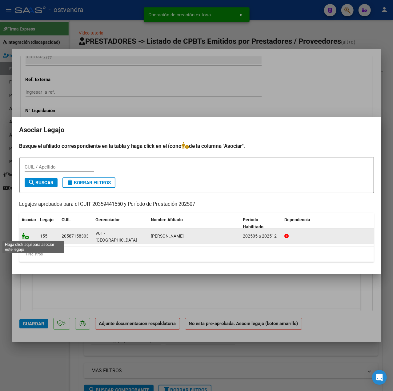
click at [24, 237] on icon at bounding box center [25, 235] width 7 height 7
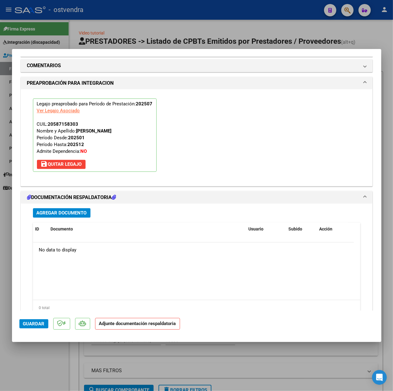
scroll to position [575, 0]
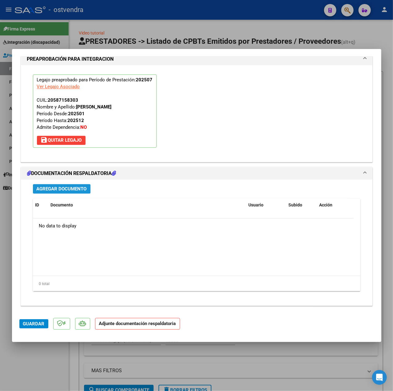
click at [71, 188] on span "Agregar Documento" at bounding box center [62, 189] width 50 height 6
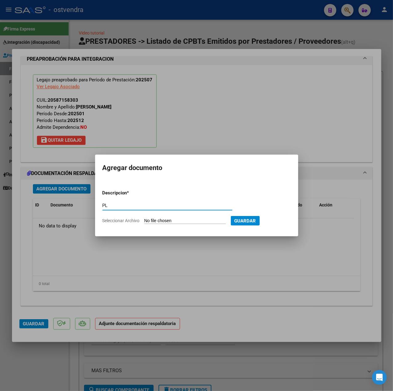
type input "PL"
click at [176, 216] on form "Descripcion * PL Escriba aquí una descripcion Seleccionar Archivo Guardar" at bounding box center [197, 207] width 188 height 44
click at [180, 218] on input "Seleccionar Archivo" at bounding box center [185, 221] width 82 height 6
type input "C:\fakepath\planilla de asistencia 07 [PERSON_NAME] - [PERSON_NAME].pdf"
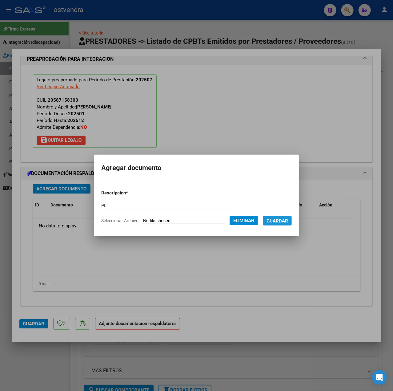
click at [279, 221] on span "Guardar" at bounding box center [278, 221] width 22 height 6
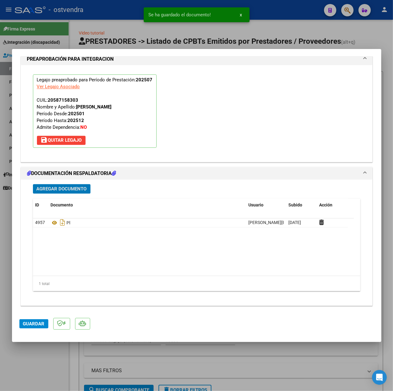
click at [27, 325] on span "Guardar" at bounding box center [34, 324] width 22 height 6
click at [46, 360] on div at bounding box center [196, 195] width 393 height 391
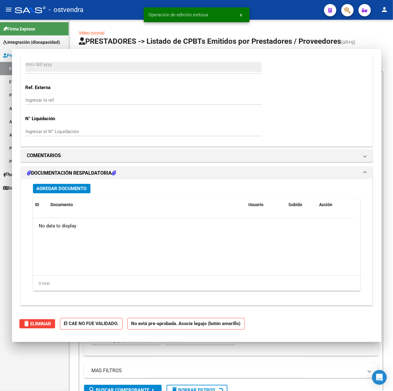
type input "$ 0,00"
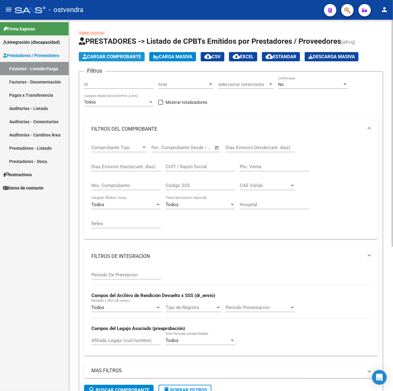
click at [107, 59] on span "Cargar Comprobante" at bounding box center [112, 57] width 59 height 6
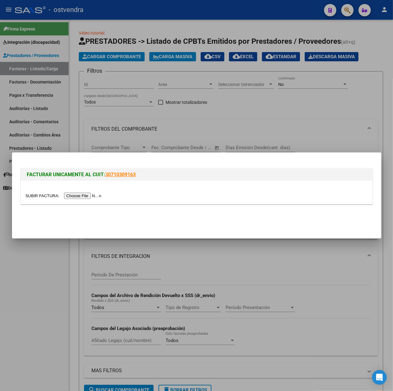
click at [91, 192] on input "file" at bounding box center [65, 195] width 78 height 6
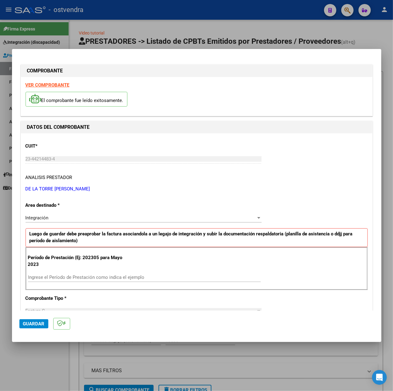
click at [58, 85] on strong "VER COMPROBANTE" at bounding box center [48, 85] width 44 height 6
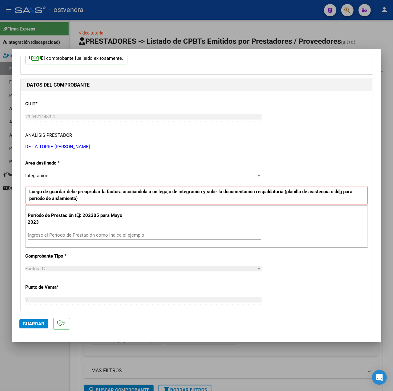
scroll to position [82, 0]
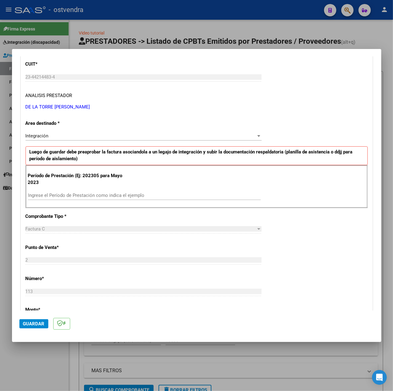
click at [100, 200] on div "Ingrese el Período de Prestación como indica el ejemplo" at bounding box center [144, 198] width 233 height 15
click at [97, 199] on div "Ingrese el Período de Prestación como indica el ejemplo" at bounding box center [144, 195] width 233 height 9
click at [95, 197] on input "Ingrese el Período de Prestación como indica el ejemplo" at bounding box center [144, 195] width 233 height 6
type input "202507"
click at [286, 248] on div "CUIT * 23-44214483-4 Ingresar CUIT ANALISIS PRESTADOR DE LA TORRE [PERSON_NAME]…" at bounding box center [197, 282] width 352 height 463
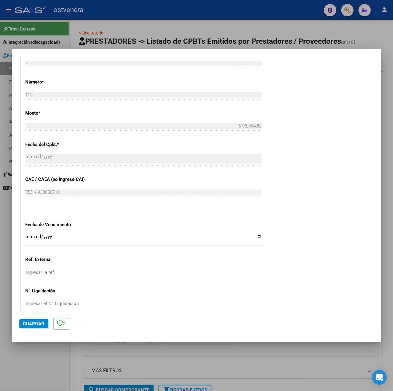
scroll to position [308, 0]
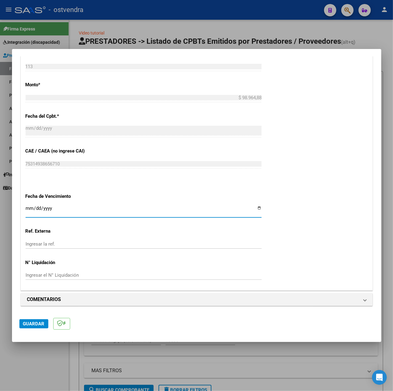
click at [29, 206] on input "Ingresar la fecha" at bounding box center [144, 211] width 236 height 10
type input "[DATE]"
click at [32, 322] on span "Guardar" at bounding box center [34, 324] width 22 height 6
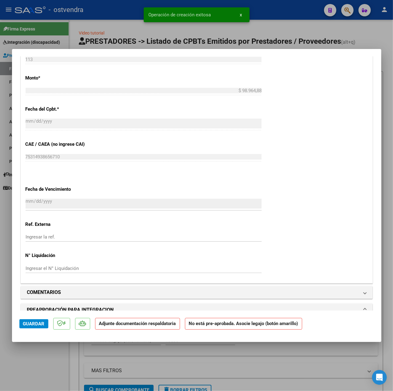
scroll to position [451, 0]
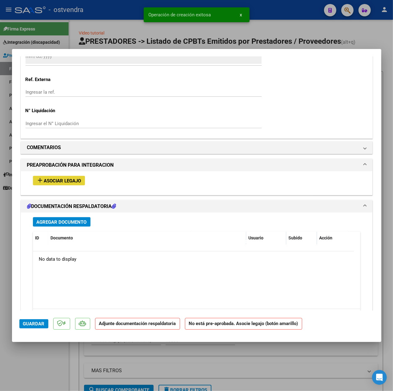
click at [67, 183] on span "Asociar Legajo" at bounding box center [62, 181] width 37 height 6
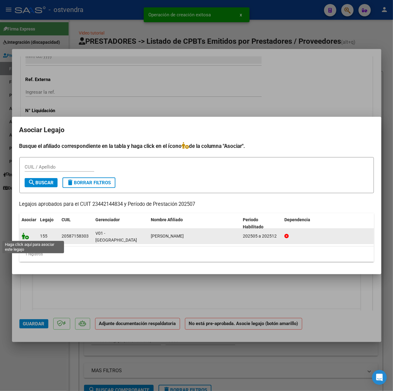
click at [24, 236] on icon at bounding box center [25, 235] width 7 height 7
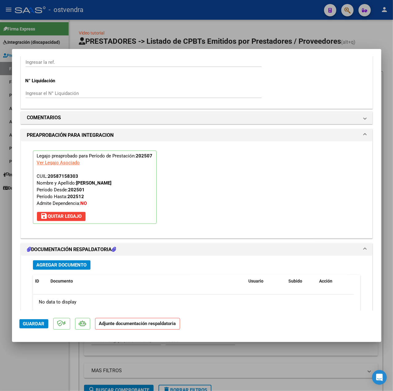
scroll to position [575, 0]
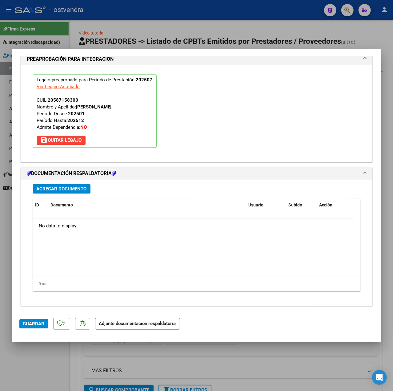
click at [78, 190] on span "Agregar Documento" at bounding box center [62, 189] width 50 height 6
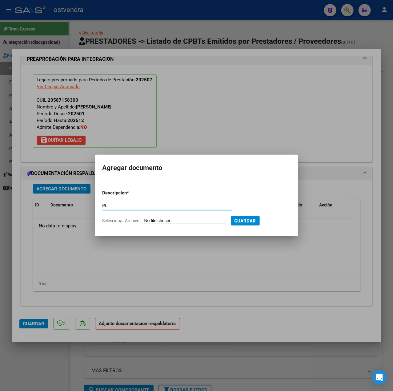
type input "PL"
click at [161, 220] on input "Seleccionar Archivo" at bounding box center [185, 221] width 82 height 6
type input "C:\fakepath\Asistencia [PERSON_NAME] - [PERSON_NAME] De La Torre.pdf"
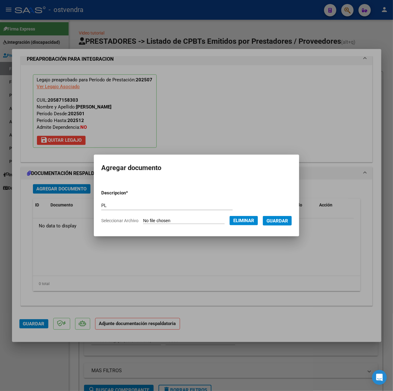
click at [276, 222] on span "Guardar" at bounding box center [278, 221] width 22 height 6
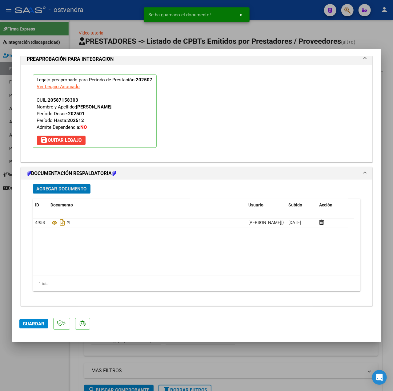
click at [24, 328] on button "Guardar" at bounding box center [33, 323] width 29 height 9
click at [33, 361] on div at bounding box center [196, 195] width 393 height 391
type input "$ 0,00"
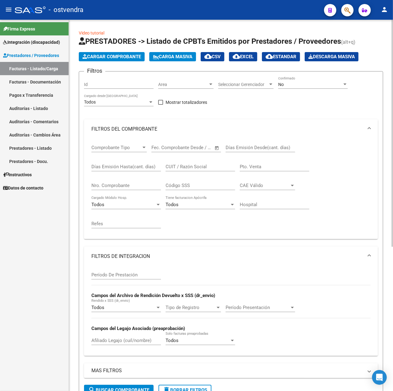
click at [137, 59] on span "Cargar Comprobante" at bounding box center [112, 57] width 59 height 6
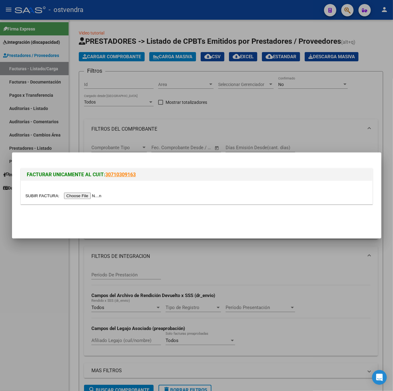
click at [95, 197] on input "file" at bounding box center [65, 195] width 78 height 6
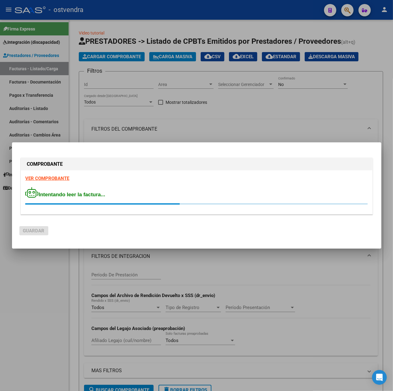
click at [52, 179] on strong "VER COMPROBANTE" at bounding box center [48, 179] width 44 height 6
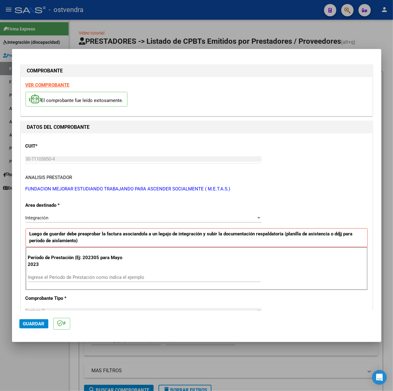
scroll to position [82, 0]
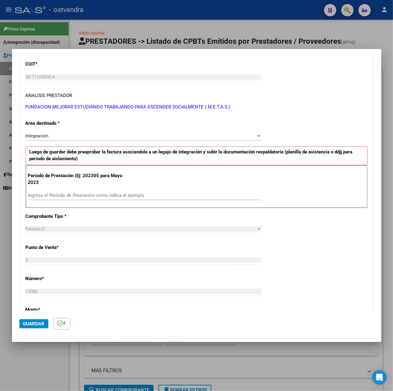
click at [70, 197] on input "Ingrese el Período de Prestación como indica el ejemplo" at bounding box center [144, 195] width 233 height 6
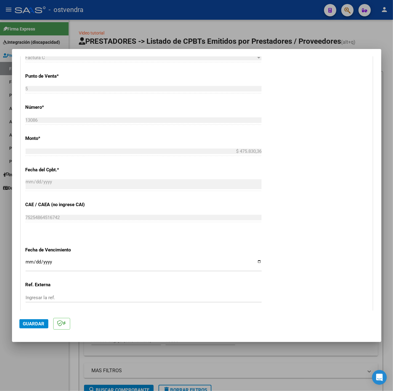
scroll to position [308, 0]
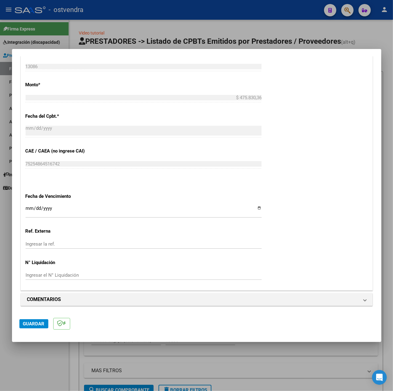
type input "202507"
click at [26, 209] on input "Ingresar la fecha" at bounding box center [144, 211] width 236 height 10
type input "[DATE]"
click at [40, 319] on button "Guardar" at bounding box center [33, 323] width 29 height 9
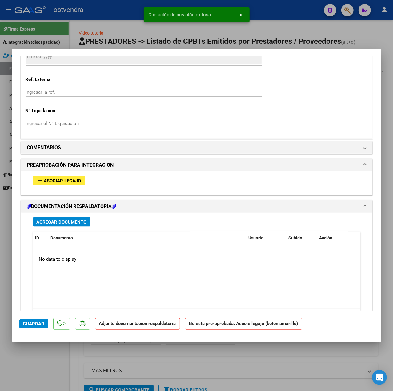
scroll to position [486, 0]
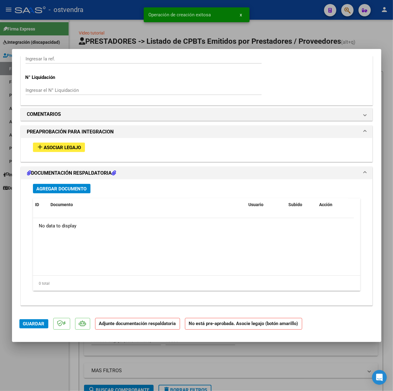
click at [60, 138] on div "add Asociar Legajo" at bounding box center [196, 147] width 337 height 19
click at [63, 147] on span "Asociar Legajo" at bounding box center [62, 148] width 37 height 6
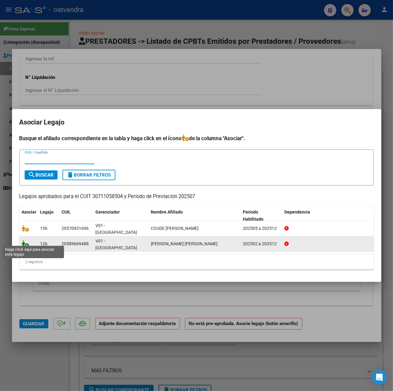
click at [24, 242] on icon at bounding box center [25, 243] width 7 height 7
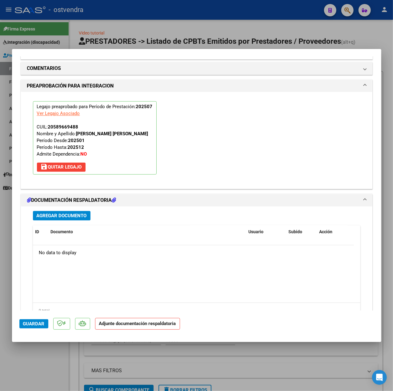
scroll to position [575, 0]
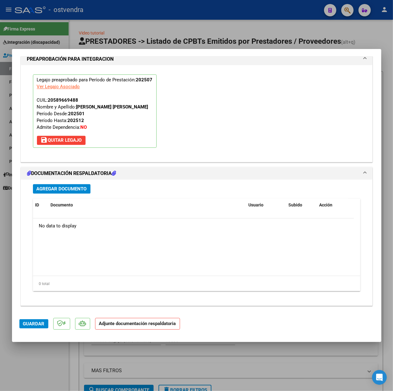
click at [70, 189] on span "Agregar Documento" at bounding box center [62, 189] width 50 height 6
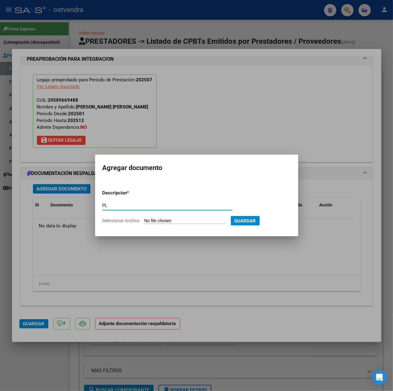
type input "PL"
click at [156, 222] on input "Seleccionar Archivo" at bounding box center [185, 221] width 82 height 6
type input "C:\fakepath\PL - [GEOGRAPHIC_DATA][PERSON_NAME] [PERSON_NAME].pdf"
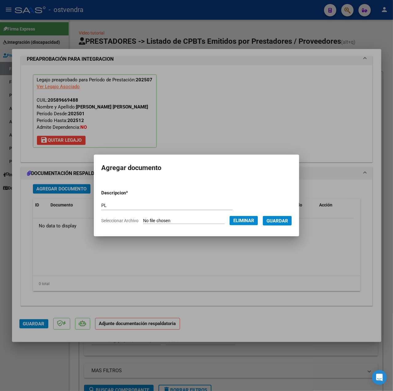
click at [278, 222] on span "Guardar" at bounding box center [278, 221] width 22 height 6
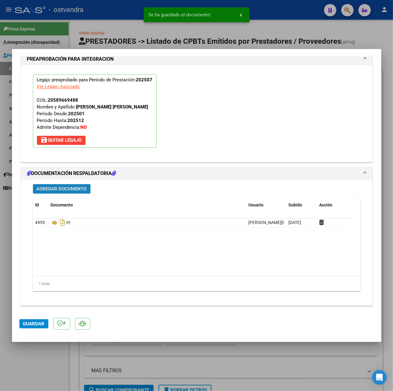
click at [68, 189] on span "Agregar Documento" at bounding box center [62, 189] width 50 height 6
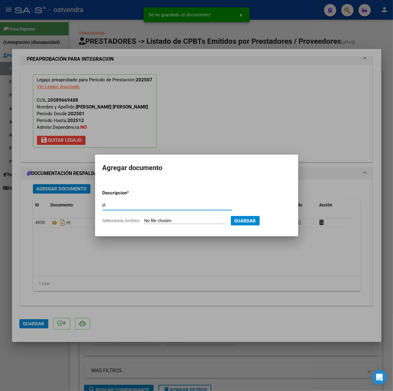
type input "IF"
click at [175, 222] on input "Seleccionar Archivo" at bounding box center [185, 221] width 82 height 6
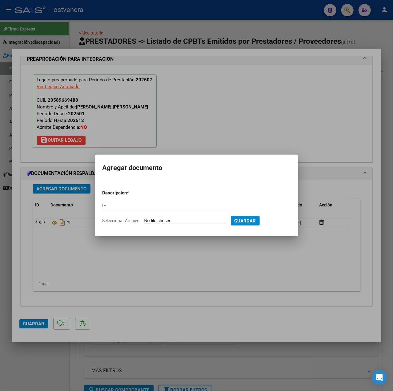
type input "C:\fakepath\IAM- [GEOGRAPHIC_DATA][PERSON_NAME] - [PERSON_NAME].PDF"
click at [274, 224] on button "Guardar" at bounding box center [277, 221] width 29 height 10
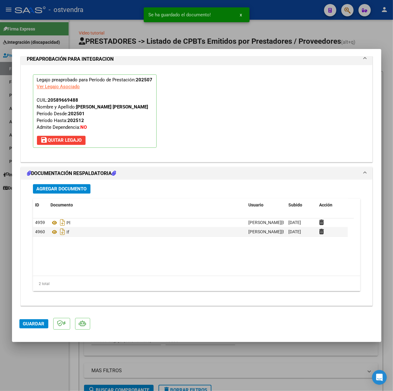
click at [22, 328] on mat-dialog-actions "Guardar" at bounding box center [196, 322] width 355 height 24
click at [27, 326] on span "Guardar" at bounding box center [34, 324] width 22 height 6
click at [34, 347] on div at bounding box center [196, 195] width 393 height 391
type input "$ 0,00"
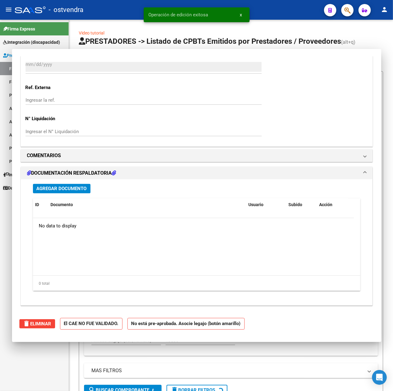
scroll to position [507, 0]
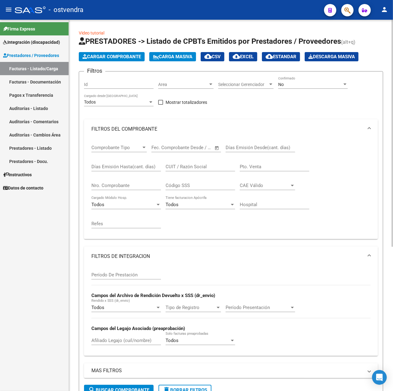
click at [143, 59] on button "Cargar Comprobante" at bounding box center [112, 56] width 66 height 9
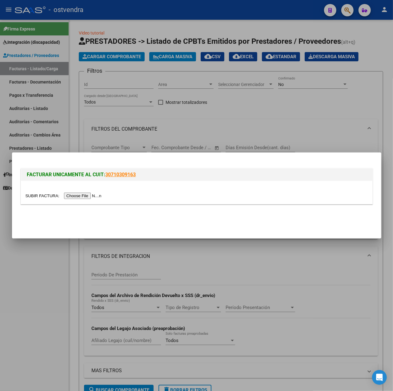
click at [78, 195] on input "file" at bounding box center [65, 195] width 78 height 6
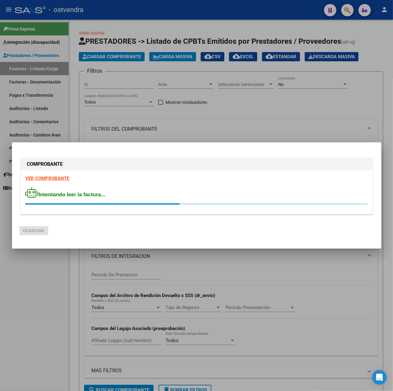
click at [42, 179] on strong "VER COMPROBANTE" at bounding box center [48, 179] width 44 height 6
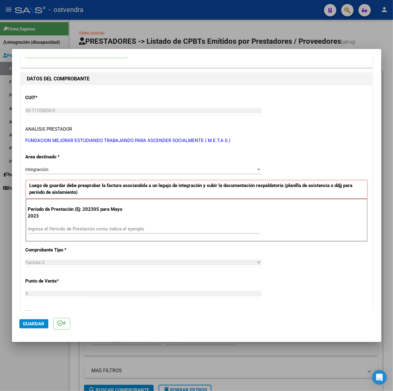
scroll to position [123, 0]
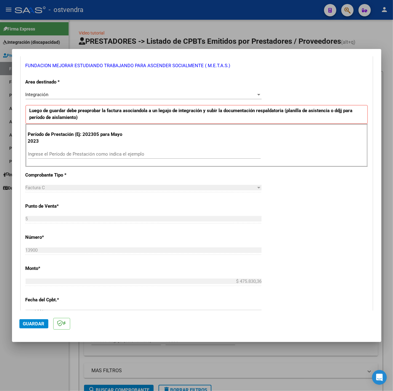
click at [98, 152] on input "Ingrese el Período de Prestación como indica el ejemplo" at bounding box center [144, 154] width 233 height 6
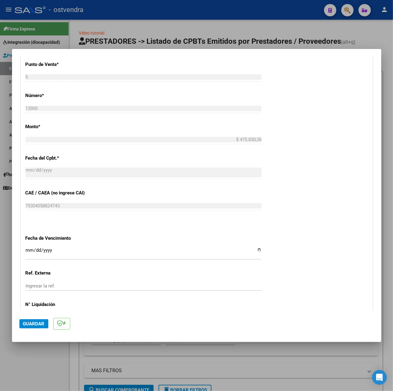
scroll to position [287, 0]
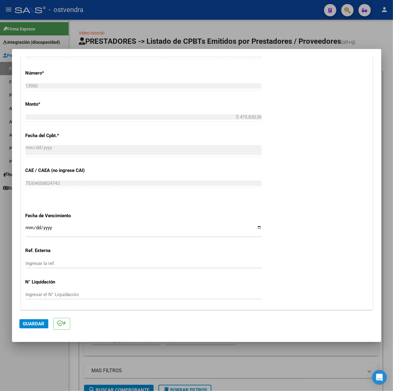
type input "202507"
click at [28, 229] on input "Ingresar la fecha" at bounding box center [144, 230] width 236 height 10
type input "[DATE]"
click at [30, 323] on span "Guardar" at bounding box center [34, 324] width 22 height 6
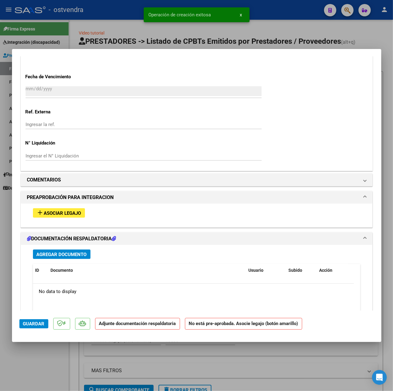
scroll to position [451, 0]
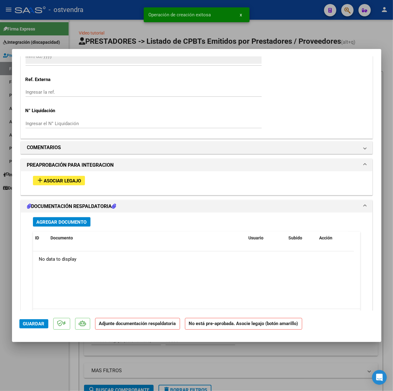
click at [62, 181] on span "Asociar Legajo" at bounding box center [62, 181] width 37 height 6
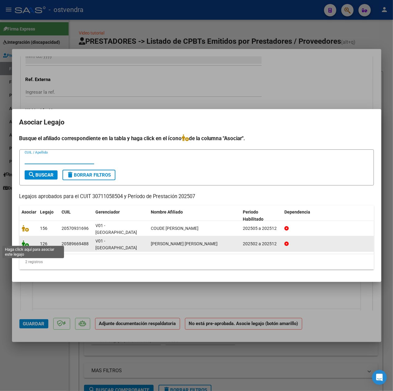
click at [24, 242] on icon at bounding box center [25, 243] width 7 height 7
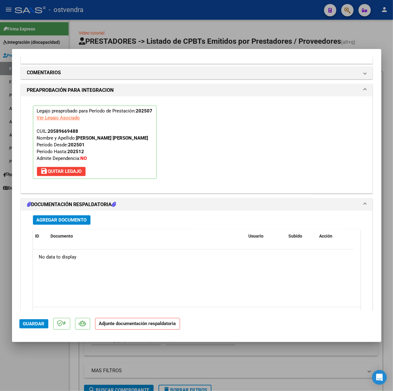
scroll to position [575, 0]
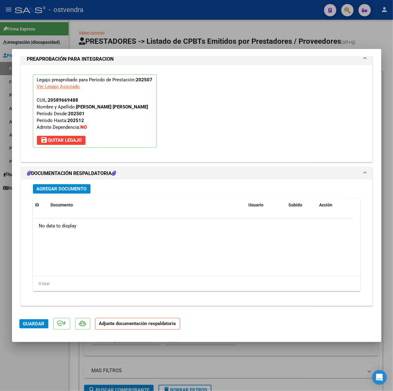
click at [79, 187] on span "Agregar Documento" at bounding box center [62, 189] width 50 height 6
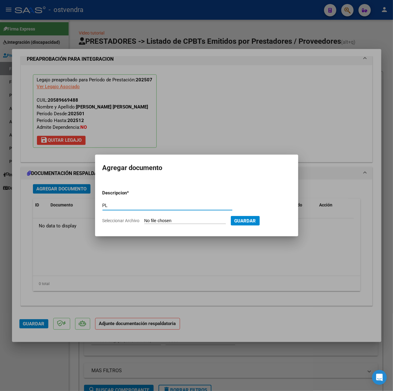
type input "PL"
click at [159, 222] on input "Seleccionar Archivo" at bounding box center [185, 221] width 82 height 6
type input "C:\fakepath\[PERSON_NAME] julio - [PERSON_NAME].pdf"
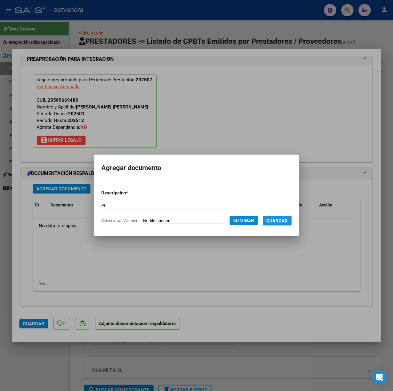
click at [285, 224] on button "Guardar" at bounding box center [277, 221] width 29 height 10
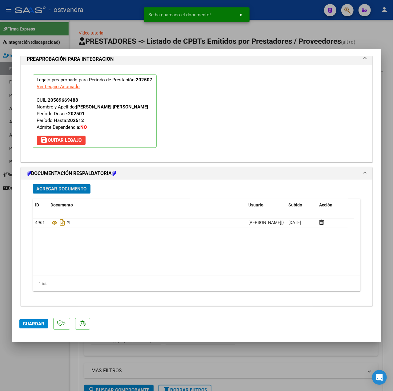
click at [31, 326] on span "Guardar" at bounding box center [34, 324] width 22 height 6
click at [44, 362] on div at bounding box center [196, 195] width 393 height 391
type input "$ 0,00"
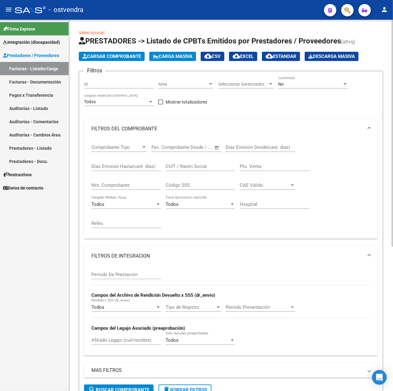
scroll to position [0, 0]
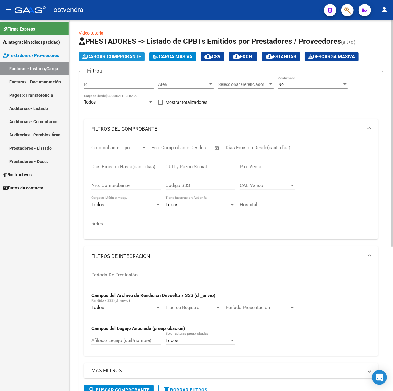
click at [106, 57] on span "Cargar Comprobante" at bounding box center [112, 57] width 59 height 6
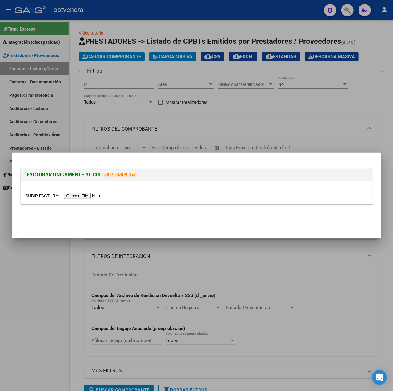
click at [88, 194] on input "file" at bounding box center [65, 195] width 78 height 6
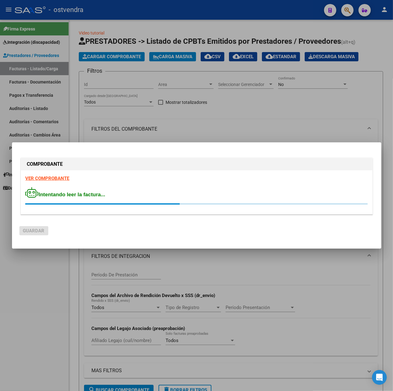
click at [41, 179] on strong "VER COMPROBANTE" at bounding box center [48, 179] width 44 height 6
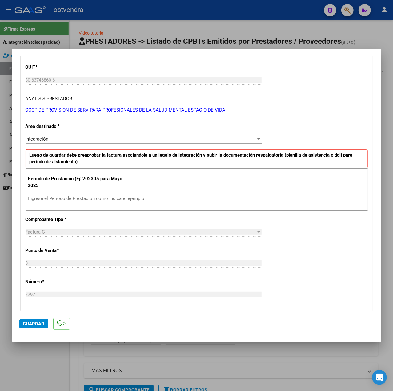
scroll to position [82, 0]
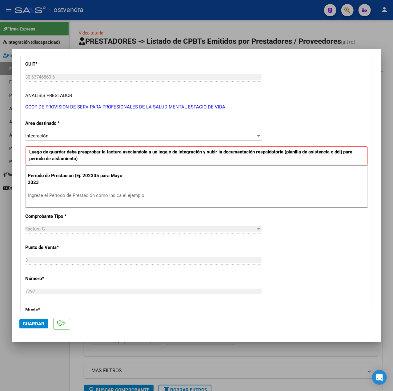
click at [127, 195] on input "Ingrese el Período de Prestación como indica el ejemplo" at bounding box center [144, 195] width 233 height 6
type input "202507"
click at [321, 260] on div "CUIT * 30-63746860-6 Ingresar CUIT ANALISIS PRESTADOR COOP DE PROVISION DE SERV…" at bounding box center [197, 282] width 352 height 463
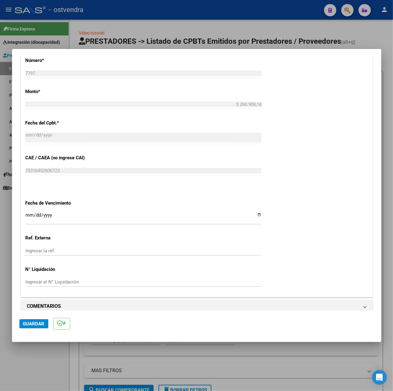
scroll to position [308, 0]
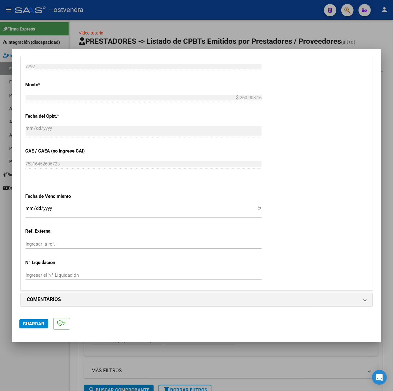
click at [29, 209] on input "Ingresar la fecha" at bounding box center [144, 211] width 236 height 10
type input "[DATE]"
click at [32, 321] on span "Guardar" at bounding box center [34, 324] width 22 height 6
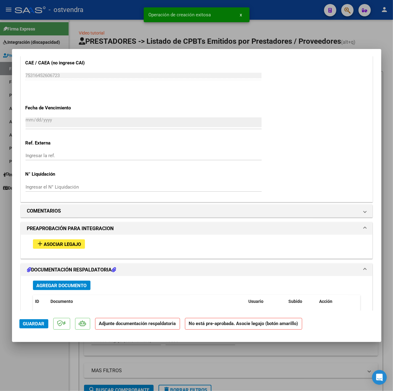
scroll to position [451, 0]
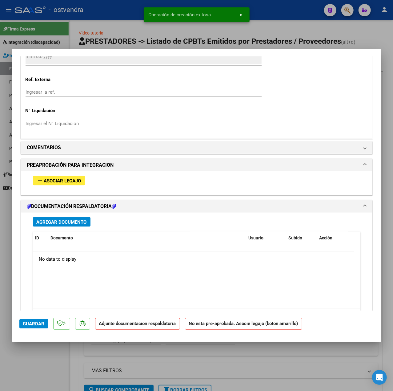
click at [56, 185] on button "add Asociar Legajo" at bounding box center [59, 181] width 52 height 10
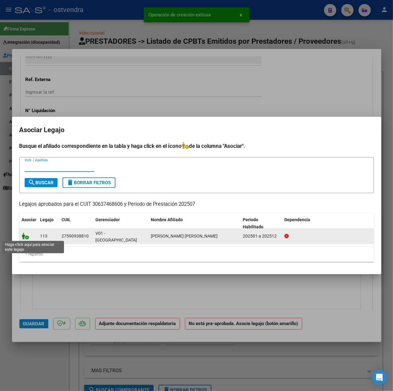
click at [26, 237] on icon at bounding box center [25, 235] width 7 height 7
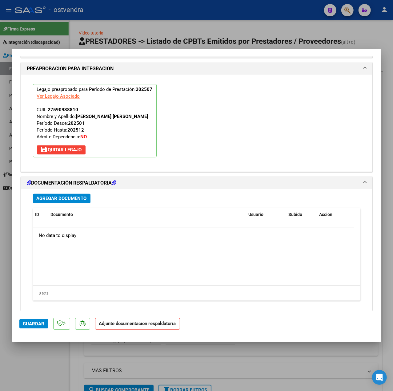
scroll to position [575, 0]
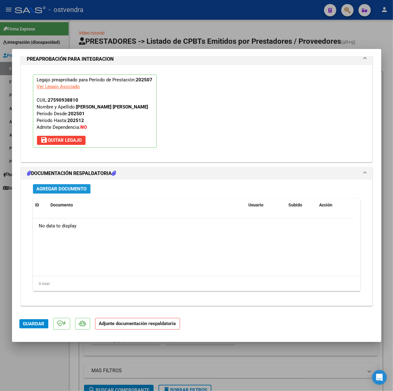
click at [65, 191] on span "Agregar Documento" at bounding box center [62, 189] width 50 height 6
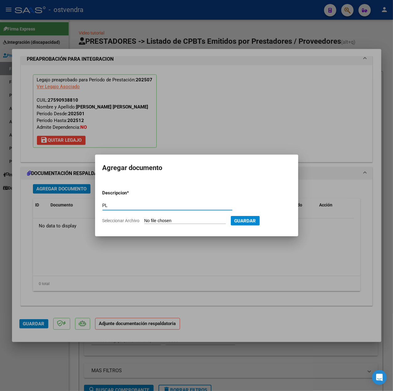
type input "PL"
click at [158, 220] on input "Seleccionar Archivo" at bounding box center [185, 221] width 82 height 6
type input "C:\fakepath\[PERSON_NAME] [GEOGRAPHIC_DATA]-[DATE] - espaciodevida cet.pdf"
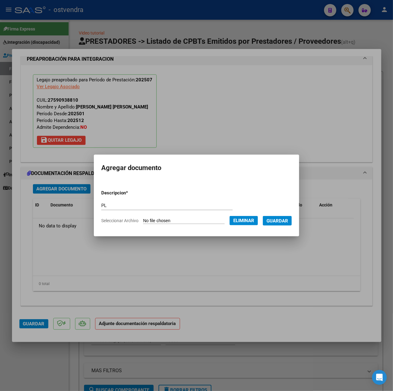
click at [283, 223] on span "Guardar" at bounding box center [278, 221] width 22 height 6
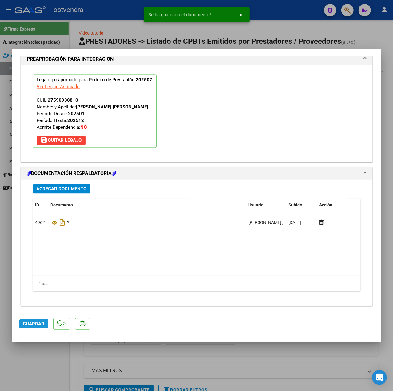
click at [28, 325] on span "Guardar" at bounding box center [34, 324] width 22 height 6
click at [49, 366] on div at bounding box center [196, 195] width 393 height 391
type input "$ 0,00"
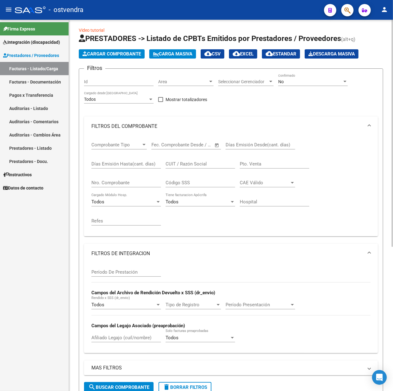
scroll to position [0, 0]
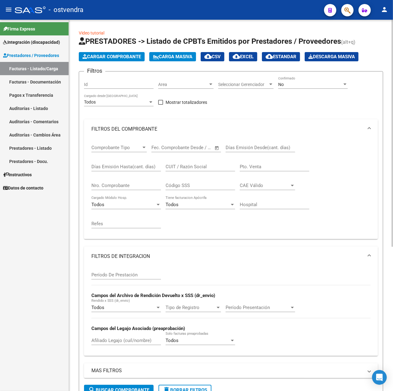
click at [139, 57] on span "Cargar Comprobante" at bounding box center [112, 57] width 59 height 6
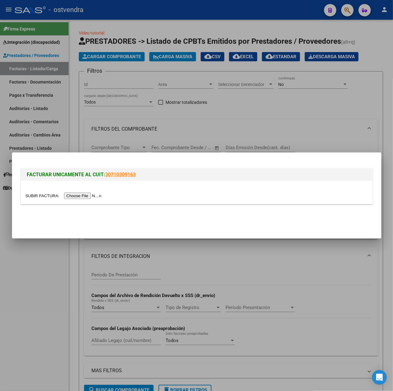
click at [90, 195] on input "file" at bounding box center [65, 195] width 78 height 6
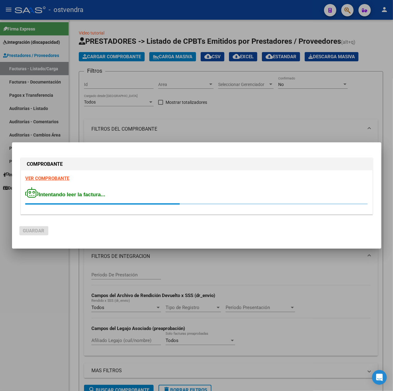
click at [45, 179] on strong "VER COMPROBANTE" at bounding box center [48, 179] width 44 height 6
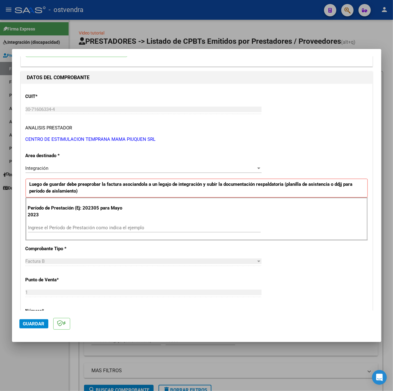
scroll to position [82, 0]
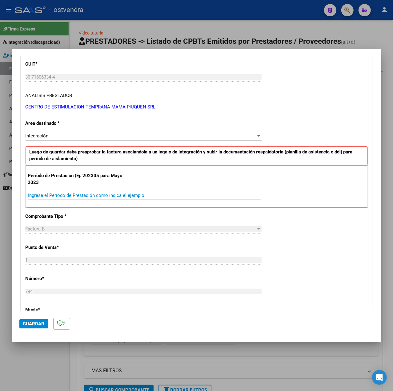
click at [69, 195] on input "Ingrese el Período de Prestación como indica el ejemplo" at bounding box center [144, 195] width 233 height 6
type input "202507"
click at [298, 262] on div "CUIT * 30-71606334-4 Ingresar CUIT ANALISIS PRESTADOR CENTRO DE ESTIMULACION TE…" at bounding box center [197, 282] width 352 height 463
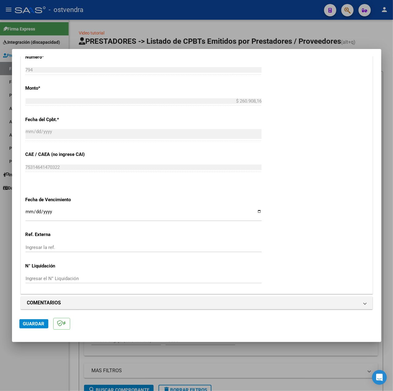
scroll to position [308, 0]
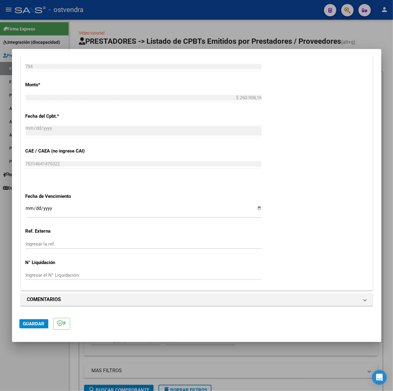
click at [28, 207] on input "Ingresar la fecha" at bounding box center [144, 211] width 236 height 10
type input "[DATE]"
click at [35, 320] on button "Guardar" at bounding box center [33, 323] width 29 height 9
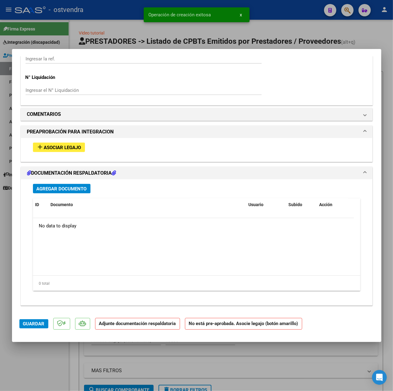
scroll to position [486, 0]
click at [73, 149] on span "Asociar Legajo" at bounding box center [62, 148] width 37 height 6
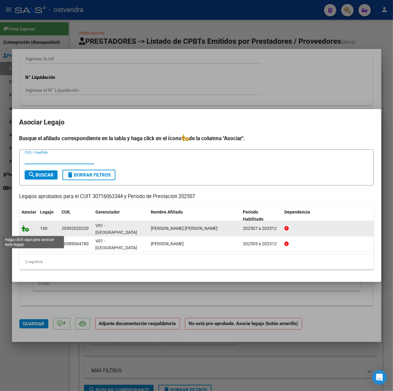
click at [23, 232] on icon at bounding box center [25, 228] width 7 height 7
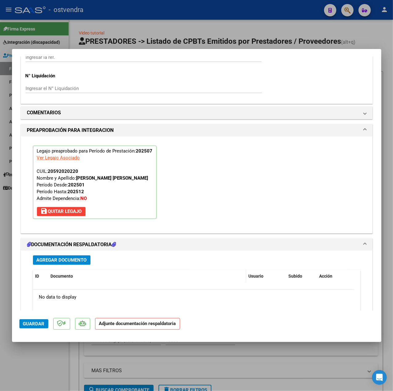
scroll to position [575, 0]
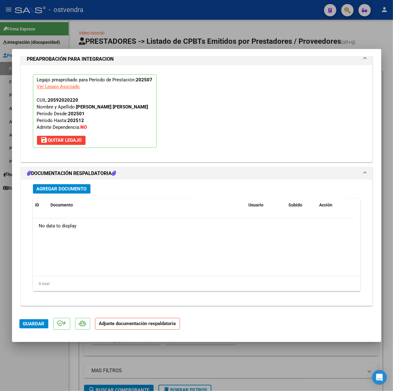
click at [62, 190] on span "Agregar Documento" at bounding box center [62, 189] width 50 height 6
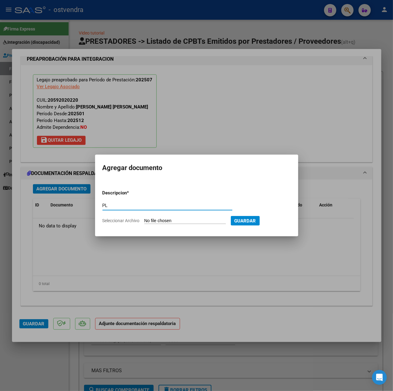
type input "PL"
click at [173, 220] on input "Seleccionar Archivo" at bounding box center [185, 221] width 82 height 6
type input "C:\fakepath\PLANILLA [DATE] - [PERSON_NAME].pdf"
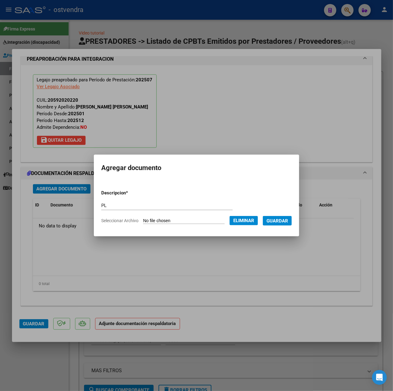
click at [282, 225] on button "Guardar" at bounding box center [277, 221] width 29 height 10
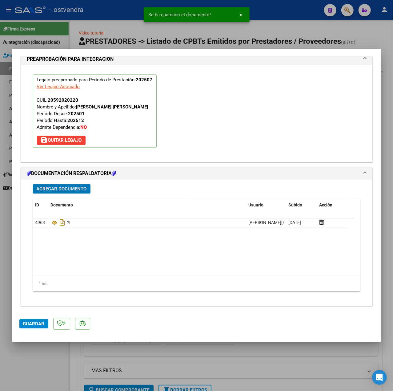
click at [31, 328] on button "Guardar" at bounding box center [33, 323] width 29 height 9
click at [40, 362] on div at bounding box center [196, 195] width 393 height 391
type input "$ 0,00"
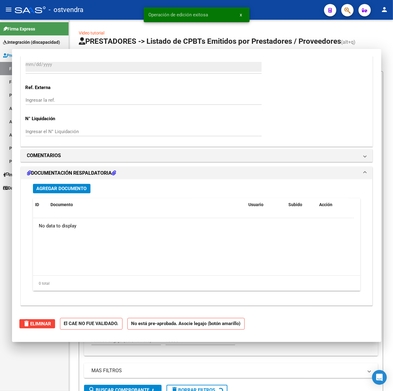
scroll to position [507, 0]
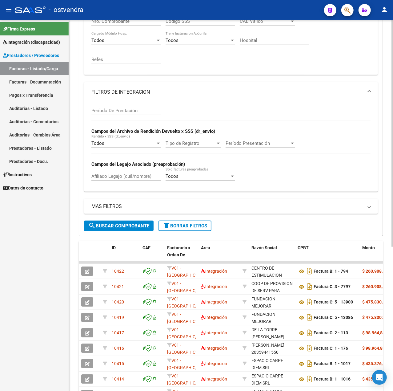
click at [185, 227] on span "delete Borrar Filtros" at bounding box center [185, 226] width 44 height 6
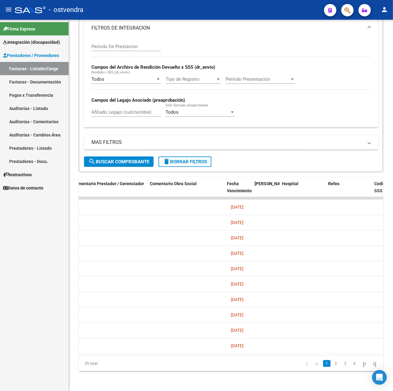
scroll to position [0, 989]
click at [333, 362] on link "2" at bounding box center [336, 363] width 7 height 7
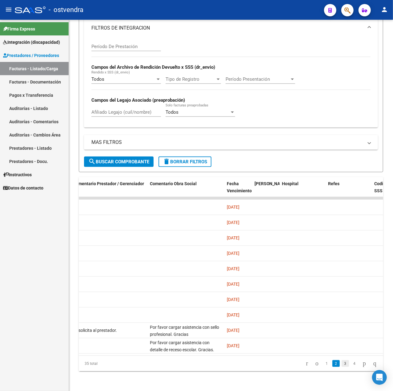
click at [342, 361] on link "3" at bounding box center [345, 363] width 7 height 7
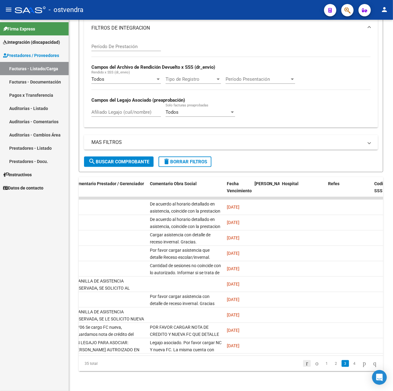
click at [305, 362] on icon "go to first page" at bounding box center [307, 362] width 4 height 7
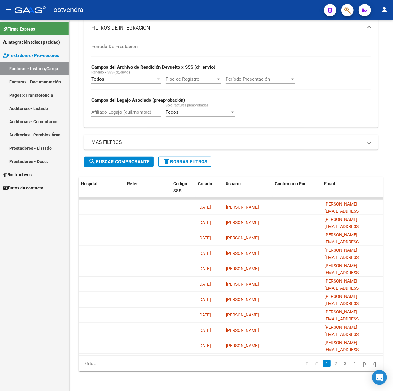
scroll to position [0, 0]
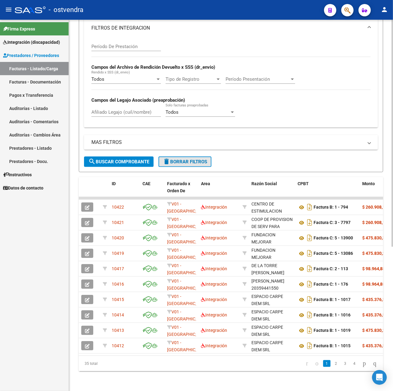
click at [205, 159] on span "delete Borrar Filtros" at bounding box center [185, 162] width 44 height 6
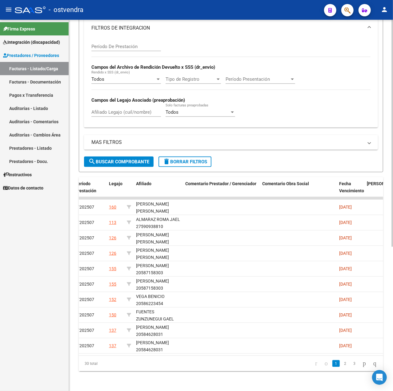
scroll to position [0, 907]
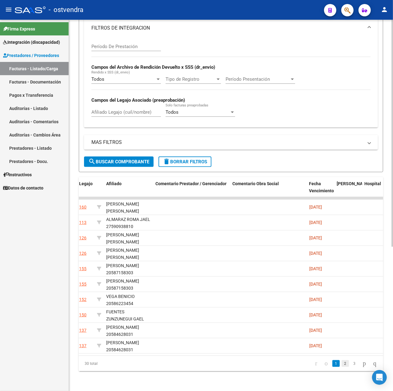
click at [342, 361] on link "2" at bounding box center [345, 363] width 7 height 7
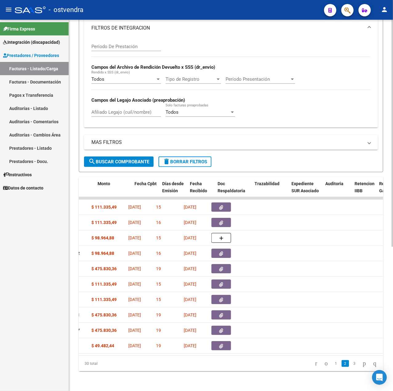
scroll to position [0, 263]
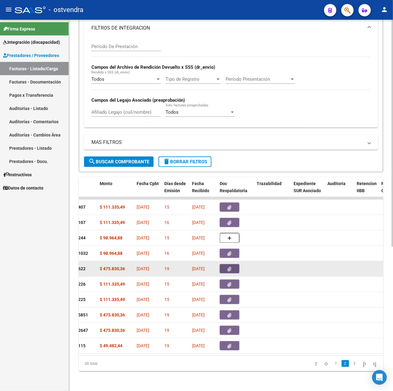
click at [228, 267] on icon "button" at bounding box center [230, 269] width 4 height 5
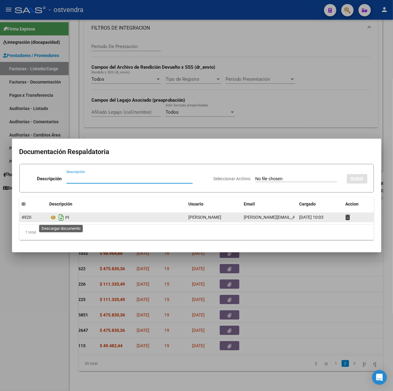
click at [60, 219] on icon "Descargar documento" at bounding box center [62, 217] width 8 height 10
click at [156, 351] on div at bounding box center [196, 195] width 393 height 391
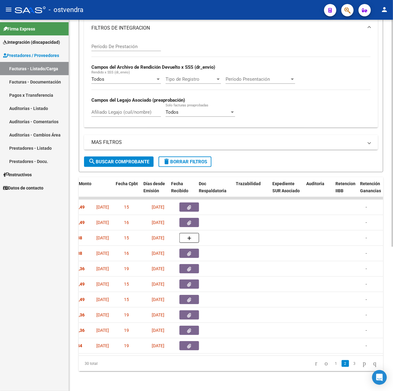
scroll to position [0, 284]
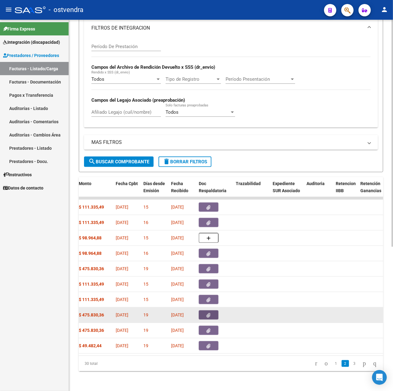
click at [213, 310] on button "button" at bounding box center [209, 314] width 20 height 9
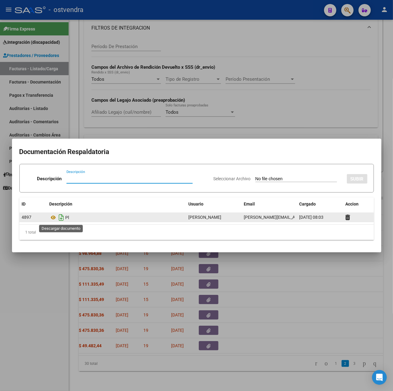
click at [60, 215] on icon "Descargar documento" at bounding box center [62, 217] width 8 height 10
click at [171, 353] on div at bounding box center [196, 195] width 393 height 391
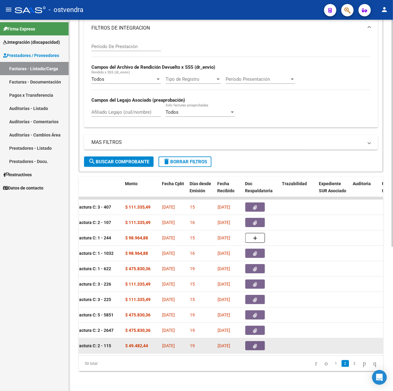
scroll to position [0, 243]
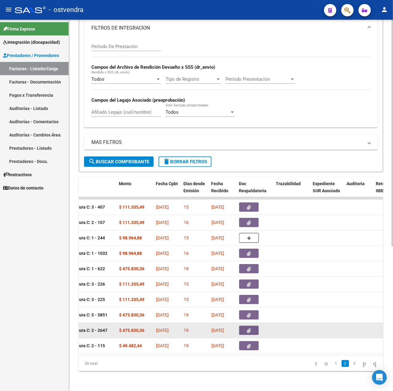
click at [249, 328] on icon "button" at bounding box center [249, 330] width 4 height 5
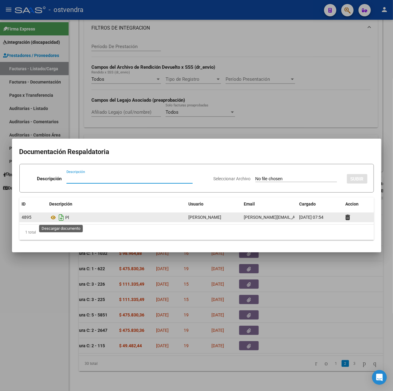
click at [63, 219] on icon "Descargar documento" at bounding box center [62, 217] width 8 height 10
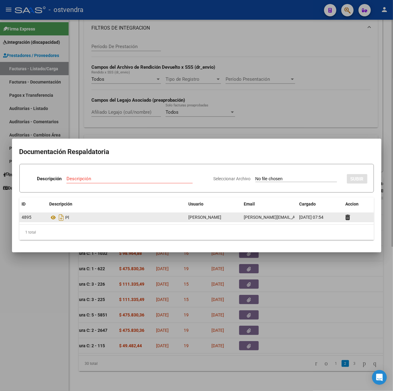
click at [175, 349] on div at bounding box center [196, 195] width 393 height 391
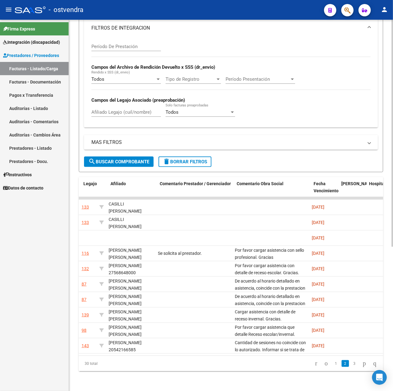
scroll to position [0, 902]
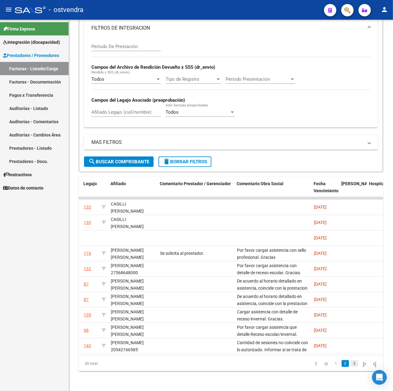
click at [351, 364] on link "3" at bounding box center [354, 363] width 7 height 7
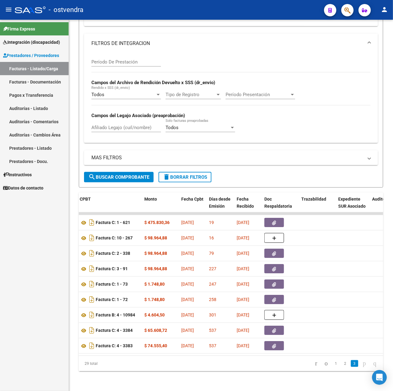
scroll to position [0, 197]
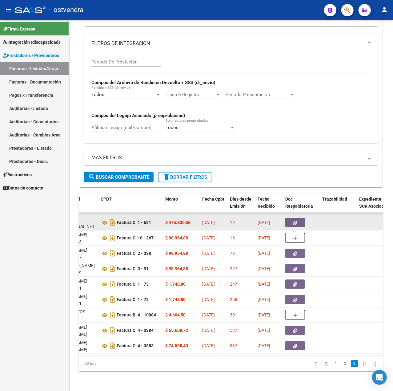
click at [288, 218] on button "button" at bounding box center [295, 222] width 20 height 9
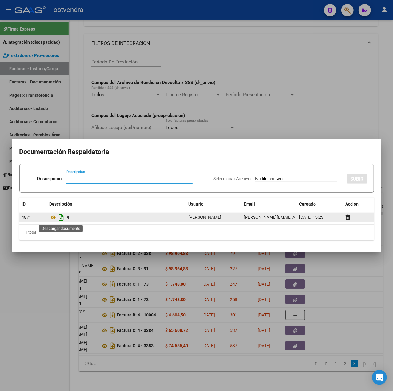
click at [61, 217] on icon "Descargar documento" at bounding box center [62, 217] width 8 height 10
click at [38, 297] on div at bounding box center [196, 195] width 393 height 391
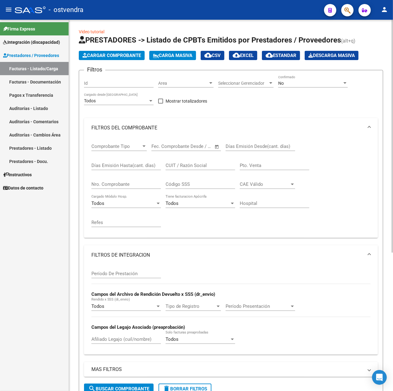
scroll to position [0, 0]
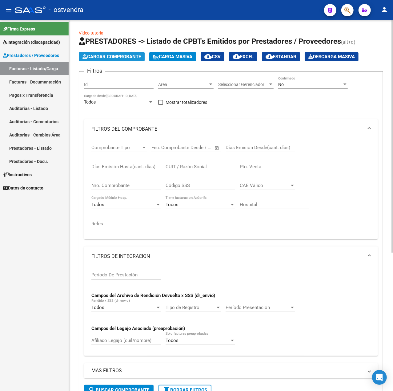
click at [107, 54] on span "Cargar Comprobante" at bounding box center [112, 57] width 59 height 6
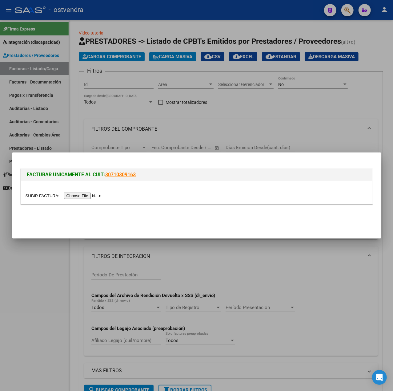
click at [75, 196] on input "file" at bounding box center [65, 195] width 78 height 6
click at [78, 196] on input "file" at bounding box center [65, 195] width 78 height 6
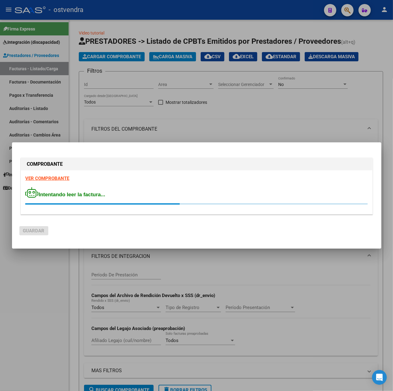
click at [54, 180] on strong "VER COMPROBANTE" at bounding box center [48, 179] width 44 height 6
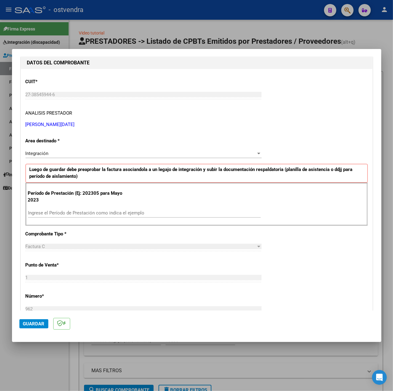
scroll to position [82, 0]
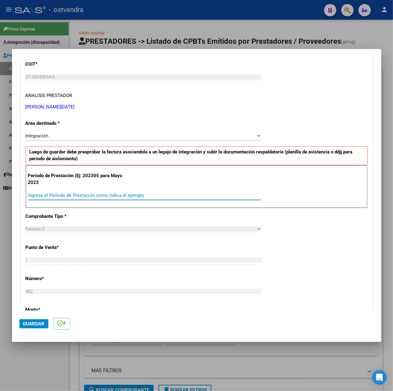
click at [103, 198] on input "Ingrese el Período de Prestación como indica el ejemplo" at bounding box center [144, 195] width 233 height 6
type input "202506"
click at [278, 259] on div "CUIT * 27-38545944-6 Ingresar CUIT ANALISIS PRESTADOR [PERSON_NAME][DATE] [PERS…" at bounding box center [197, 282] width 352 height 463
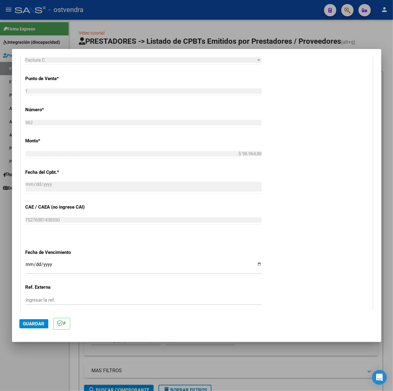
scroll to position [287, 0]
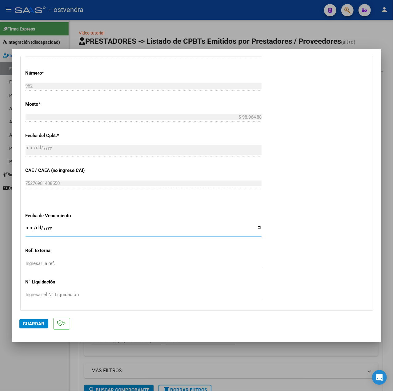
click at [31, 228] on input "Ingresar la fecha" at bounding box center [144, 230] width 236 height 10
type input "[DATE]"
click at [31, 321] on span "Guardar" at bounding box center [34, 324] width 22 height 6
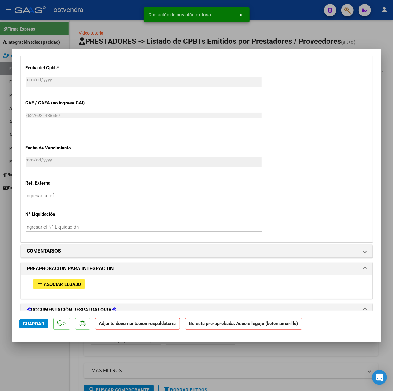
scroll to position [410, 0]
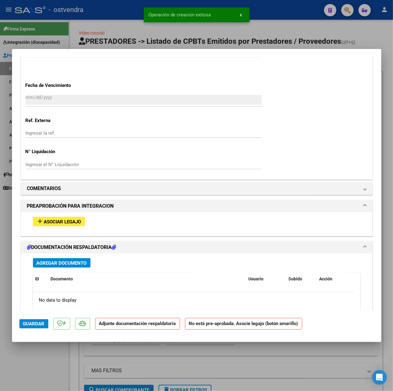
click at [63, 222] on span "Asociar Legajo" at bounding box center [62, 222] width 37 height 6
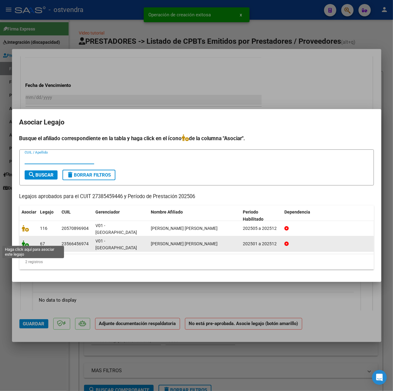
click at [25, 240] on icon at bounding box center [25, 243] width 7 height 7
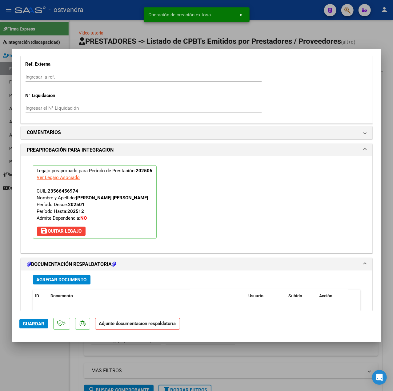
scroll to position [550, 0]
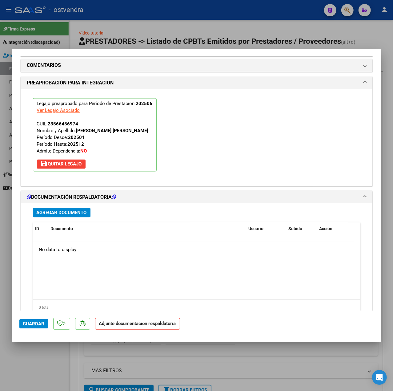
click at [61, 215] on span "Agregar Documento" at bounding box center [62, 213] width 50 height 6
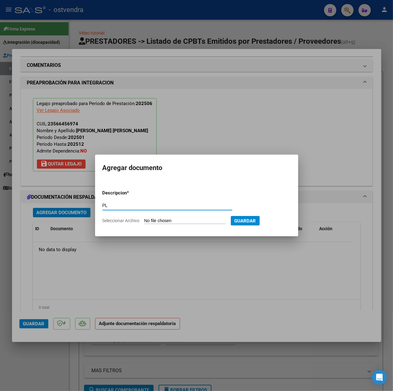
type input "PL"
click at [194, 222] on input "Seleccionar Archivo" at bounding box center [185, 221] width 82 height 6
type input "C:\fakepath\Planilla [PERSON_NAME] junio.pdf"
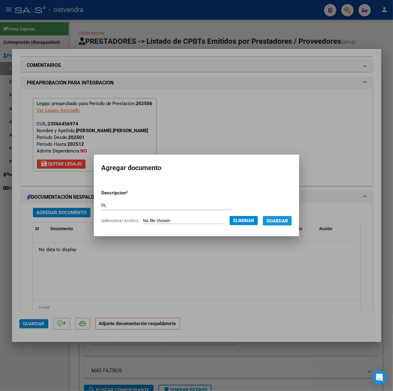
click at [281, 224] on button "Guardar" at bounding box center [277, 221] width 29 height 10
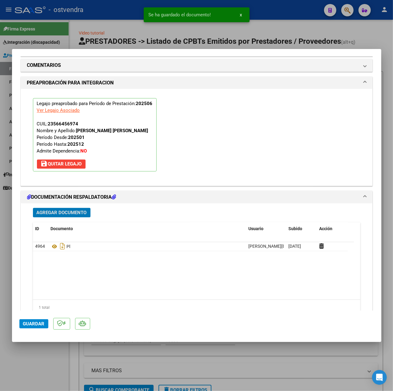
click at [73, 216] on span "Agregar Documento" at bounding box center [62, 213] width 50 height 6
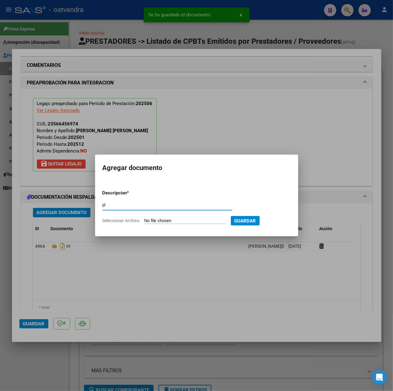
type input "IF"
click at [151, 218] on input "Seleccionar Archivo" at bounding box center [185, 221] width 82 height 6
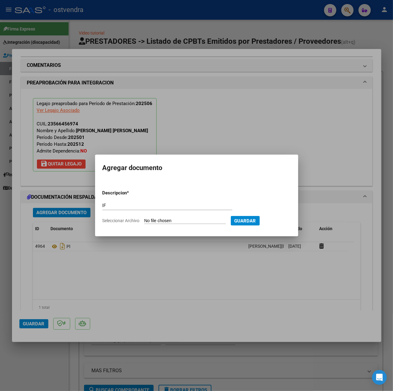
type input "C:\fakepath\INFORME PSICOLÓGICO SEMESTRAL - [DATE][PERSON_NAME].pdf"
click at [286, 224] on button "Guardar" at bounding box center [277, 221] width 29 height 10
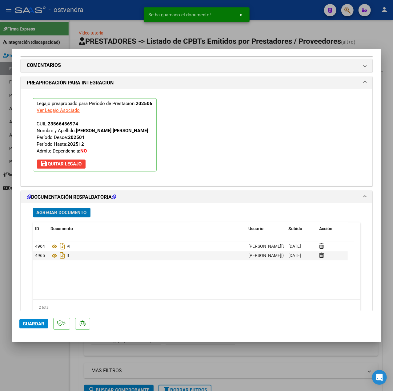
click at [33, 321] on span "Guardar" at bounding box center [34, 324] width 22 height 6
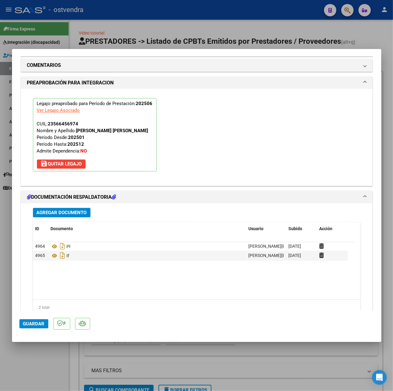
click at [39, 325] on span "Guardar" at bounding box center [34, 324] width 22 height 6
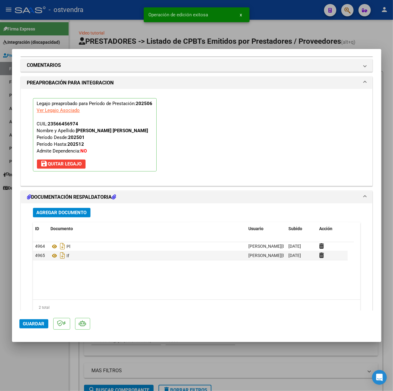
click at [37, 354] on div at bounding box center [196, 195] width 393 height 391
type input "$ 0,00"
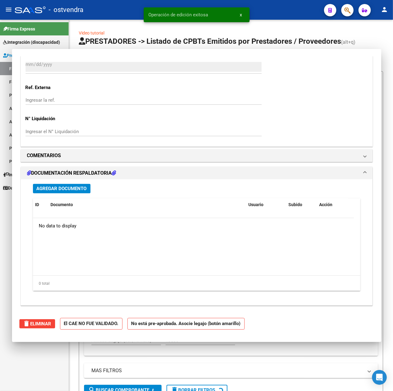
scroll to position [0, 0]
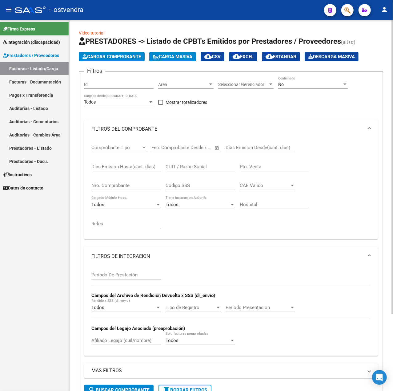
click at [115, 57] on span "Cargar Comprobante" at bounding box center [112, 57] width 59 height 6
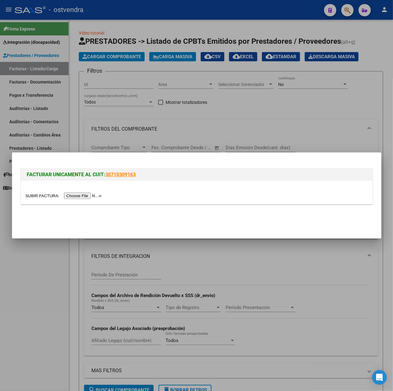
click at [91, 193] on input "file" at bounding box center [65, 195] width 78 height 6
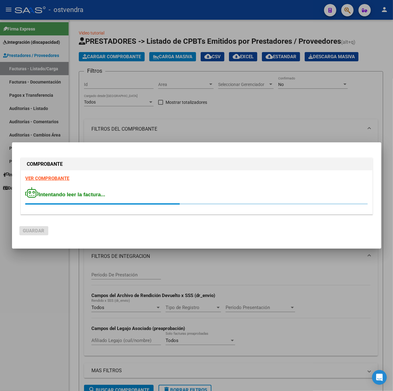
click at [52, 179] on strong "VER COMPROBANTE" at bounding box center [48, 179] width 44 height 6
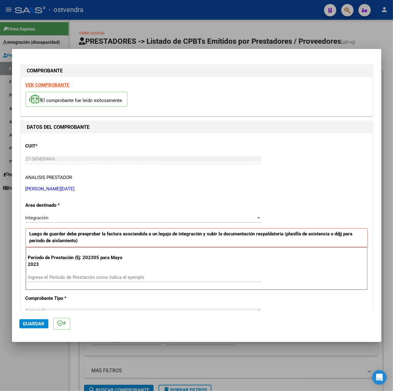
scroll to position [41, 0]
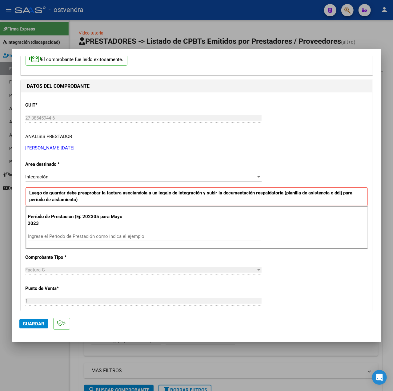
click at [88, 237] on input "Ingrese el Período de Prestación como indica el ejemplo" at bounding box center [144, 236] width 233 height 6
type input "202507"
click at [312, 275] on div "CUIT * 27-38545944-6 Ingresar CUIT ANALISIS PRESTADOR [PERSON_NAME][DATE] [PERS…" at bounding box center [197, 323] width 352 height 463
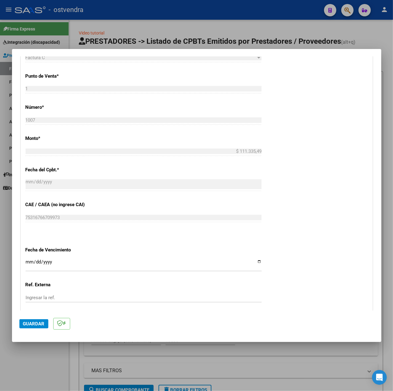
scroll to position [308, 0]
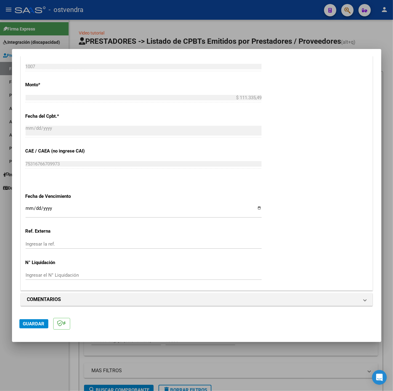
click at [27, 208] on input "Ingresar la fecha" at bounding box center [144, 211] width 236 height 10
type input "[DATE]"
click at [25, 328] on button "Guardar" at bounding box center [33, 323] width 29 height 9
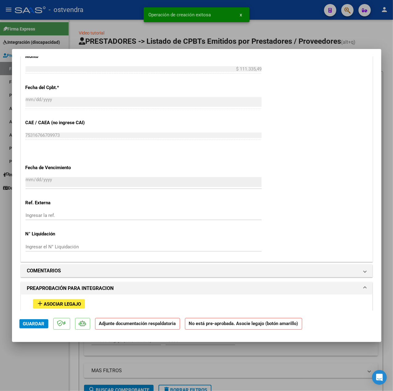
scroll to position [486, 0]
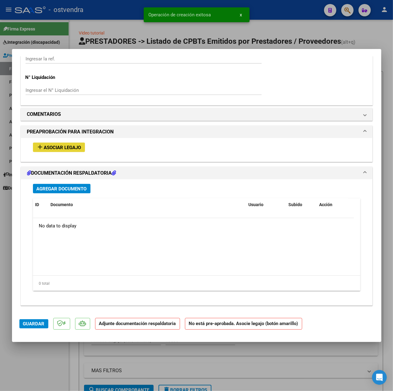
click at [65, 151] on button "add Asociar Legajo" at bounding box center [59, 148] width 52 height 10
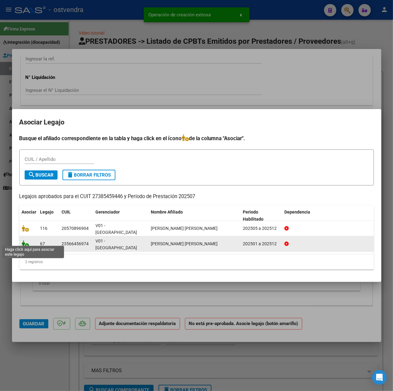
click at [24, 242] on icon at bounding box center [25, 243] width 7 height 7
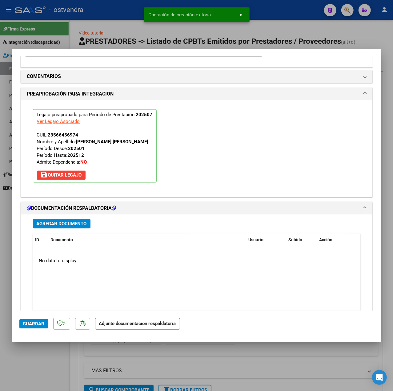
scroll to position [575, 0]
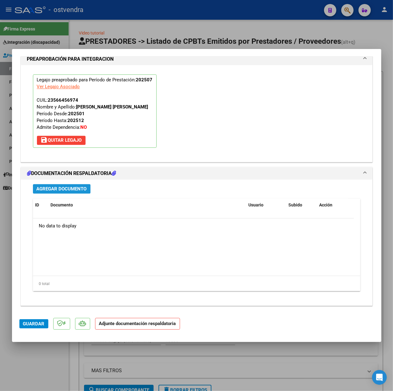
click at [75, 193] on button "Agregar Documento" at bounding box center [62, 189] width 58 height 10
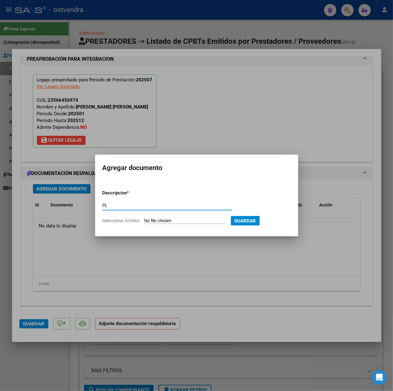
type input "PL"
click at [168, 217] on form "Descripcion * PL Escriba aquí una descripcion Seleccionar Archivo Guardar" at bounding box center [197, 207] width 188 height 44
click at [170, 221] on input "Seleccionar Archivo" at bounding box center [185, 221] width 82 height 6
type input "C:\fakepath\Planilla [PERSON_NAME].pdf"
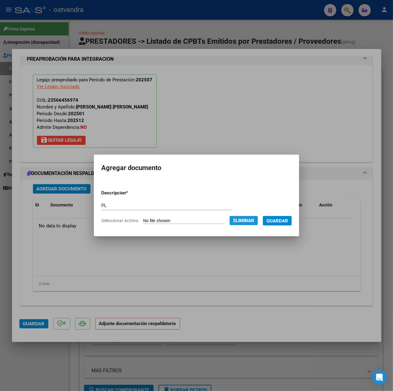
click at [254, 222] on span "Eliminar" at bounding box center [243, 221] width 21 height 6
click at [177, 252] on div at bounding box center [196, 195] width 393 height 391
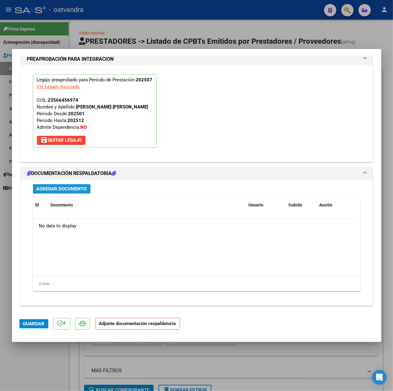
click at [73, 193] on button "Agregar Documento" at bounding box center [62, 189] width 58 height 10
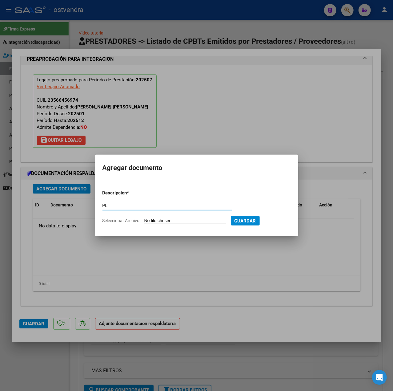
type input "PL"
click at [181, 222] on input "Seleccionar Archivo" at bounding box center [185, 221] width 82 height 6
type input "C:\fakepath\Planilla [PERSON_NAME].pdf"
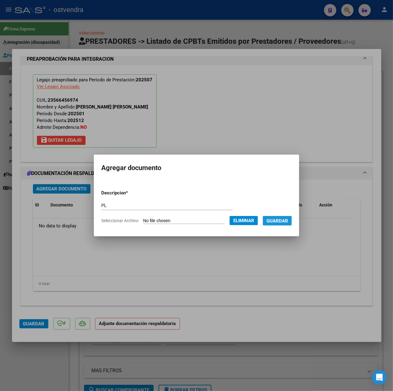
click at [280, 224] on button "Guardar" at bounding box center [277, 221] width 29 height 10
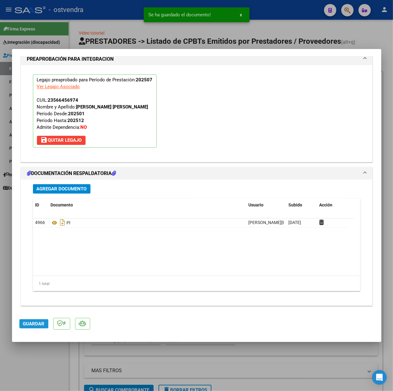
click at [31, 324] on span "Guardar" at bounding box center [34, 324] width 22 height 6
click at [47, 356] on div at bounding box center [196, 195] width 393 height 391
type input "$ 0,00"
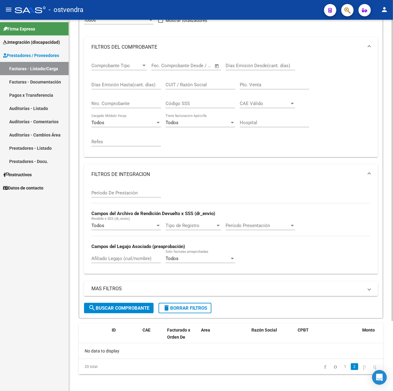
click at [173, 307] on span "delete Borrar Filtros" at bounding box center [185, 308] width 44 height 6
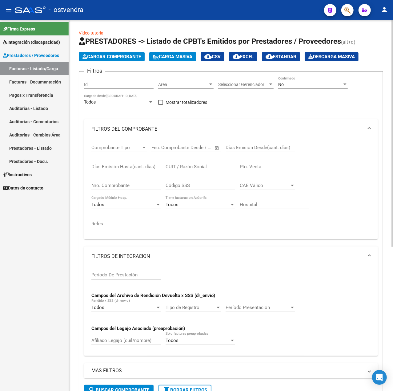
click at [176, 167] on input "CUIT / Razón Social" at bounding box center [201, 167] width 70 height 6
click at [297, 82] on div "No" at bounding box center [310, 84] width 64 height 5
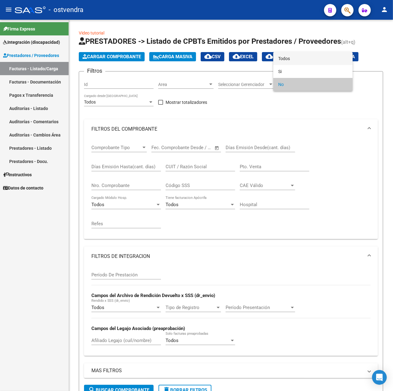
click at [287, 58] on span "Todos" at bounding box center [313, 58] width 70 height 13
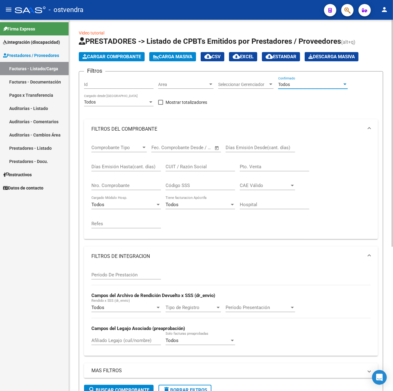
click at [176, 168] on input "CUIT / Razón Social" at bounding box center [201, 167] width 70 height 6
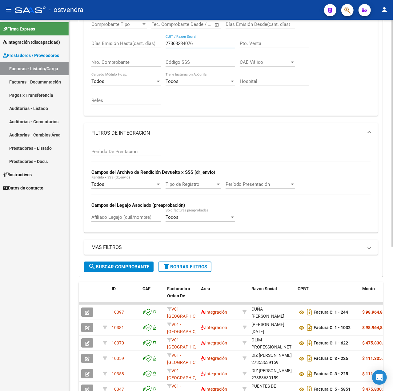
type input "27363234076"
click at [138, 269] on span "search Buscar Comprobante" at bounding box center [118, 267] width 61 height 6
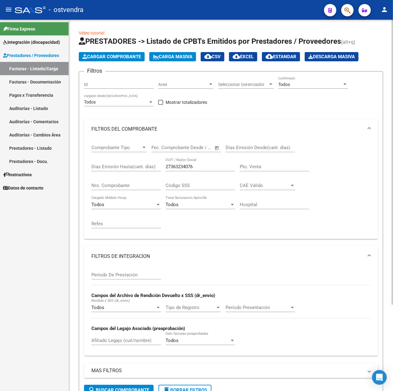
click at [121, 58] on span "Cargar Comprobante" at bounding box center [112, 57] width 59 height 6
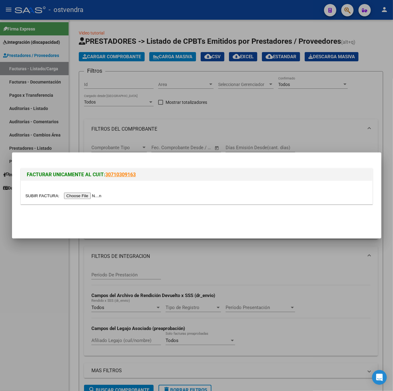
click at [83, 198] on input "file" at bounding box center [65, 195] width 78 height 6
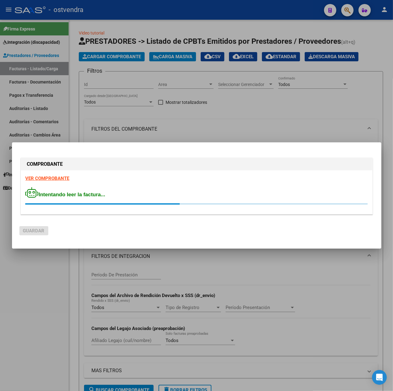
click at [62, 179] on strong "VER COMPROBANTE" at bounding box center [48, 179] width 44 height 6
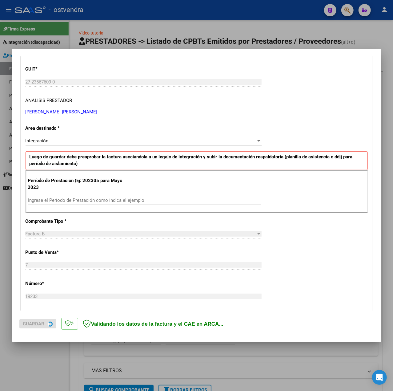
scroll to position [82, 0]
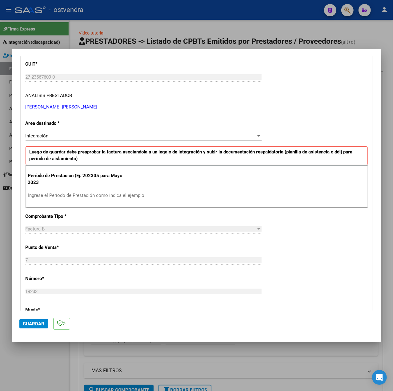
click at [84, 196] on input "Ingrese el Período de Prestación como indica el ejemplo" at bounding box center [144, 195] width 233 height 6
type input "202507"
click at [285, 243] on div "CUIT * 27-23567609-0 Ingresar CUIT ANALISIS PRESTADOR [PERSON_NAME] [PERSON_NAM…" at bounding box center [197, 282] width 352 height 463
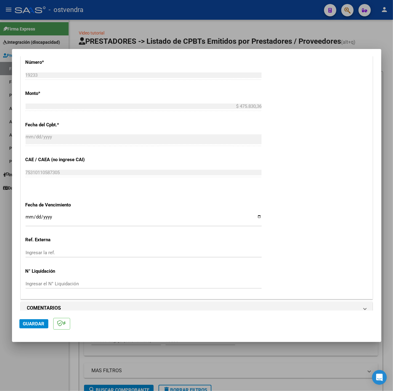
scroll to position [308, 0]
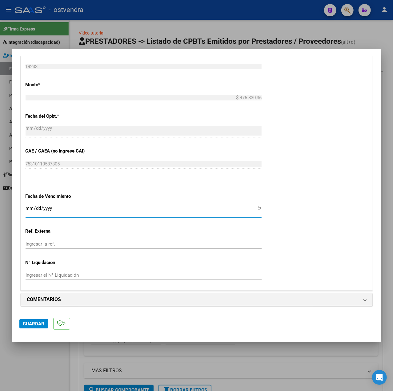
click at [27, 209] on input "Ingresar la fecha" at bounding box center [144, 211] width 236 height 10
click at [57, 364] on div at bounding box center [196, 195] width 393 height 391
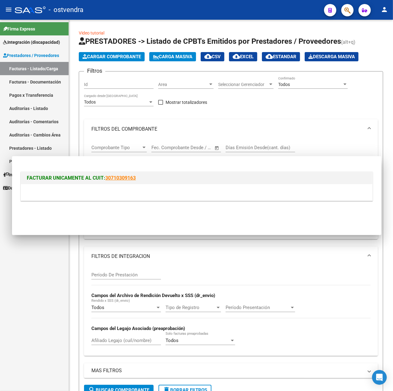
scroll to position [0, 0]
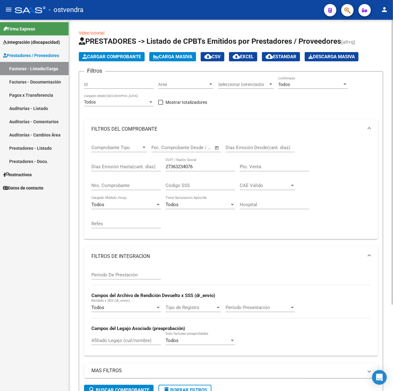
click at [115, 58] on span "Cargar Comprobante" at bounding box center [112, 57] width 59 height 6
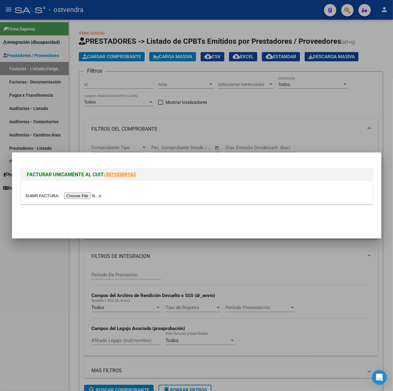
click at [75, 200] on div at bounding box center [197, 192] width 352 height 23
click at [77, 200] on div at bounding box center [197, 192] width 352 height 23
click at [74, 195] on input "file" at bounding box center [65, 195] width 78 height 6
click at [60, 275] on div at bounding box center [196, 195] width 393 height 391
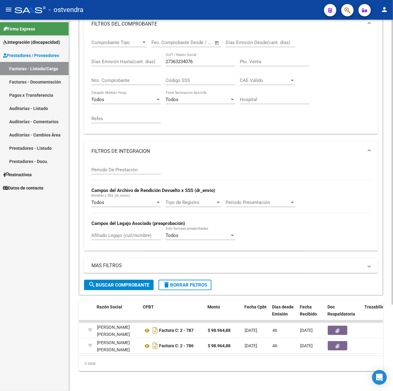
click at [186, 282] on span "delete Borrar Filtros" at bounding box center [185, 285] width 44 height 6
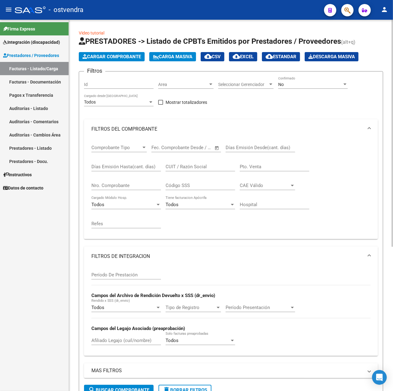
click at [113, 57] on span "Cargar Comprobante" at bounding box center [112, 57] width 59 height 6
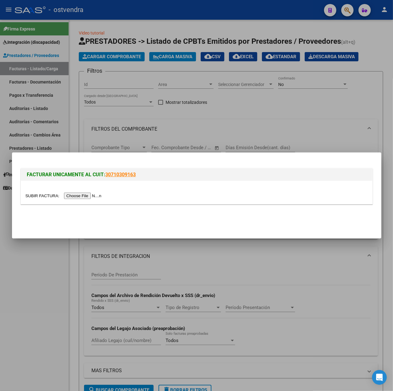
click at [45, 276] on div at bounding box center [196, 195] width 393 height 391
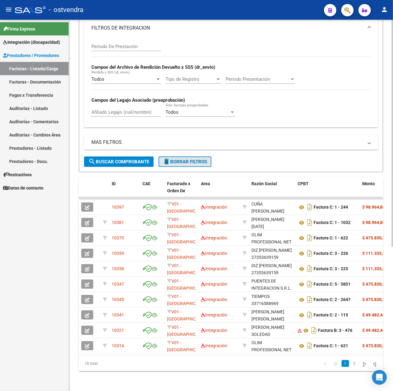
click at [177, 159] on span "delete Borrar Filtros" at bounding box center [185, 162] width 44 height 6
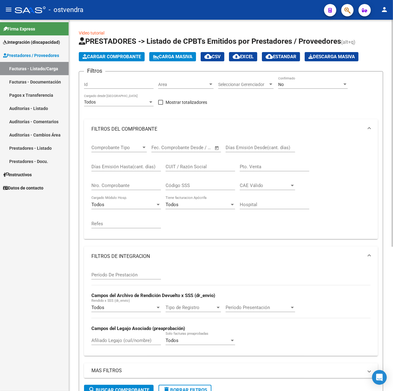
click at [122, 54] on span "Cargar Comprobante" at bounding box center [112, 57] width 59 height 6
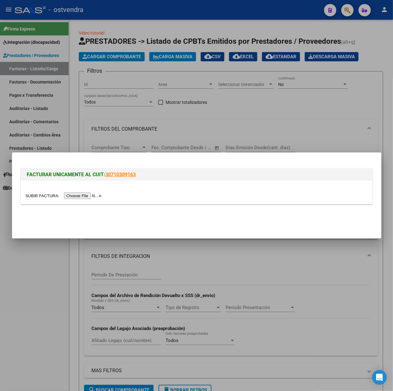
click at [79, 194] on input "file" at bounding box center [65, 195] width 78 height 6
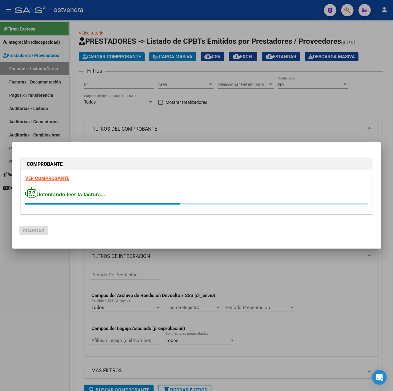
click at [56, 176] on strong "VER COMPROBANTE" at bounding box center [48, 179] width 44 height 6
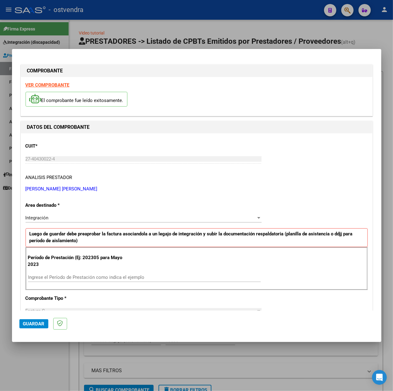
click at [62, 359] on div at bounding box center [196, 195] width 393 height 391
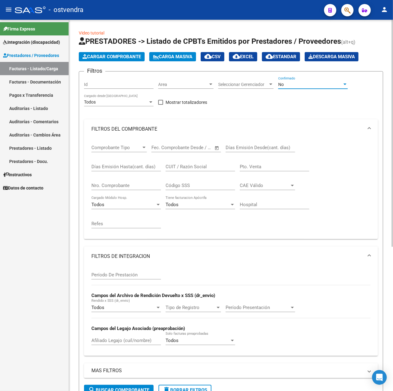
click at [289, 84] on div "No" at bounding box center [310, 84] width 64 height 5
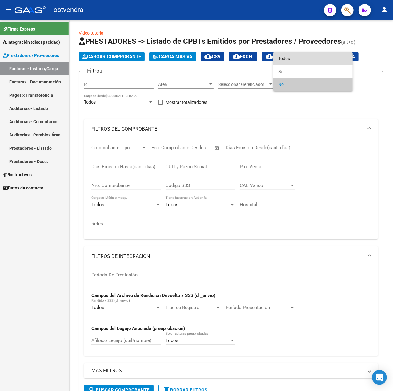
click at [297, 54] on span "Todos" at bounding box center [313, 58] width 70 height 13
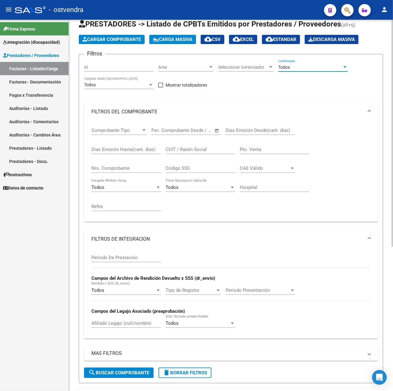
scroll to position [41, 0]
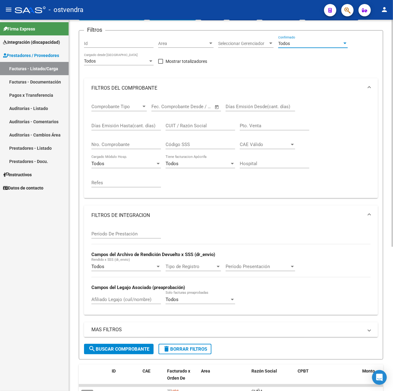
click at [176, 126] on input "CUIT / Razón Social" at bounding box center [201, 126] width 70 height 6
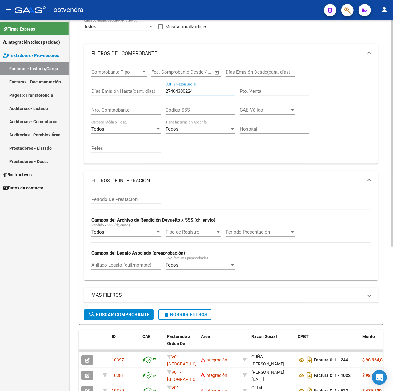
scroll to position [82, 0]
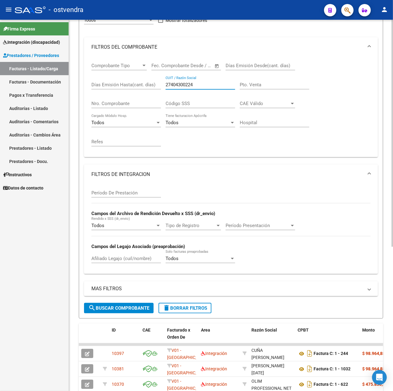
type input "27404300224"
click at [142, 313] on form "Filtros Id Area Area Seleccionar Gerenciador Seleccionar Gerenciador Todos Conf…" at bounding box center [231, 153] width 305 height 329
click at [139, 312] on button "search Buscar Comprobante" at bounding box center [119, 308] width 70 height 10
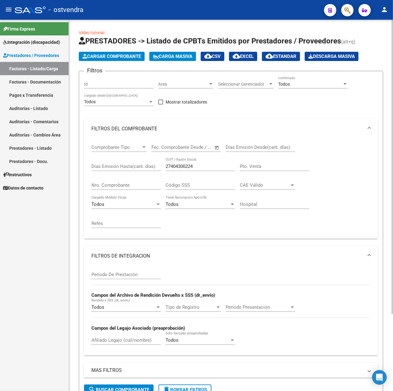
scroll to position [0, 0]
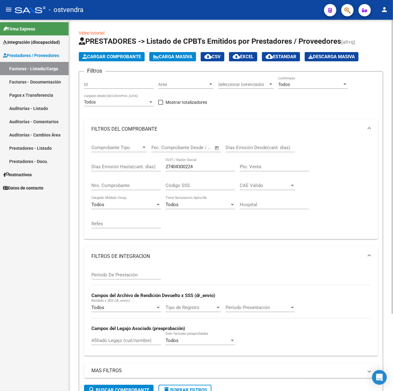
click at [123, 55] on span "Cargar Comprobante" at bounding box center [112, 57] width 59 height 6
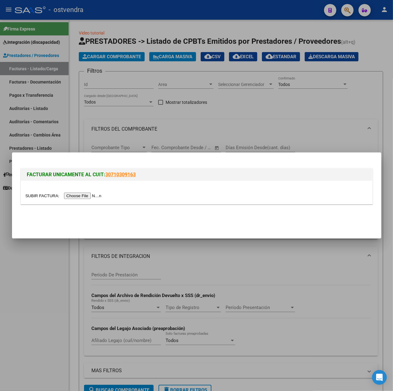
click at [101, 195] on input "file" at bounding box center [65, 195] width 78 height 6
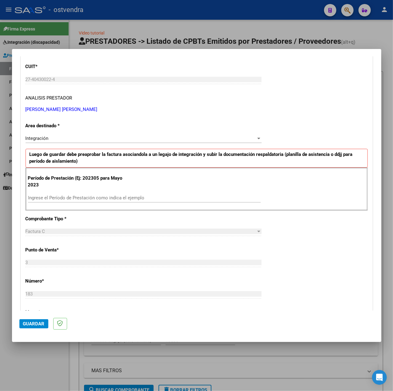
scroll to position [82, 0]
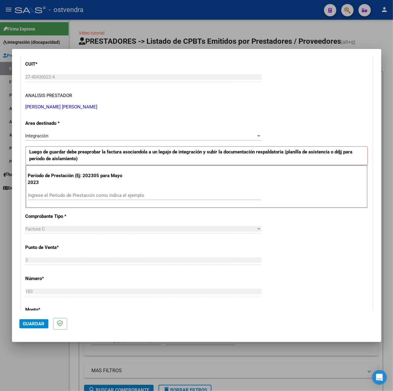
click at [118, 196] on input "Ingrese el Período de Prestación como indica el ejemplo" at bounding box center [144, 195] width 233 height 6
type input "202506"
click at [324, 247] on div "CUIT * 27-40430022-4 Ingresar CUIT ANALISIS PRESTADOR [PERSON_NAME] [PERSON_NAM…" at bounding box center [197, 282] width 352 height 463
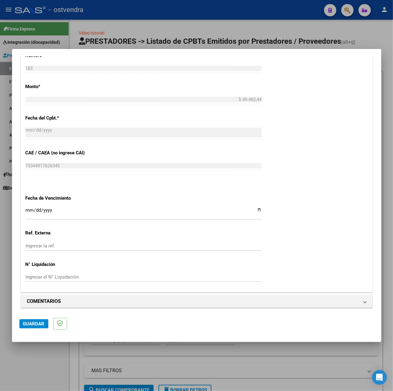
scroll to position [308, 0]
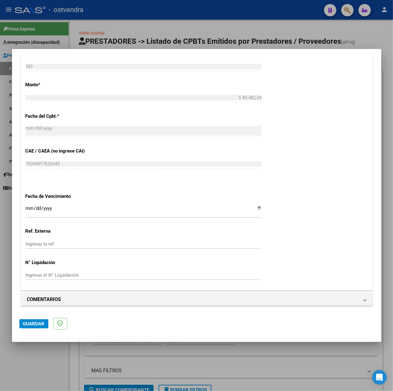
click at [27, 206] on input "Ingresar la fecha" at bounding box center [144, 211] width 236 height 10
type input "[DATE]"
click at [34, 320] on button "Guardar" at bounding box center [33, 323] width 29 height 9
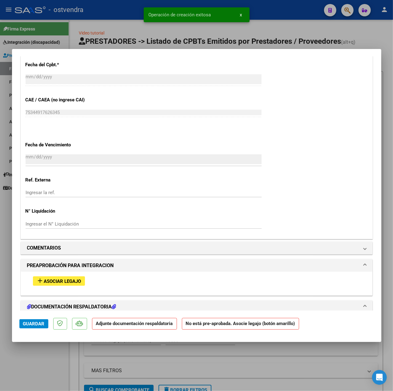
scroll to position [369, 0]
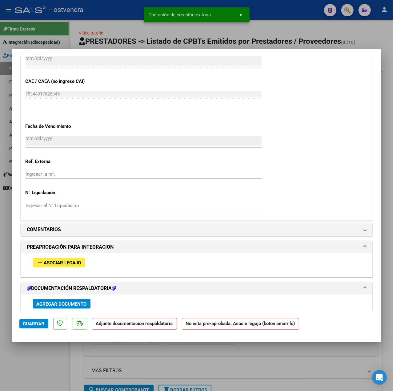
click at [60, 261] on span "Asociar Legajo" at bounding box center [62, 263] width 37 height 6
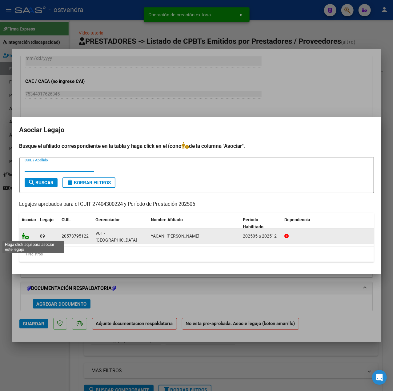
click at [24, 237] on icon at bounding box center [25, 235] width 7 height 7
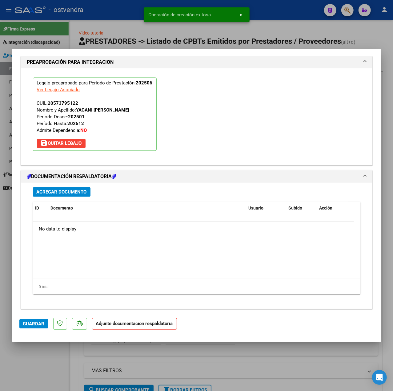
scroll to position [575, 0]
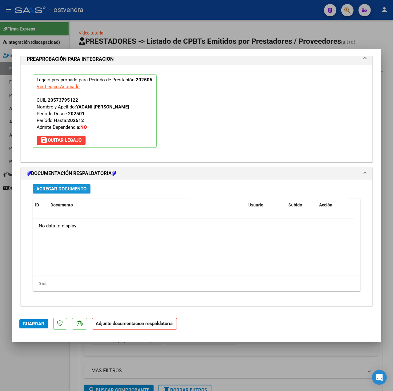
click at [61, 193] on button "Agregar Documento" at bounding box center [62, 189] width 58 height 10
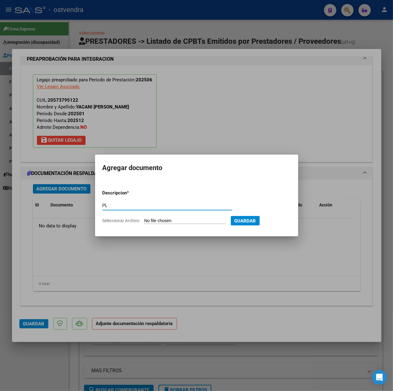
type input "PL"
click at [157, 222] on input "Seleccionar Archivo" at bounding box center [185, 221] width 82 height 6
click at [168, 218] on input "Seleccionar Archivo" at bounding box center [185, 221] width 82 height 6
type input "C:\fakepath\20250820_090940.pdf"
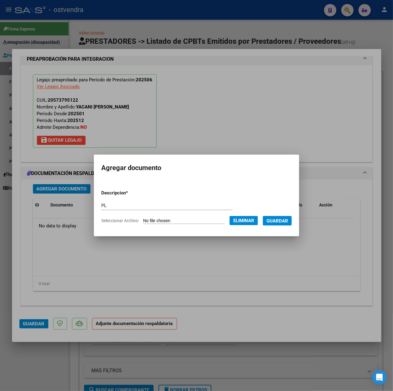
click at [282, 220] on span "Guardar" at bounding box center [278, 221] width 22 height 6
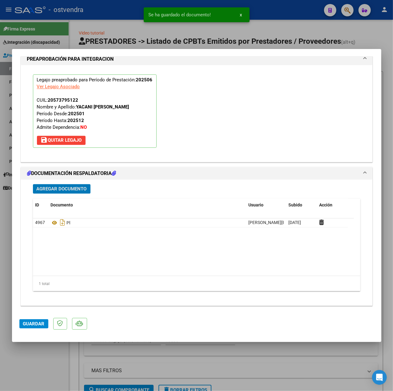
click at [34, 320] on button "Guardar" at bounding box center [33, 323] width 29 height 9
click at [74, 190] on span "Agregar Documento" at bounding box center [62, 189] width 50 height 6
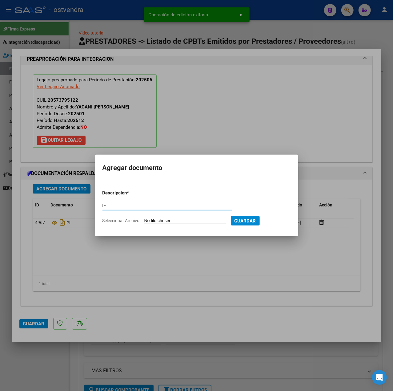
type input "IF"
click at [162, 219] on input "Seleccionar Archivo" at bounding box center [185, 221] width 82 height 6
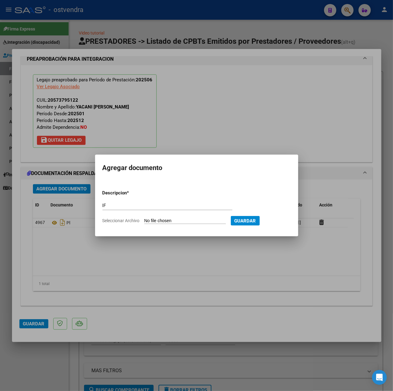
type input "C:\fakepath\Informe [PERSON_NAME].pdf"
click at [280, 222] on span "Guardar" at bounding box center [278, 221] width 22 height 6
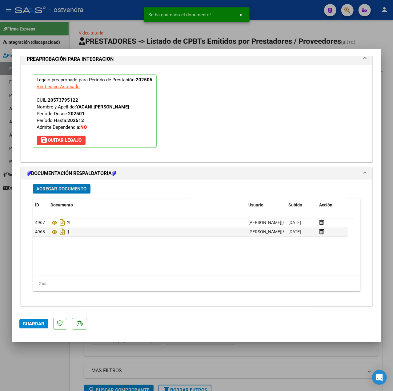
click at [40, 321] on span "Guardar" at bounding box center [34, 324] width 22 height 6
click at [40, 357] on div at bounding box center [196, 195] width 393 height 391
type input "$ 0,00"
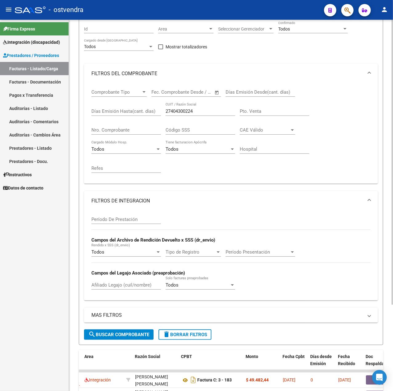
scroll to position [112, 0]
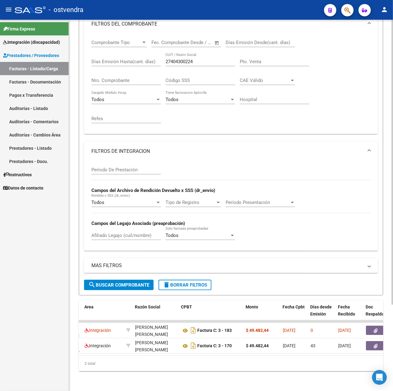
click at [189, 282] on span "delete Borrar Filtros" at bounding box center [185, 285] width 44 height 6
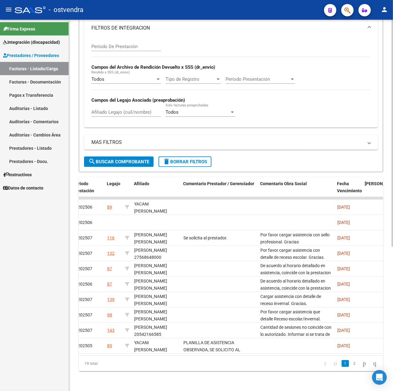
scroll to position [0, 883]
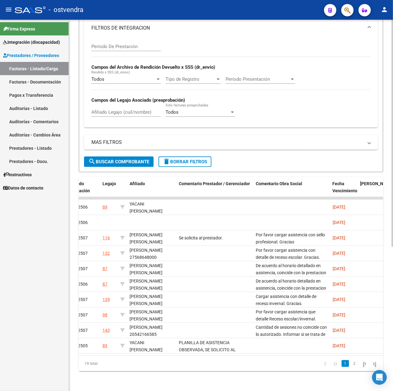
click at [179, 160] on form "Filtros Id Area Area Seleccionar Gerenciador Seleccionar Gerenciador No Confirm…" at bounding box center [231, 7] width 305 height 329
click at [179, 159] on span "delete Borrar Filtros" at bounding box center [185, 162] width 44 height 6
